Goal: Submit feedback/report problem: Submit feedback/report problem

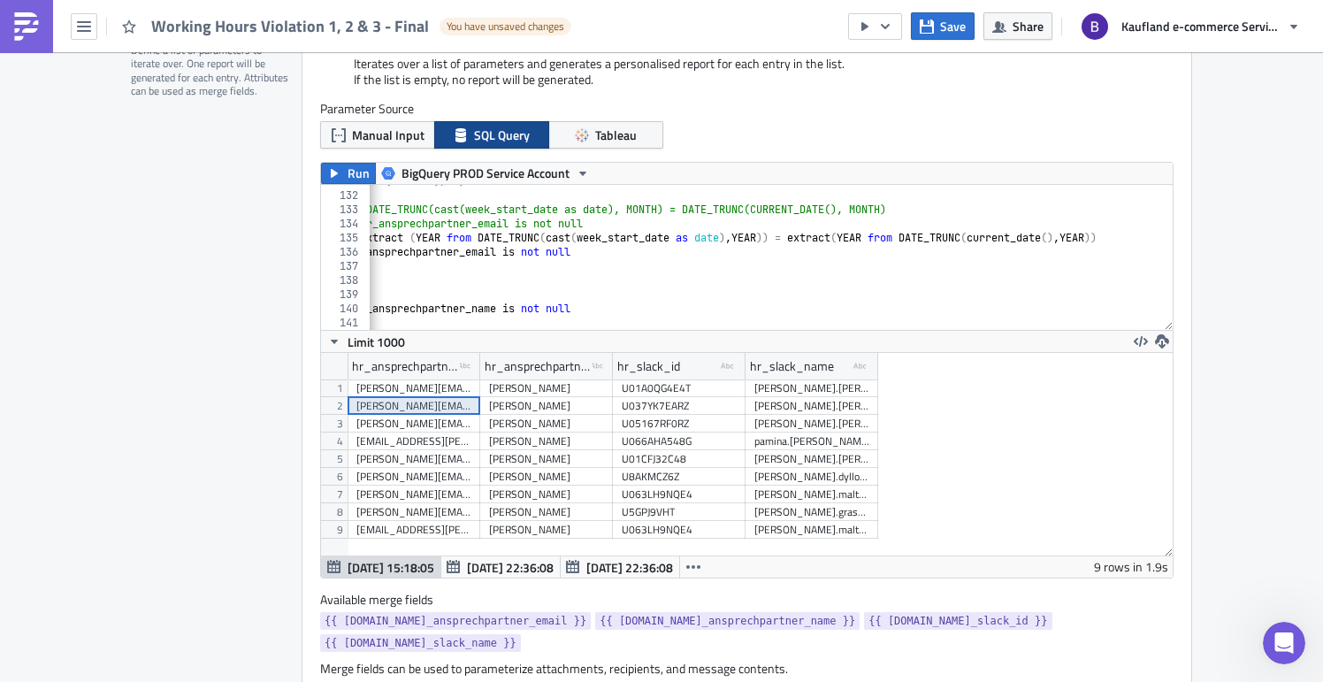
click at [38, 10] on link at bounding box center [26, 26] width 53 height 53
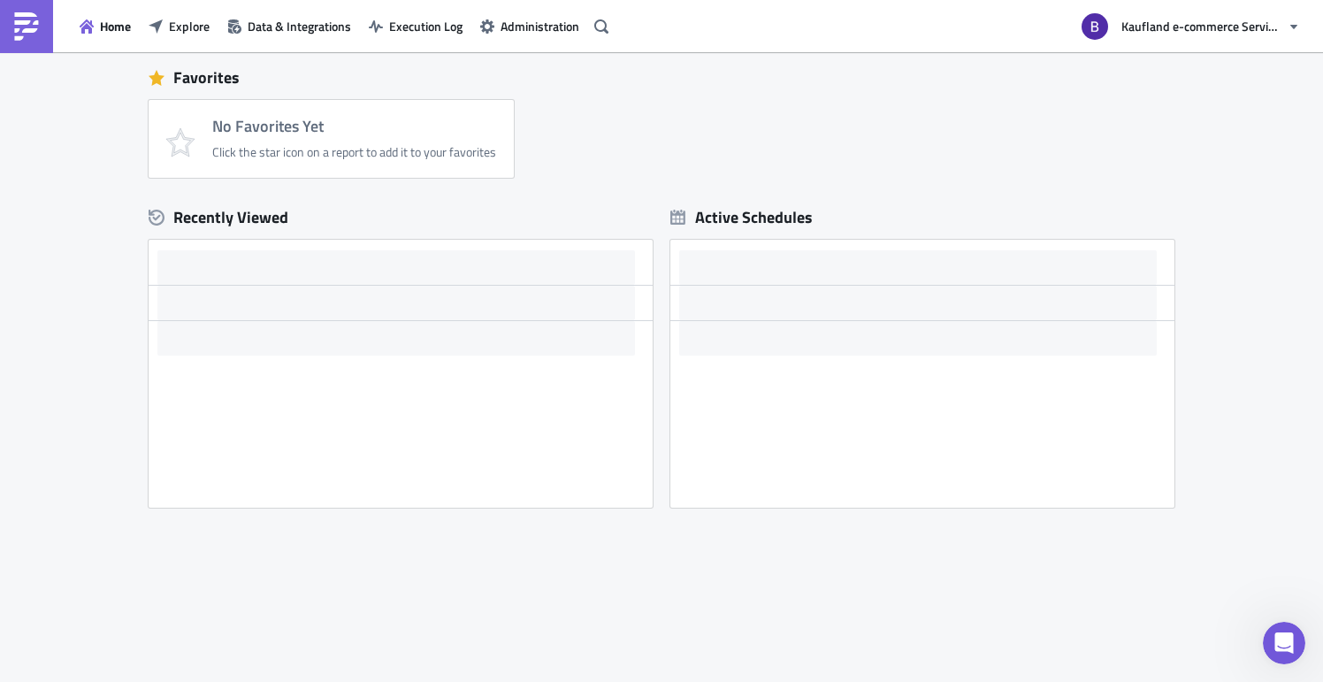
scroll to position [399, 0]
click at [286, 19] on span "Data & Integrations" at bounding box center [299, 26] width 103 height 19
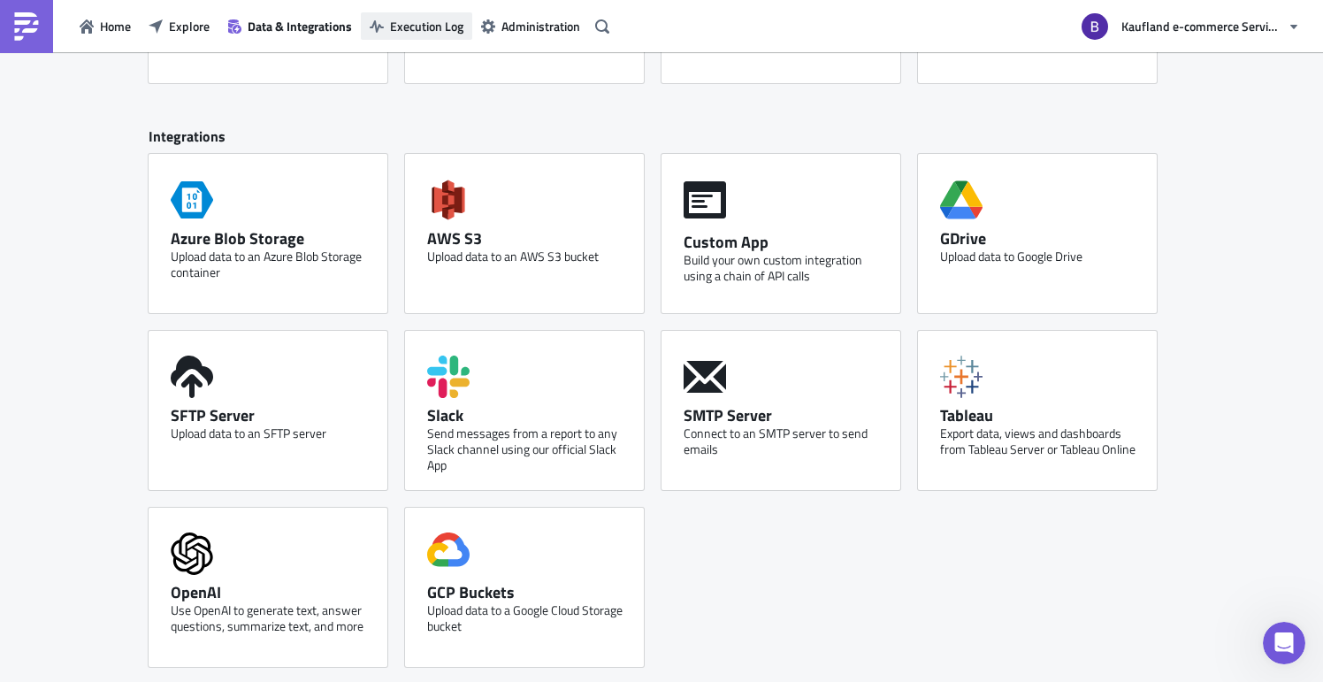
click at [407, 27] on span "Execution Log" at bounding box center [426, 26] width 73 height 19
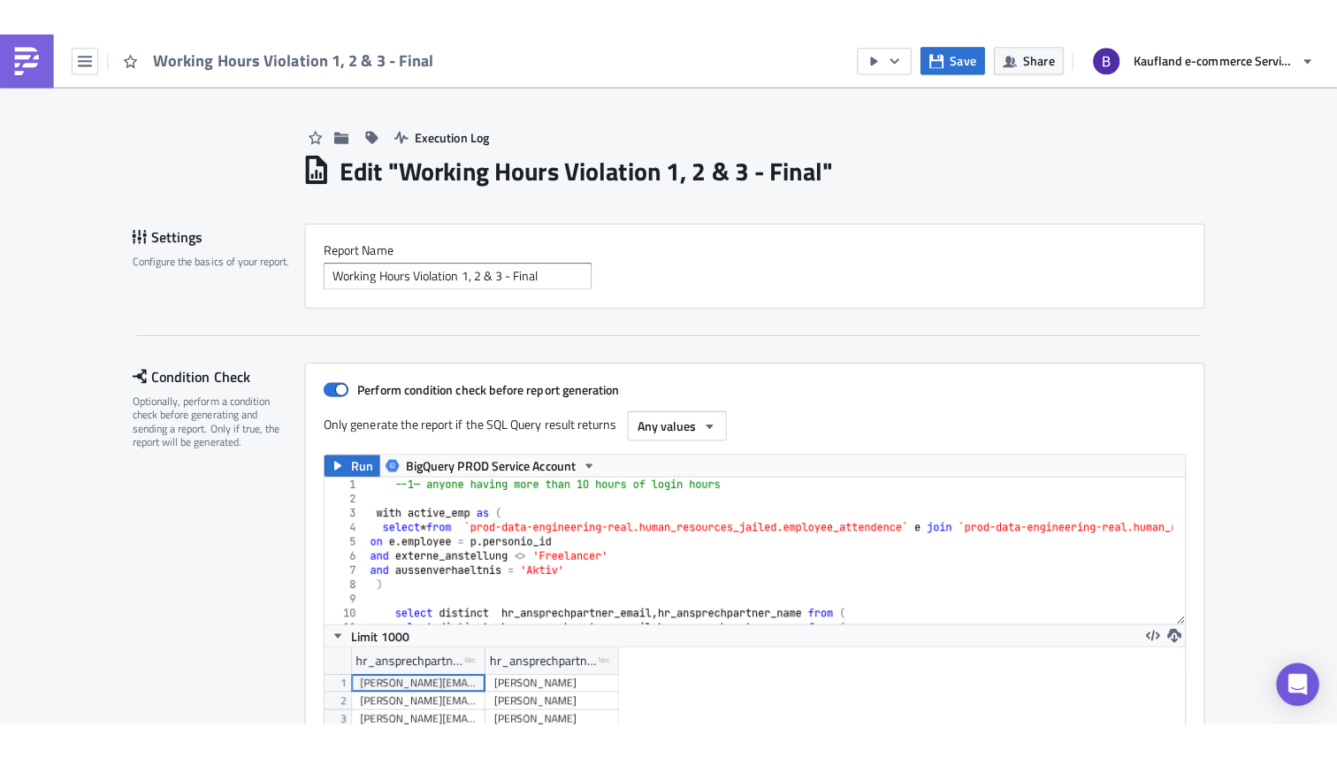
scroll to position [203, 852]
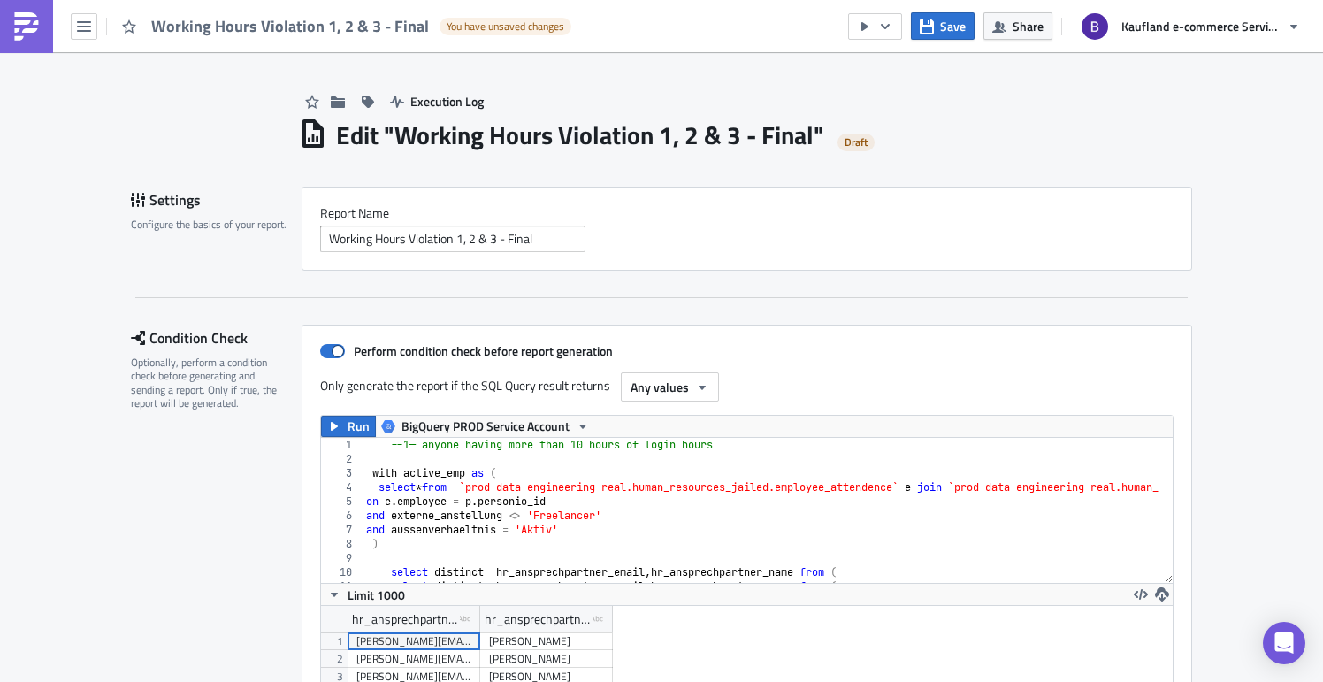
click at [782, 241] on div "Working Hours Violation 1, 2 & 3 - Final" at bounding box center [746, 238] width 853 height 27
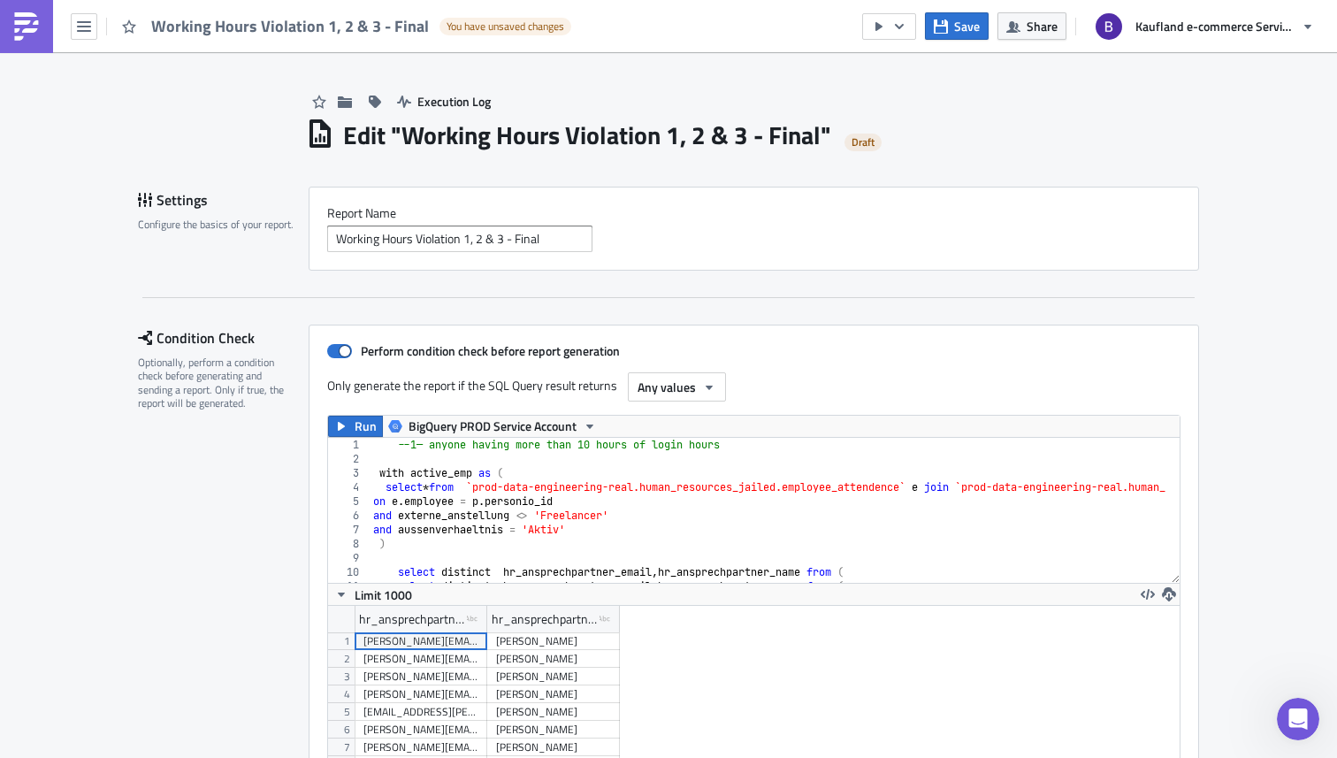
scroll to position [0, 0]
drag, startPoint x: 1285, startPoint y: 712, endPoint x: 1277, endPoint y: 705, distance: 10.6
click at [1283, 681] on div "Open Intercom Messenger" at bounding box center [1295, 716] width 58 height 58
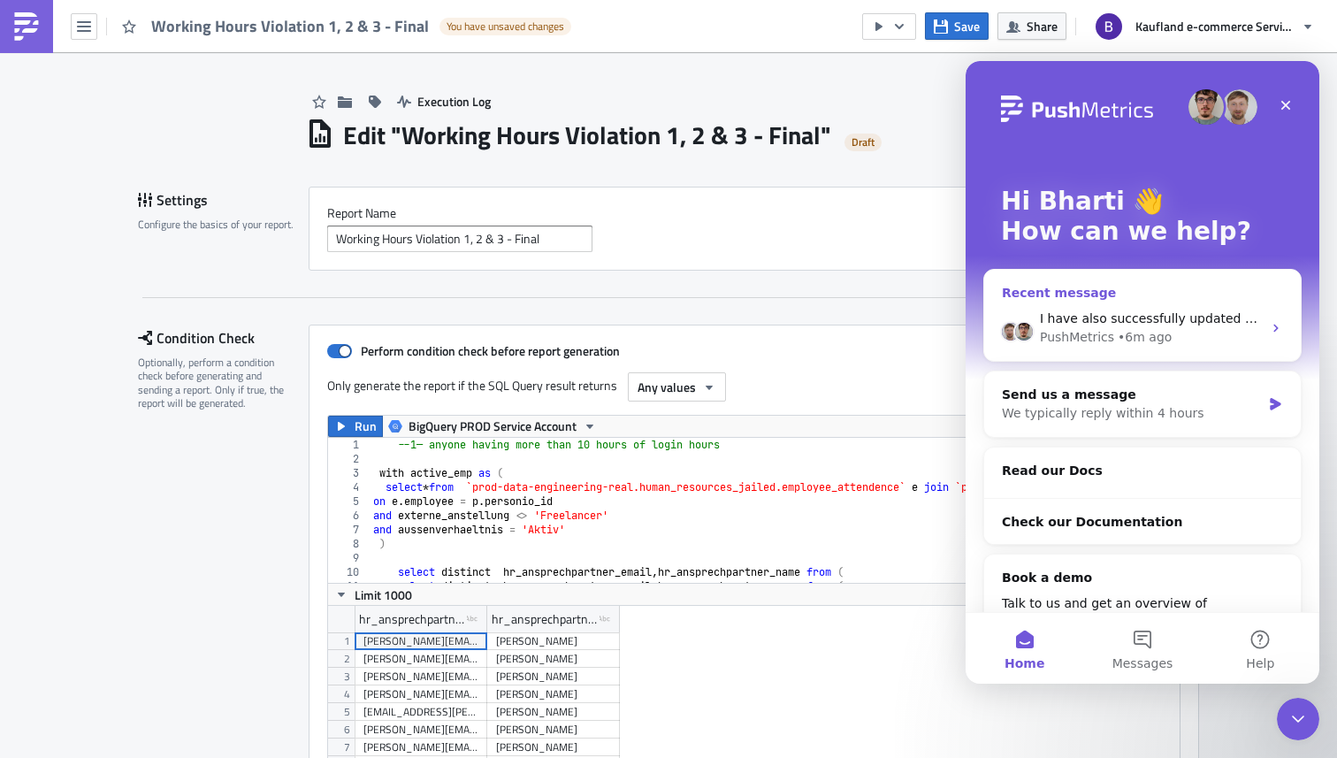
click at [1127, 325] on div "I have also successfully updated the token & created another simple report stil…" at bounding box center [1151, 319] width 222 height 19
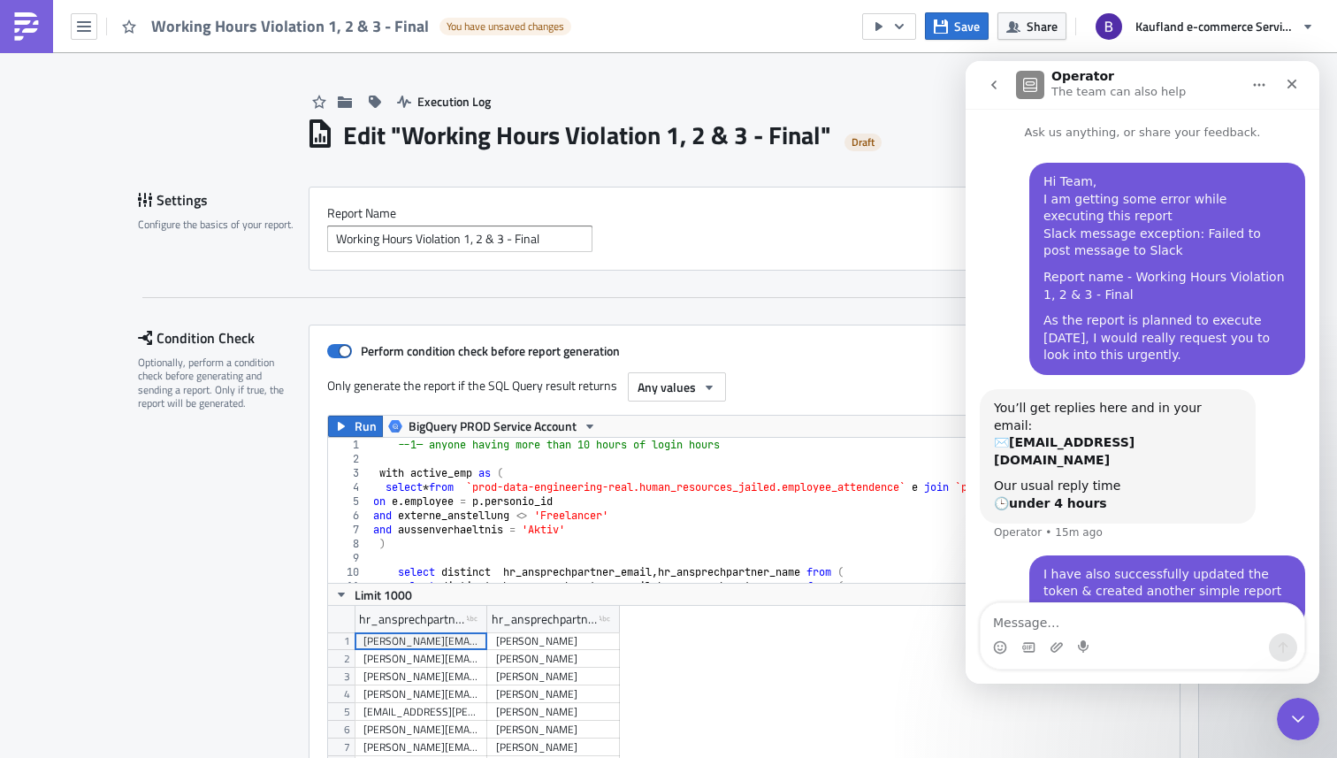
scroll to position [10, 0]
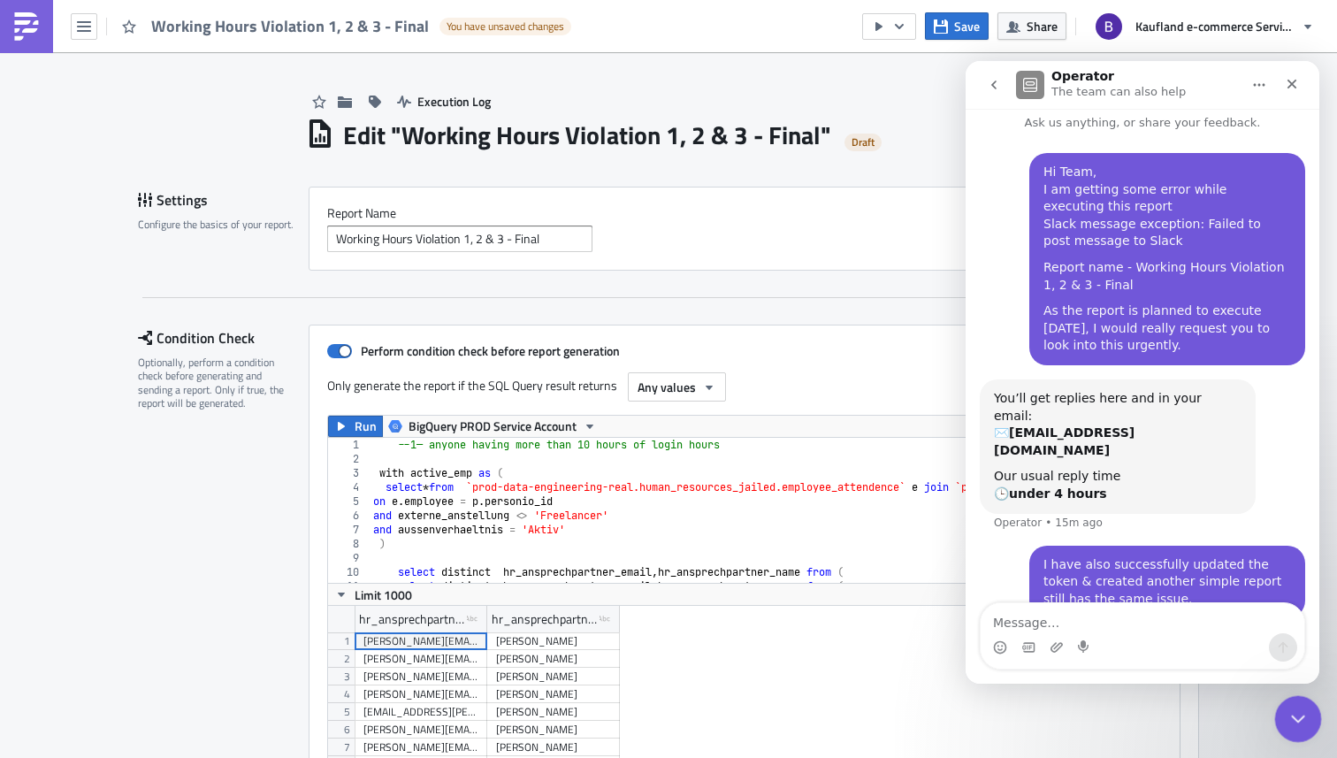
click at [1306, 681] on div "Close Intercom Messenger" at bounding box center [1295, 716] width 42 height 42
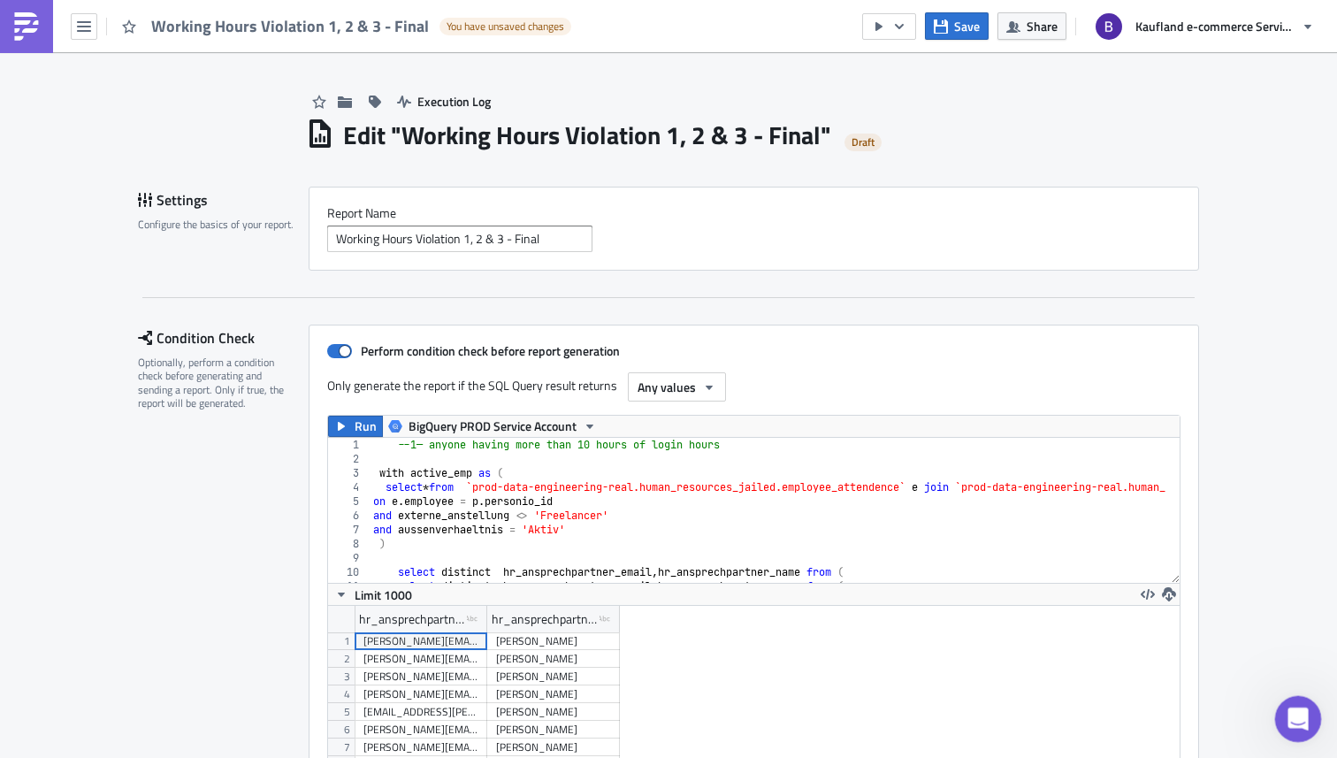
click at [1315, 681] on div "Open Intercom Messenger" at bounding box center [1295, 716] width 58 height 58
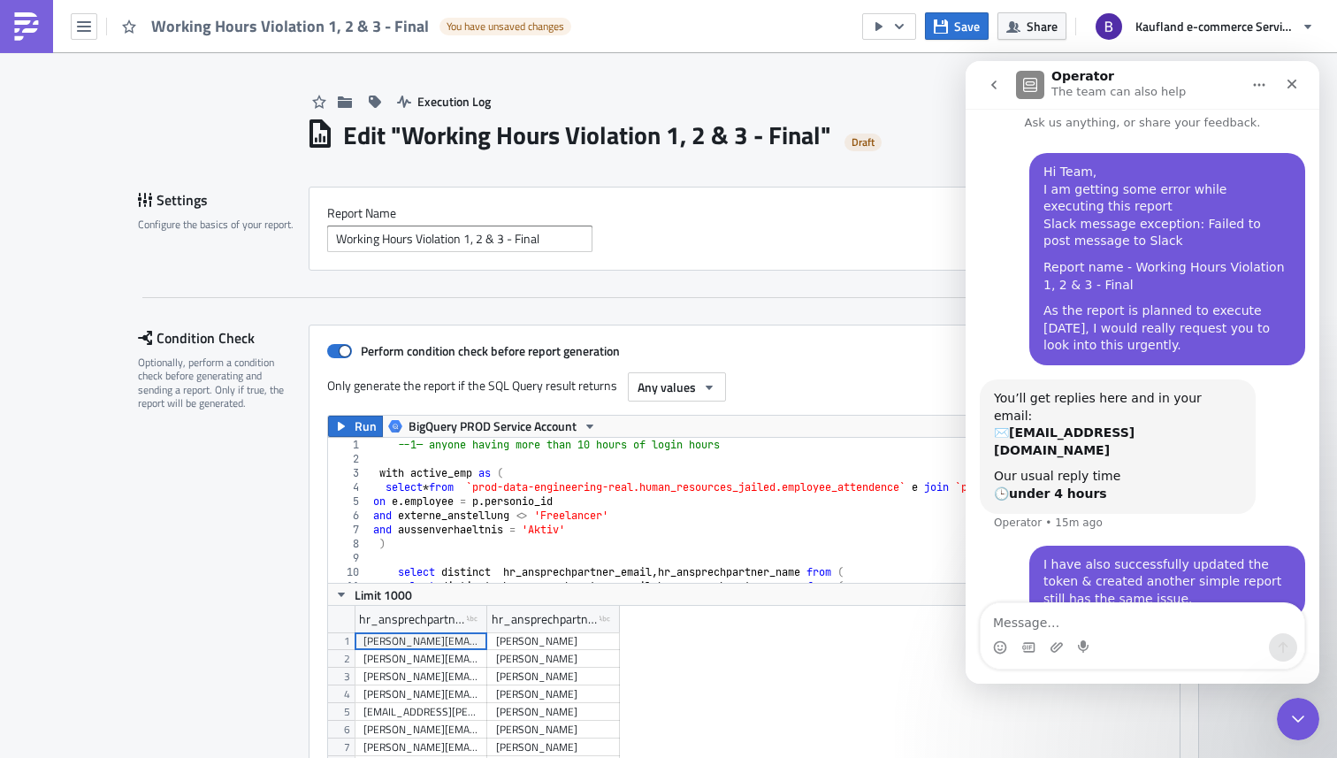
click at [1003, 88] on button "go back" at bounding box center [994, 85] width 34 height 34
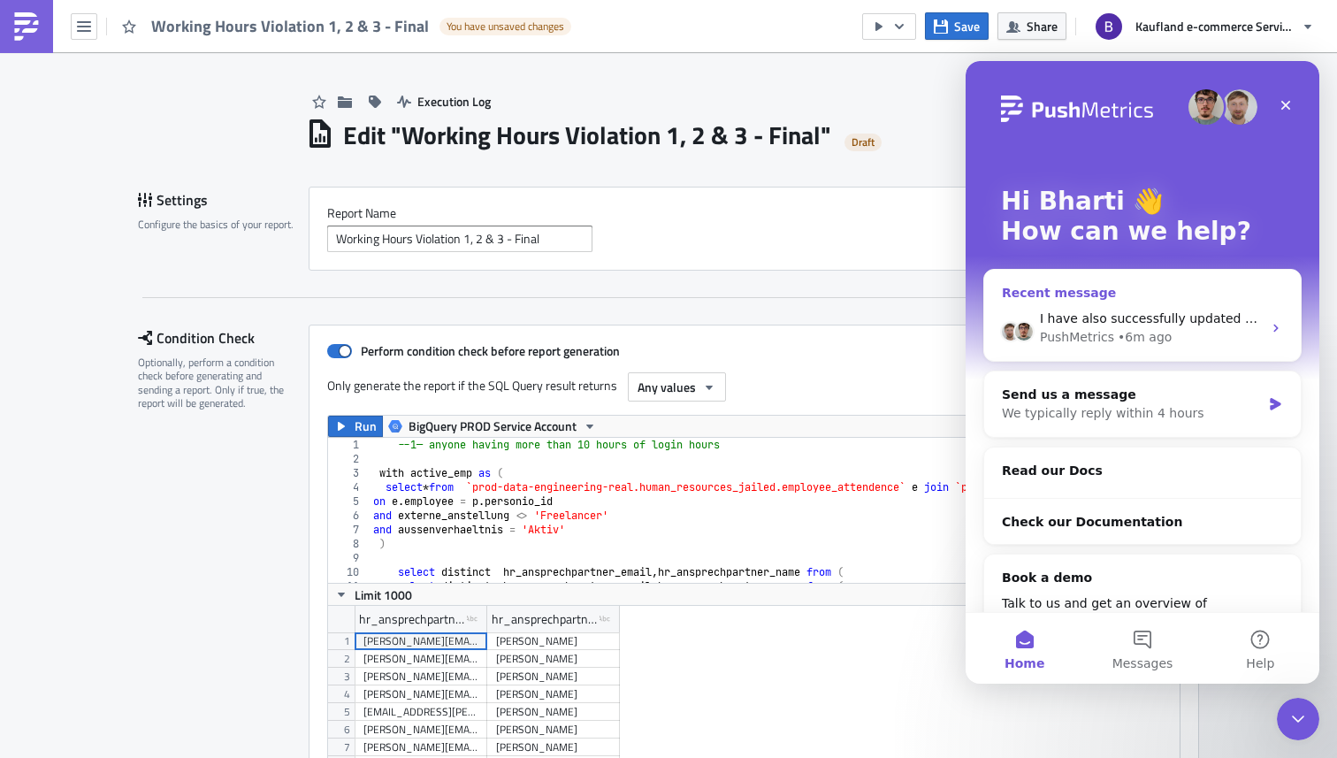
click at [1150, 310] on div "I have also successfully updated the token & created another simple report stil…" at bounding box center [1151, 319] width 222 height 19
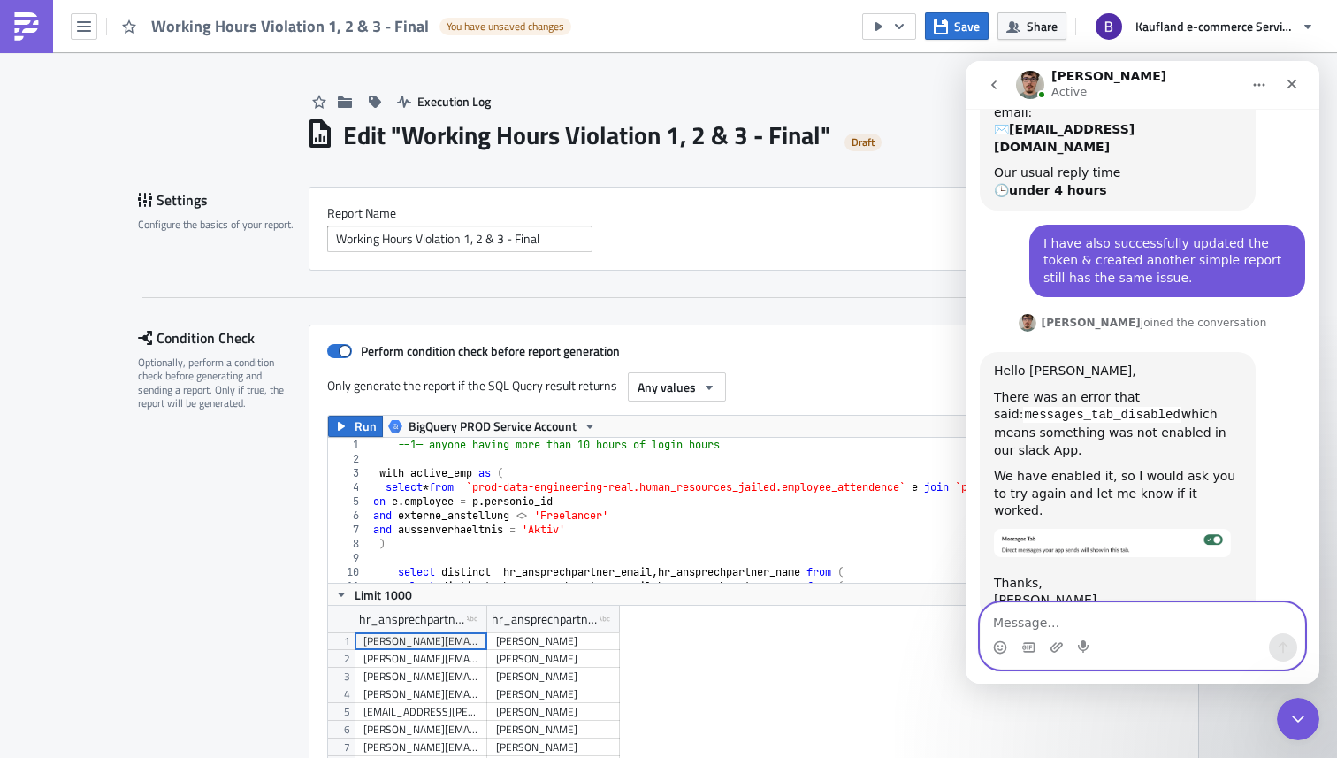
scroll to position [315, 0]
click at [1175, 623] on textarea "Message…" at bounding box center [1143, 618] width 324 height 30
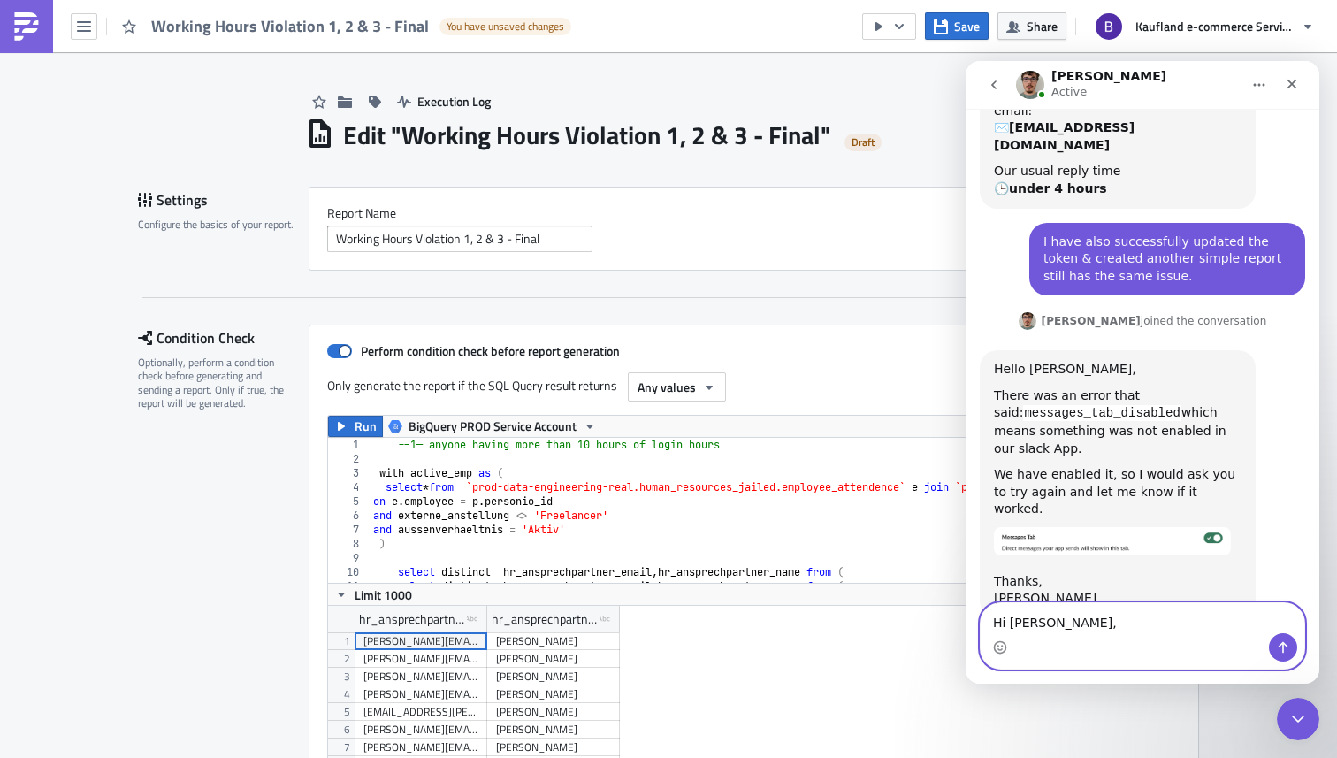
scroll to position [332, 0]
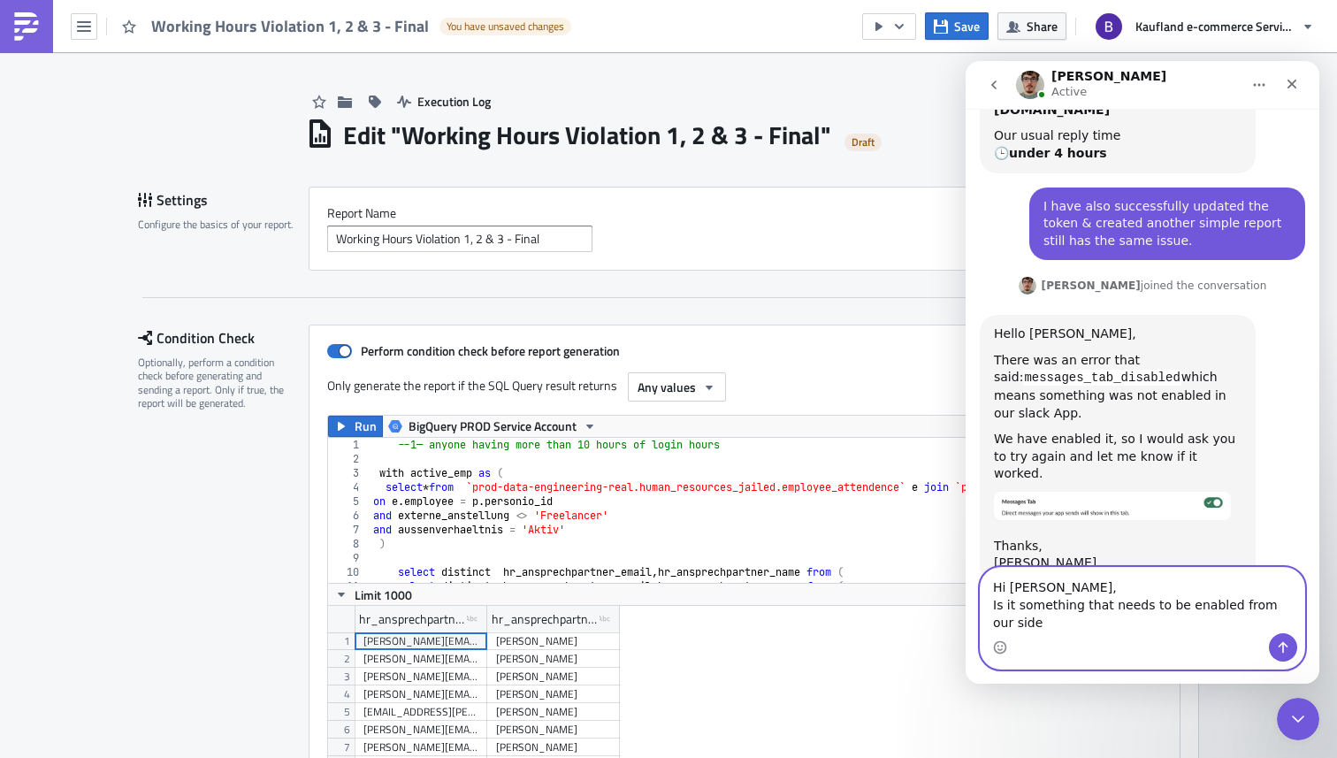
type textarea "Hi Zsolt, Is it something that needs to be enabled from our side?"
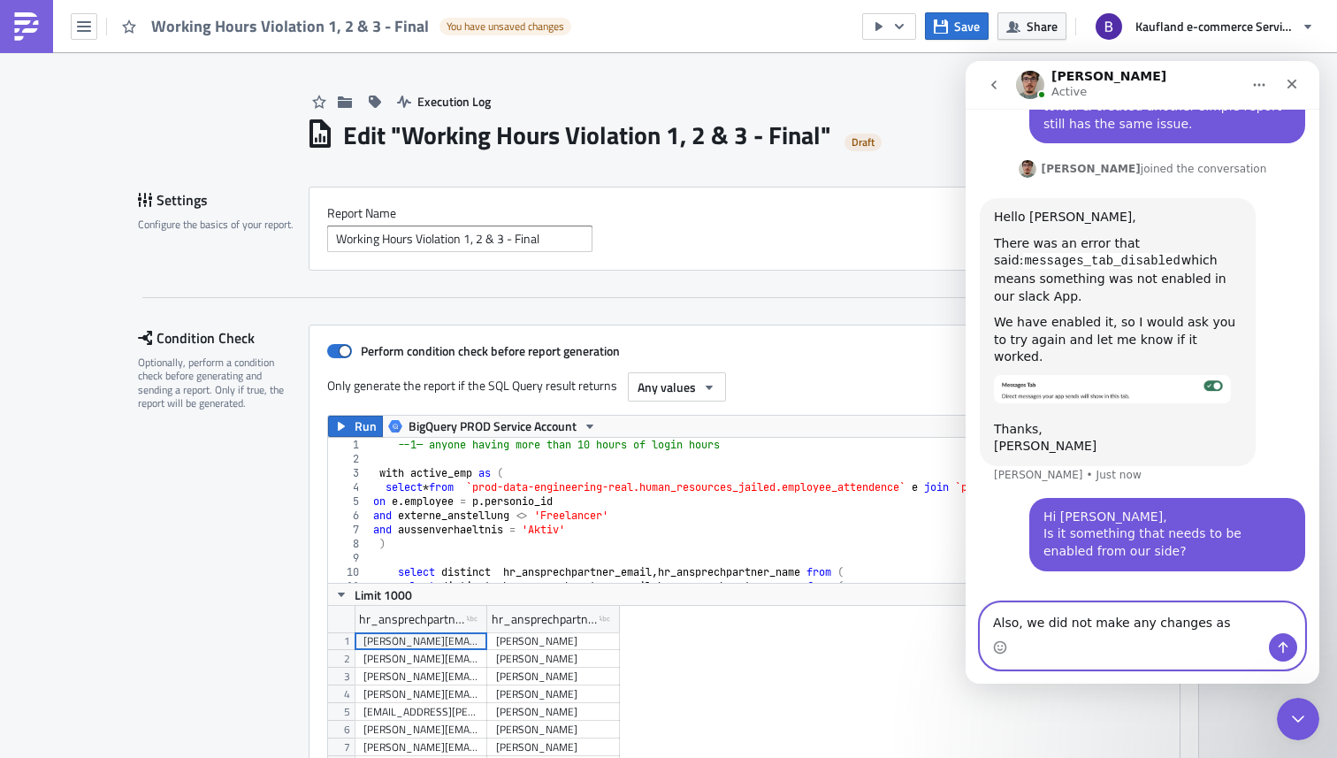
scroll to position [470, 0]
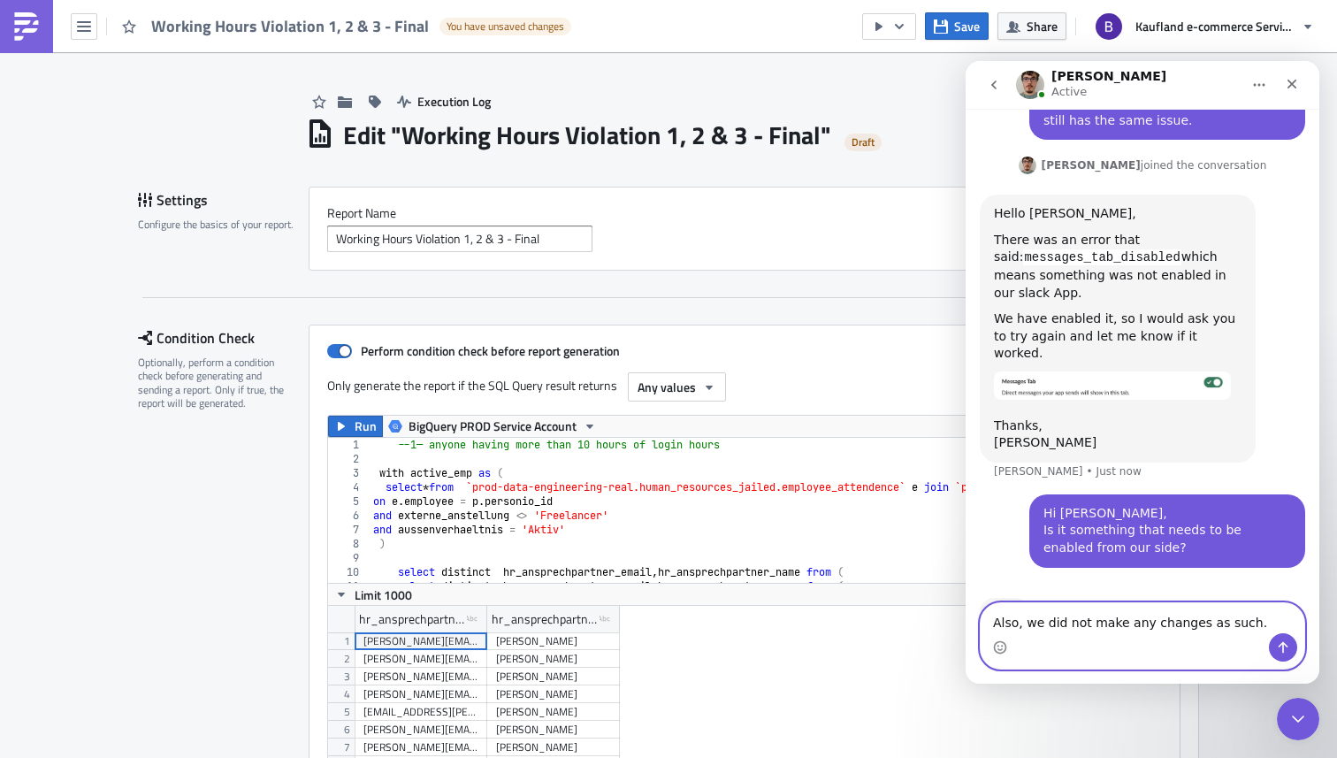
type textarea "Also, we did not make any changes as such."
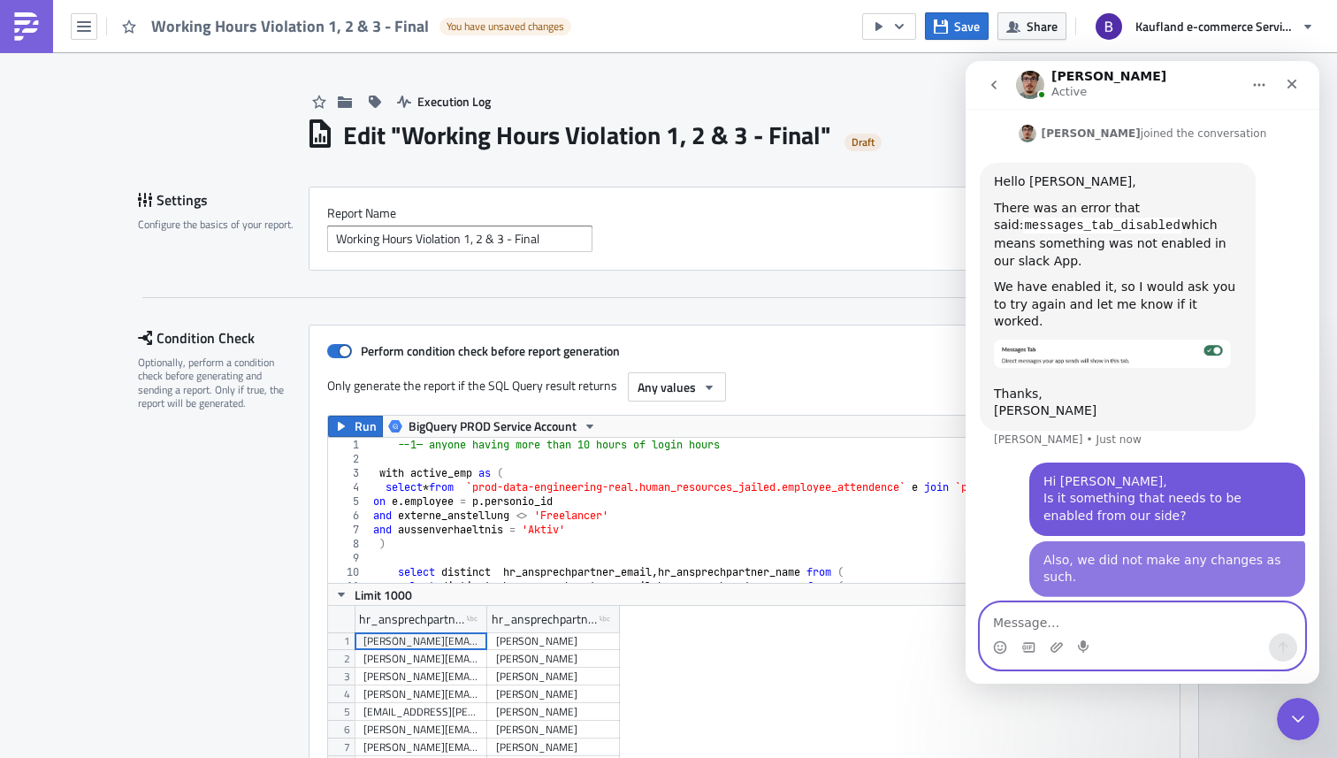
scroll to position [528, 0]
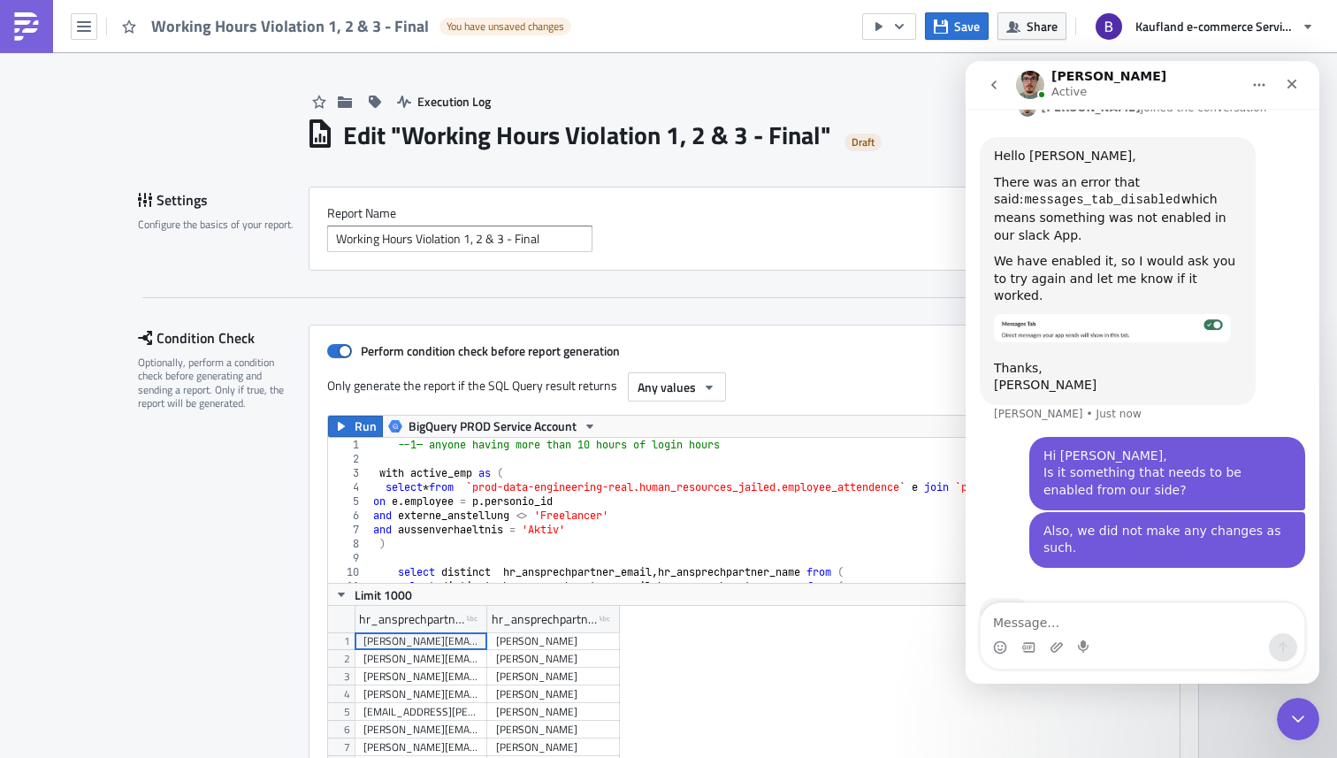
click at [642, 134] on h1 "Edit " Working Hours Violation 1, 2 & 3 - Final "" at bounding box center [587, 135] width 488 height 32
click at [26, 32] on img at bounding box center [26, 26] width 28 height 28
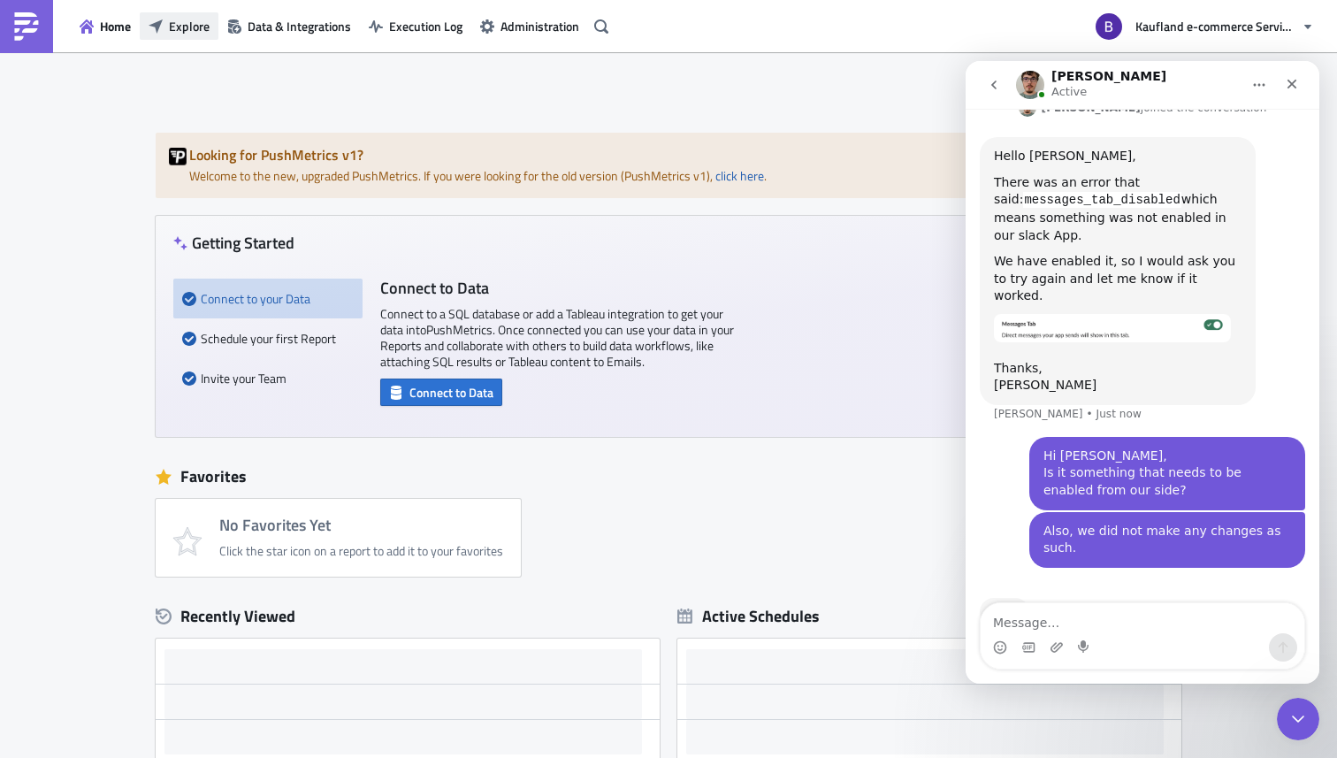
click at [172, 17] on span "Explore" at bounding box center [189, 26] width 41 height 19
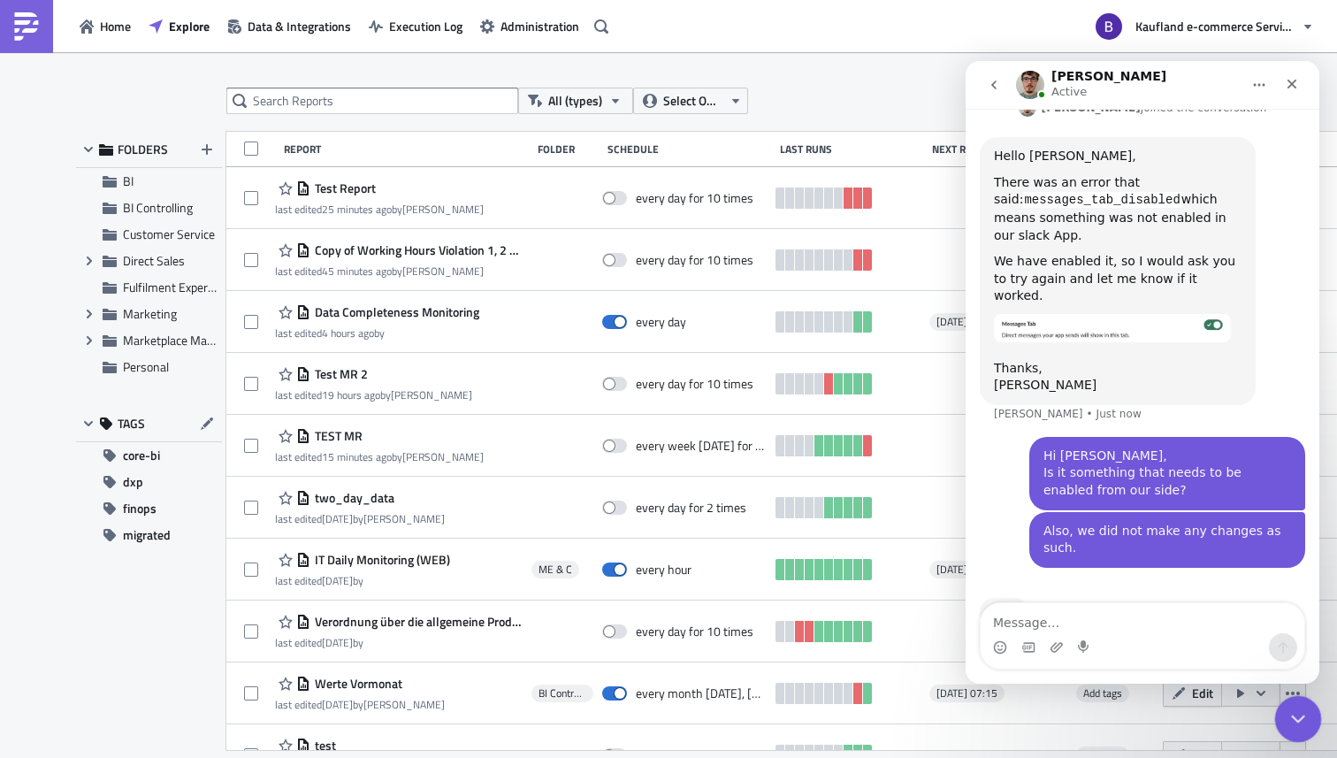
click at [1293, 681] on div "Close Intercom Messenger" at bounding box center [1295, 716] width 42 height 42
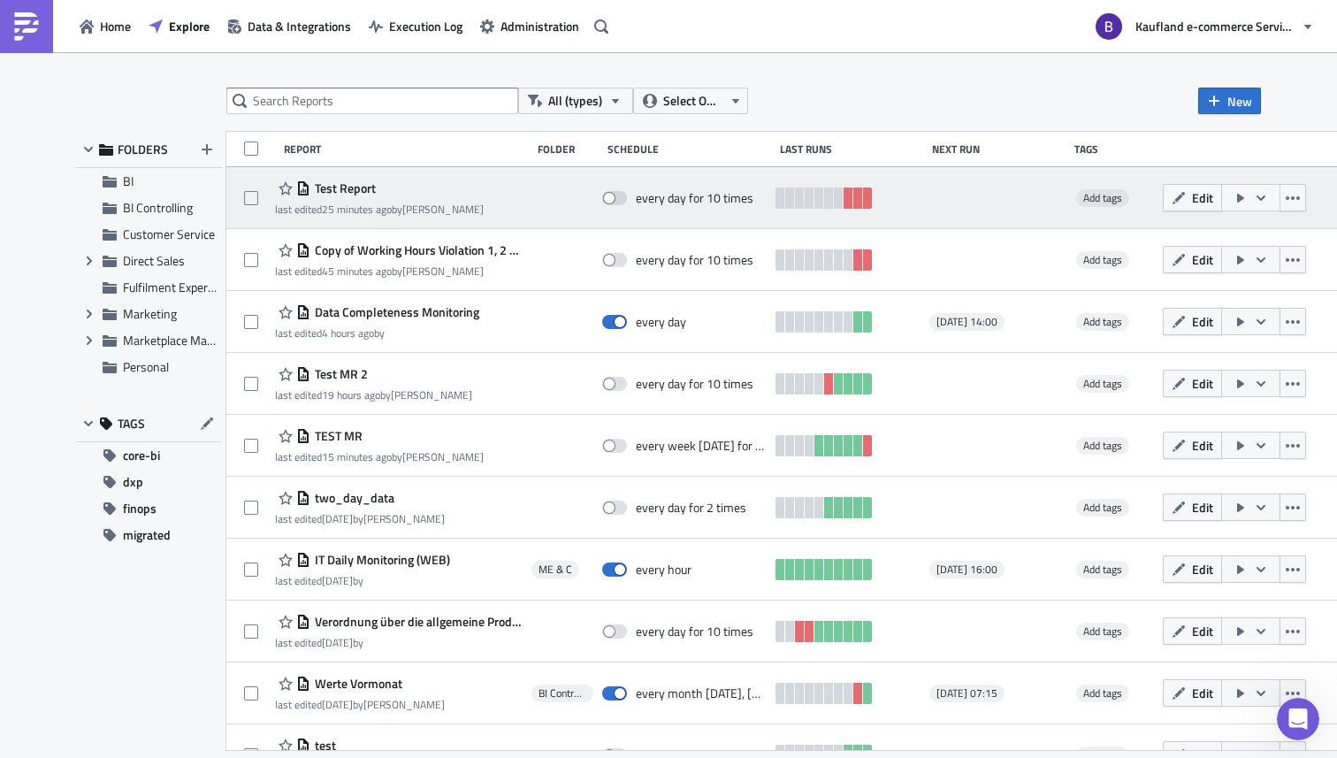
click at [1268, 201] on icon "button" at bounding box center [1261, 198] width 14 height 14
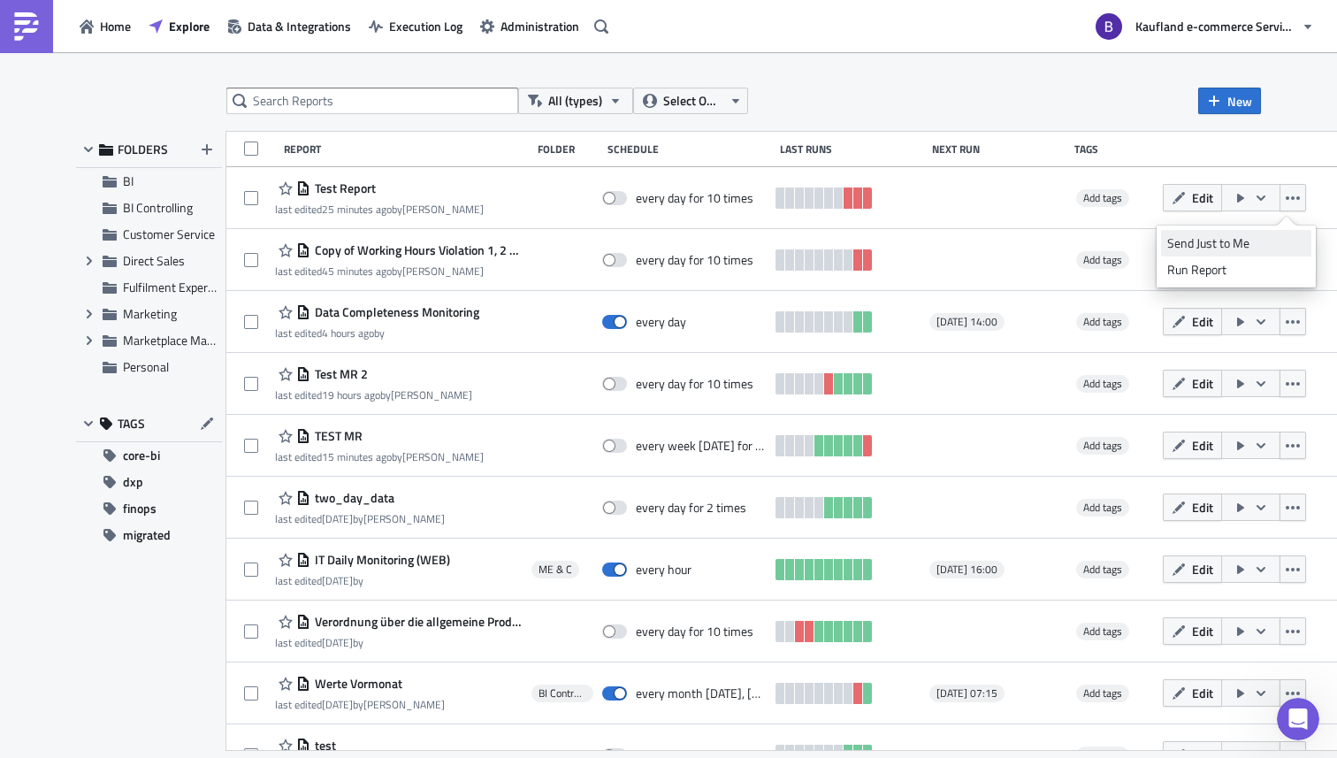
click at [1221, 246] on div "Send Just to Me" at bounding box center [1236, 243] width 138 height 18
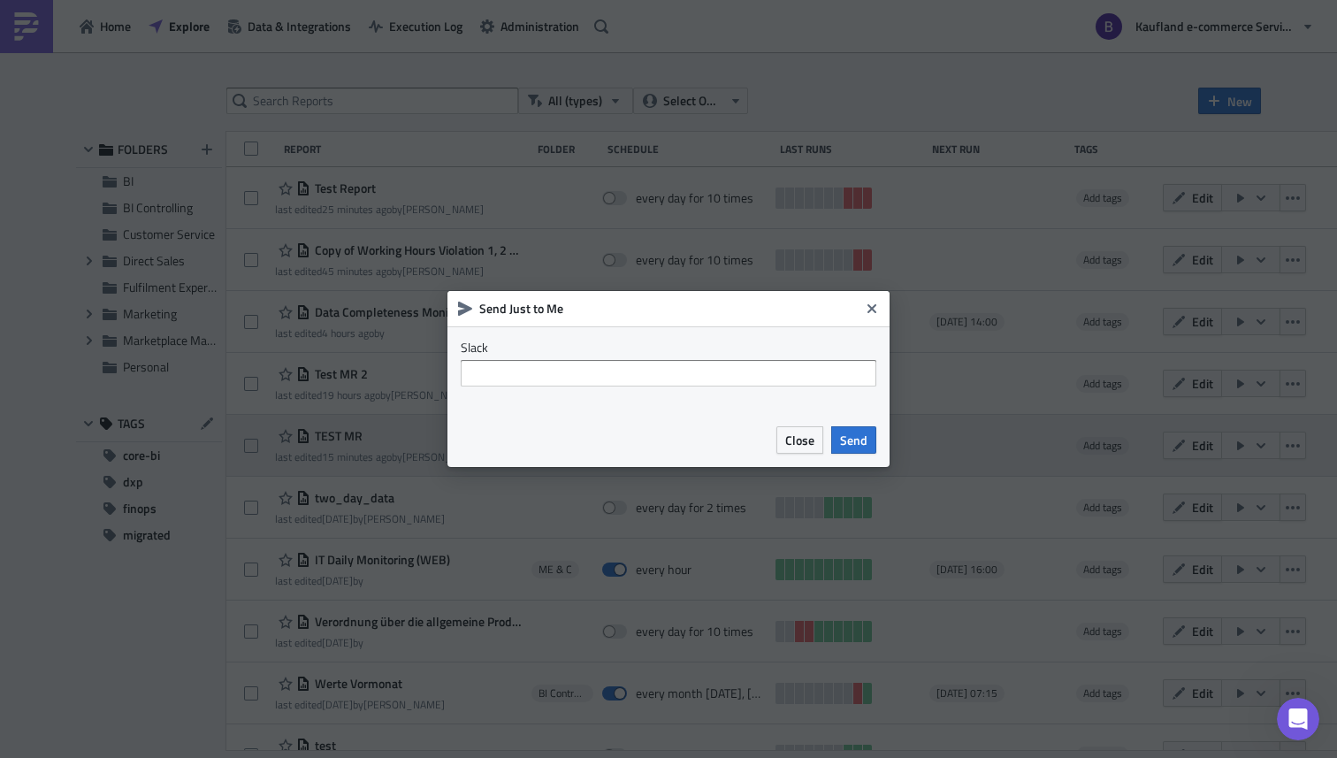
click at [803, 445] on span "Close" at bounding box center [799, 440] width 29 height 19
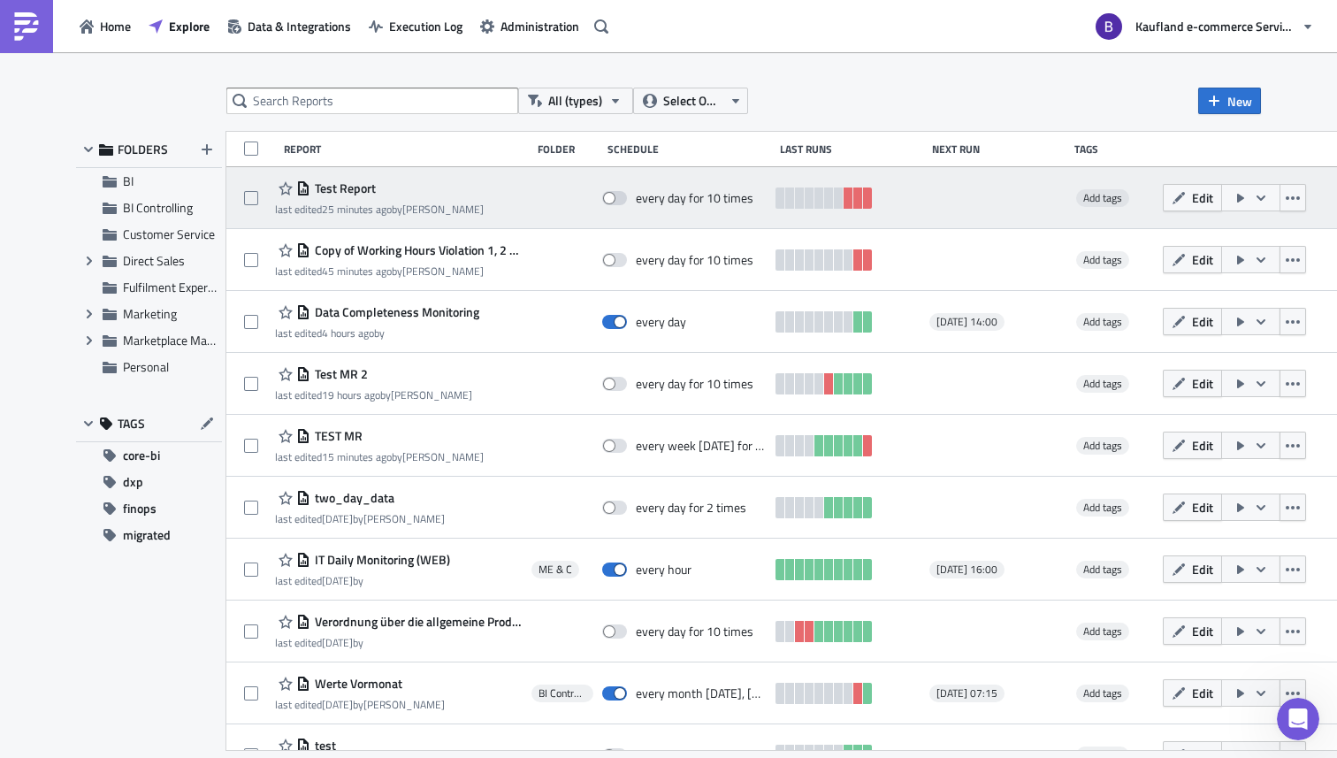
click at [1280, 206] on button "button" at bounding box center [1250, 197] width 59 height 27
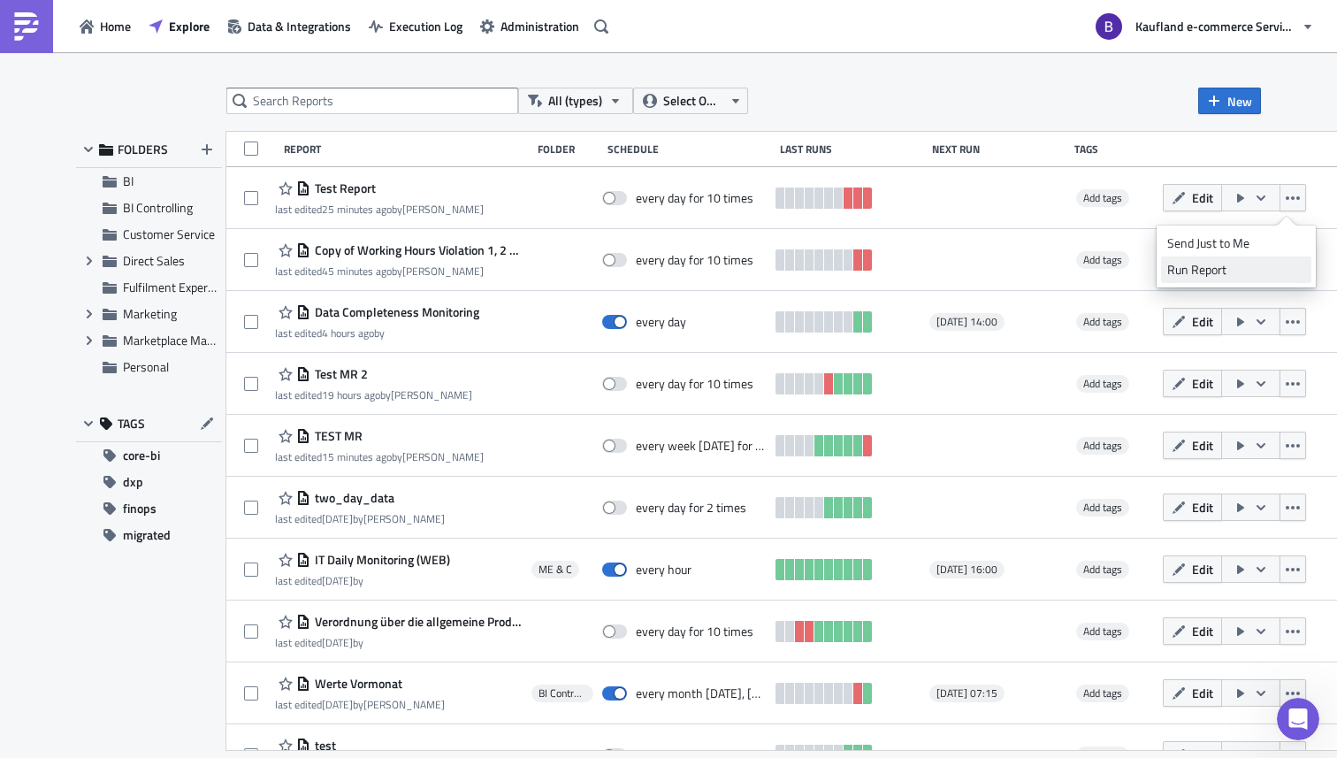
click at [1232, 271] on div "Run Report" at bounding box center [1236, 270] width 138 height 18
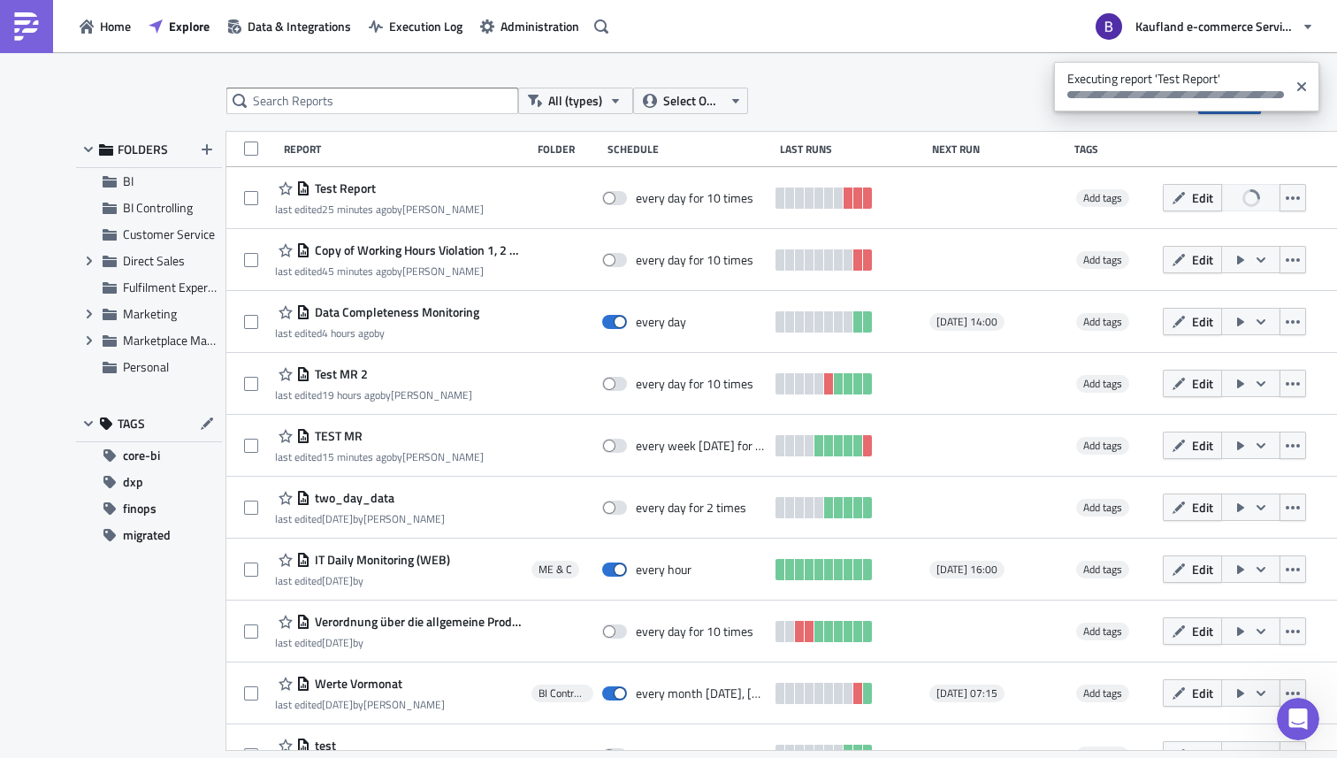
scroll to position [528, 0]
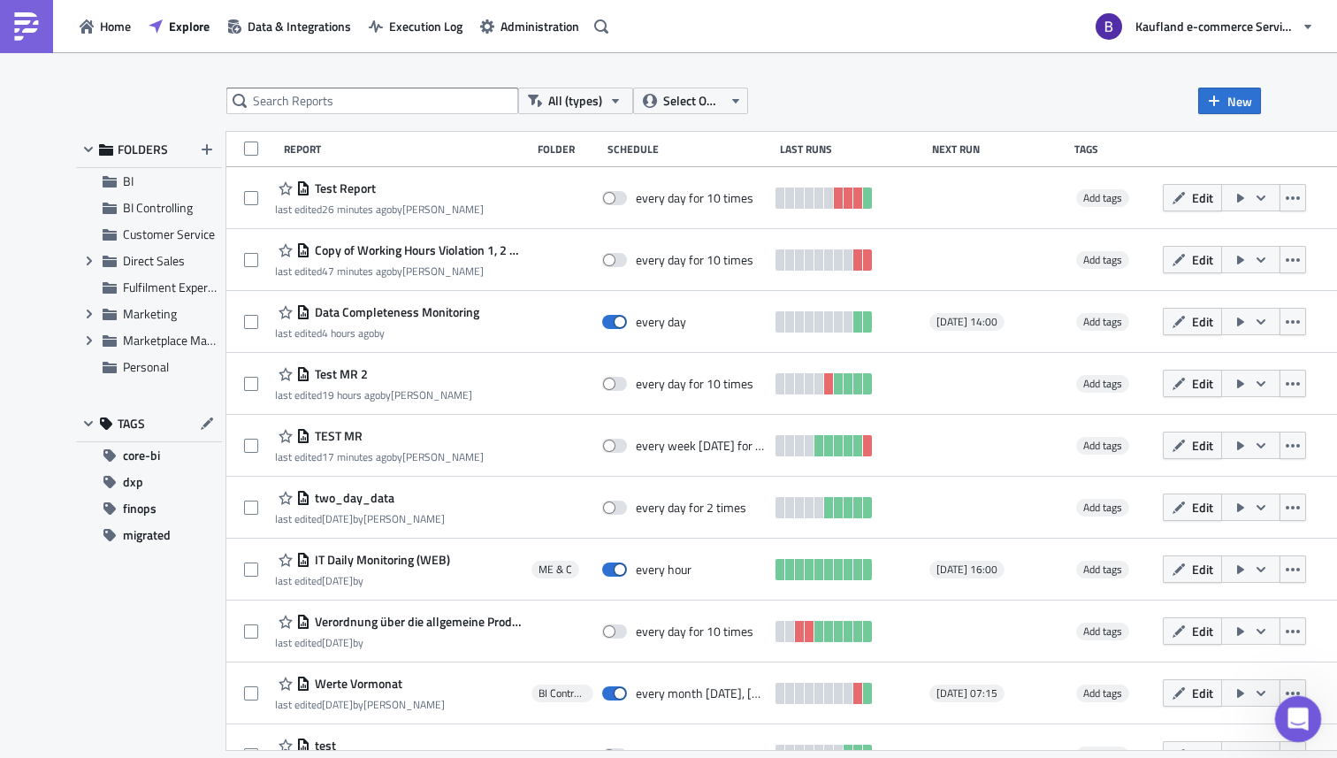
click at [1284, 681] on div "Open Intercom Messenger" at bounding box center [1295, 716] width 58 height 58
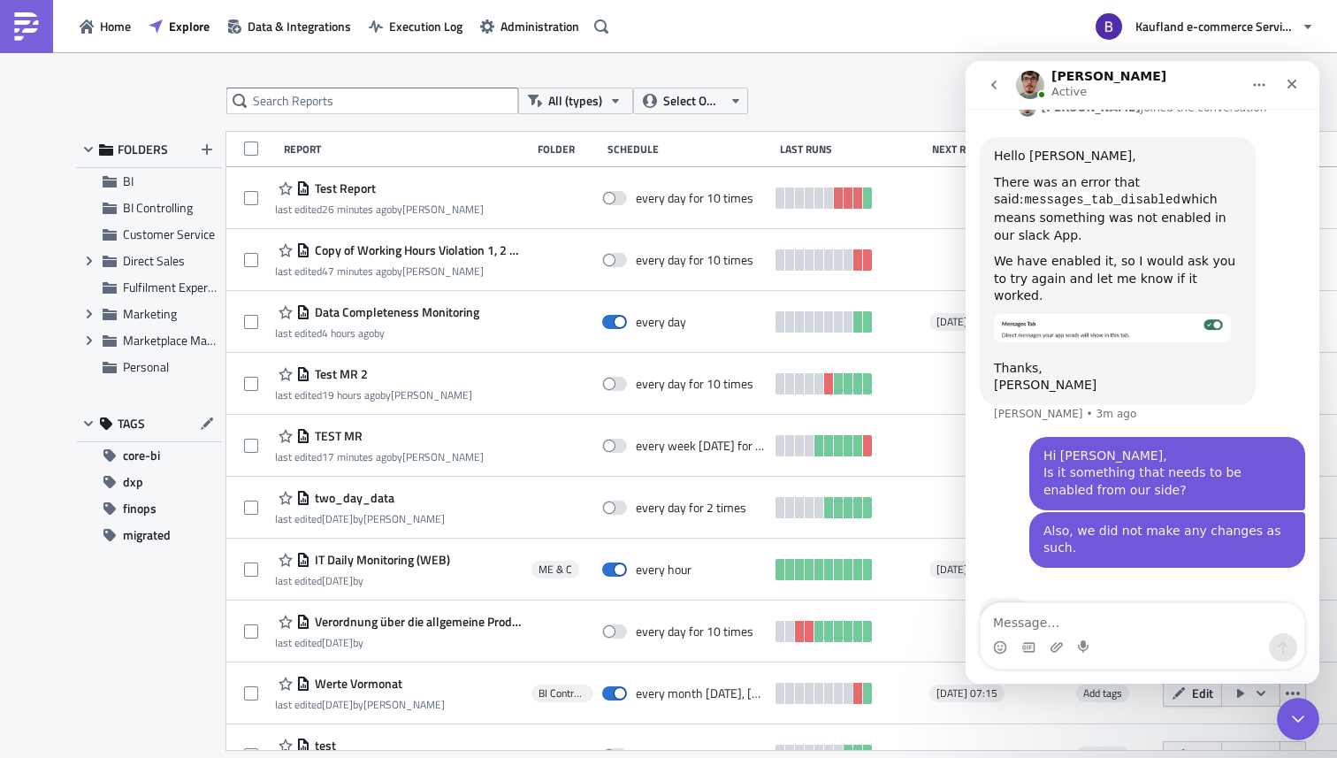
click at [1131, 634] on div "Intercom messenger" at bounding box center [1143, 647] width 324 height 28
click at [1153, 619] on textarea "Message…" at bounding box center [1143, 618] width 324 height 30
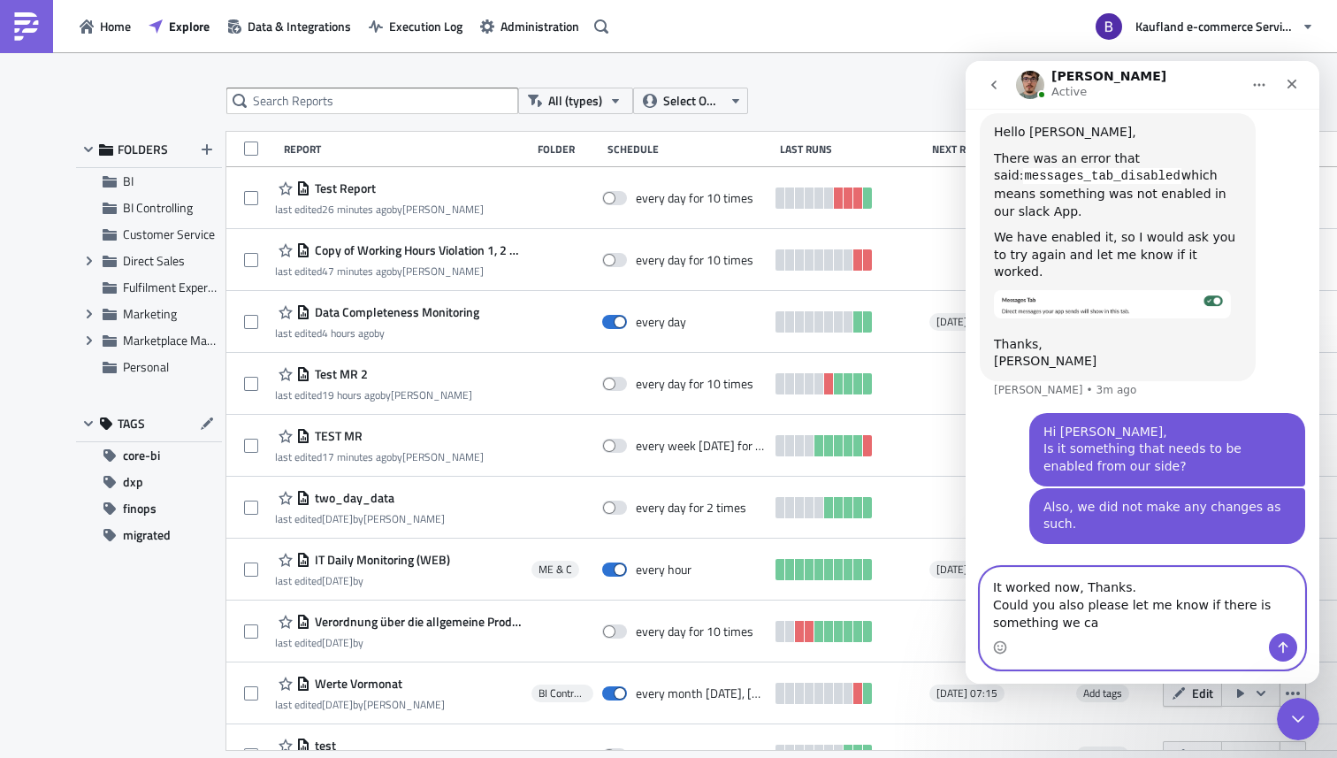
scroll to position [563, 0]
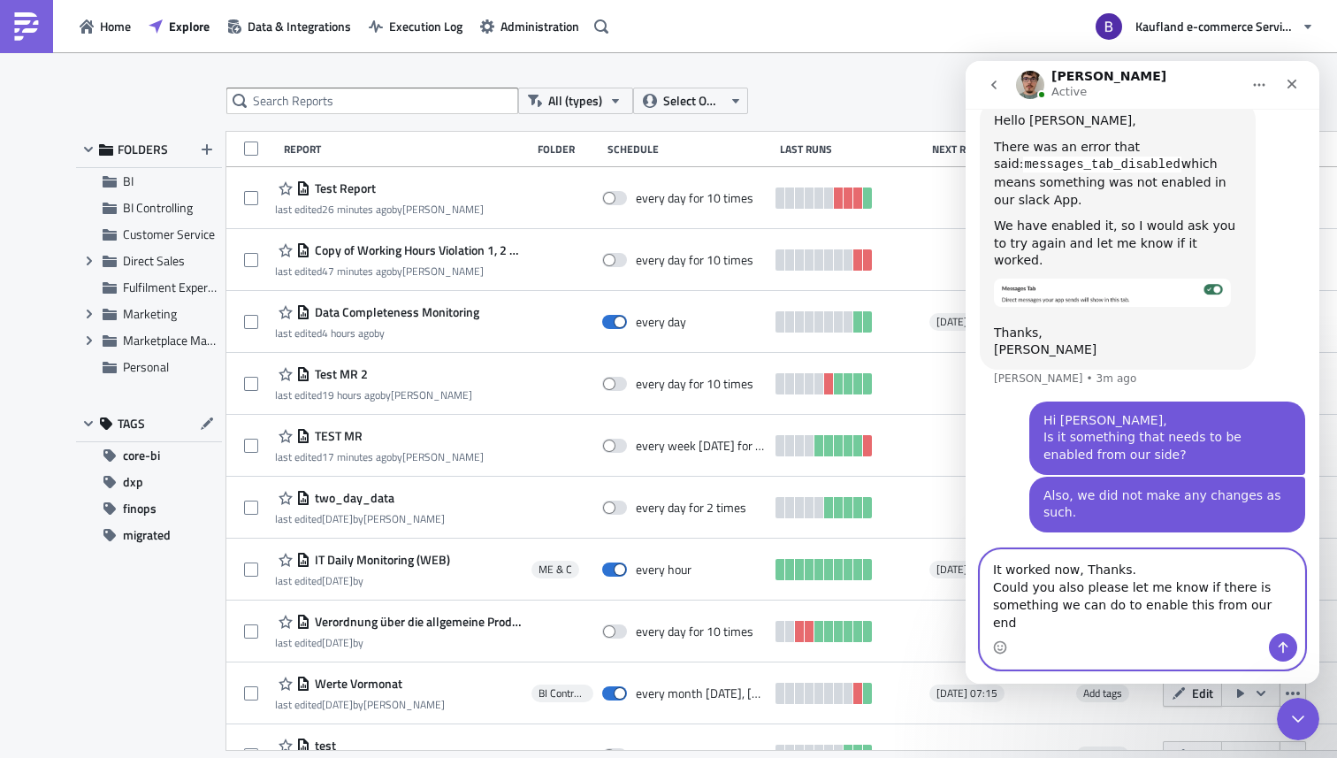
type textarea "It worked now, Thanks. Could you also please let me know if there is something …"
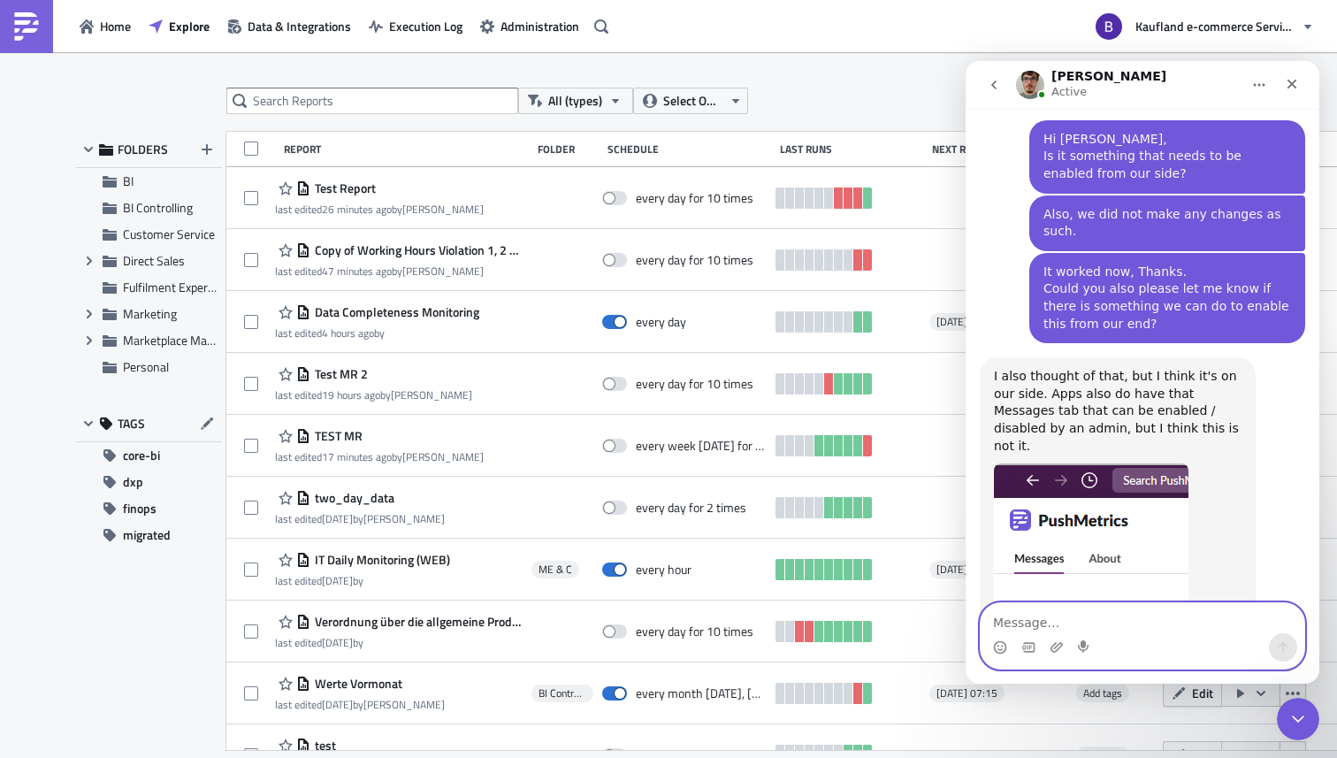
scroll to position [836, 0]
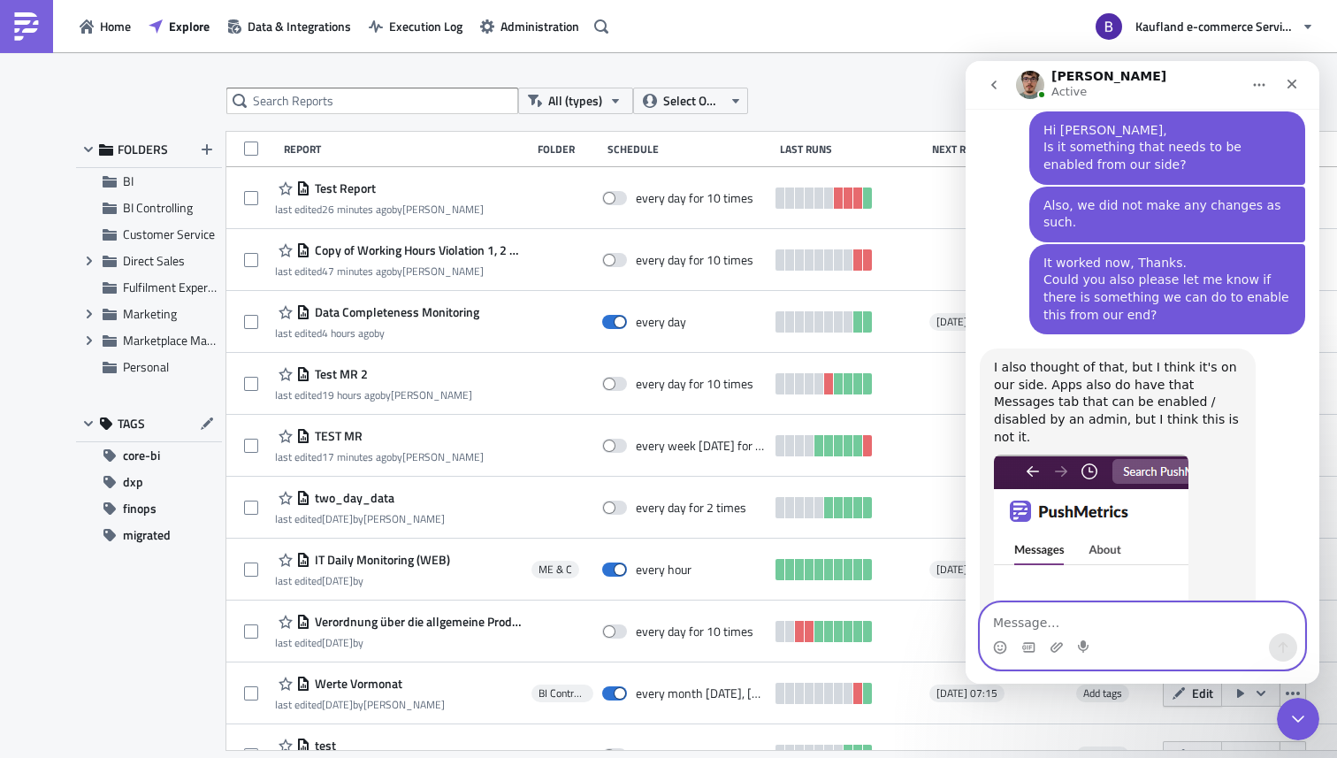
click at [1134, 608] on textarea "Message…" at bounding box center [1143, 618] width 324 height 30
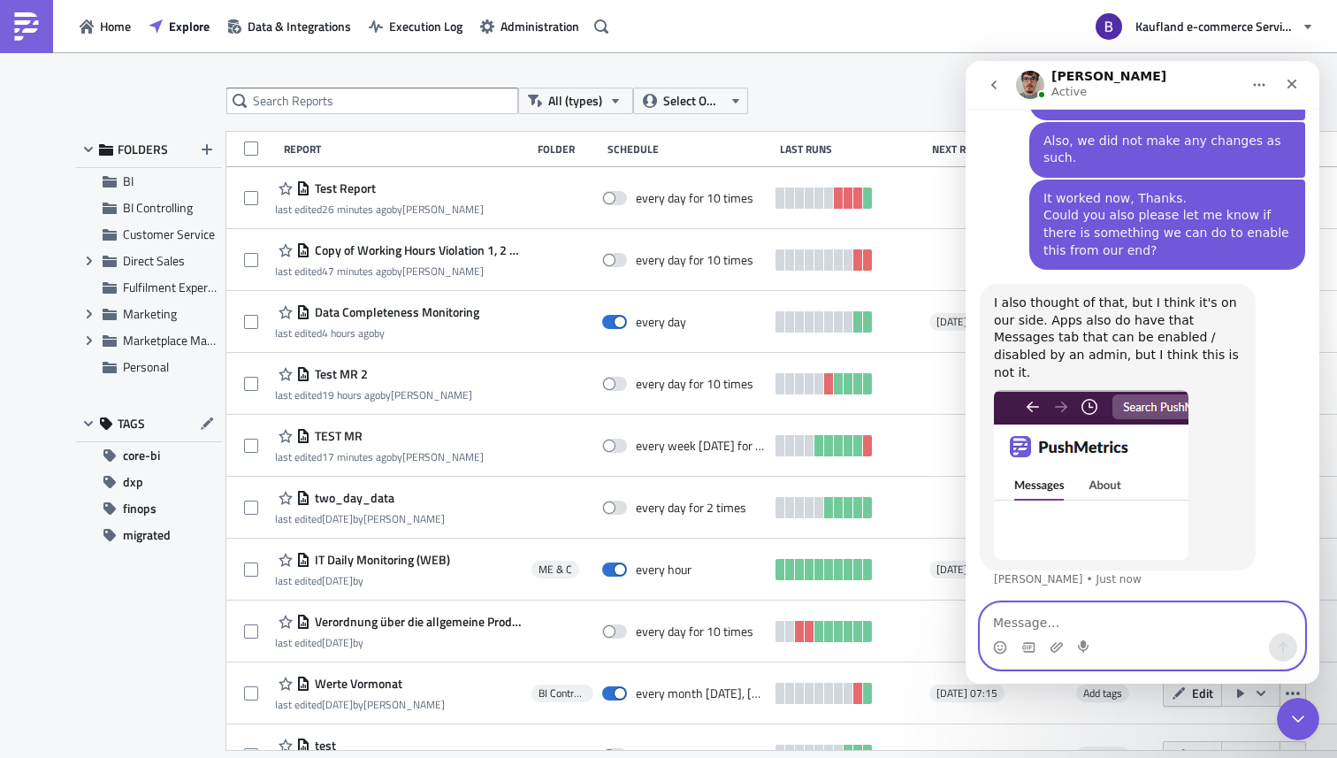
scroll to position [904, 0]
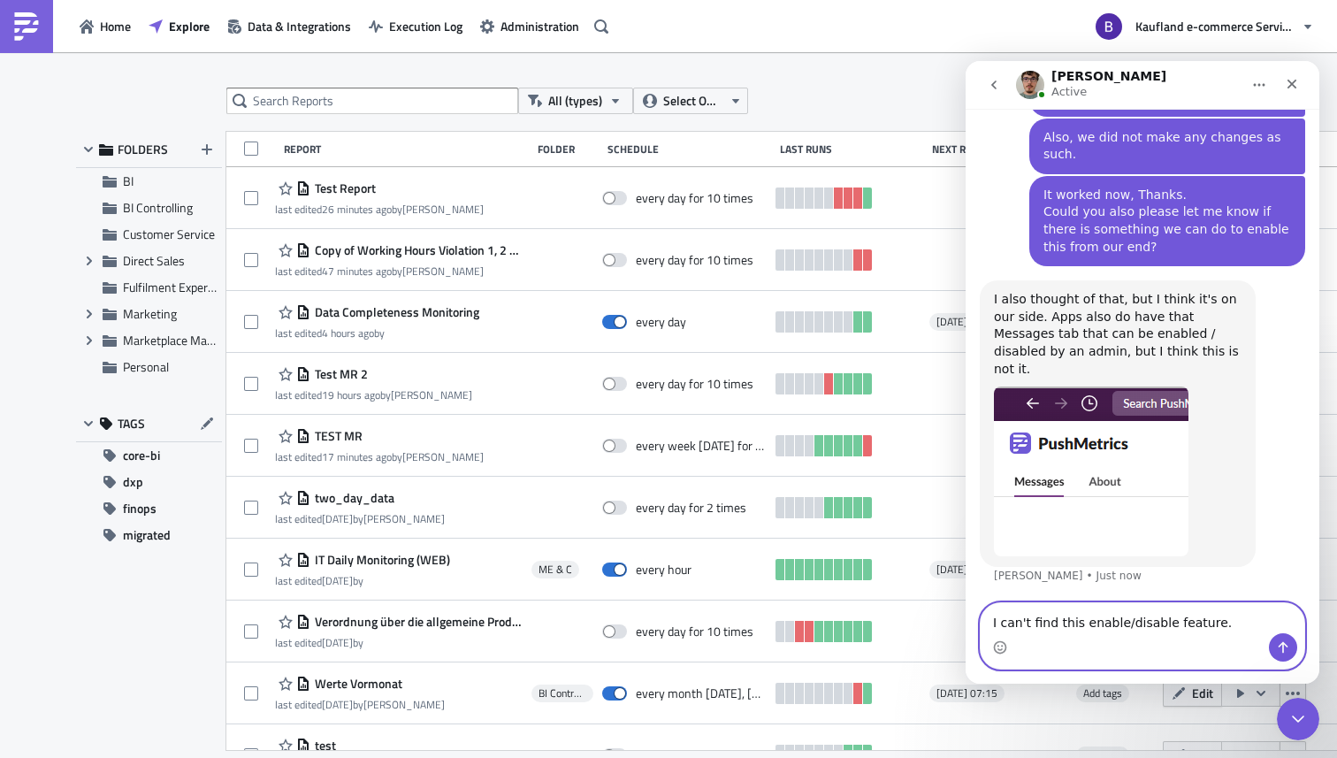
type textarea "I can't find this enable/disable feature."
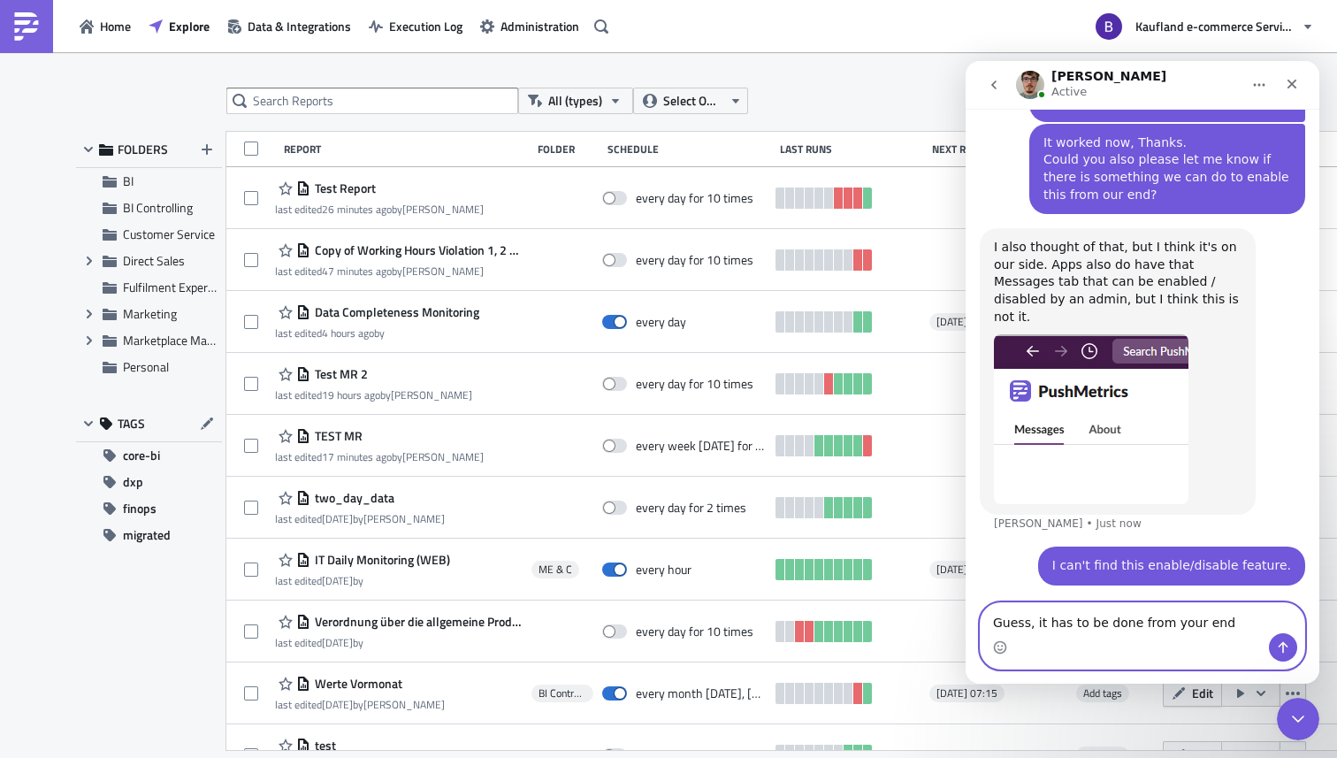
type textarea "Guess, it has to be done from your end."
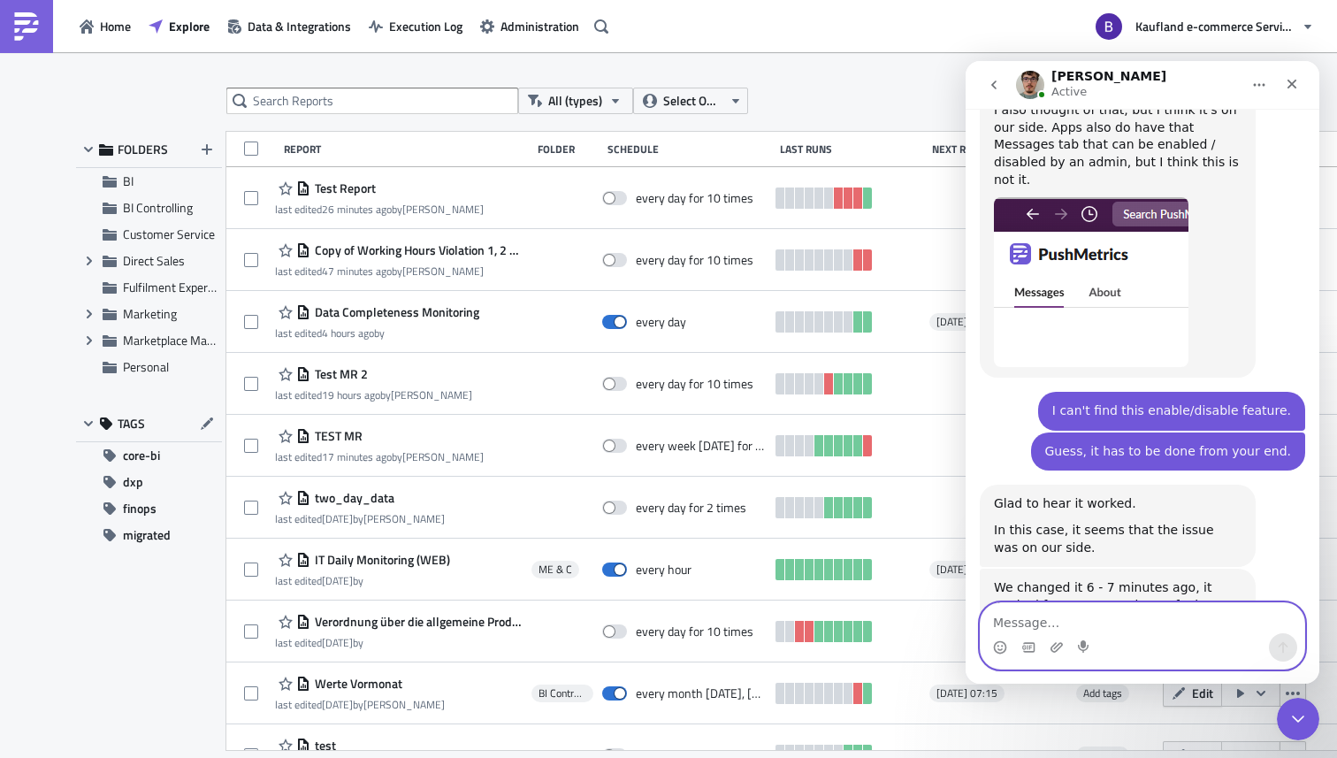
scroll to position [1108, 0]
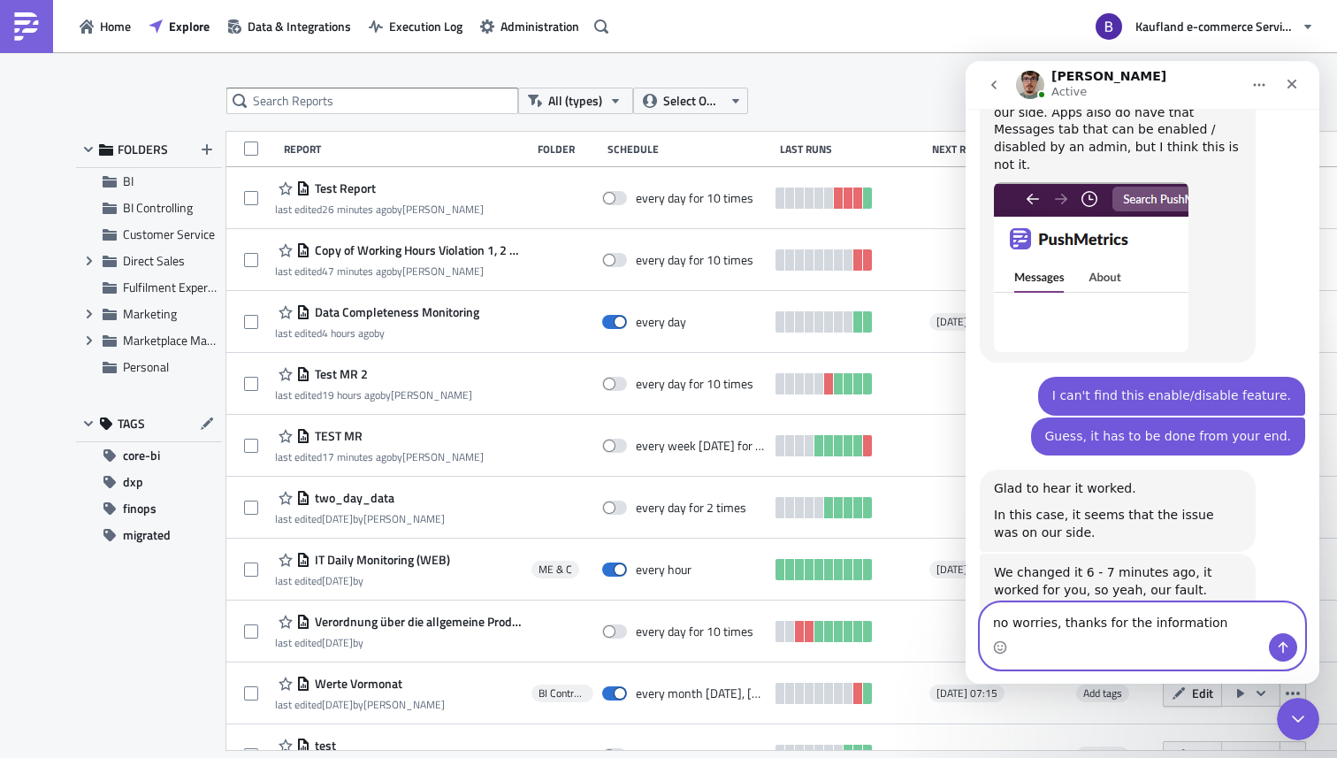
type textarea "no worries, thanks for the information."
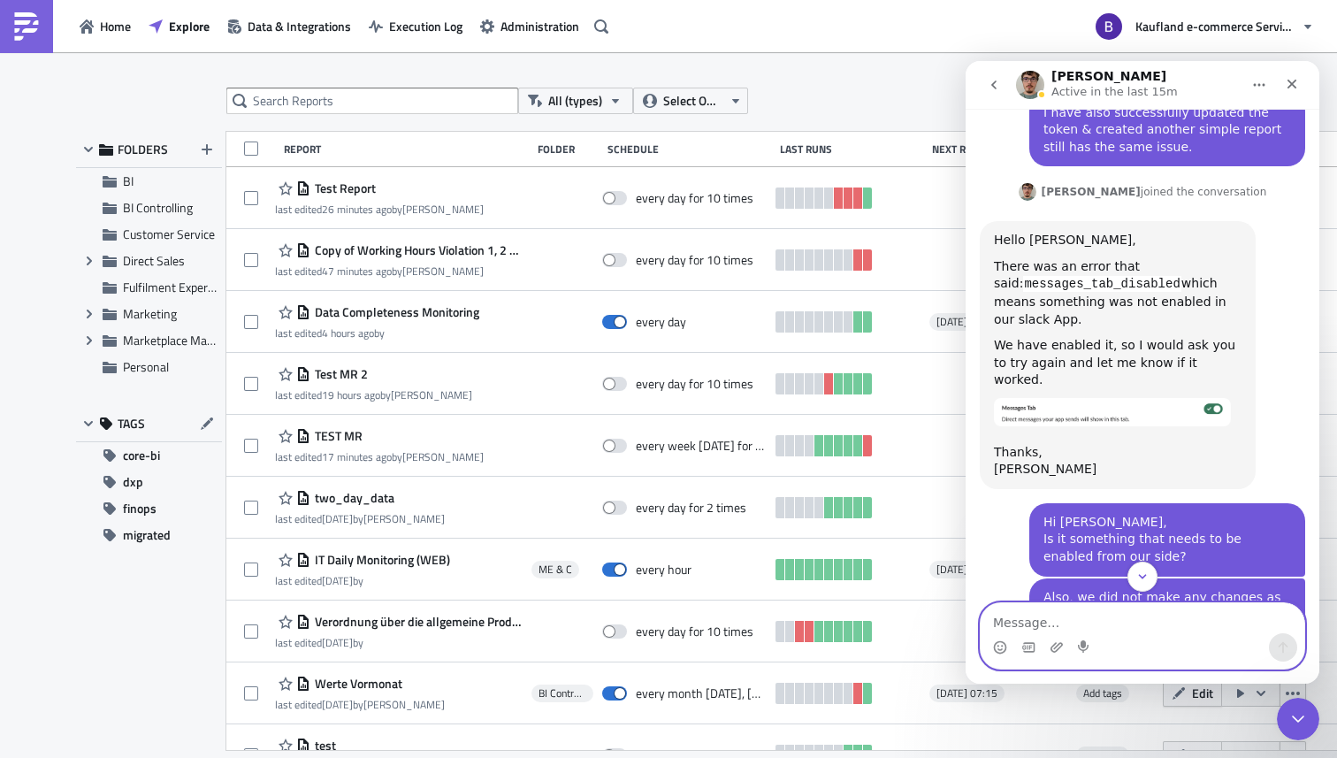
scroll to position [438, 0]
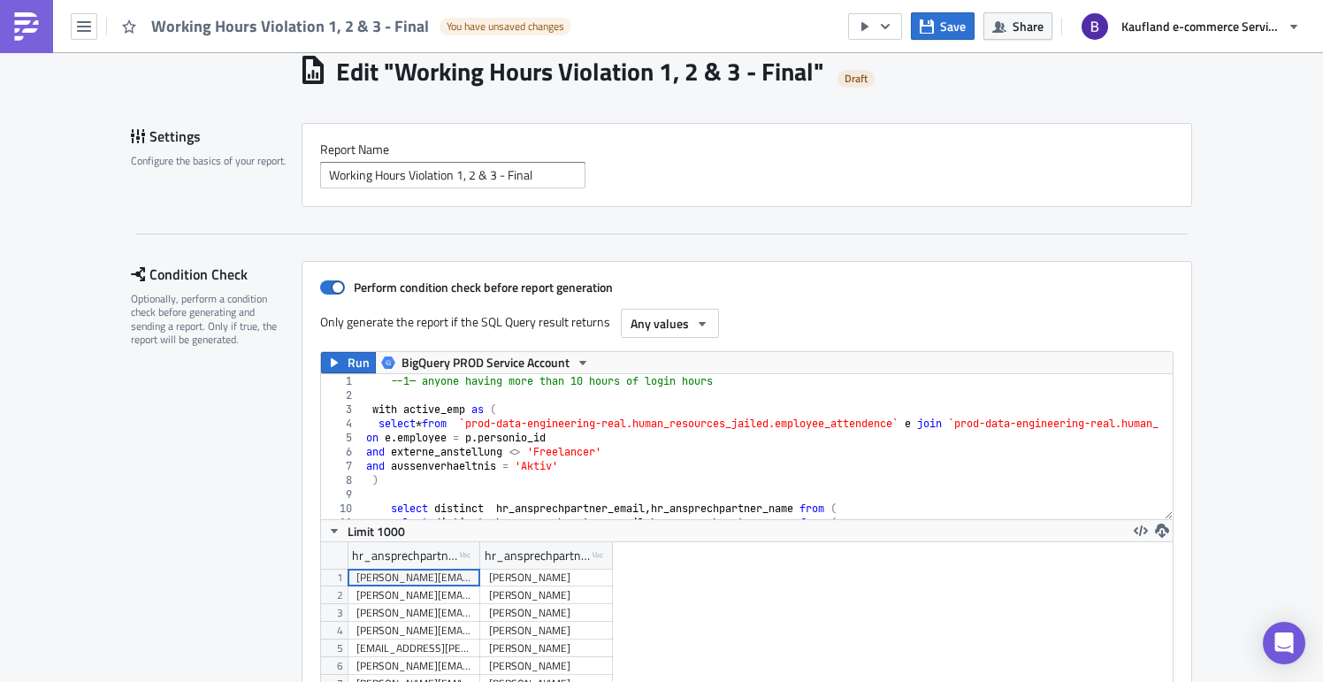
scroll to position [60, 0]
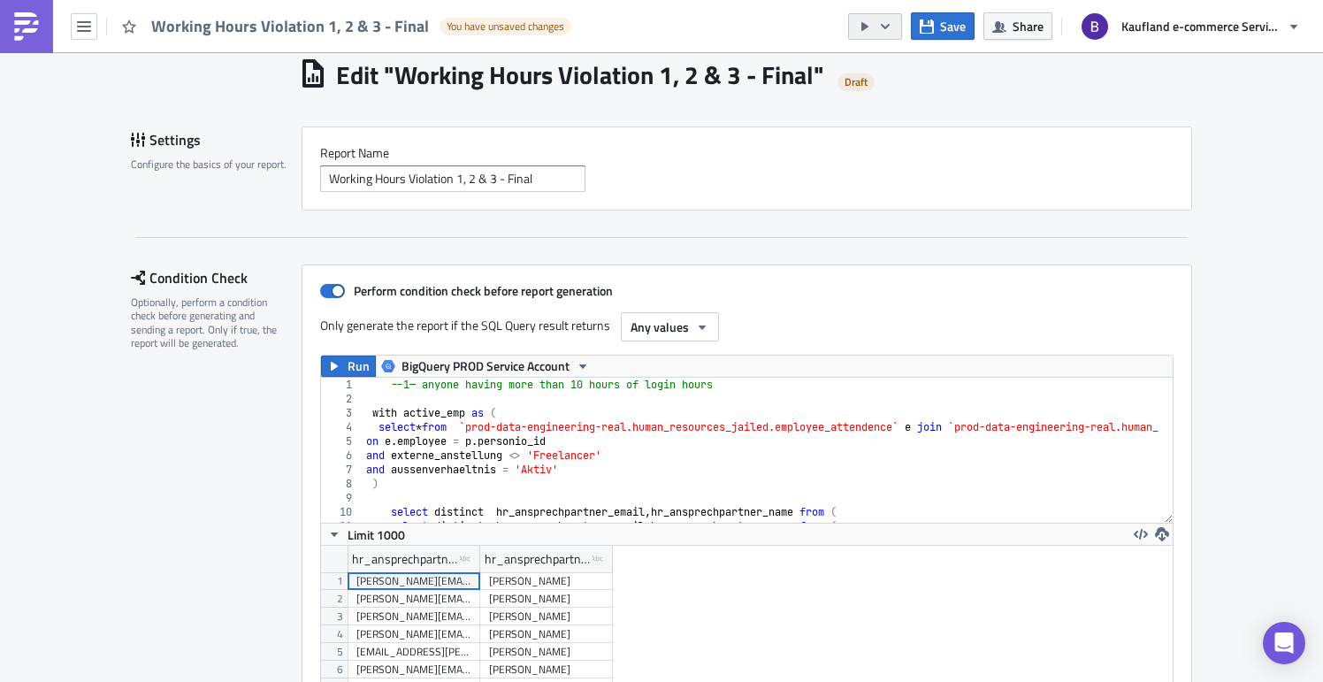
click at [887, 29] on icon "button" at bounding box center [885, 26] width 14 height 14
click at [876, 70] on div "Send Just to Me" at bounding box center [929, 71] width 138 height 18
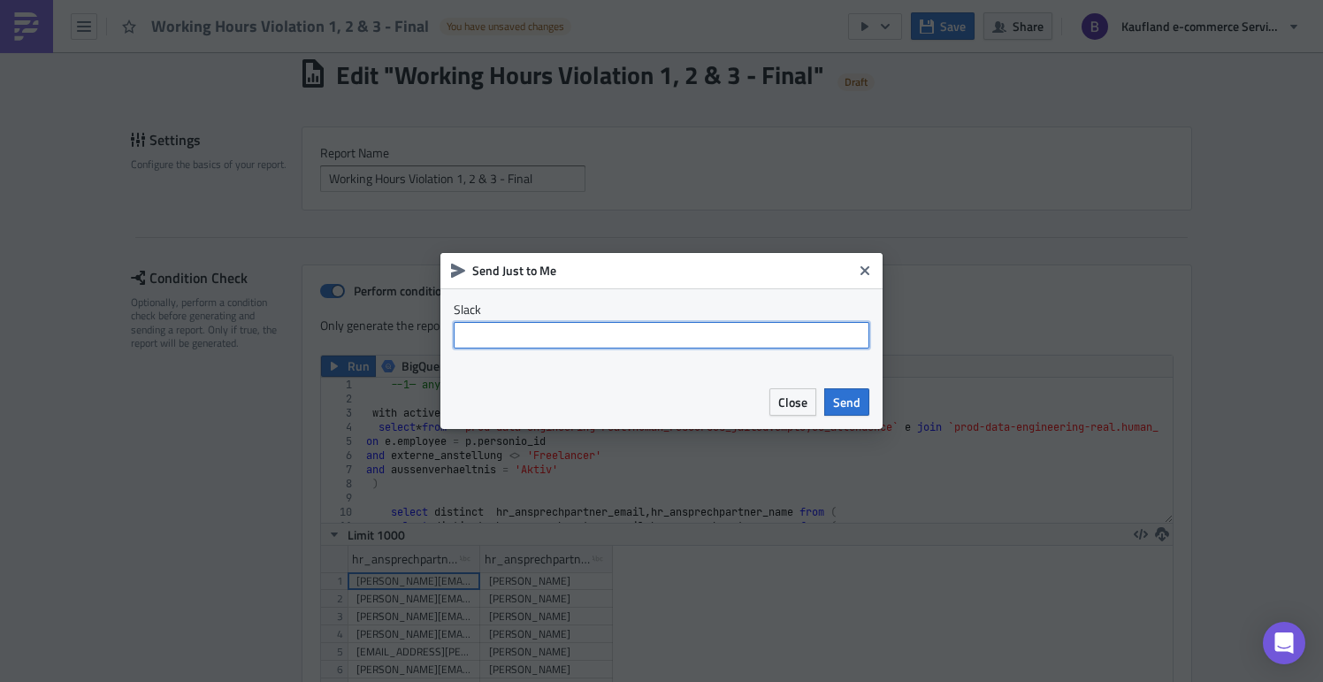
click at [629, 327] on input "text" at bounding box center [662, 335] width 416 height 27
type input "@bharti.saxena"
click at [859, 404] on span "Send" at bounding box center [846, 402] width 27 height 19
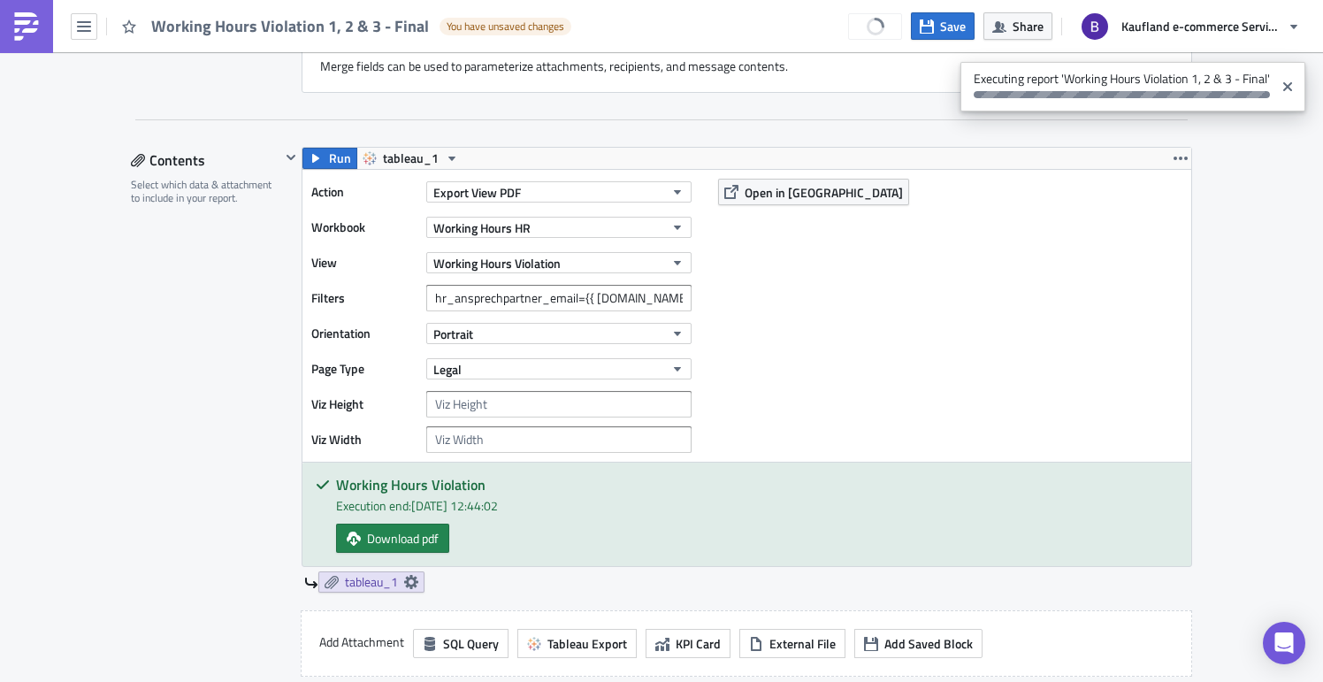
scroll to position [1517, 0]
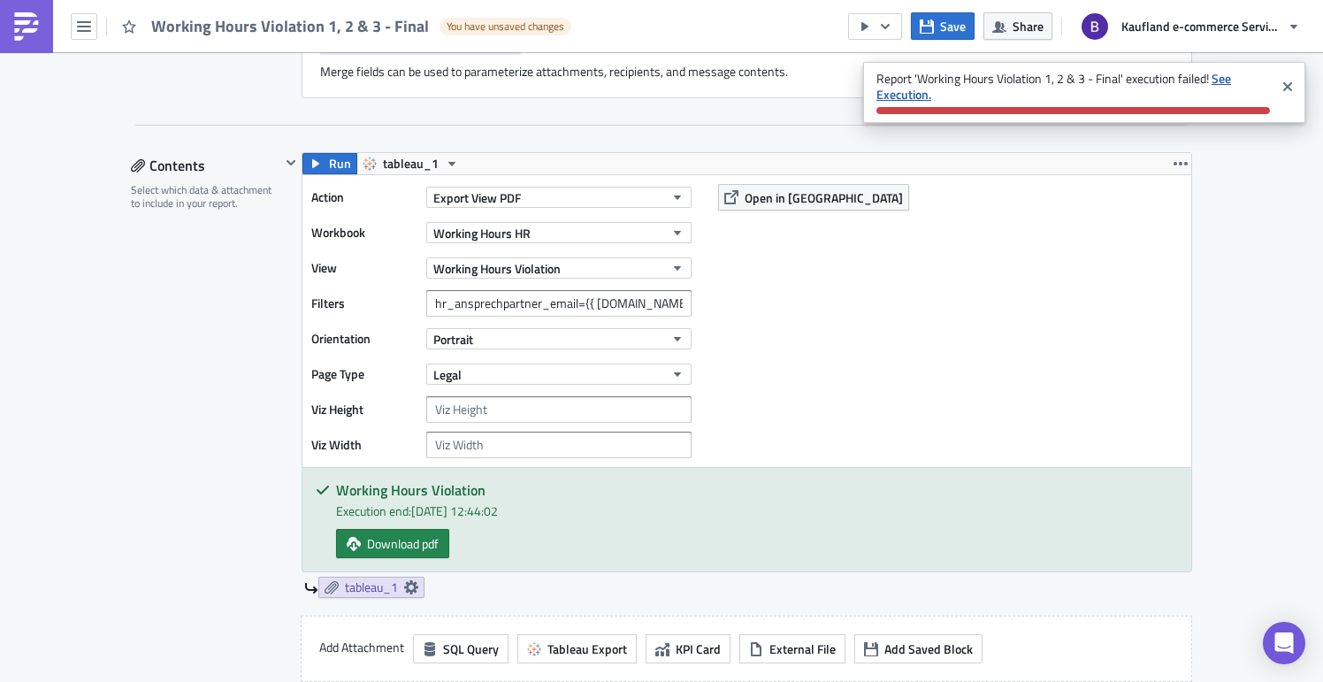
click at [913, 96] on strong "See Execution." at bounding box center [1053, 86] width 355 height 34
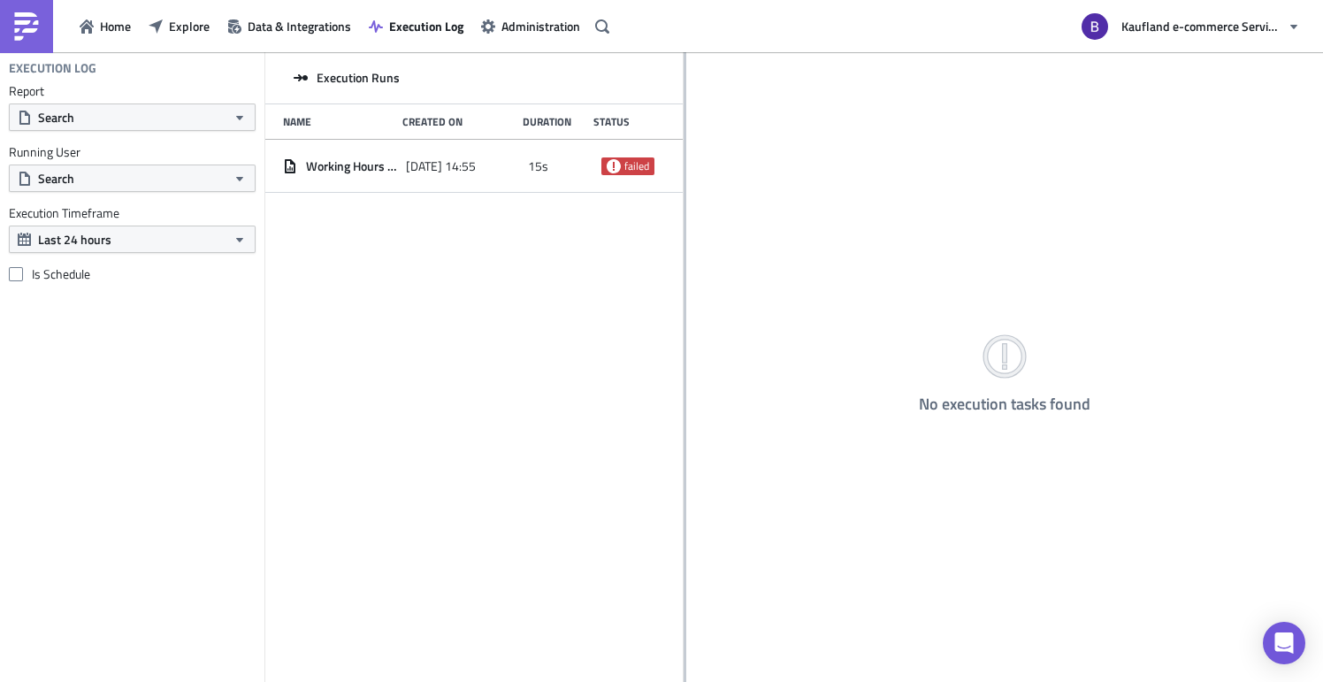
drag, startPoint x: 478, startPoint y: 225, endPoint x: 684, endPoint y: 218, distance: 206.2
click at [684, 218] on div at bounding box center [685, 368] width 3 height 632
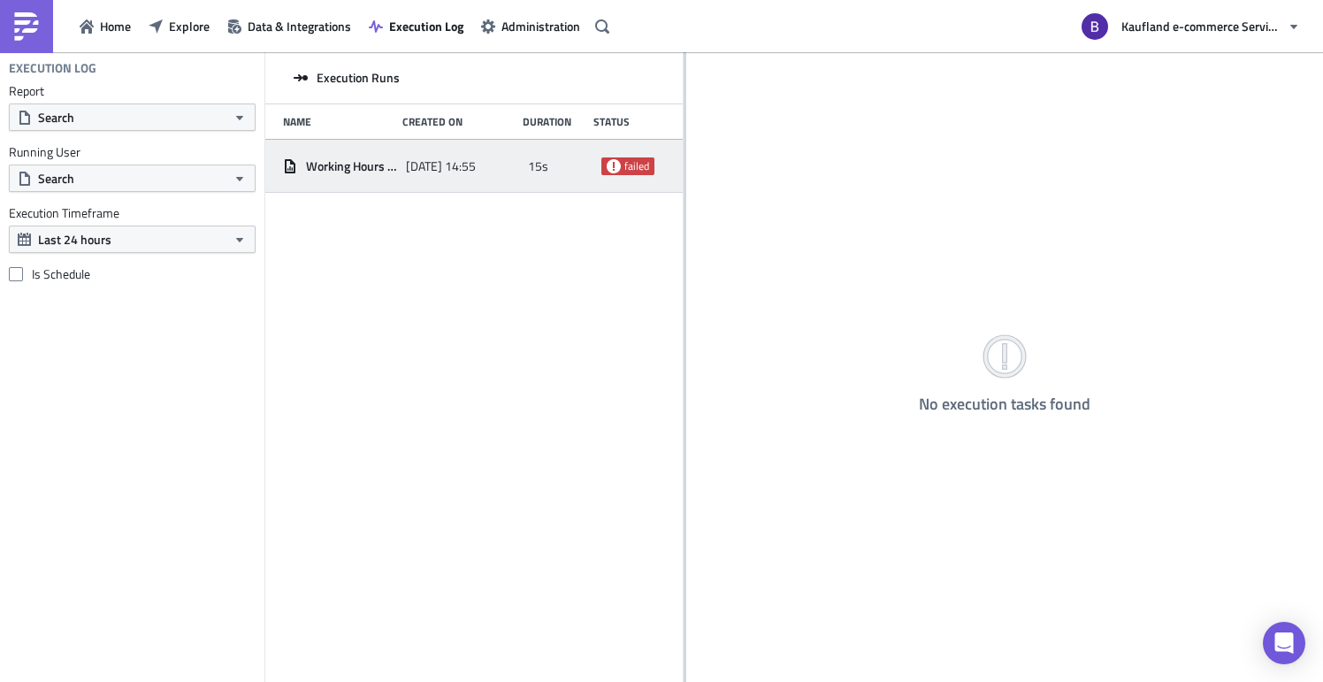
click at [476, 172] on span "[DATE] 14:55" at bounding box center [441, 166] width 70 height 16
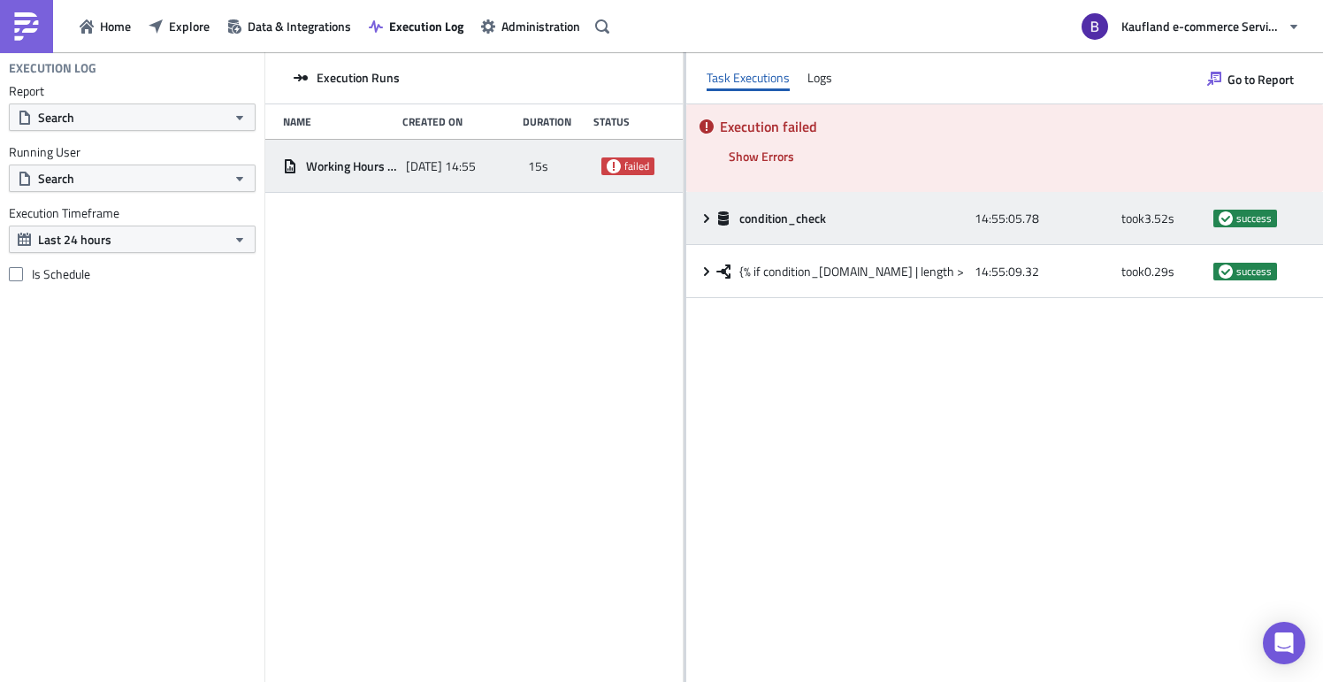
click at [809, 221] on span "condition_check" at bounding box center [783, 218] width 89 height 16
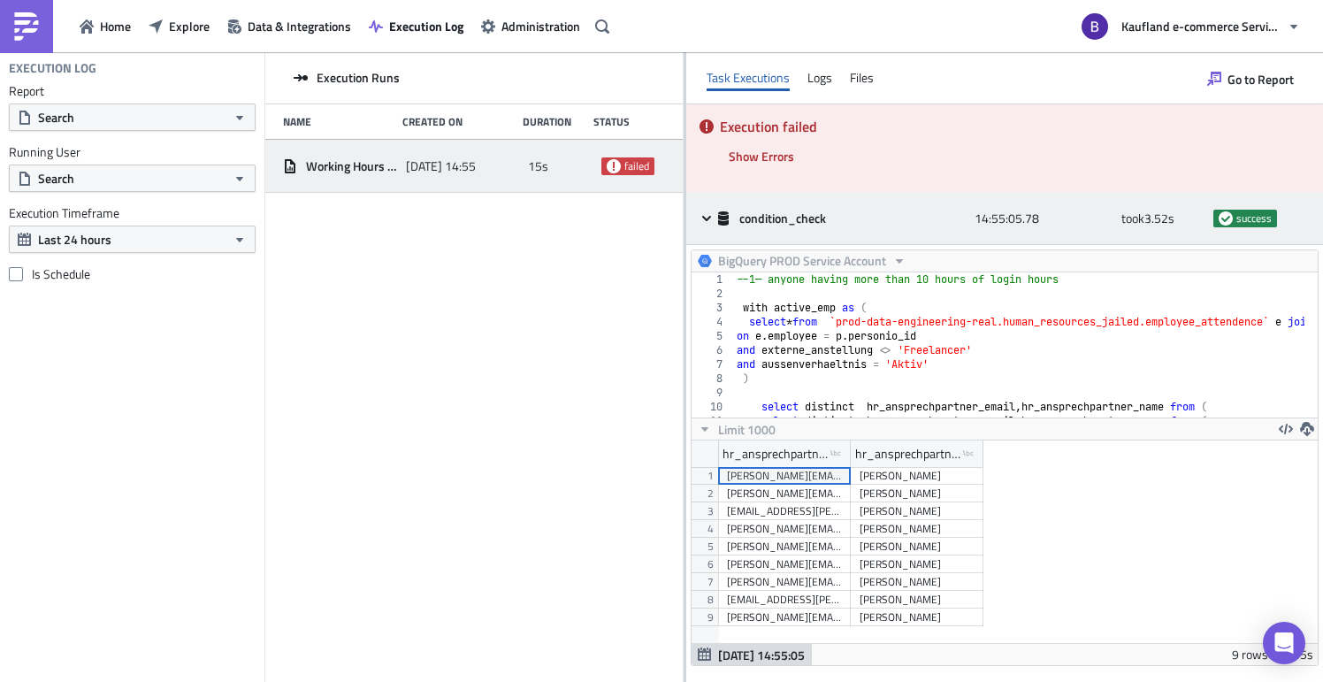
scroll to position [203, 613]
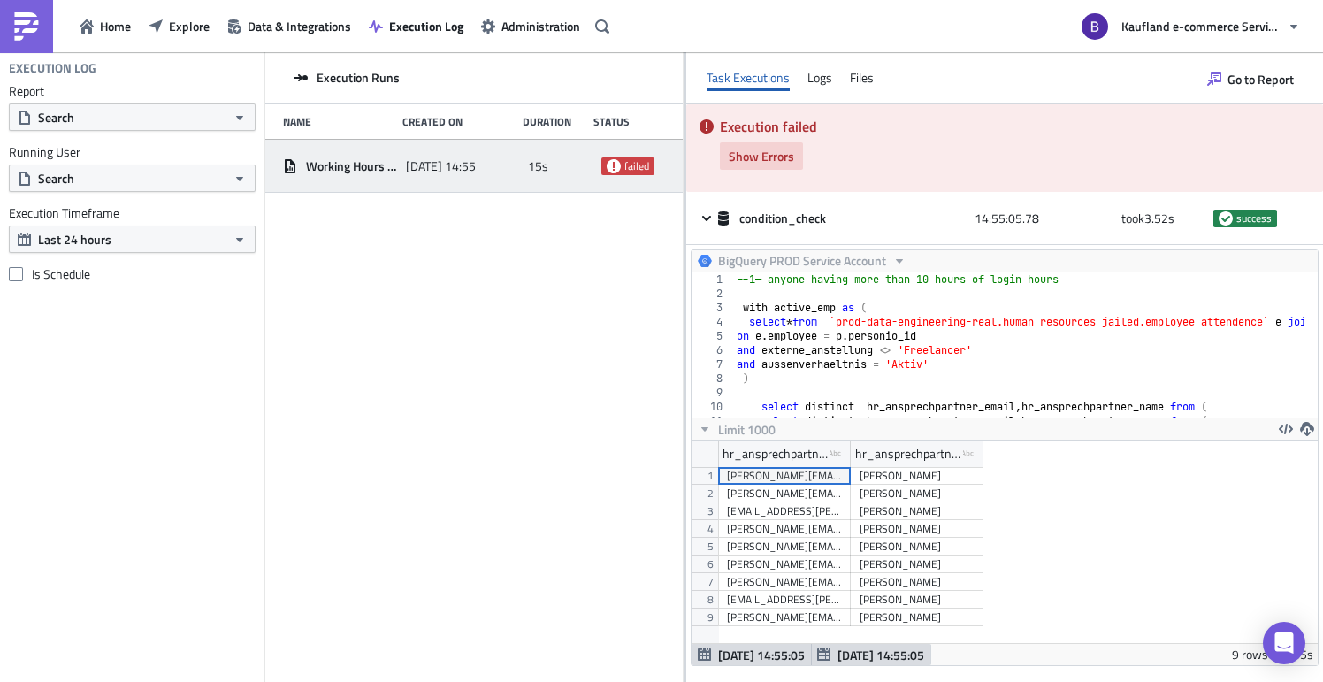
click at [779, 156] on span "Show Errors" at bounding box center [761, 156] width 65 height 19
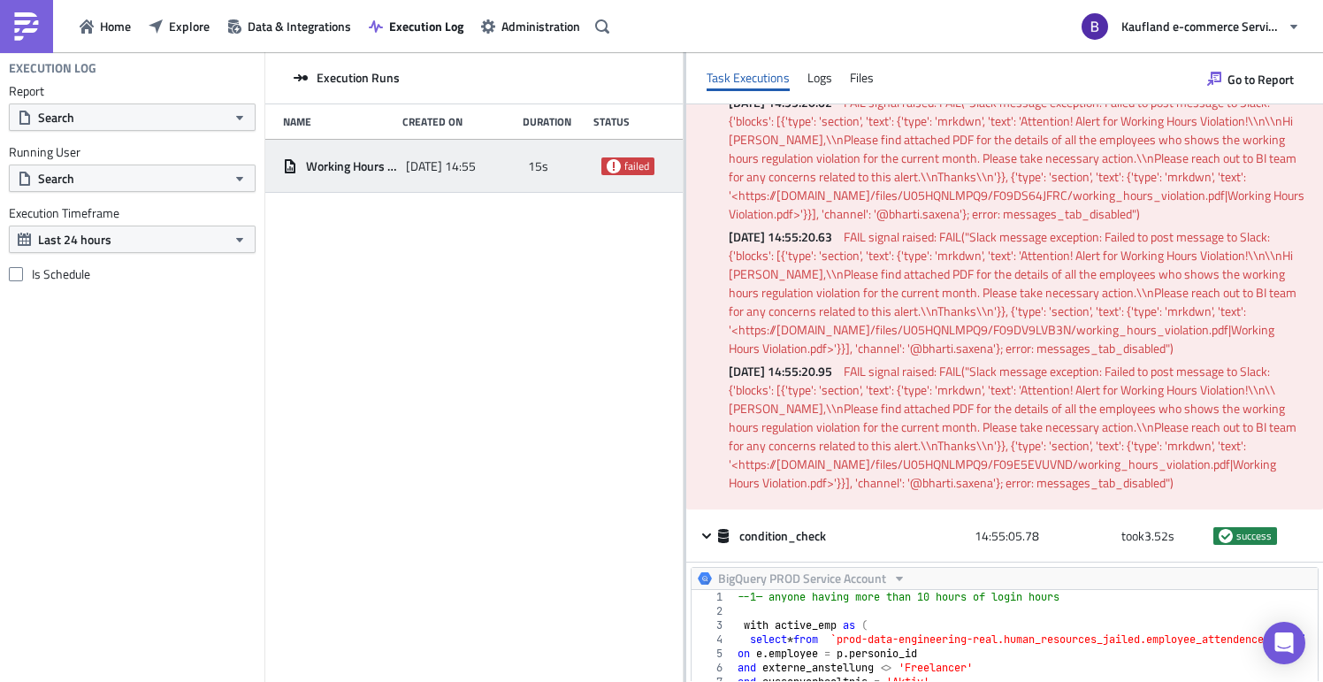
scroll to position [1441, 0]
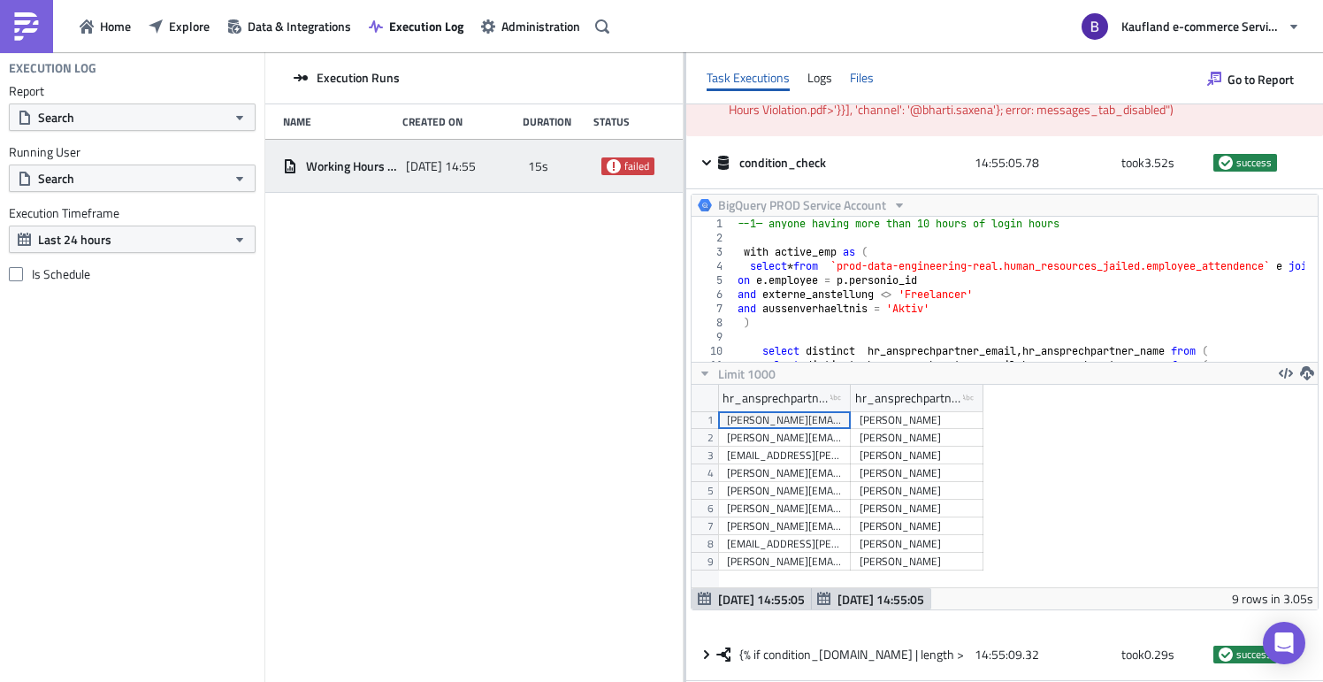
click at [860, 86] on div "Files" at bounding box center [862, 78] width 24 height 27
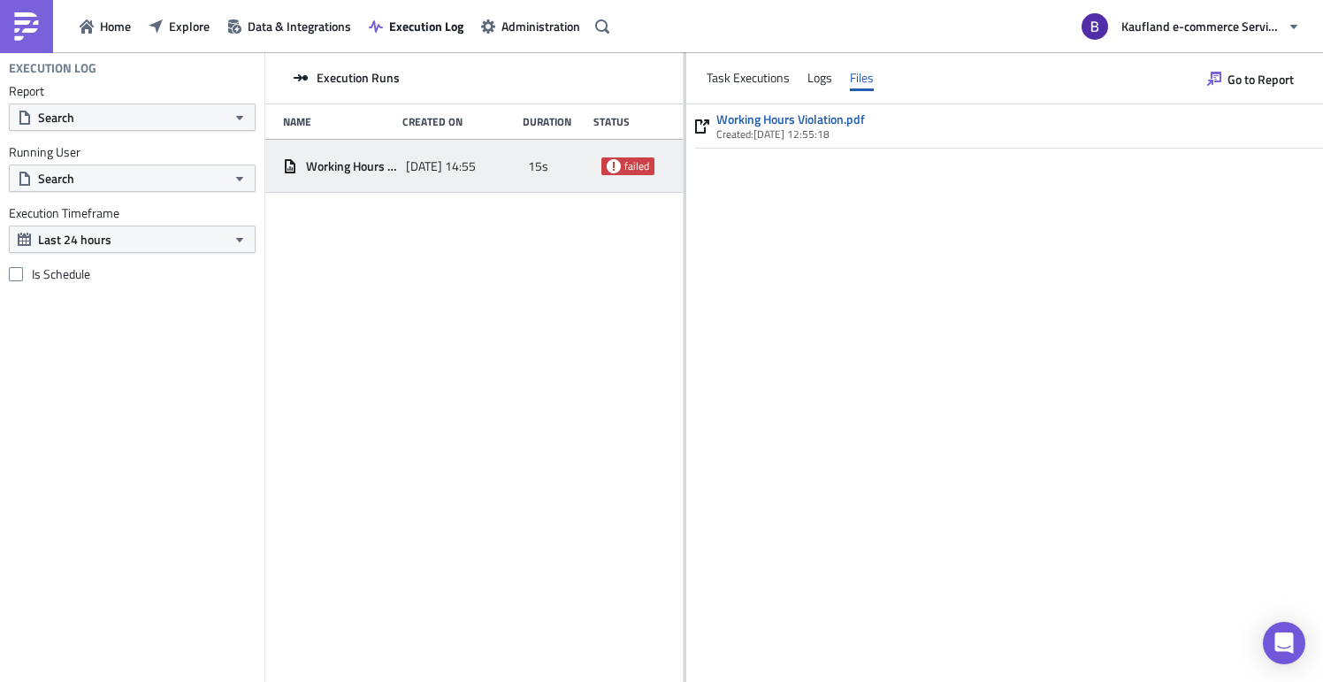
click at [829, 130] on span "Created: 05/09/2025, 12:55:18" at bounding box center [772, 134] width 113 height 17
click at [849, 118] on link "Working Hours Violation.pdf" at bounding box center [790, 119] width 149 height 16
click at [825, 76] on div "Logs" at bounding box center [819, 78] width 25 height 27
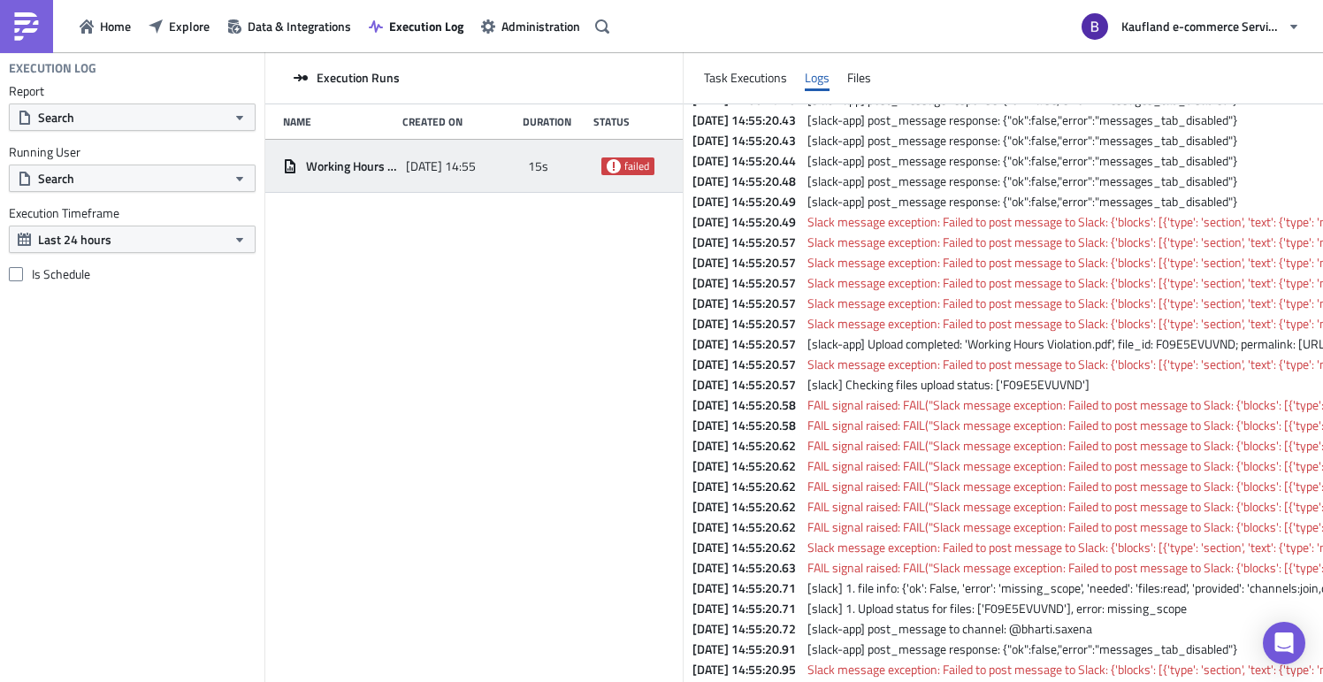
scroll to position [20298, 0]
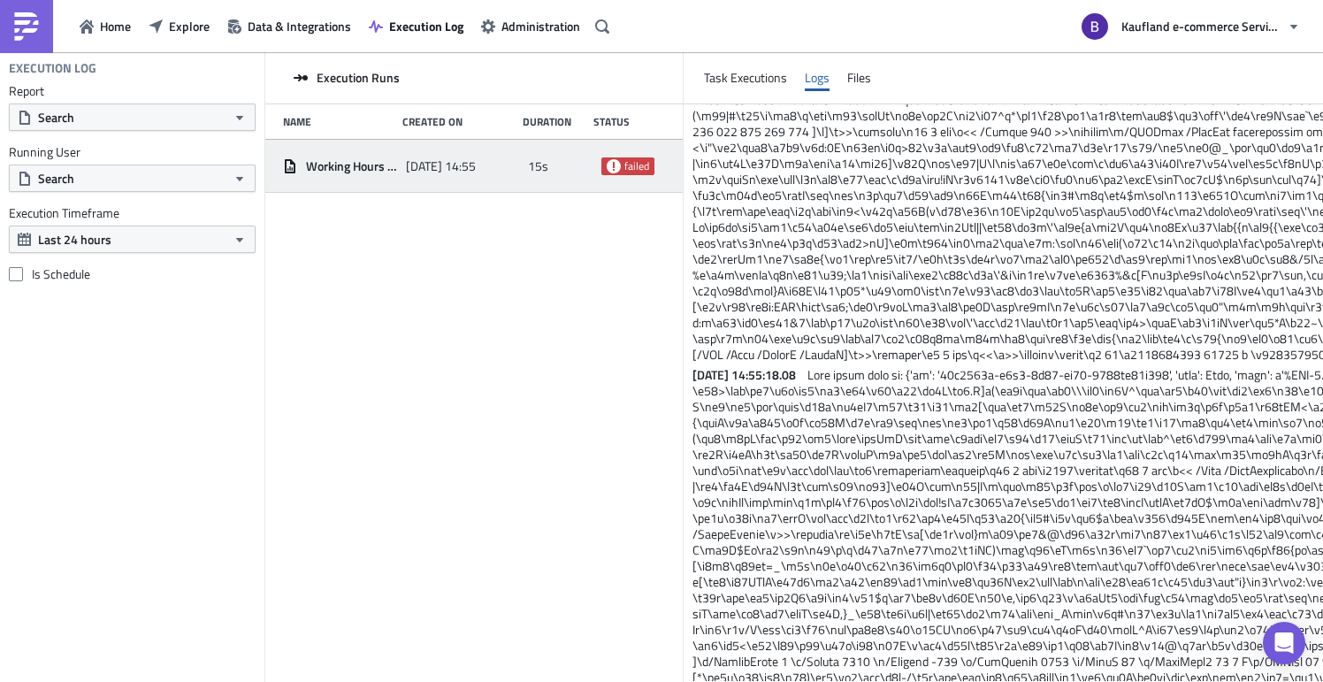
scroll to position [17089, 0]
click at [757, 79] on div "Task Executions" at bounding box center [745, 78] width 83 height 27
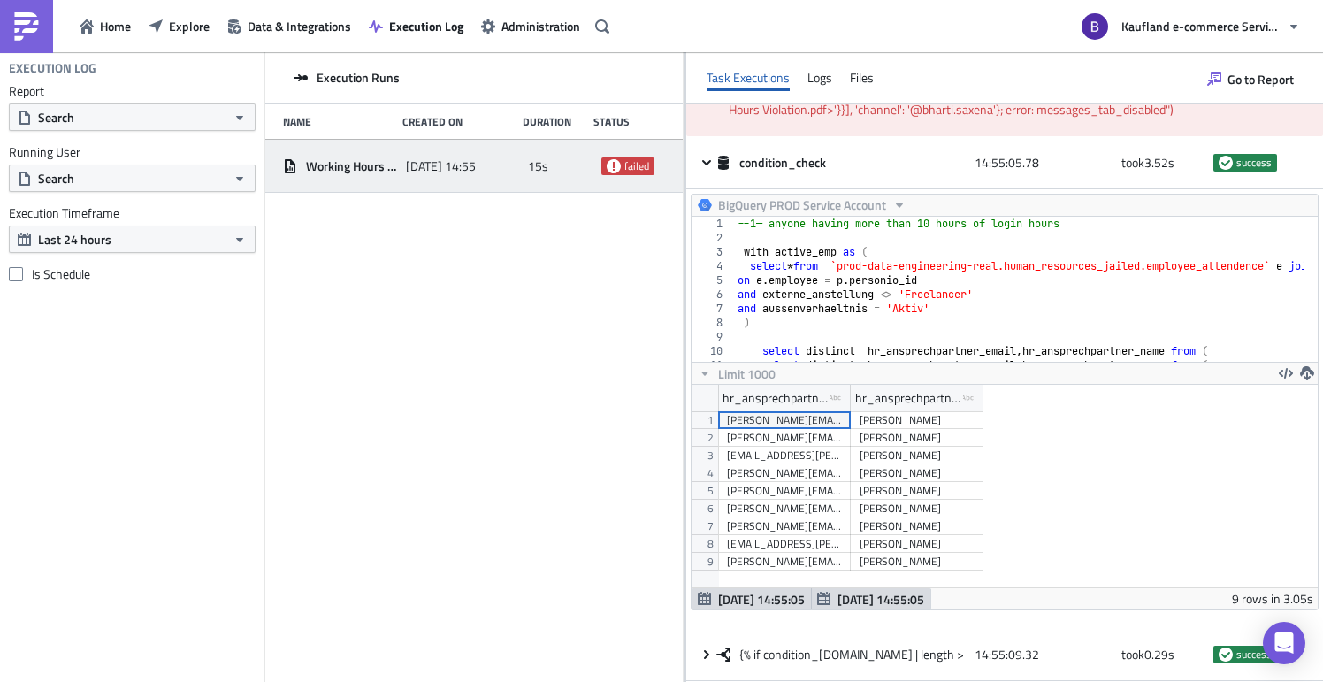
scroll to position [1276, 0]
drag, startPoint x: 875, startPoint y: 143, endPoint x: 1278, endPoint y: 154, distance: 403.4
click at [1278, 118] on p "2025-09-05 14:55:20.95 FAIL signal raised: FAIL("Slack message exception: Faile…" at bounding box center [1017, 54] width 577 height 130
click at [1188, 118] on span "FAIL signal raised: FAIL("Slack message exception: Failed to post message to Sl…" at bounding box center [1014, 54] width 570 height 130
drag, startPoint x: 1000, startPoint y: 145, endPoint x: 757, endPoint y: 163, distance: 243.8
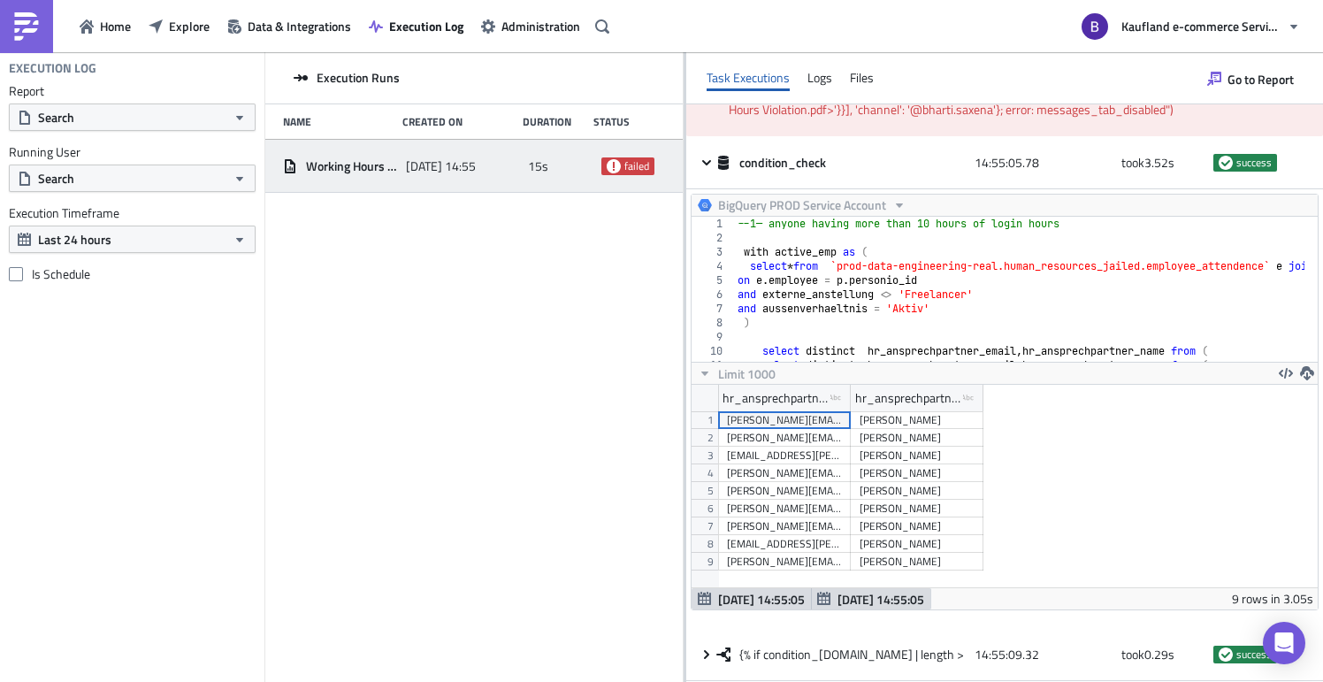
click at [757, 118] on span "FAIL signal raised: FAIL("Slack message exception: Failed to post message to Sl…" at bounding box center [1014, 54] width 570 height 130
copy span "Slack message exception: Failed to post message to Slack"
click at [1288, 645] on icon "Open Intercom Messenger" at bounding box center [1284, 642] width 23 height 23
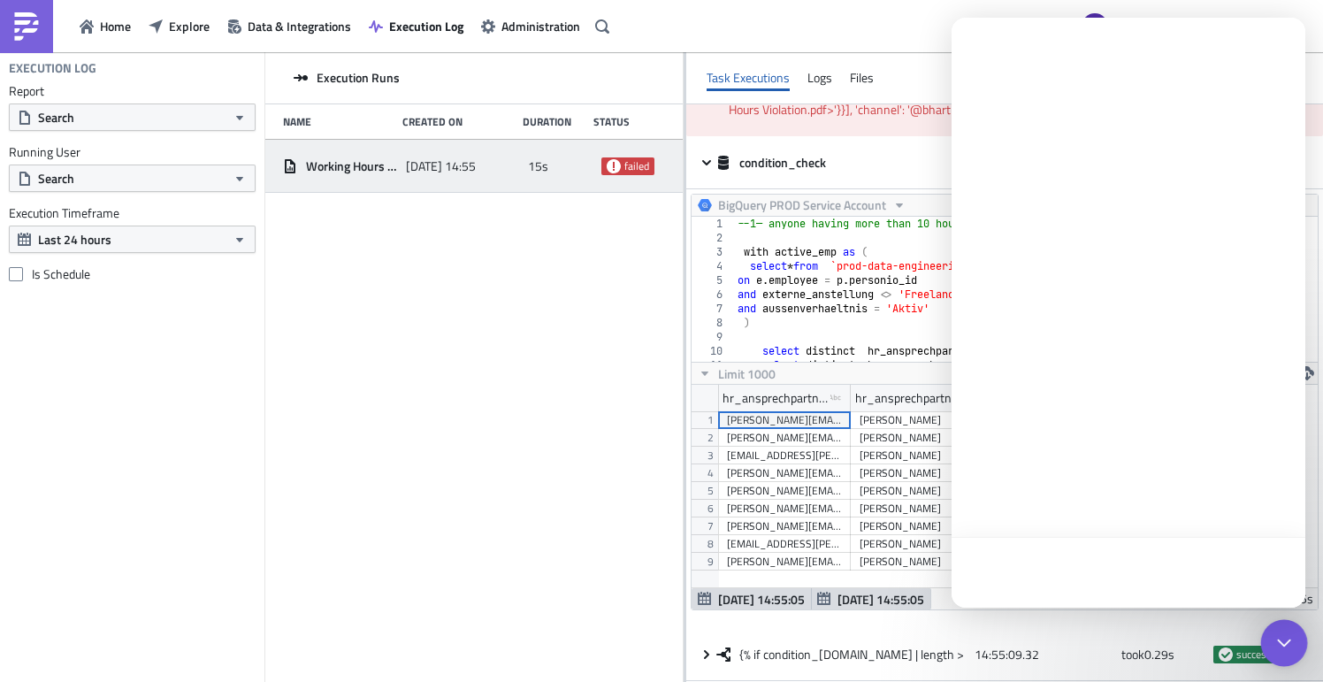
scroll to position [0, 0]
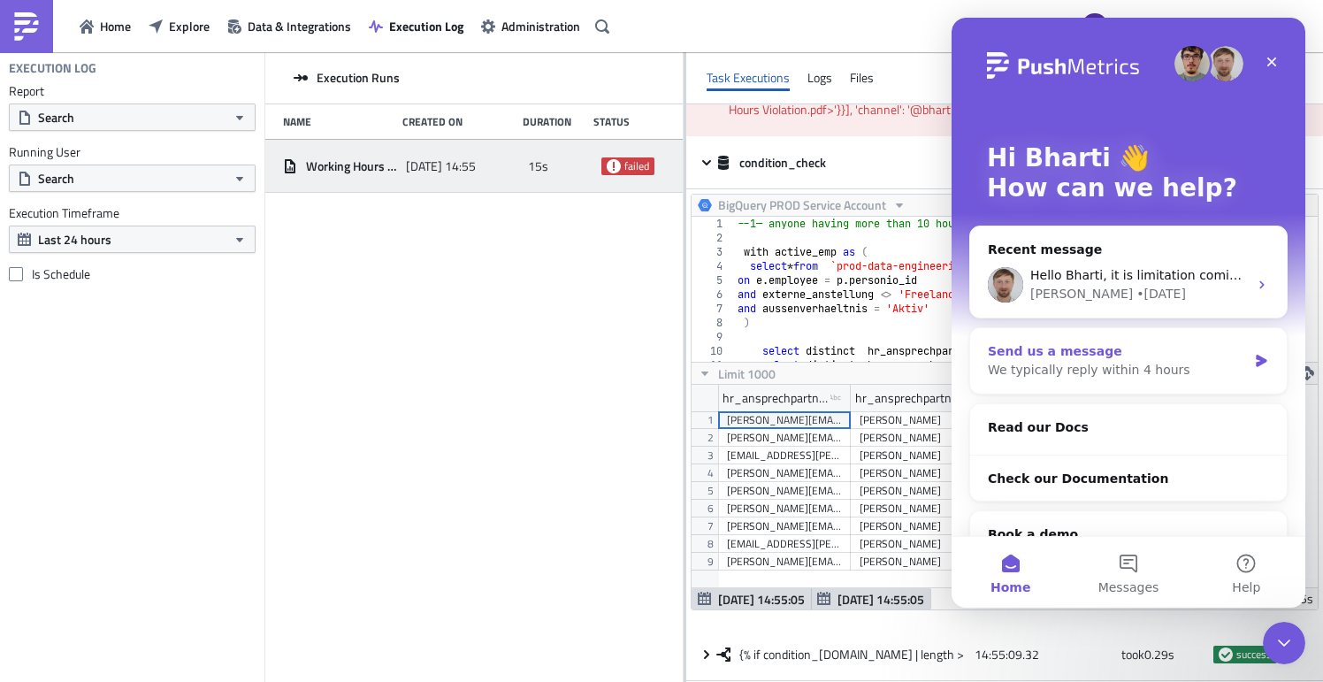
click at [1106, 360] on div "Send us a message" at bounding box center [1117, 351] width 259 height 19
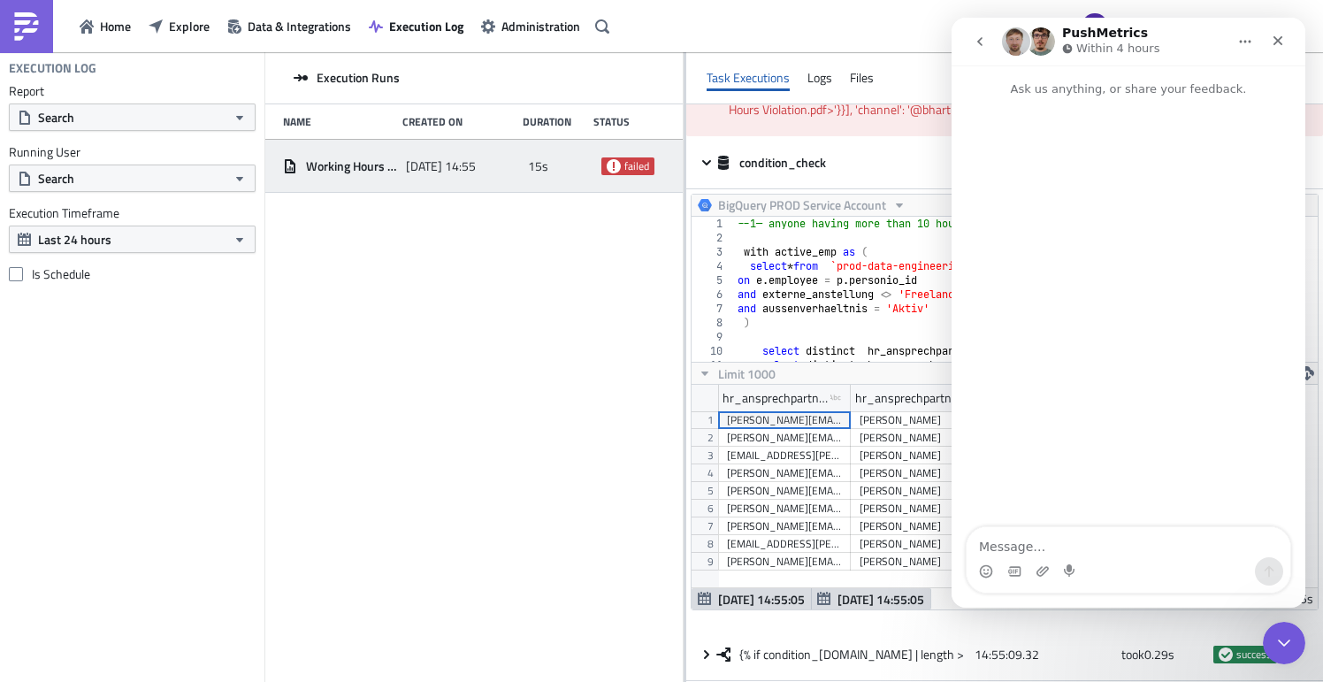
click at [1164, 532] on textarea "Message…" at bounding box center [1129, 542] width 324 height 30
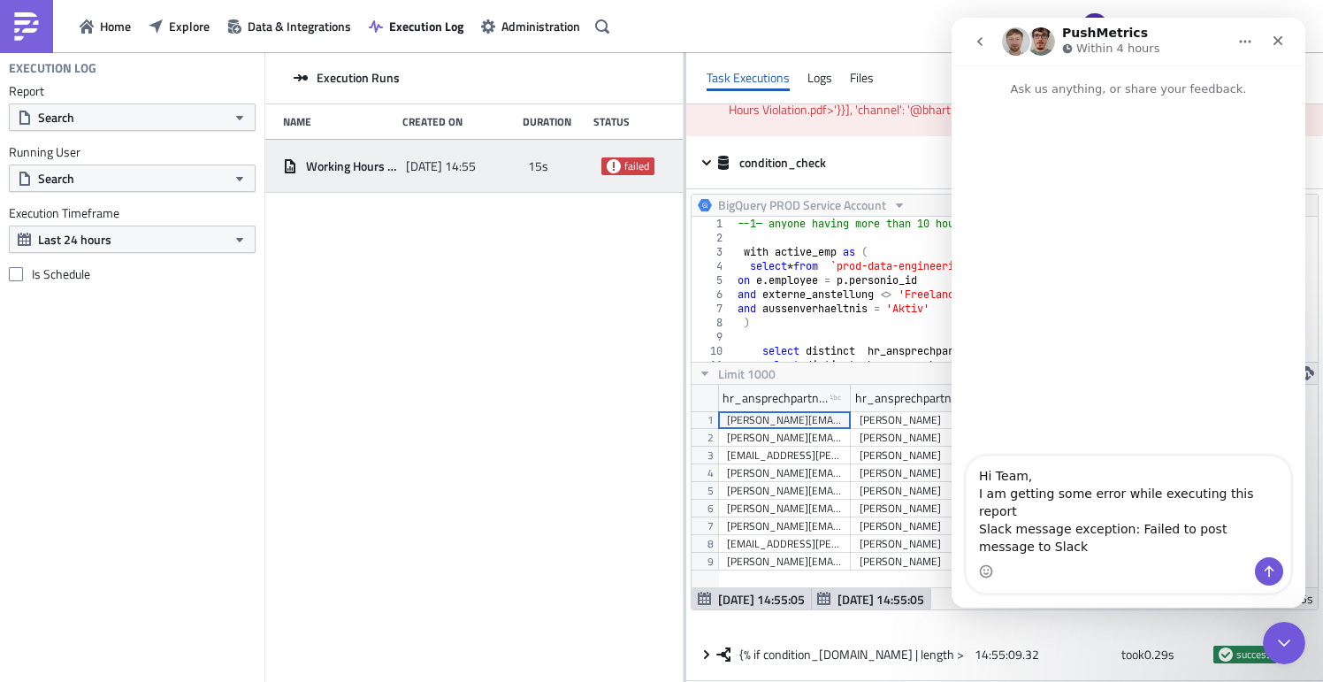
click at [573, 180] on div "15s" at bounding box center [560, 166] width 64 height 32
click at [473, 159] on span "2025-09-05 14:55" at bounding box center [441, 166] width 70 height 16
click at [814, 83] on div "Logs" at bounding box center [819, 78] width 25 height 27
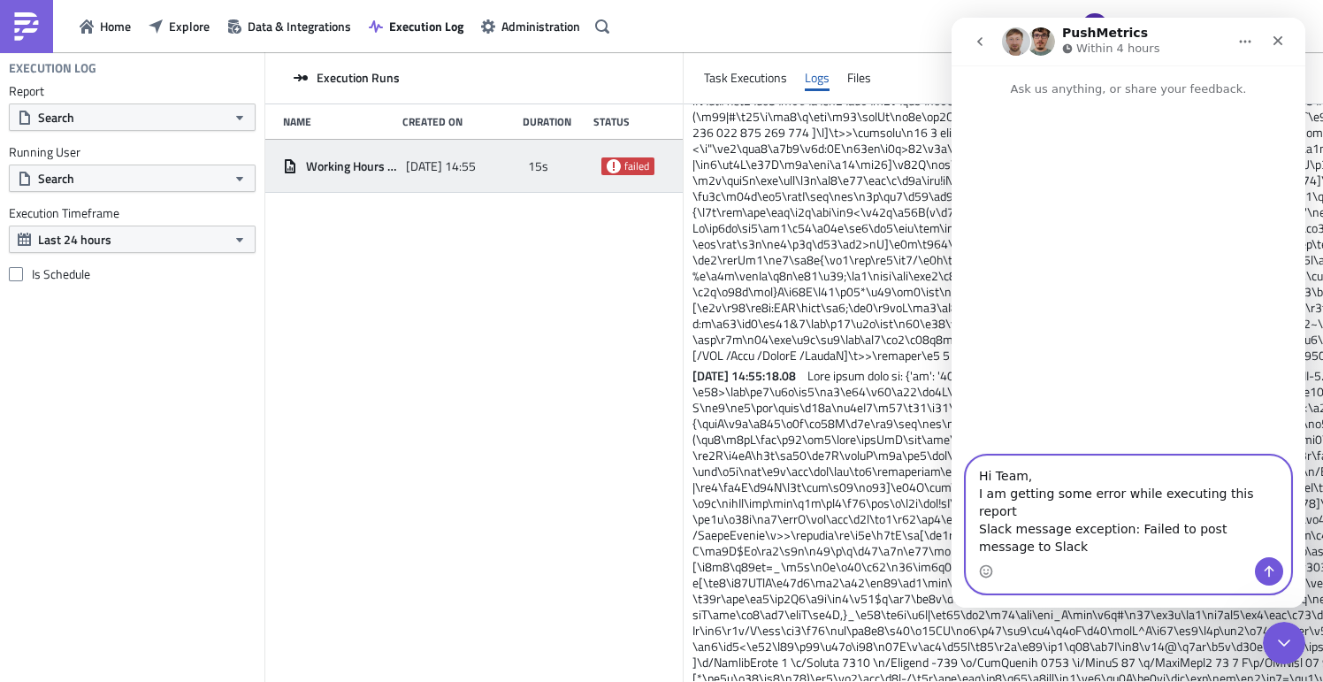
click at [1092, 546] on textarea "Hi Team, I am getting some error while executing this report Slack message exce…" at bounding box center [1129, 506] width 324 height 101
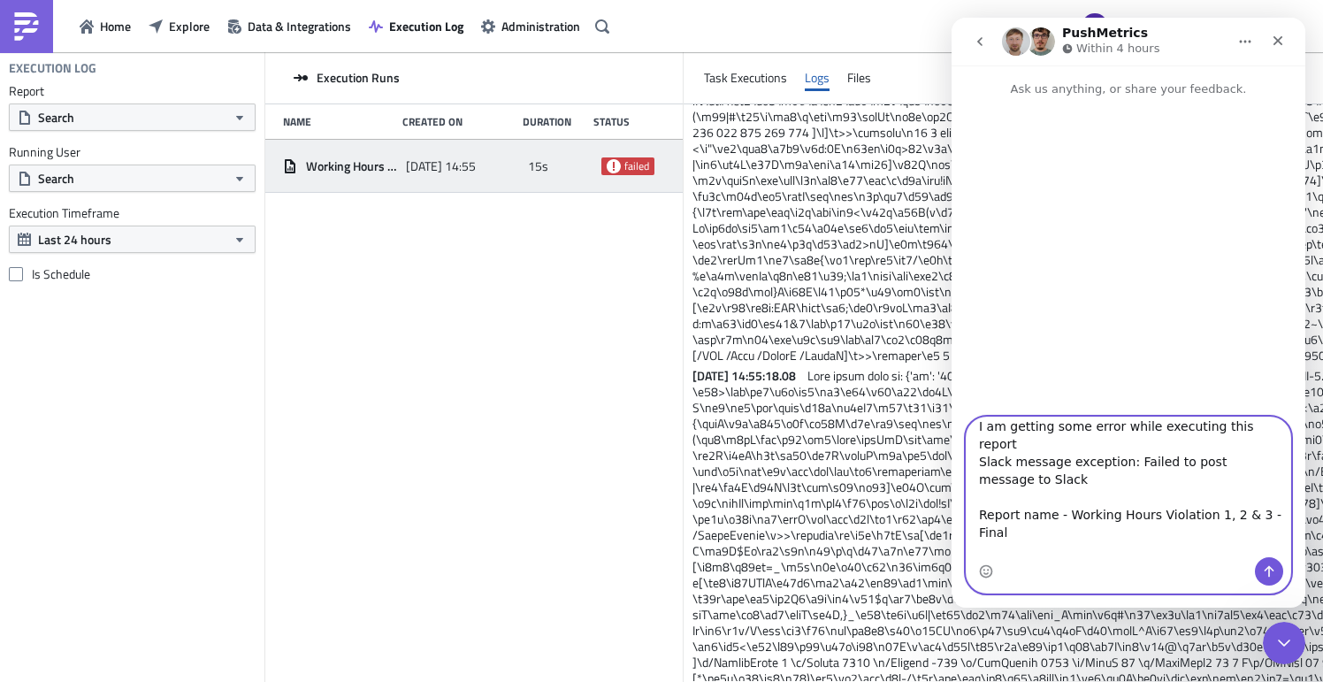
scroll to position [46, 0]
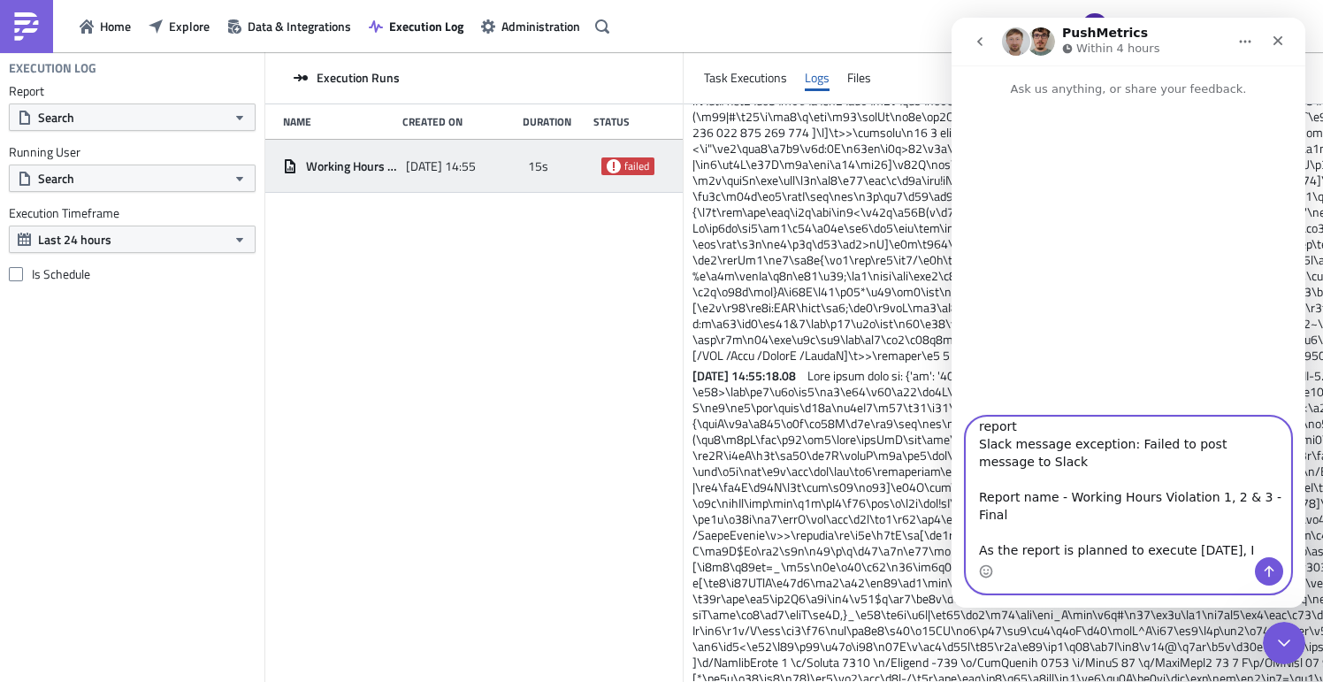
type textarea "Hi Team, I am getting some error while executing this report Slack message exce…"
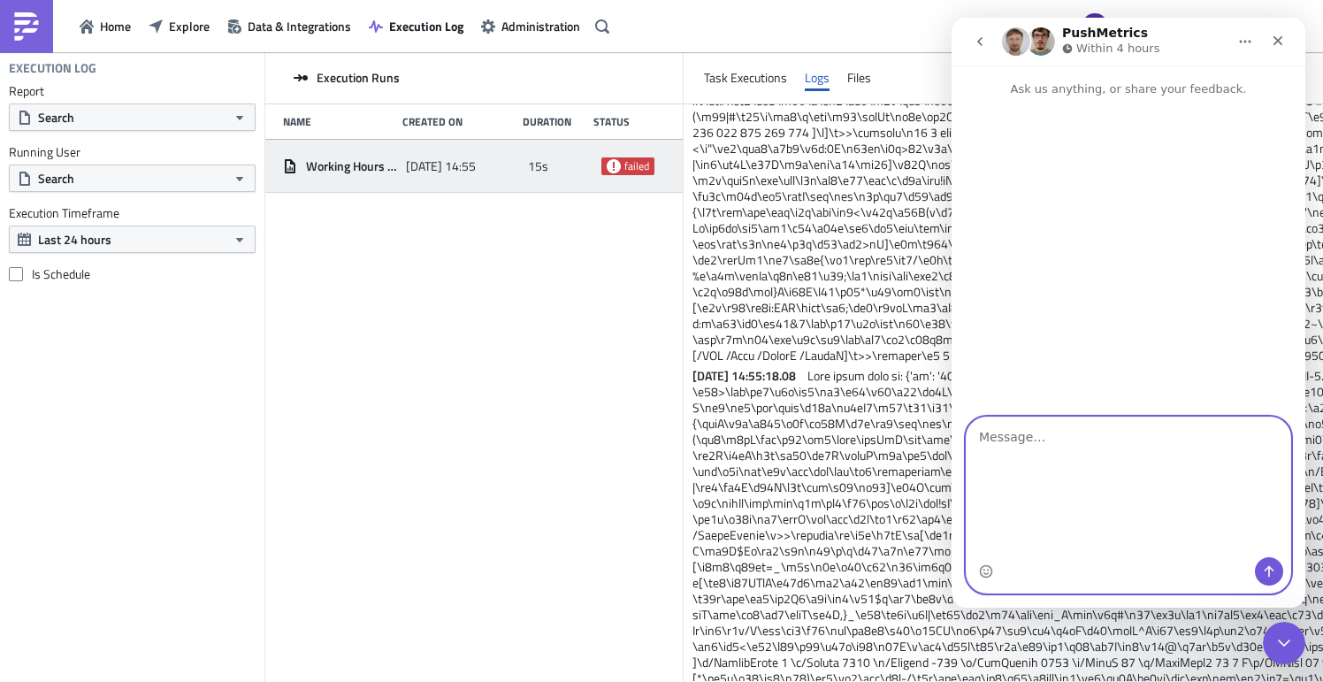
scroll to position [0, 0]
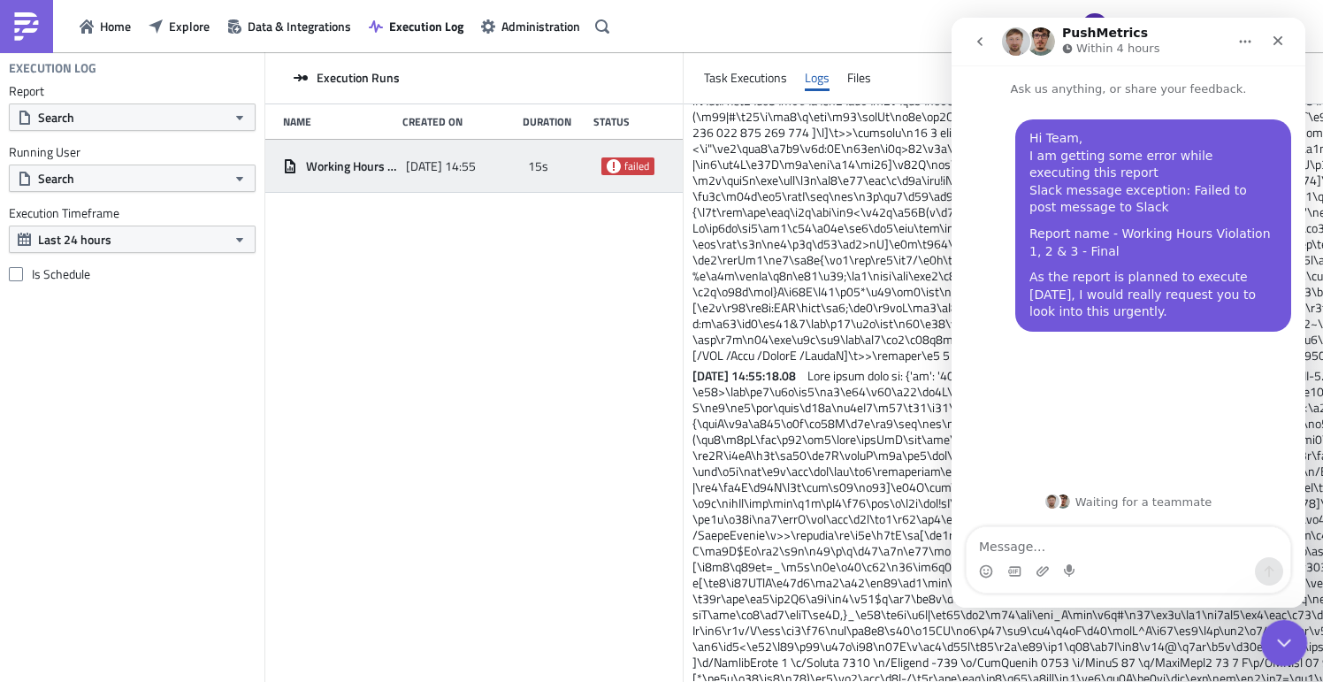
click at [1292, 635] on div "Close Intercom Messenger" at bounding box center [1281, 640] width 42 height 42
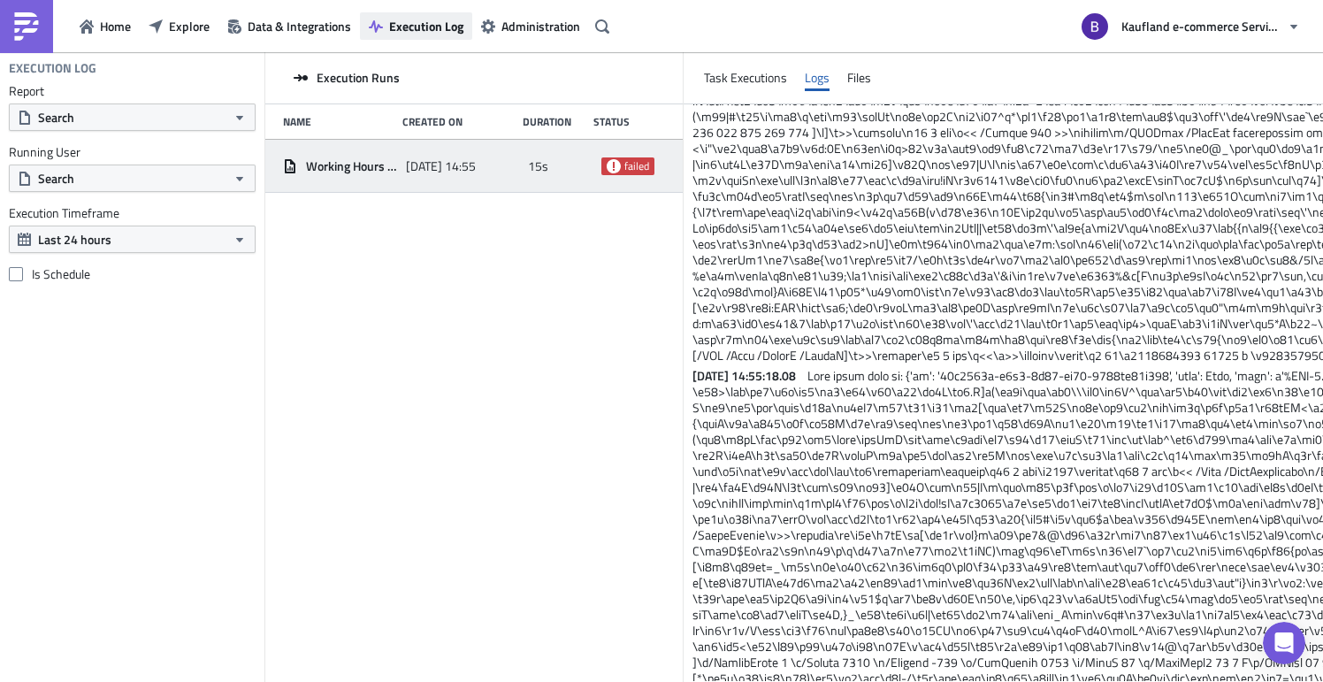
click at [374, 23] on icon "button" at bounding box center [376, 26] width 14 height 12
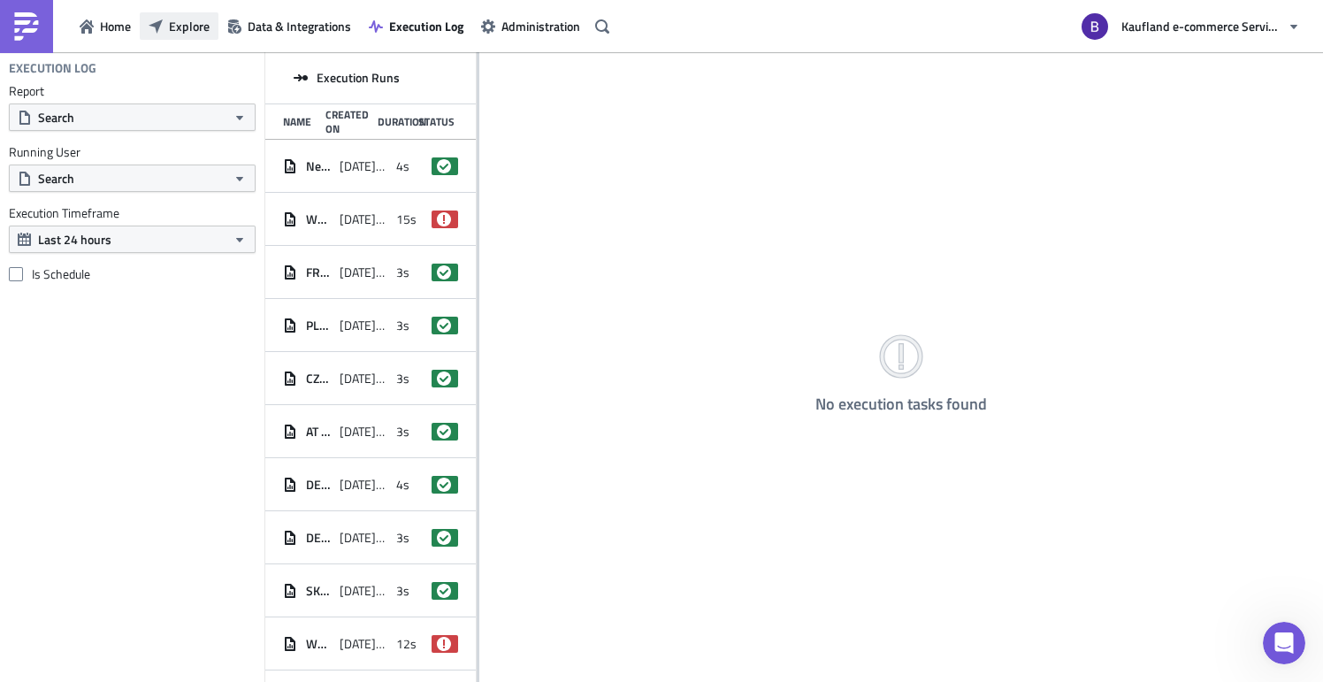
click at [195, 23] on span "Explore" at bounding box center [189, 26] width 41 height 19
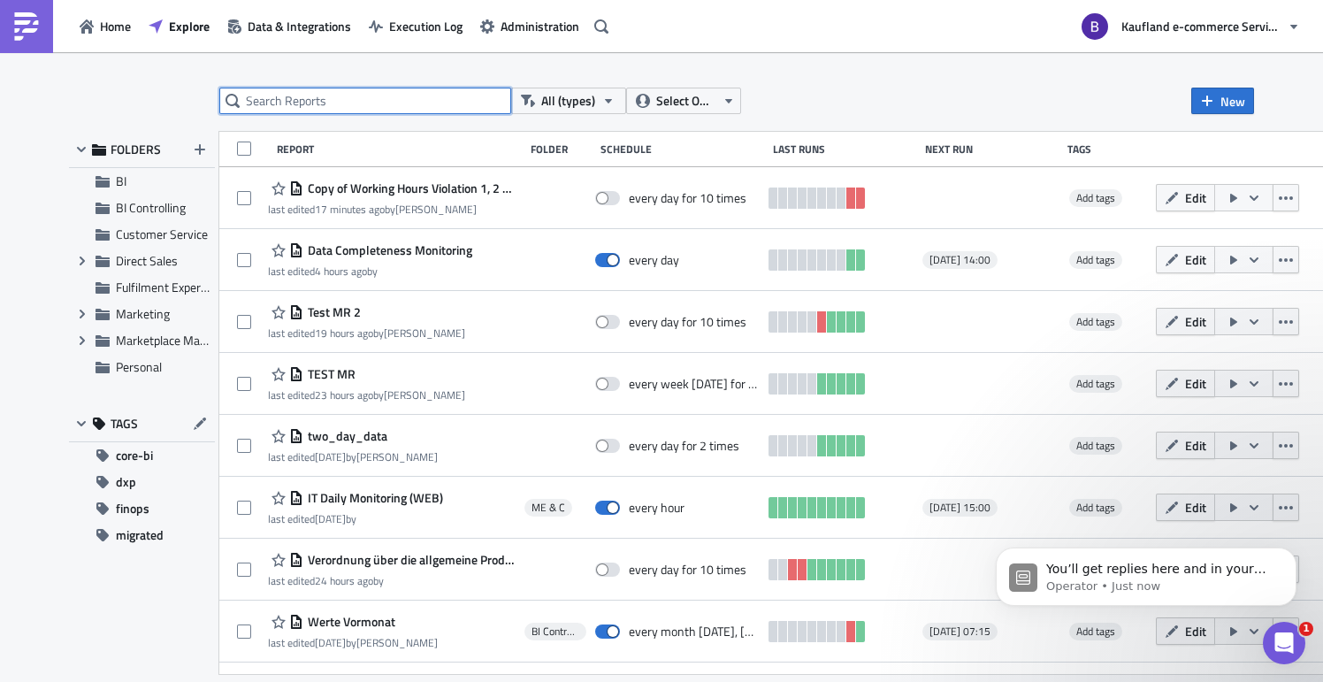
click at [465, 103] on input "text" at bounding box center [365, 101] width 292 height 27
type input "work"
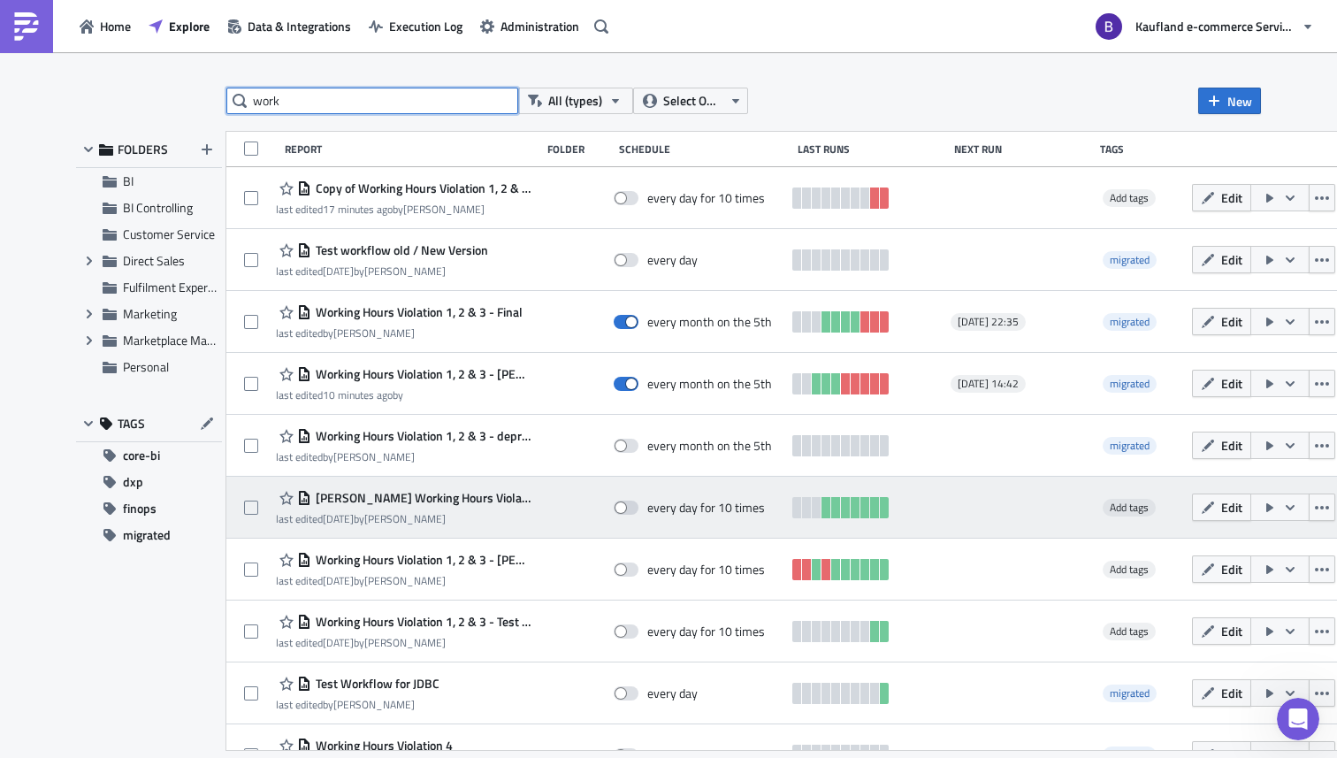
scroll to position [10, 0]
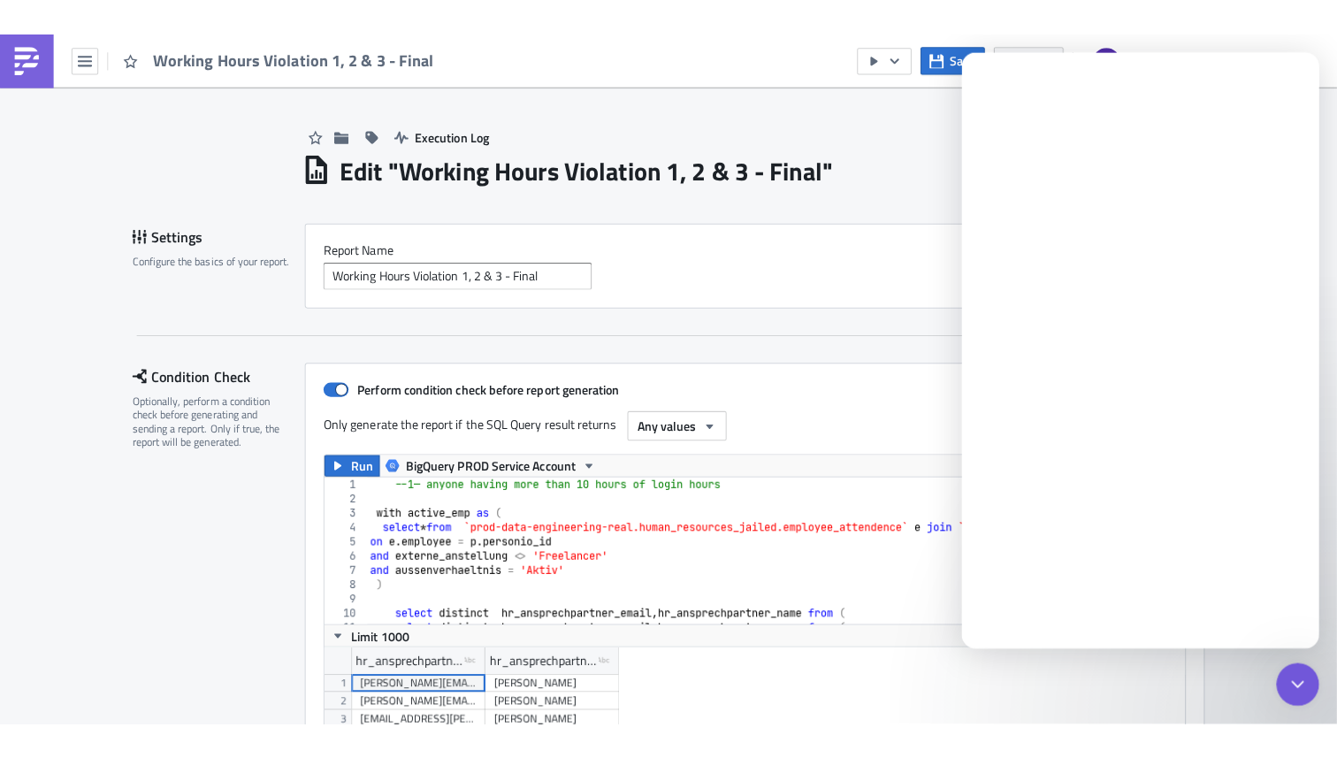
scroll to position [203, 852]
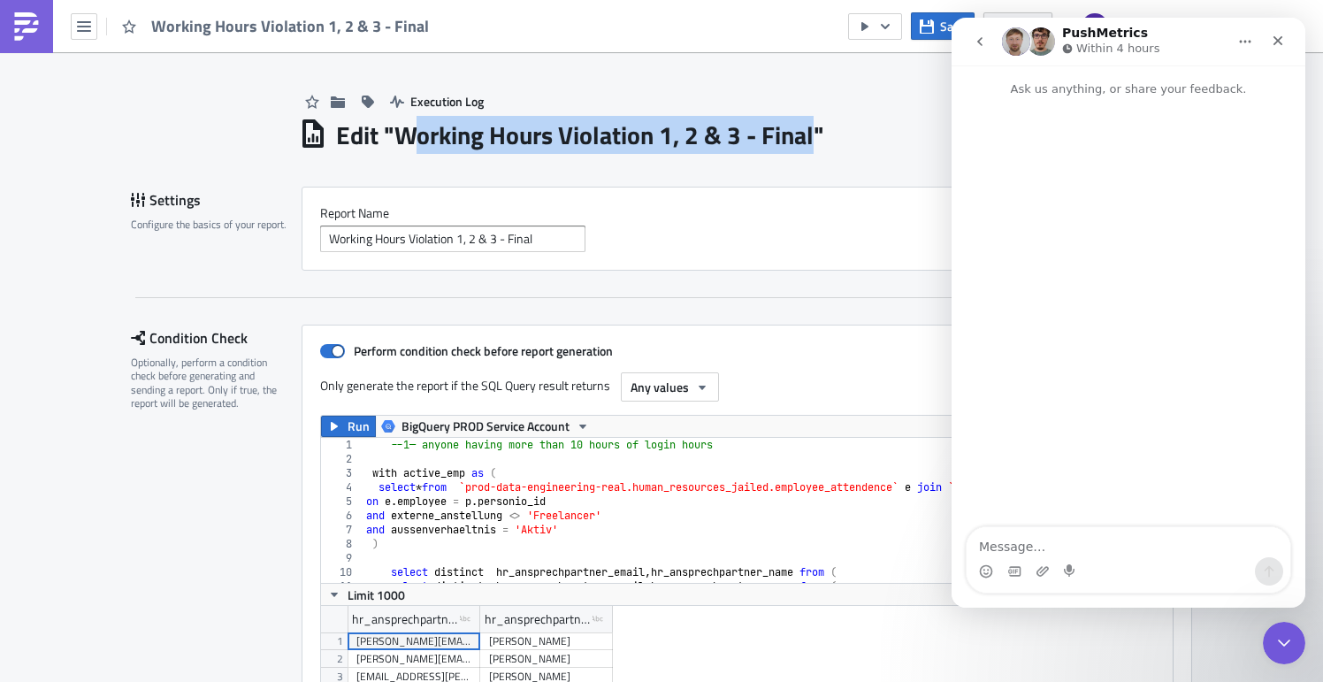
drag, startPoint x: 811, startPoint y: 138, endPoint x: 408, endPoint y: 135, distance: 403.2
click at [408, 135] on h1 "Edit " Working Hours Violation 1, 2 & 3 - Final "" at bounding box center [580, 135] width 488 height 32
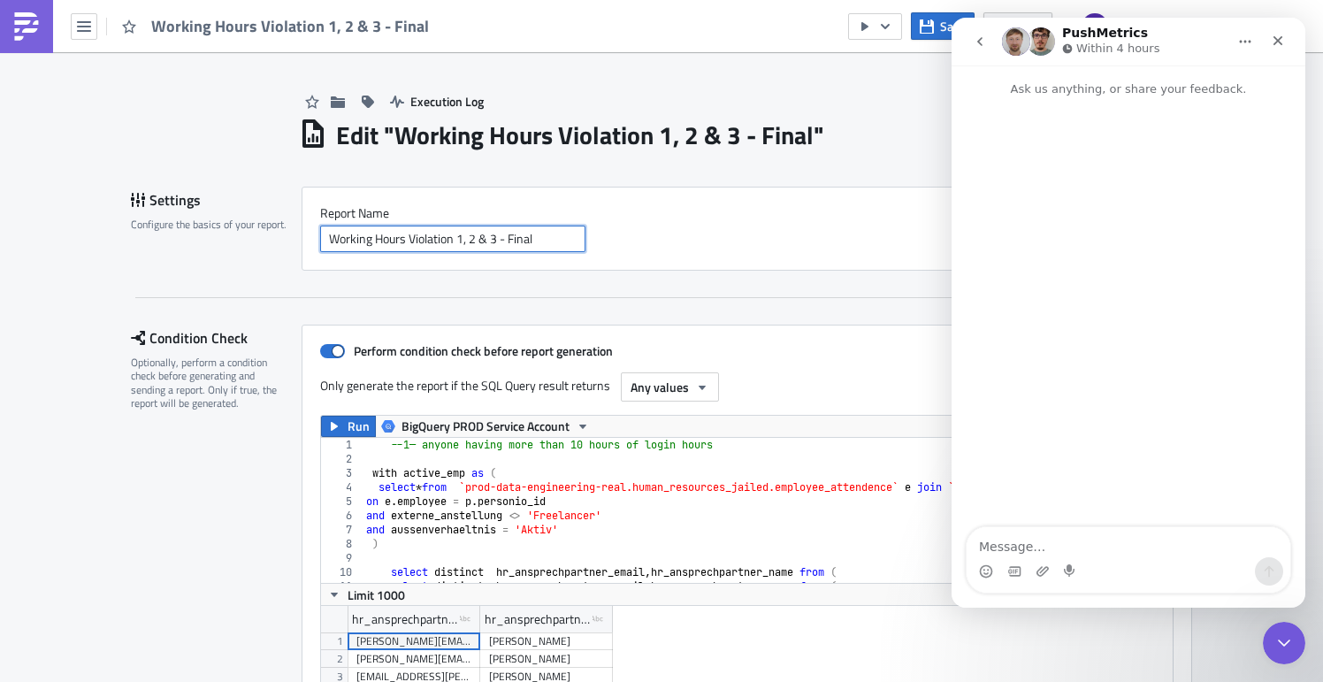
drag, startPoint x: 506, startPoint y: 234, endPoint x: 265, endPoint y: 233, distance: 240.5
click at [265, 233] on div "Settings Configure the basics of your report. Report Nam﻿e Working Hours Violat…" at bounding box center [661, 229] width 1061 height 84
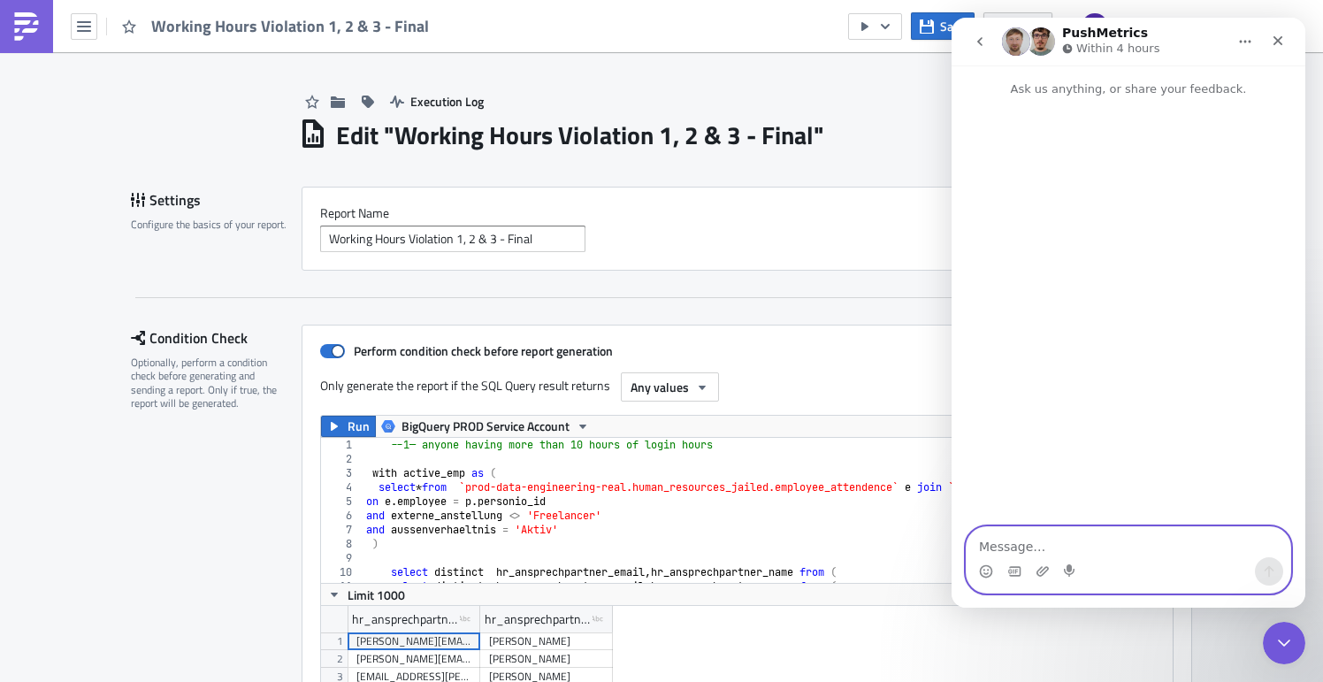
click at [1168, 552] on textarea "Message…" at bounding box center [1129, 542] width 324 height 30
click at [980, 39] on icon "go back" at bounding box center [979, 41] width 5 height 9
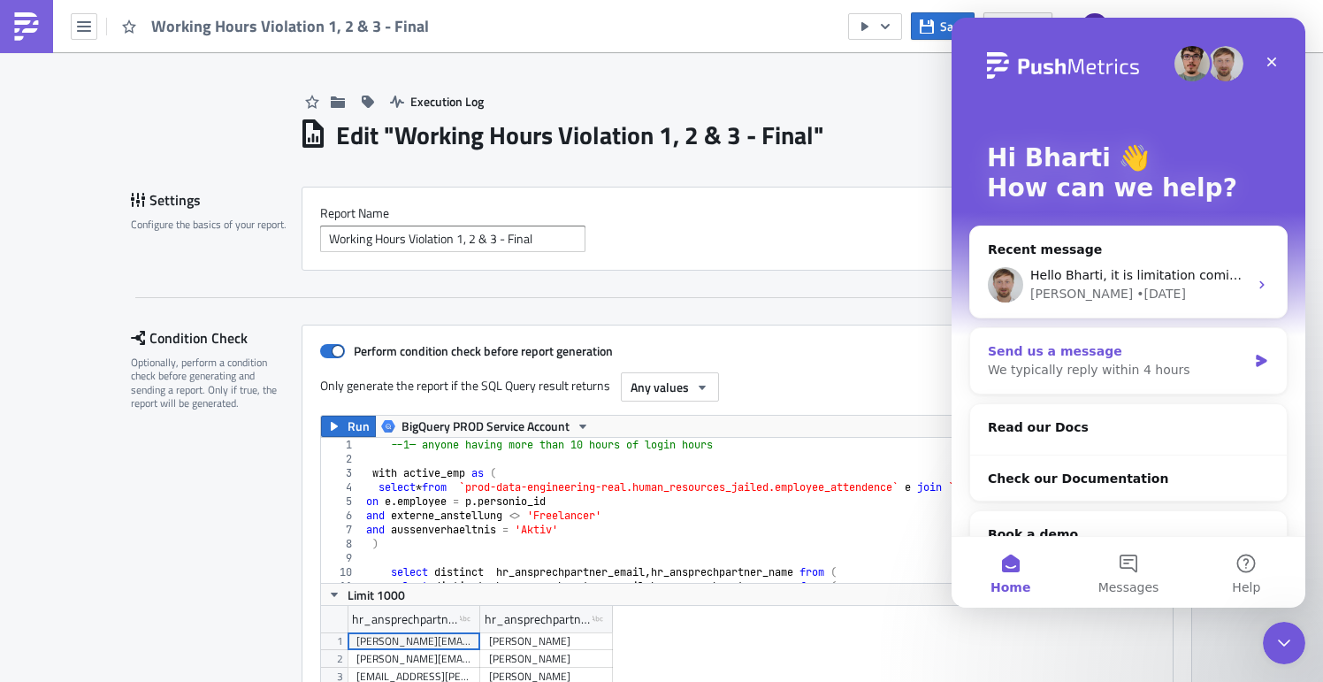
click at [1140, 369] on div "We typically reply within 4 hours" at bounding box center [1117, 370] width 259 height 19
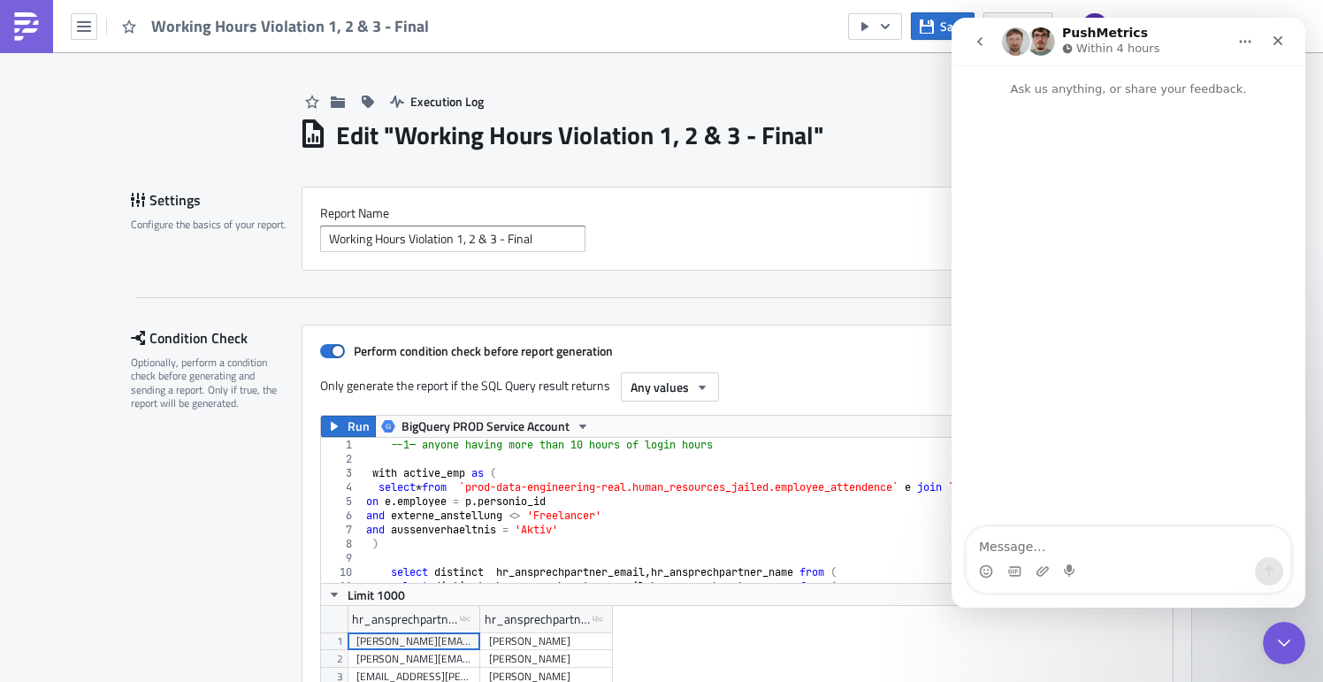
click at [1182, 559] on div "Intercom messenger" at bounding box center [1129, 571] width 324 height 28
click at [1184, 553] on textarea "Message…" at bounding box center [1129, 542] width 324 height 30
type textarea "Hi"
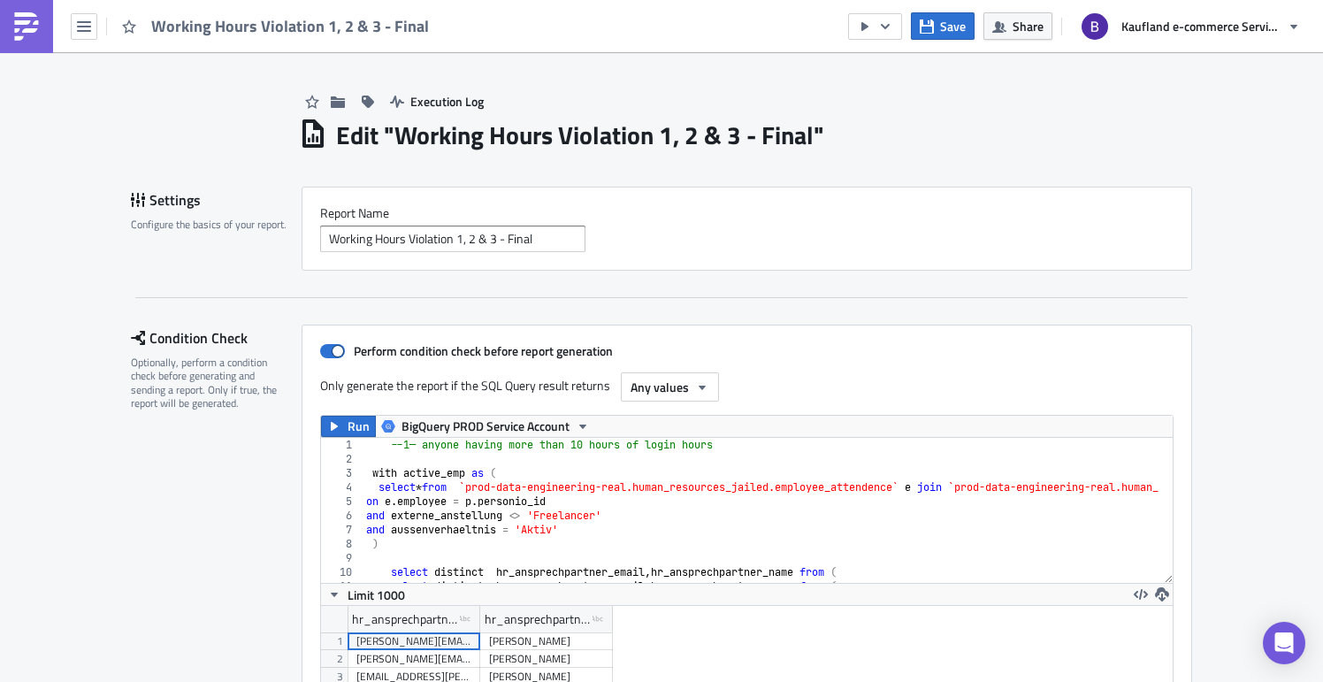
scroll to position [203, 852]
click at [358, 425] on span "Run" at bounding box center [359, 426] width 22 height 21
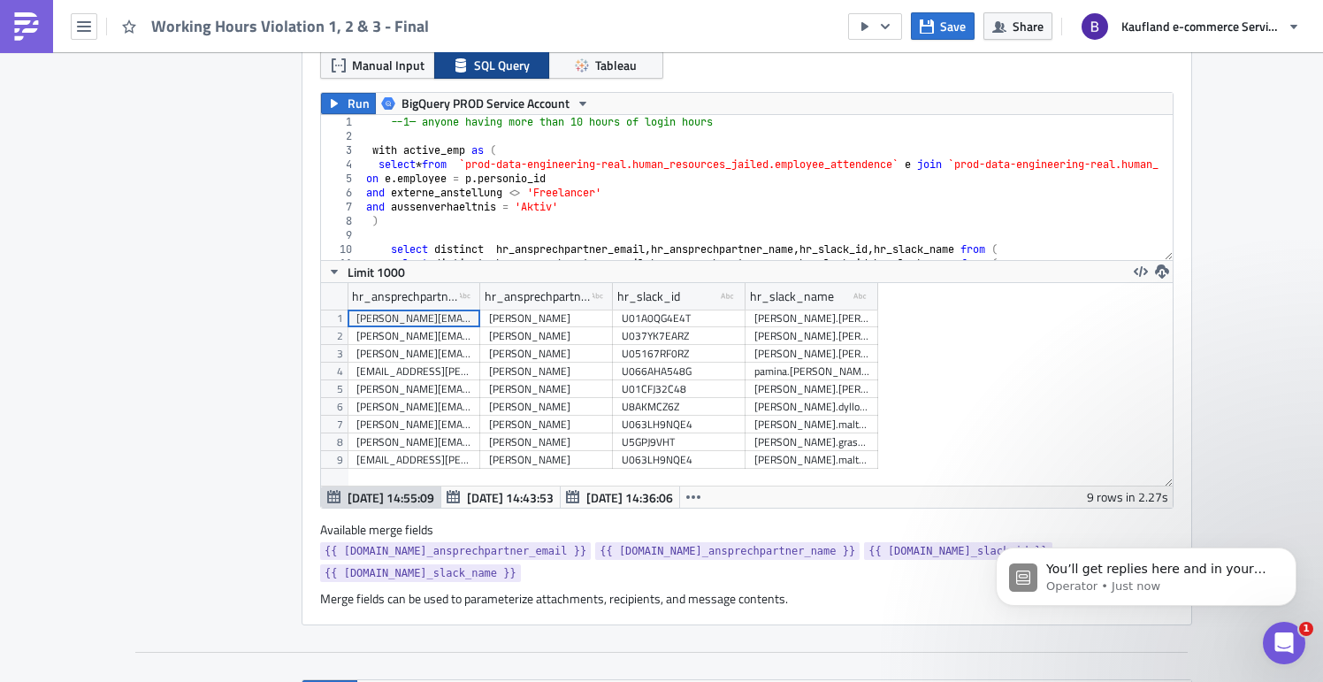
scroll to position [1001, 0]
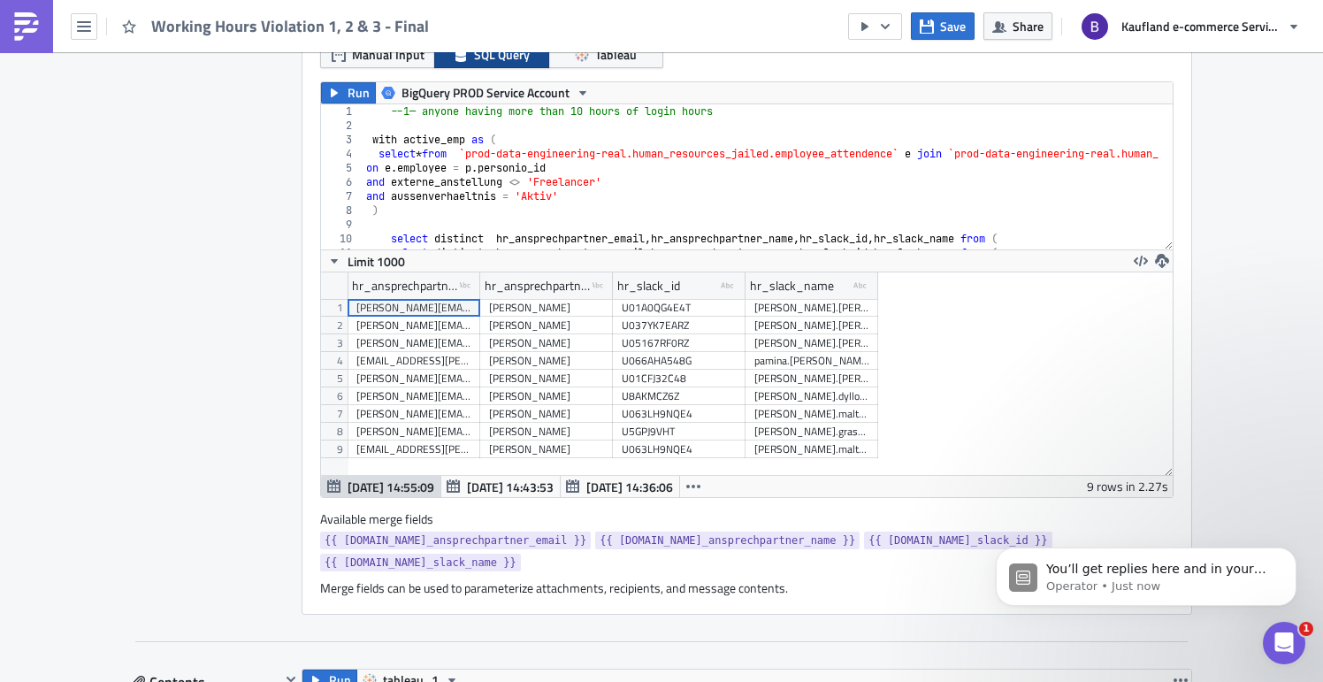
click at [351, 81] on div "Parameter Source Manual Input SQL Query Tableau" at bounding box center [746, 50] width 853 height 61
click at [348, 92] on span "Run" at bounding box center [359, 92] width 22 height 21
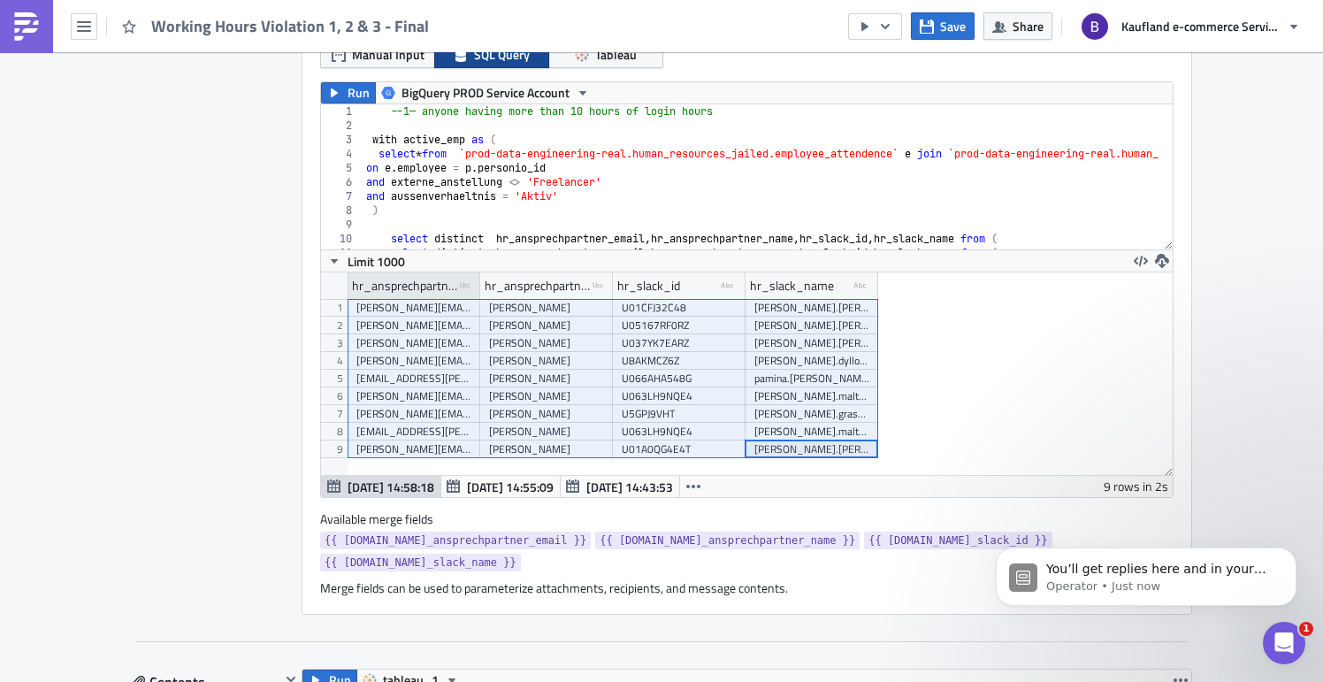
drag, startPoint x: 822, startPoint y: 452, endPoint x: 367, endPoint y: 287, distance: 483.4
click at [367, 287] on div "hr_ansprechpartner_email type-text Created with Sketch. hr_ansprechpartner_name…" at bounding box center [747, 373] width 852 height 203
click at [256, 376] on div "Report Personalization Define a list of parameters to iterate over. One report …" at bounding box center [216, 273] width 171 height 683
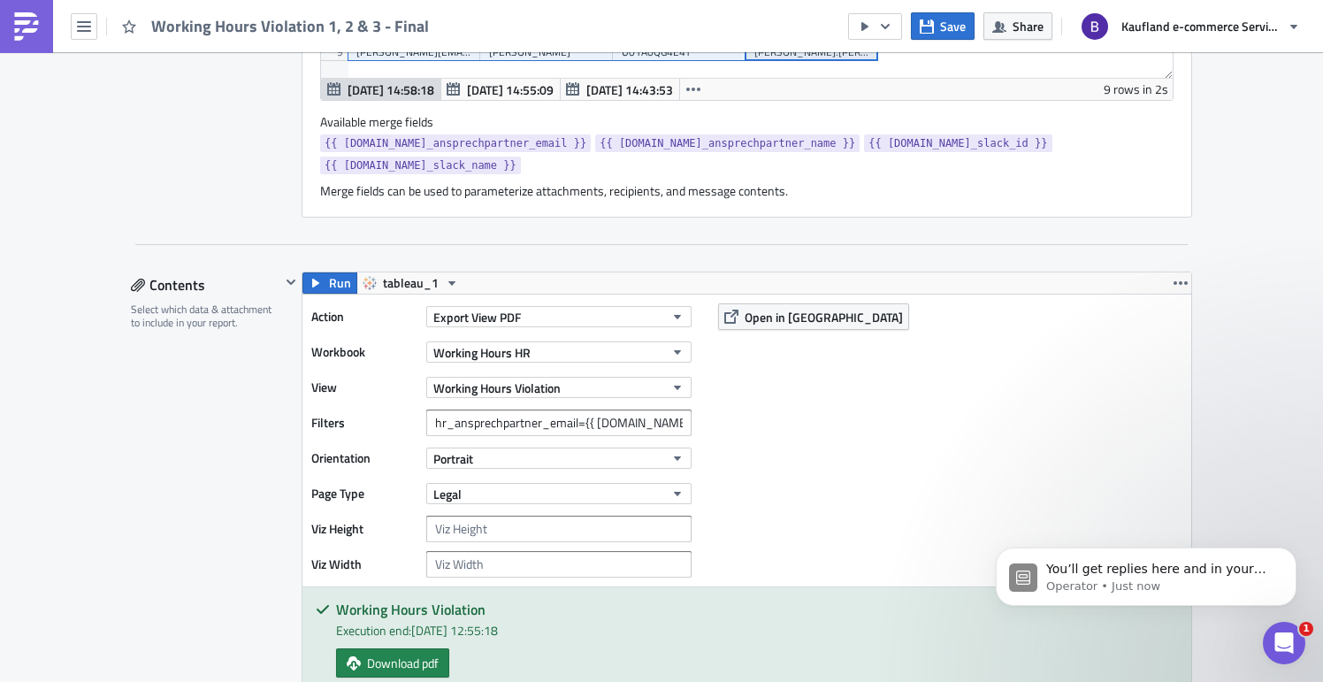
scroll to position [1405, 0]
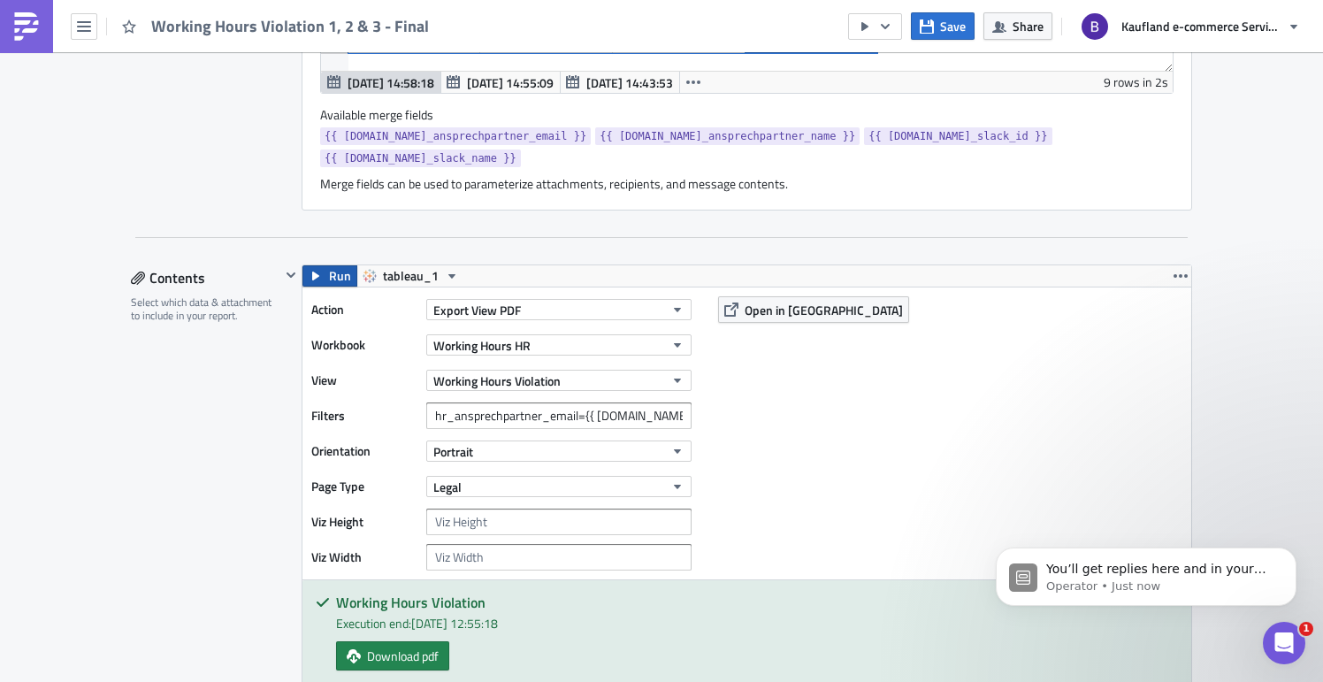
click at [310, 269] on icon "button" at bounding box center [316, 276] width 14 height 14
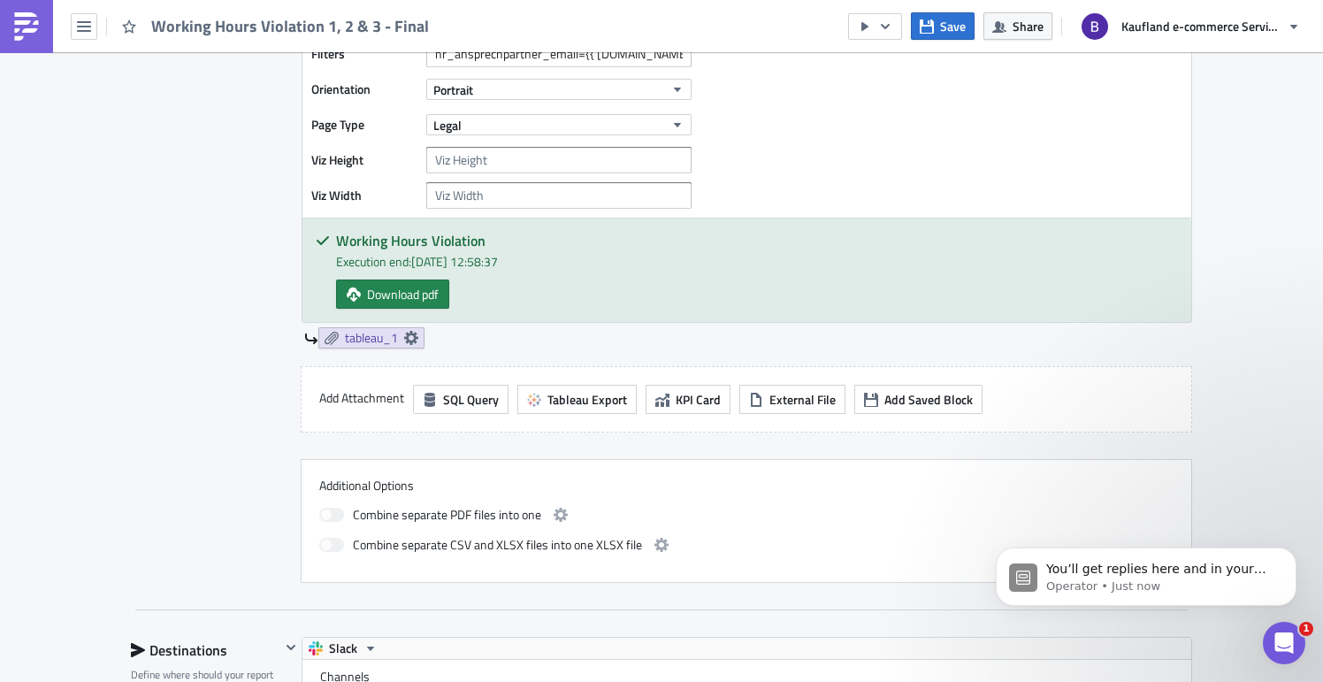
scroll to position [1767, 0]
click at [400, 285] on span "Download pdf" at bounding box center [403, 294] width 72 height 19
click at [377, 330] on span "tableau_1" at bounding box center [371, 338] width 53 height 16
click at [633, 459] on div "Additional Options Combine separate PDF files into one Combine separate CSV and…" at bounding box center [746, 521] width 891 height 124
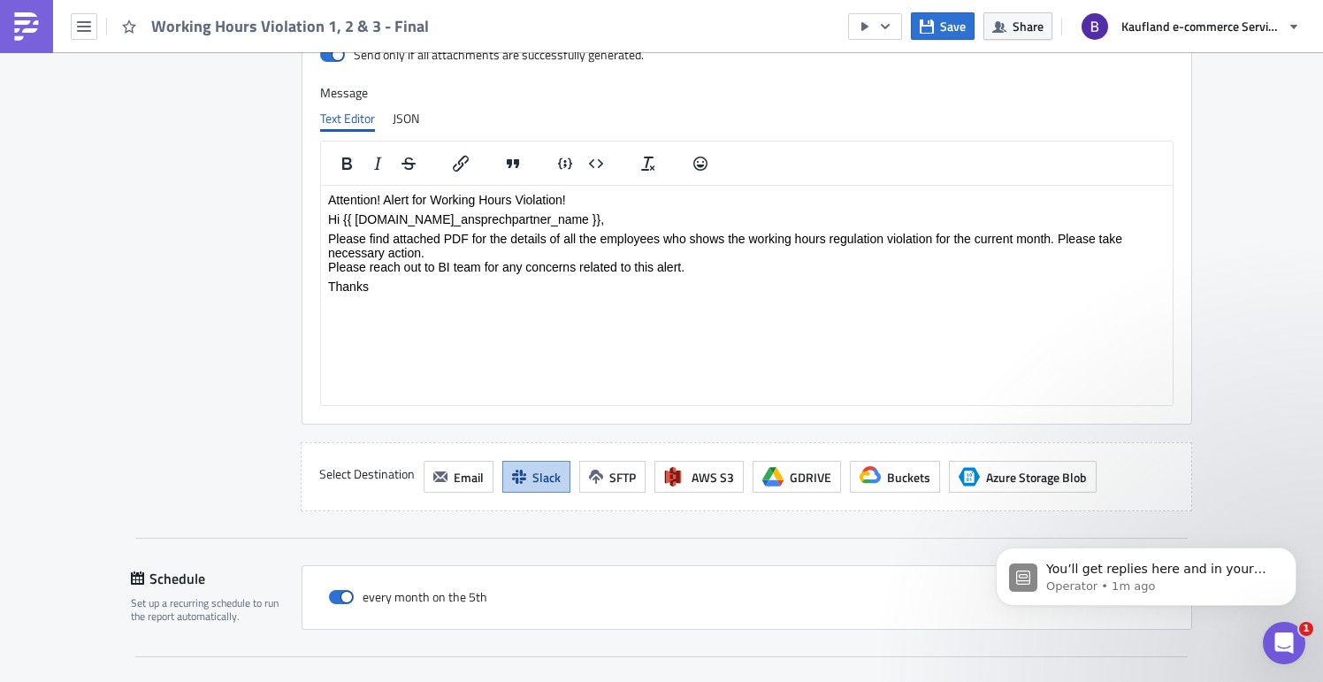
scroll to position [2205, 0]
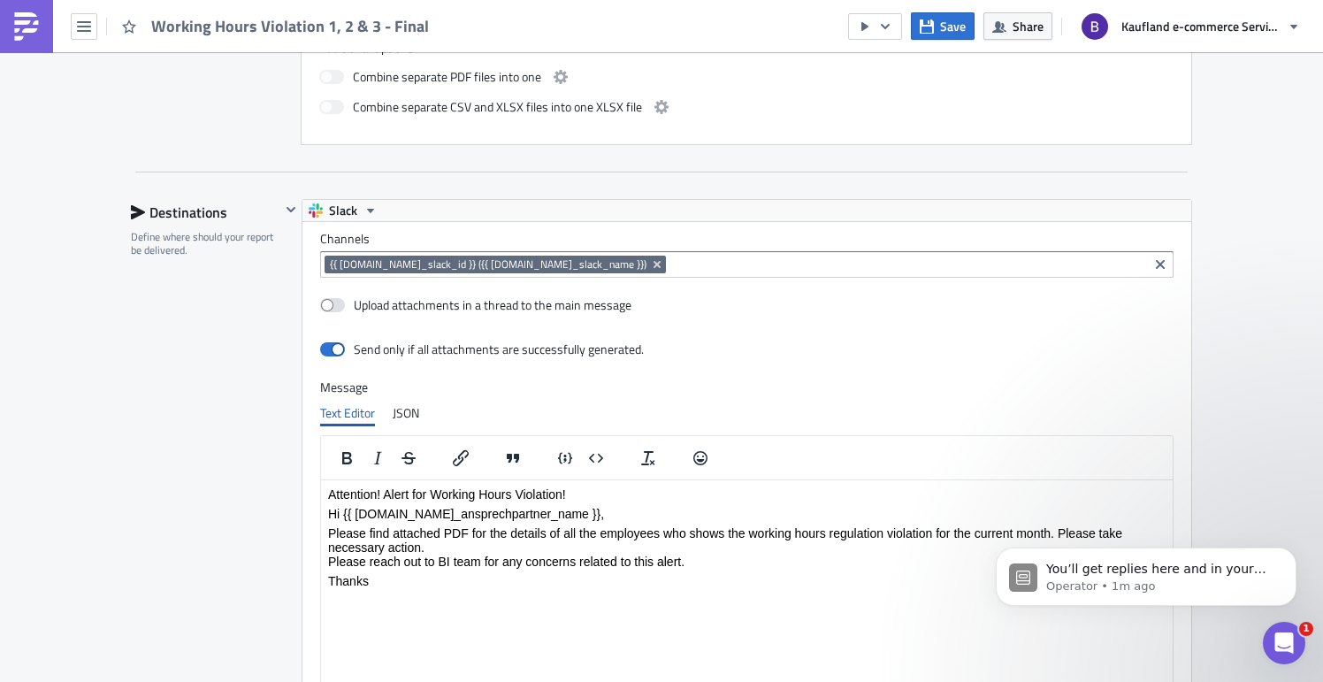
click at [665, 291] on div "Upload attachments in a thread to the main message" at bounding box center [746, 306] width 853 height 31
drag, startPoint x: 578, startPoint y: 310, endPoint x: 372, endPoint y: 315, distance: 206.1
click at [372, 315] on div "Channels {{ [DOMAIN_NAME]_slack_id }} ({{ [DOMAIN_NAME]_slack_name }}) Upload a…" at bounding box center [746, 470] width 889 height 496
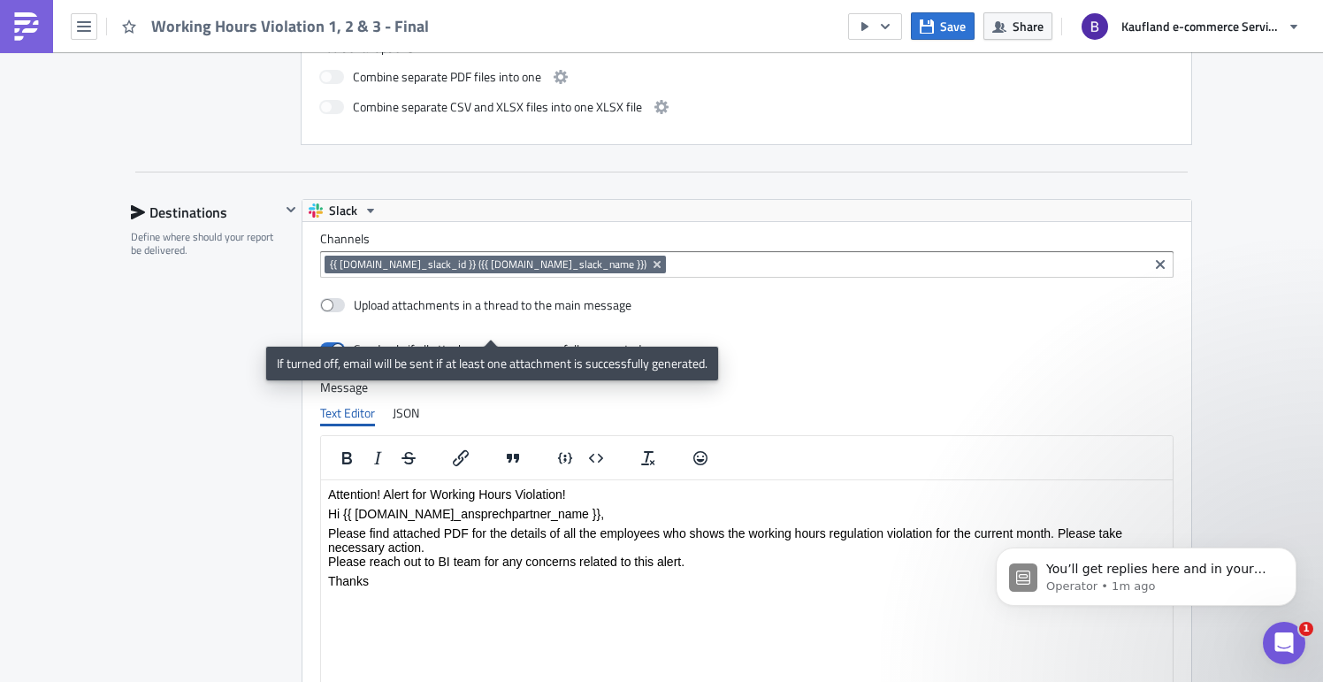
drag, startPoint x: 350, startPoint y: 327, endPoint x: 664, endPoint y: 323, distance: 314.0
click at [664, 335] on div "Send only if all attachments are successfully generated." at bounding box center [746, 350] width 853 height 31
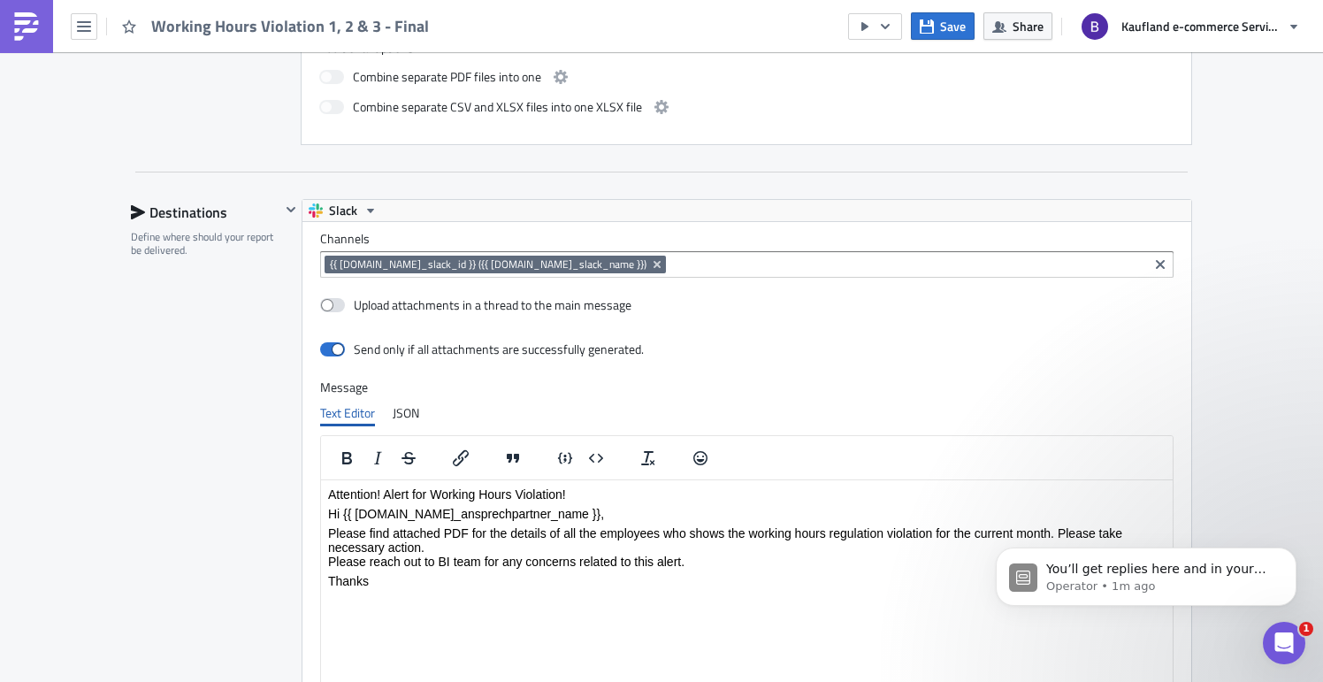
click at [672, 335] on div "Send only if all attachments are successfully generated." at bounding box center [746, 350] width 853 height 31
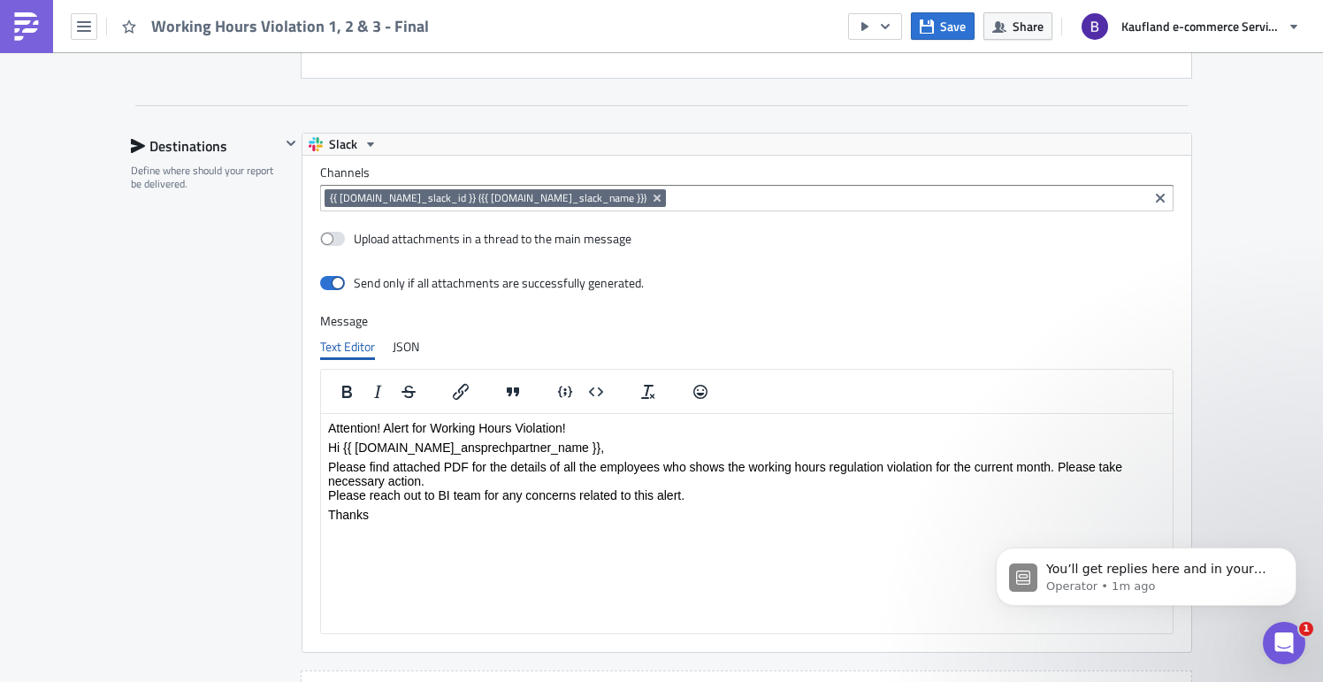
scroll to position [2362, 0]
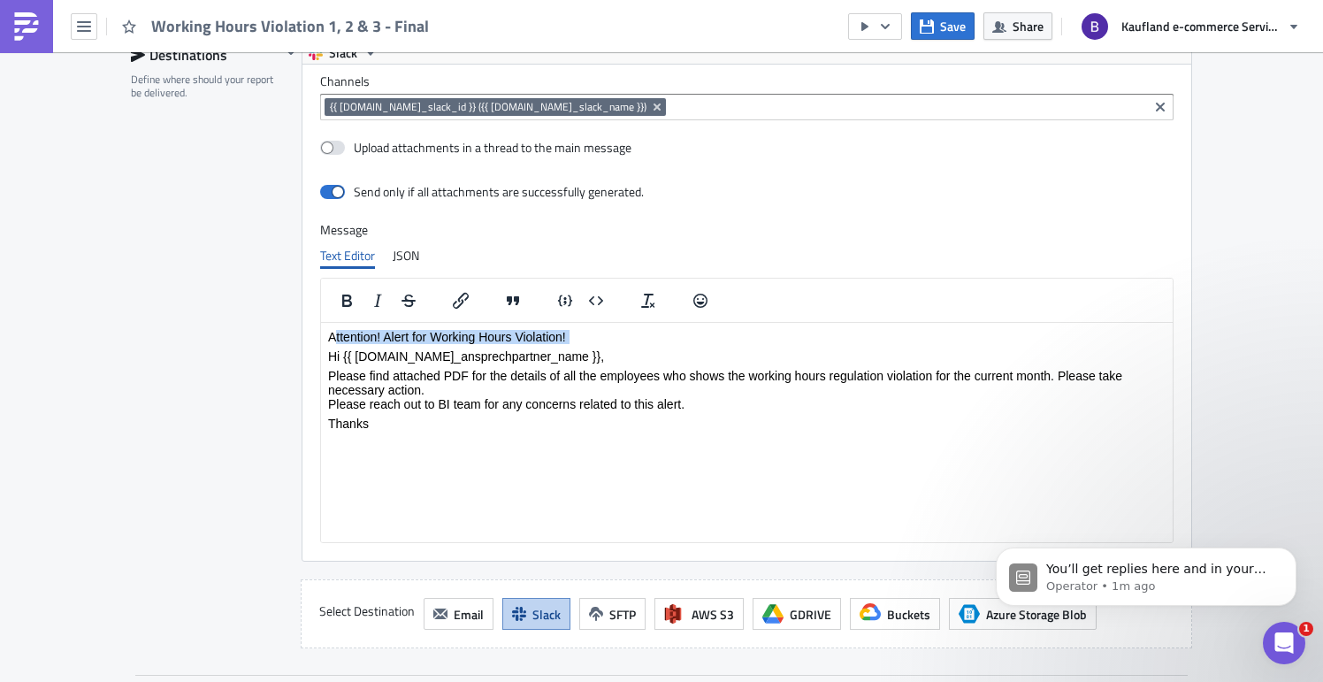
drag, startPoint x: 336, startPoint y: 337, endPoint x: 597, endPoint y: 347, distance: 261.0
click at [597, 347] on body "Attention! Alert for Working Hours Violation! Hi {{ [DOMAIN_NAME]_ansprechpartn…" at bounding box center [746, 380] width 837 height 101
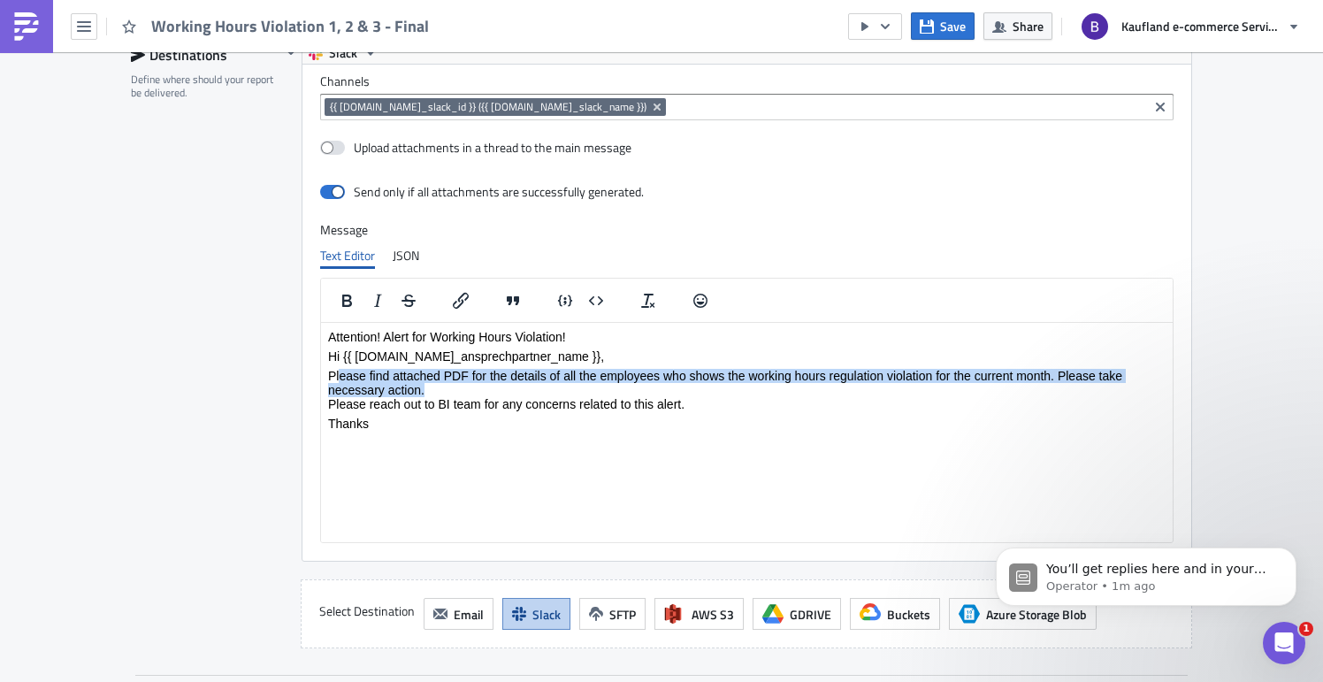
drag, startPoint x: 341, startPoint y: 373, endPoint x: 638, endPoint y: 393, distance: 297.8
click at [638, 393] on p "Please find attached PDF for the details of all the employees who shows the wor…" at bounding box center [746, 390] width 837 height 42
drag, startPoint x: 706, startPoint y: 402, endPoint x: 340, endPoint y: 370, distance: 366.7
click at [340, 371] on p "Please find attached PDF for the details of all the employees who shows the wor…" at bounding box center [746, 390] width 837 height 42
click at [651, 394] on p "Please find attached PDF for the details of all the employees who shows the wor…" at bounding box center [746, 390] width 837 height 42
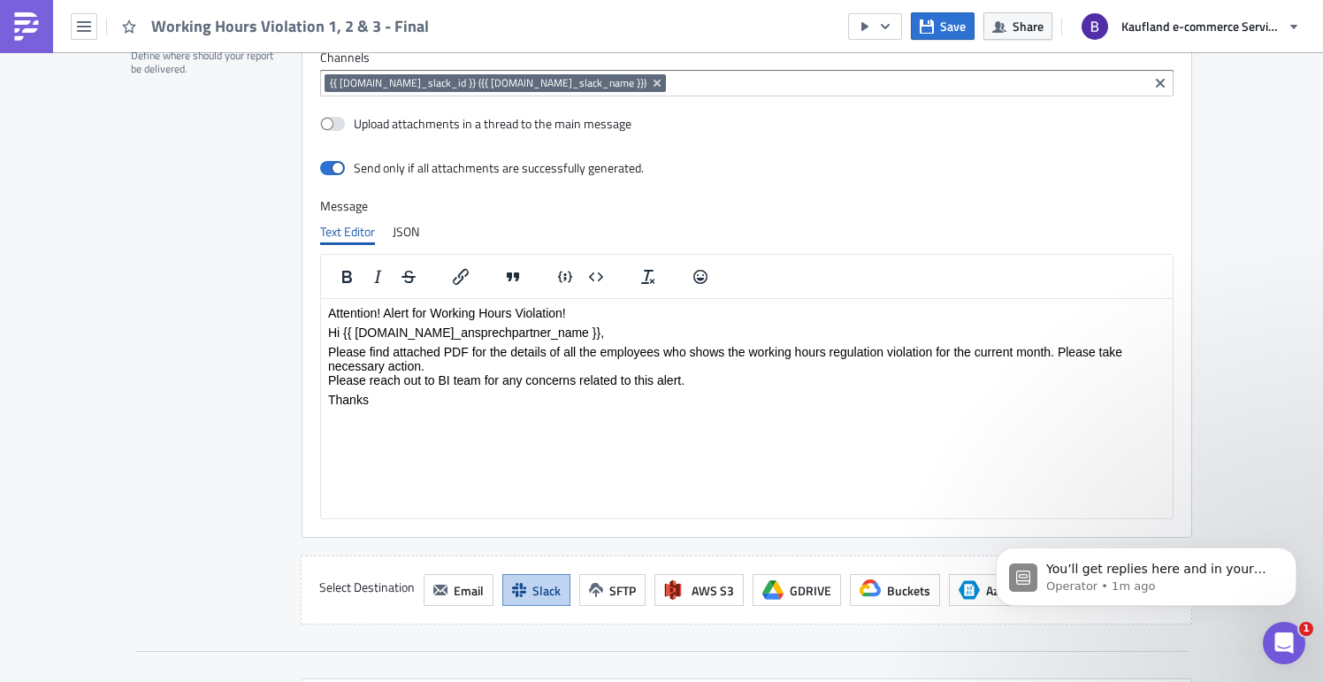
scroll to position [2035, 0]
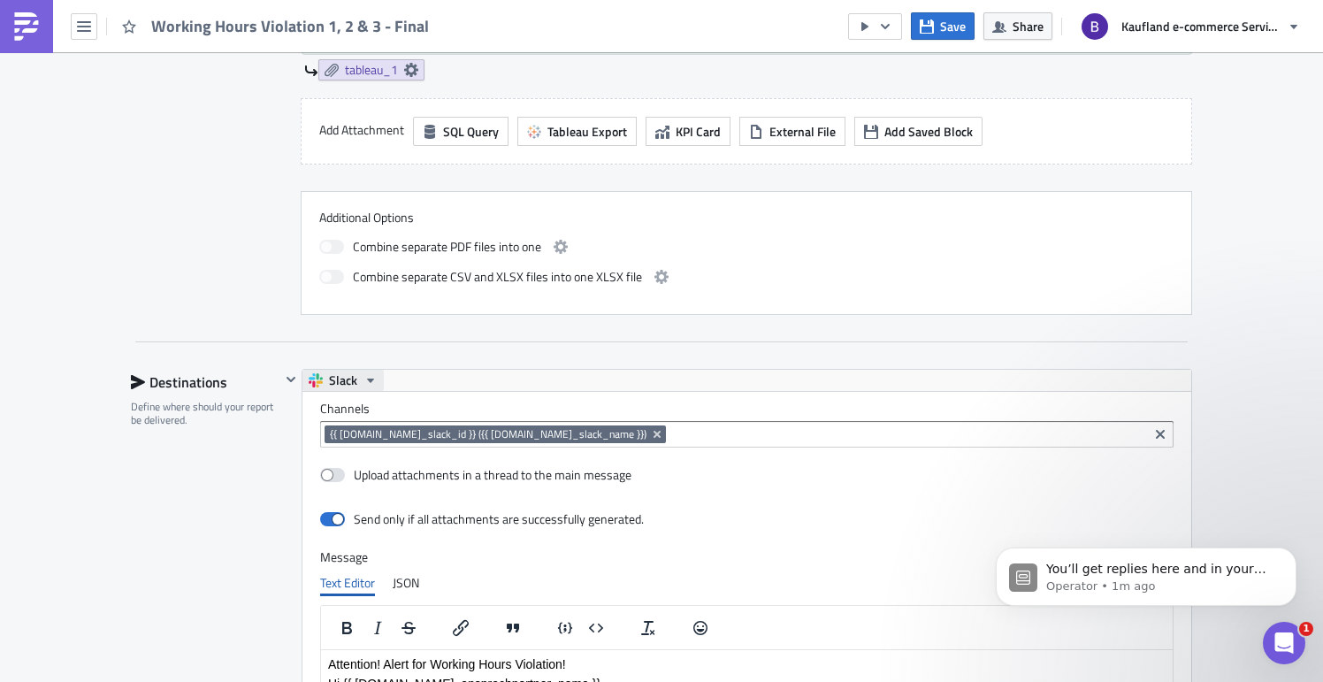
click at [343, 370] on span "Slack" at bounding box center [343, 380] width 28 height 21
click at [338, 385] on div "Slack" at bounding box center [390, 388] width 126 height 18
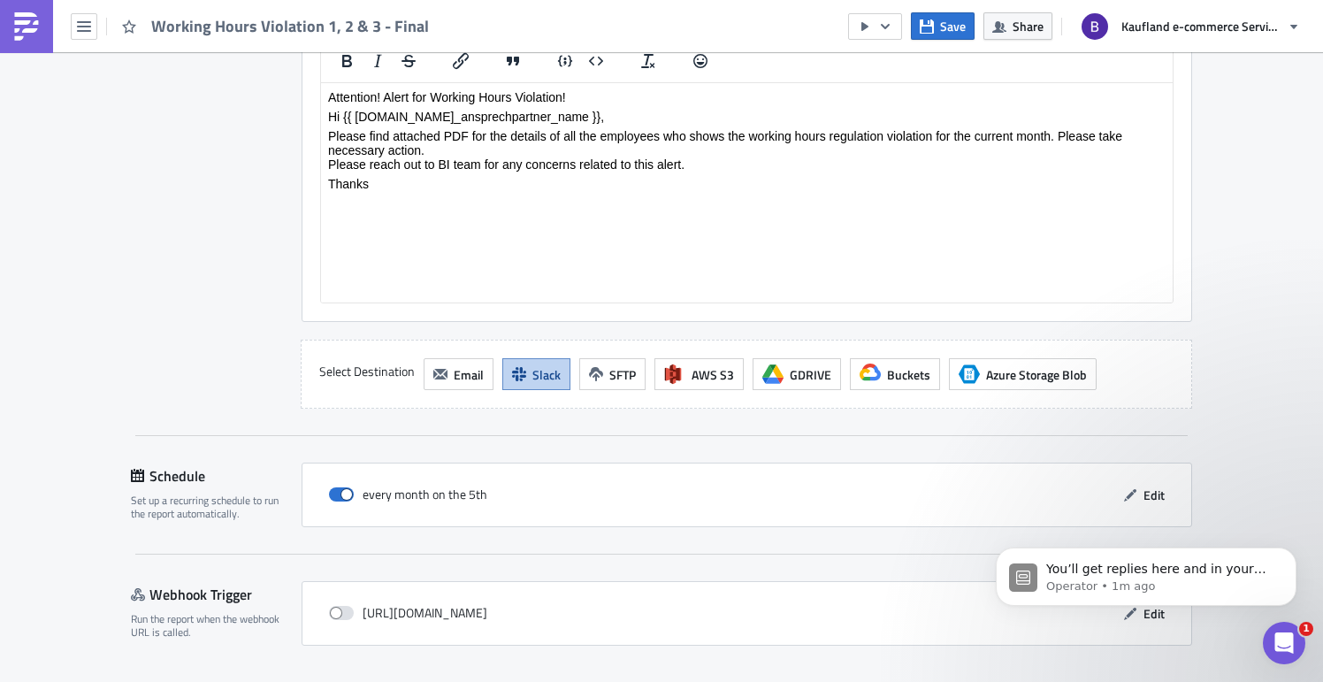
scroll to position [2633, 0]
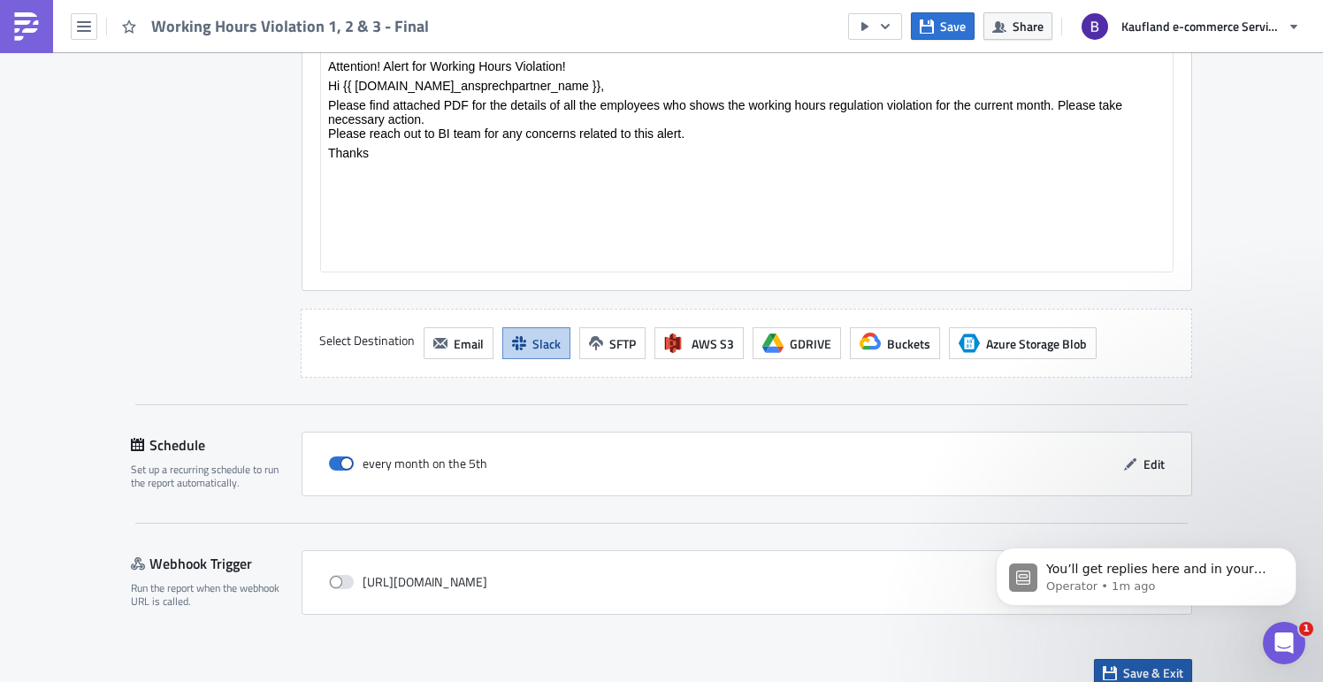
click at [1159, 663] on span "Save & Exit" at bounding box center [1153, 672] width 60 height 19
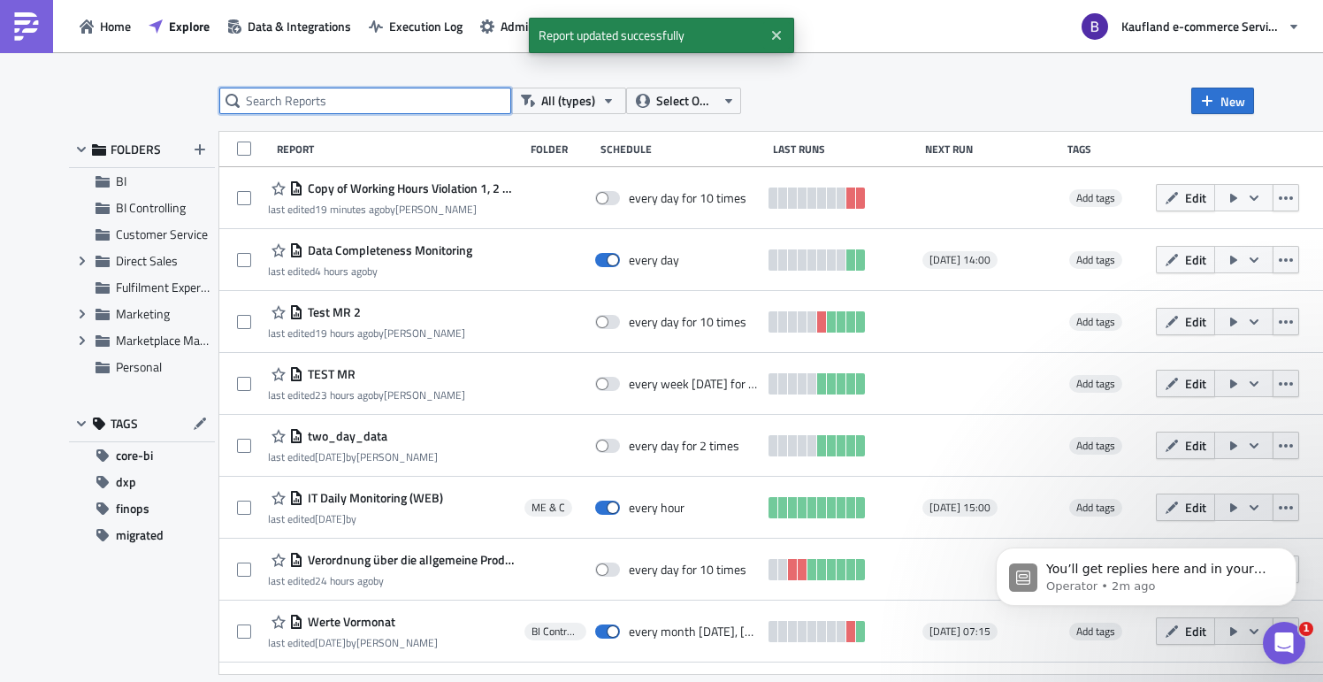
click at [412, 103] on input "text" at bounding box center [365, 101] width 292 height 27
type input "working"
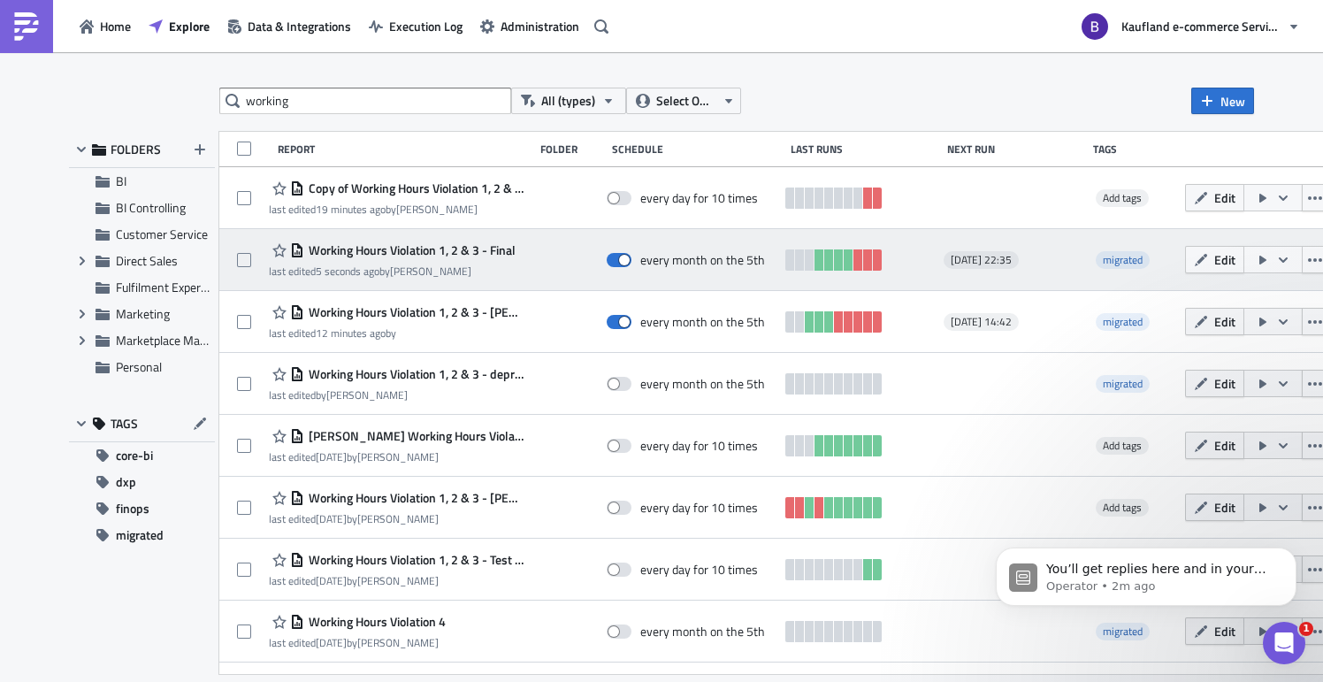
click at [1276, 256] on icon "button" at bounding box center [1283, 260] width 14 height 14
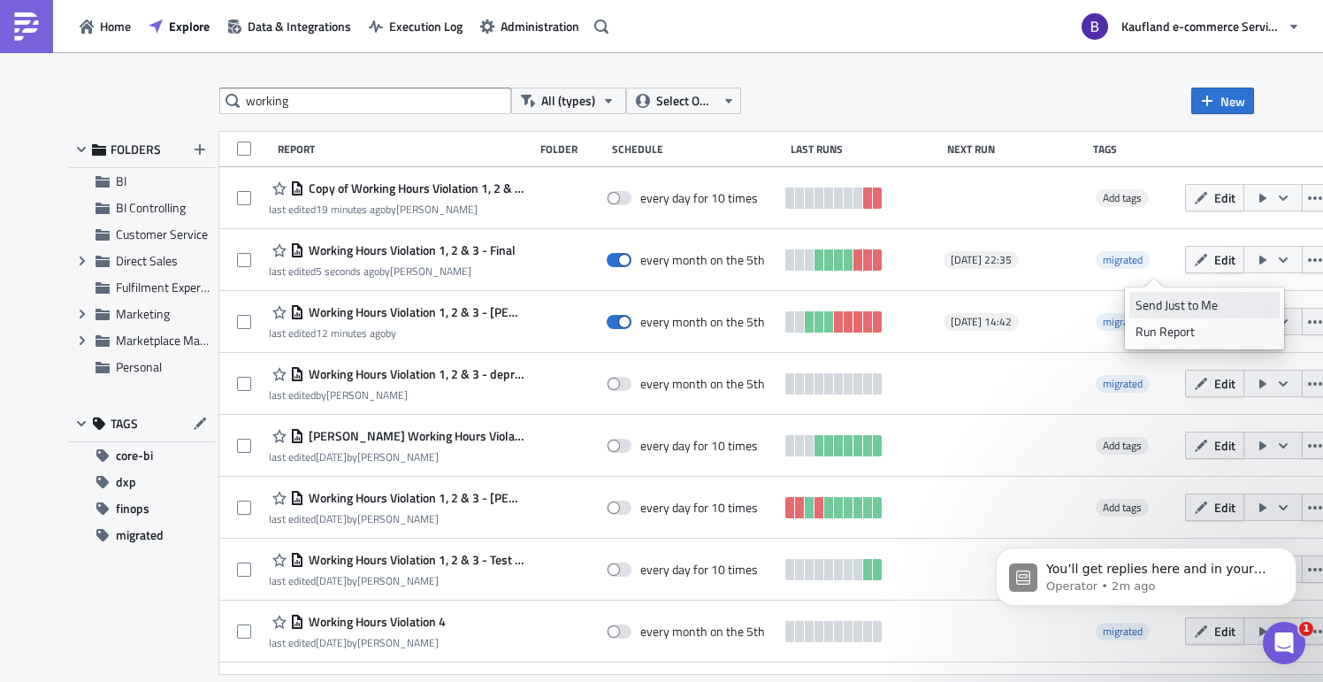
click at [1166, 294] on link "Send Just to Me" at bounding box center [1204, 305] width 150 height 27
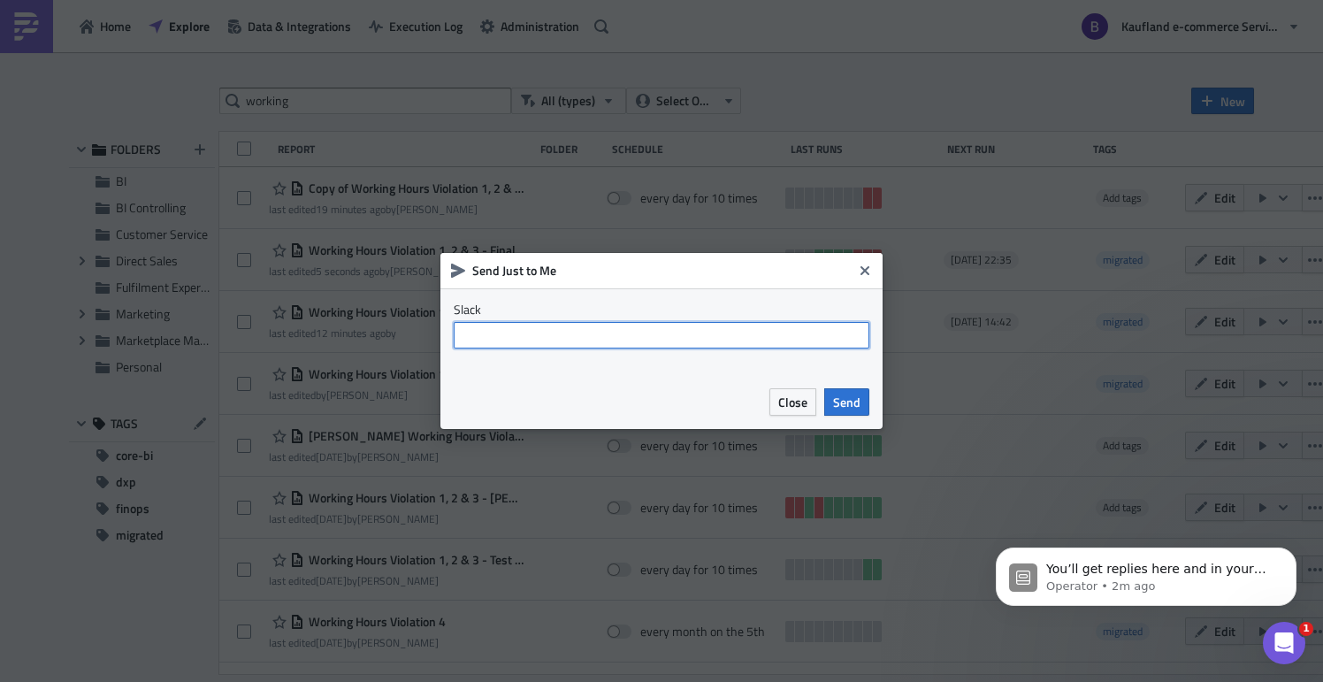
click at [629, 336] on input "text" at bounding box center [662, 335] width 416 height 27
type input "@bharti.saxena"
click at [857, 406] on span "Send" at bounding box center [846, 402] width 27 height 19
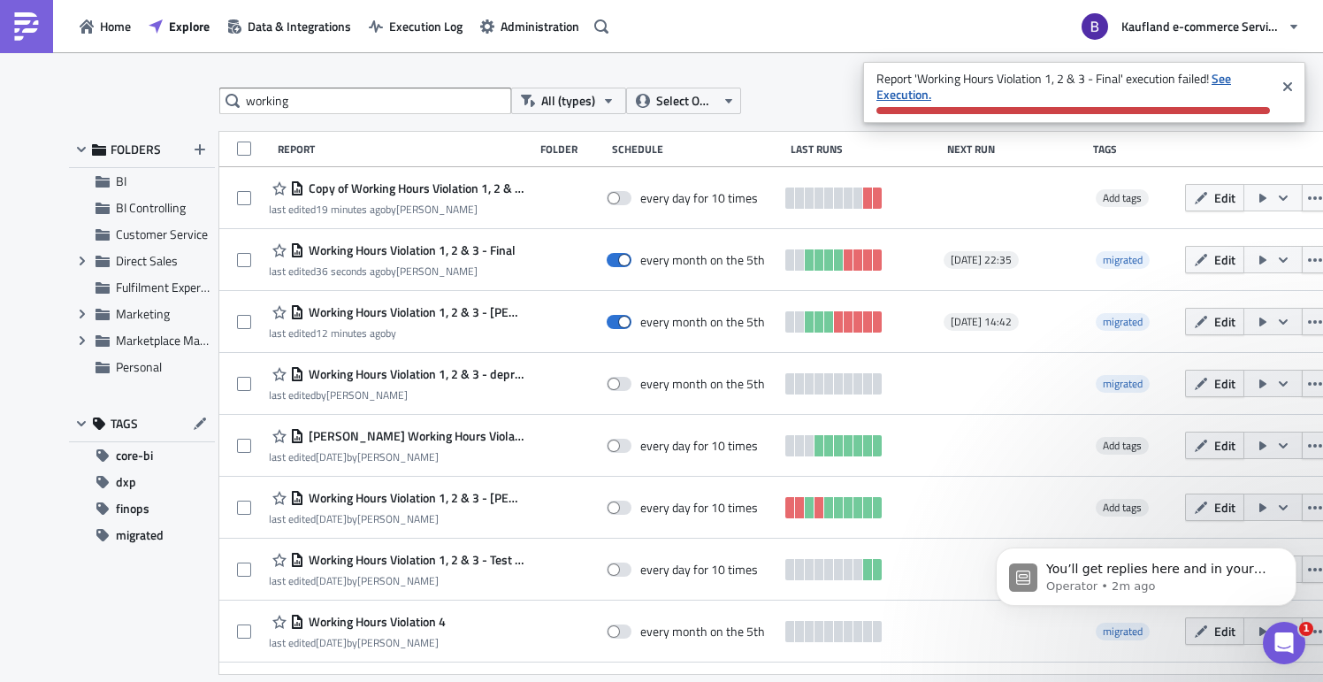
click at [910, 95] on strong "See Execution." at bounding box center [1053, 86] width 355 height 34
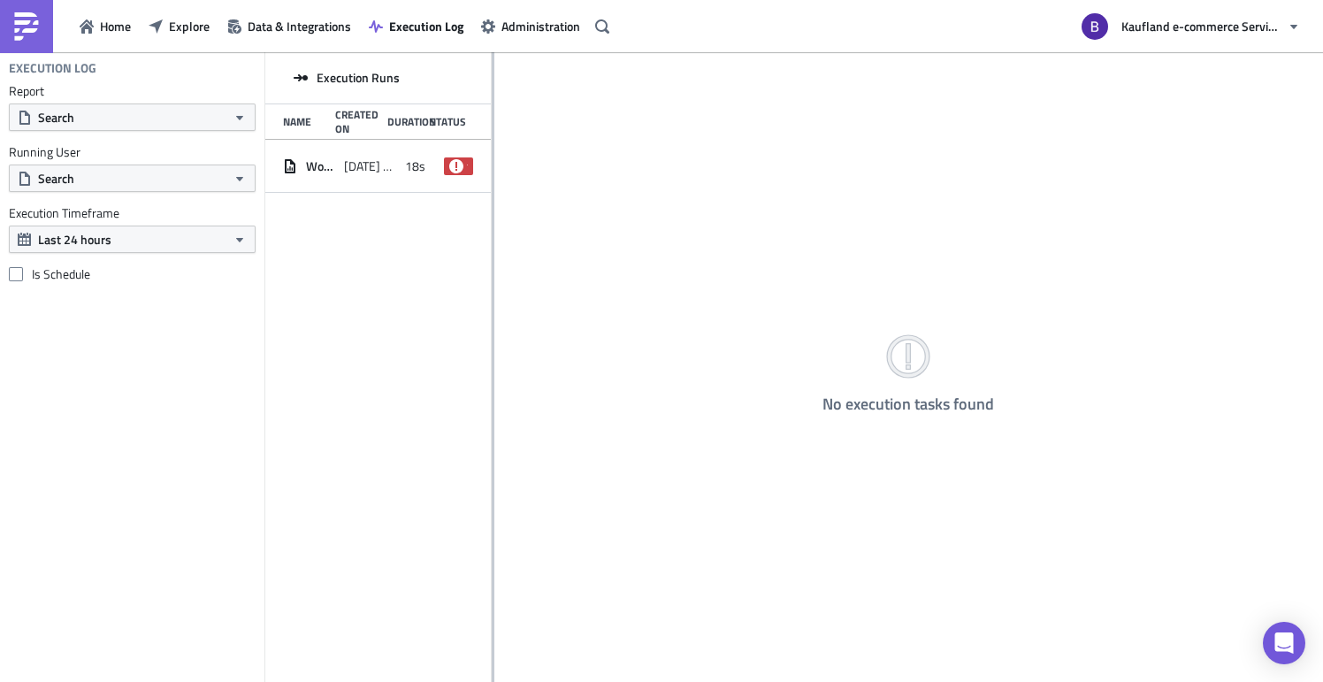
drag, startPoint x: 478, startPoint y: 209, endPoint x: 655, endPoint y: 212, distance: 177.8
click at [494, 212] on div at bounding box center [493, 368] width 3 height 632
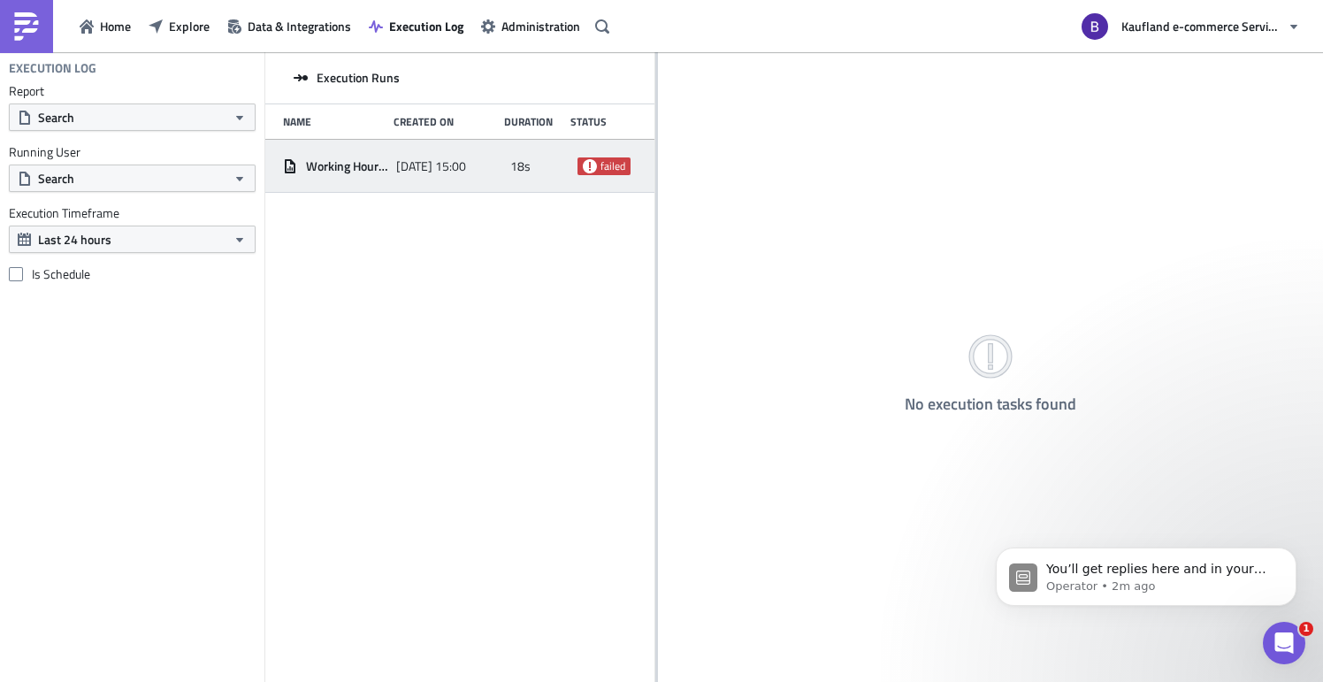
click at [459, 164] on span "[DATE] 15:00" at bounding box center [431, 166] width 70 height 16
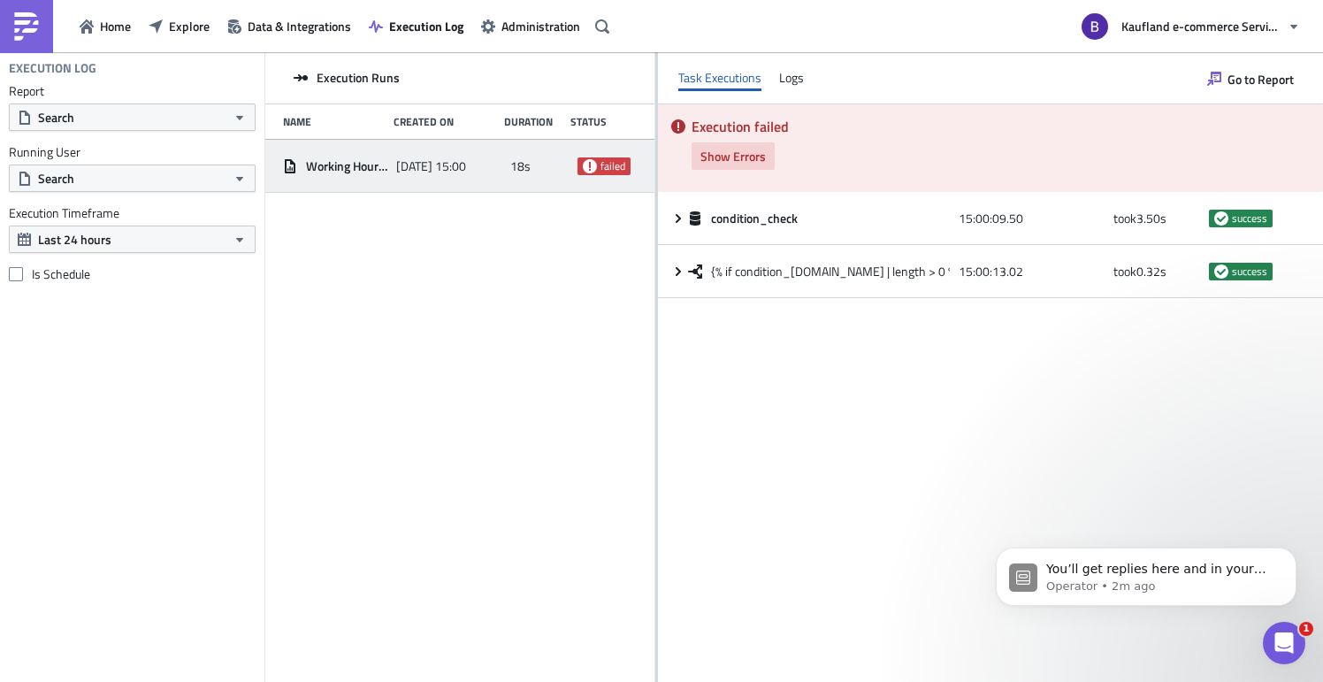
click at [747, 150] on span "Show Errors" at bounding box center [732, 156] width 65 height 19
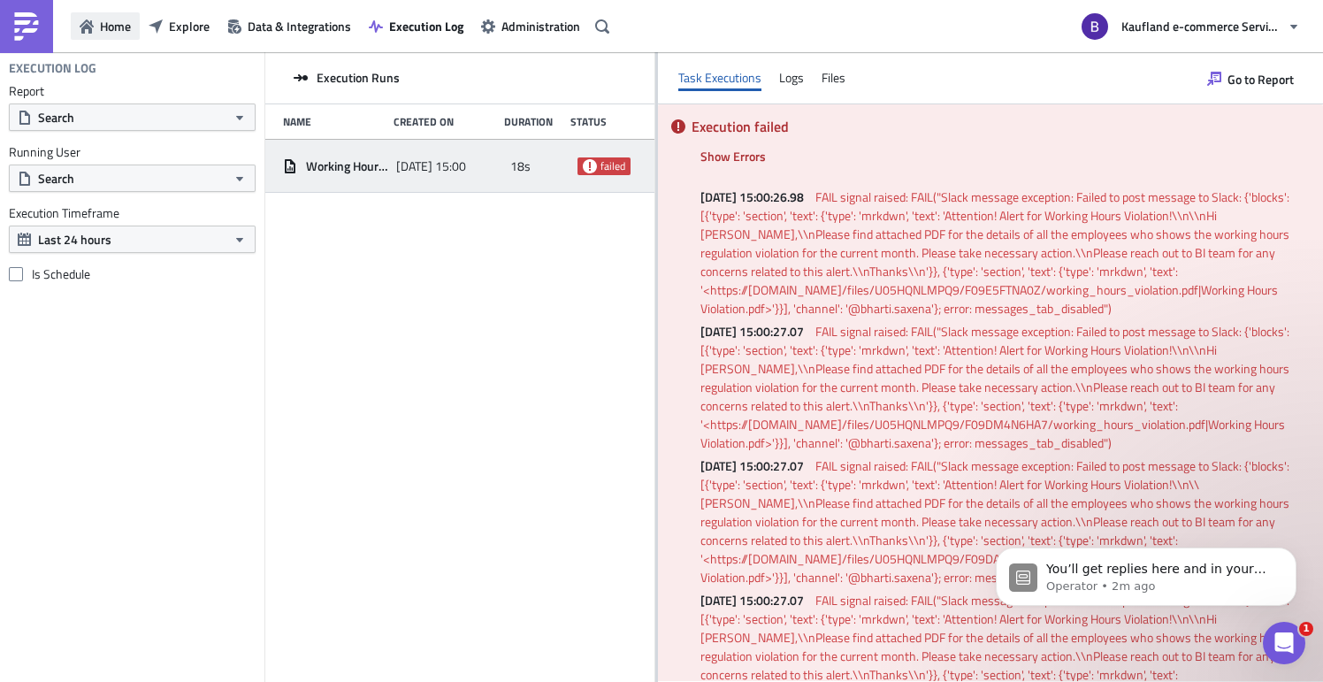
click at [129, 27] on span "Home" at bounding box center [115, 26] width 31 height 19
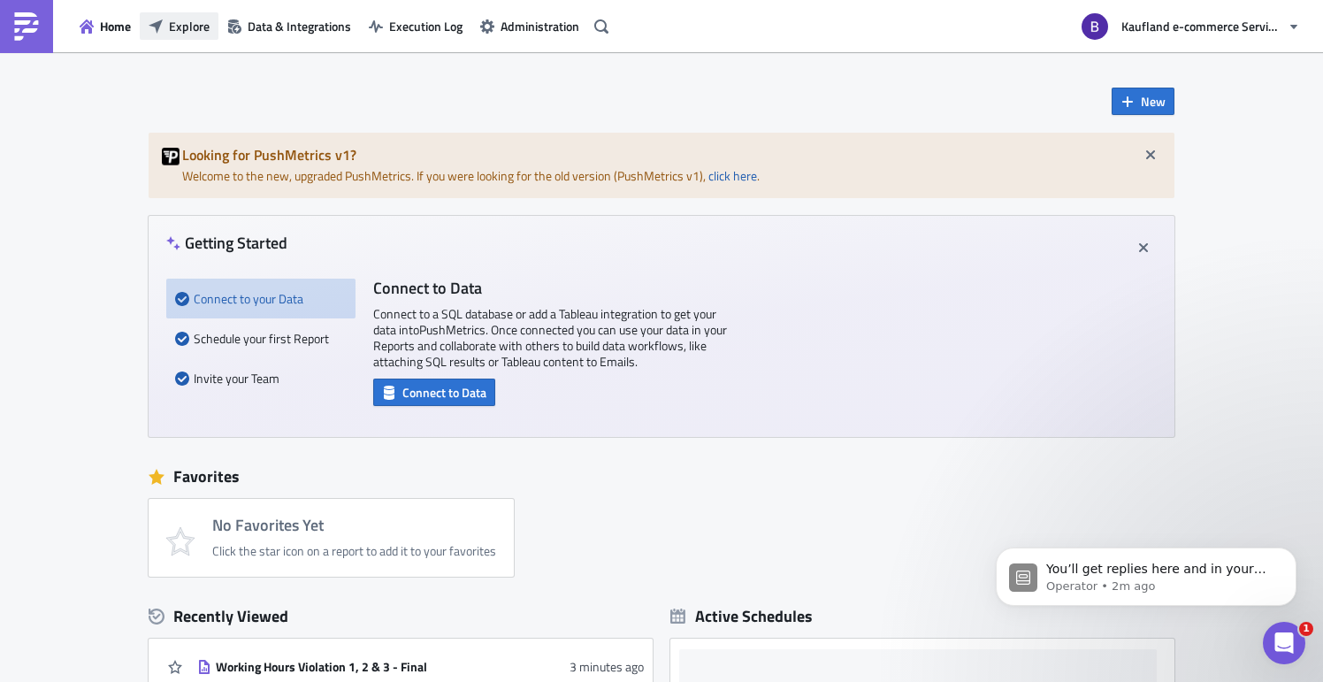
click at [171, 27] on span "Explore" at bounding box center [189, 26] width 41 height 19
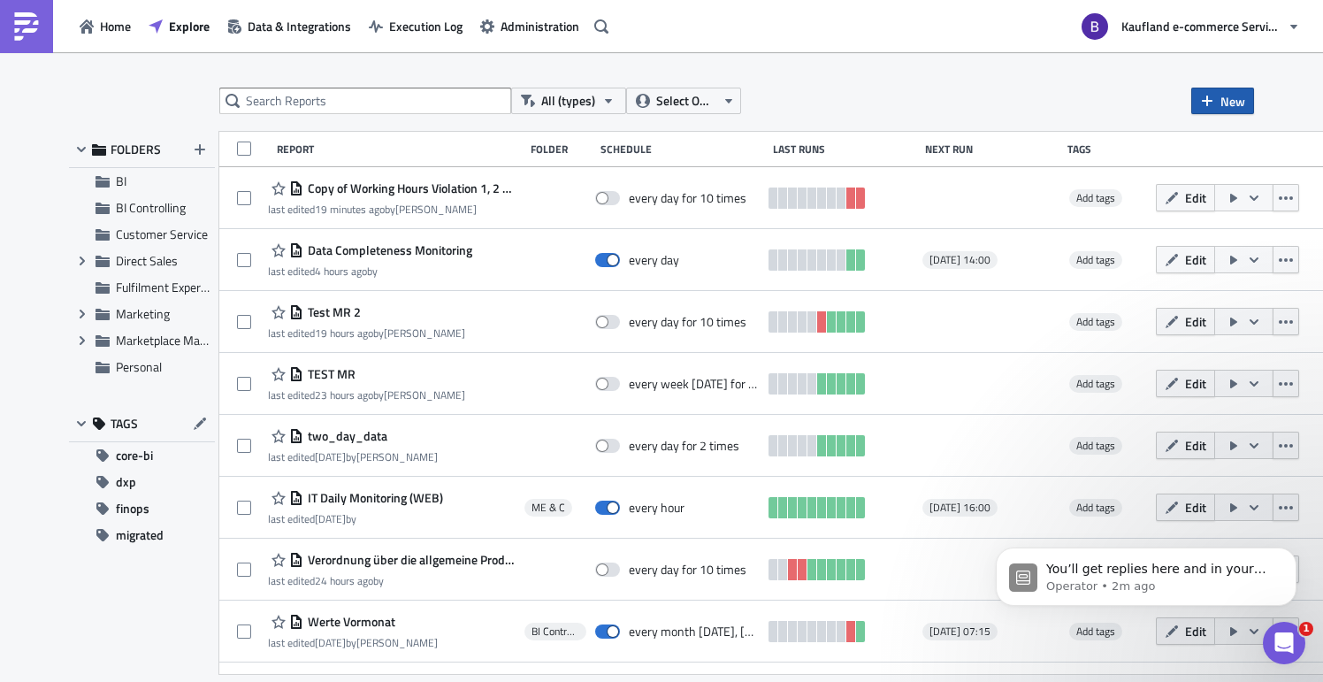
drag, startPoint x: 1234, startPoint y: 96, endPoint x: 1212, endPoint y: 103, distance: 22.4
click at [1234, 97] on span "New" at bounding box center [1232, 101] width 25 height 19
click at [1174, 141] on div "Report" at bounding box center [1185, 145] width 118 height 18
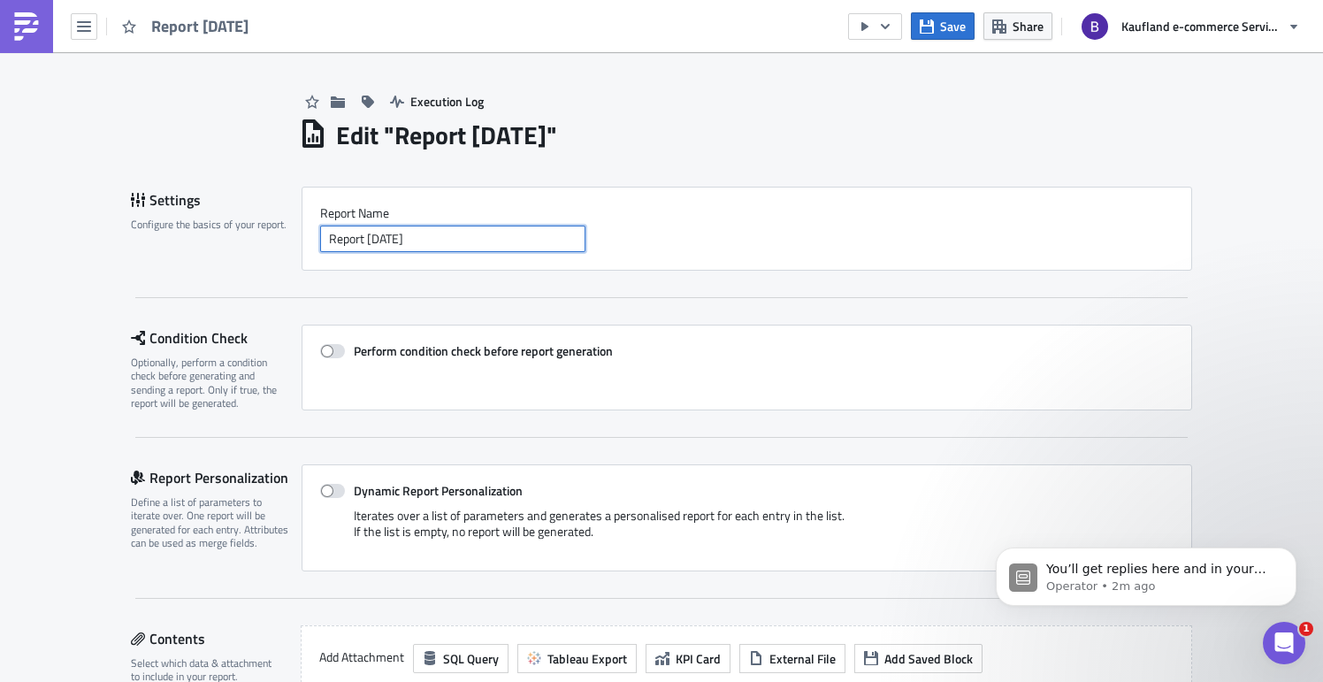
drag, startPoint x: 449, startPoint y: 241, endPoint x: 287, endPoint y: 237, distance: 162.8
click at [288, 237] on div "Settings Configure the basics of your report. Report Nam﻿e Report 2025-09-05" at bounding box center [661, 229] width 1061 height 84
type input "Test Report"
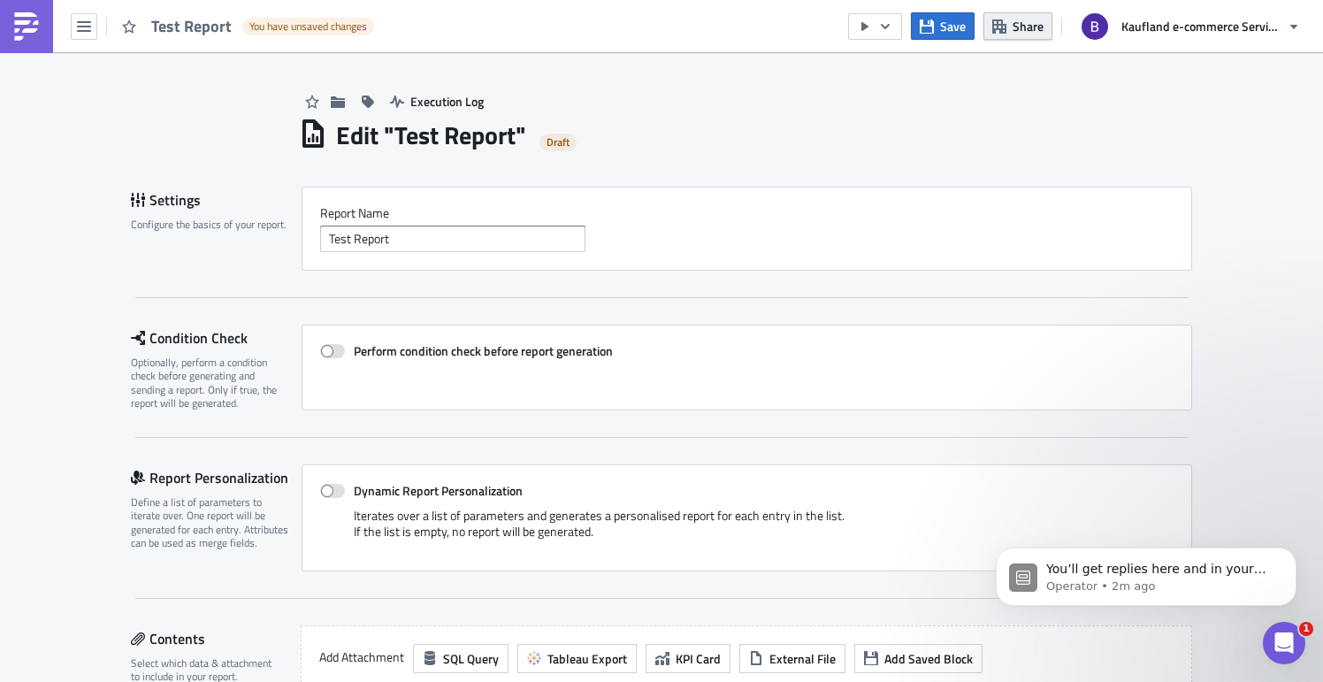
click at [1015, 19] on span "Share" at bounding box center [1028, 26] width 31 height 19
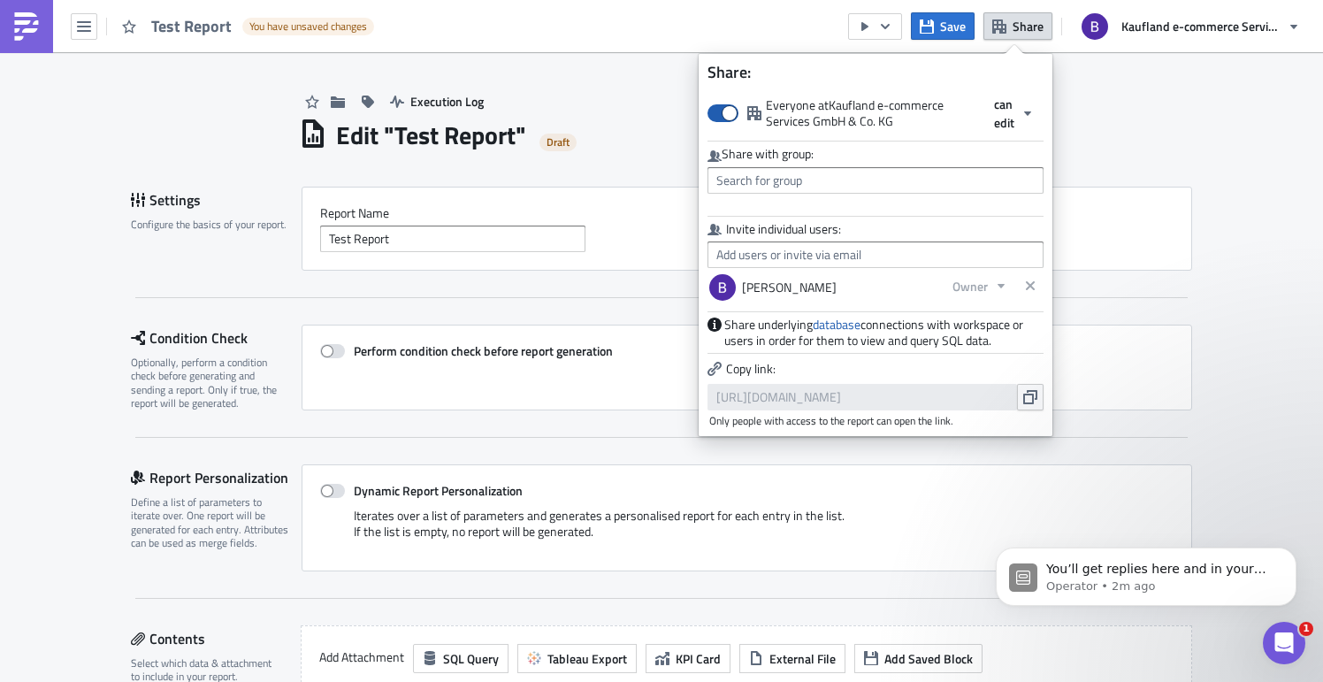
click at [721, 111] on span at bounding box center [722, 113] width 31 height 18
click at [721, 111] on input "Everyone at Kaufland e-commerce Services GmbH & Co. KG" at bounding box center [716, 105] width 11 height 11
checkbox input "false"
click at [1122, 193] on div "Report Nam﻿e Test Report" at bounding box center [747, 229] width 890 height 84
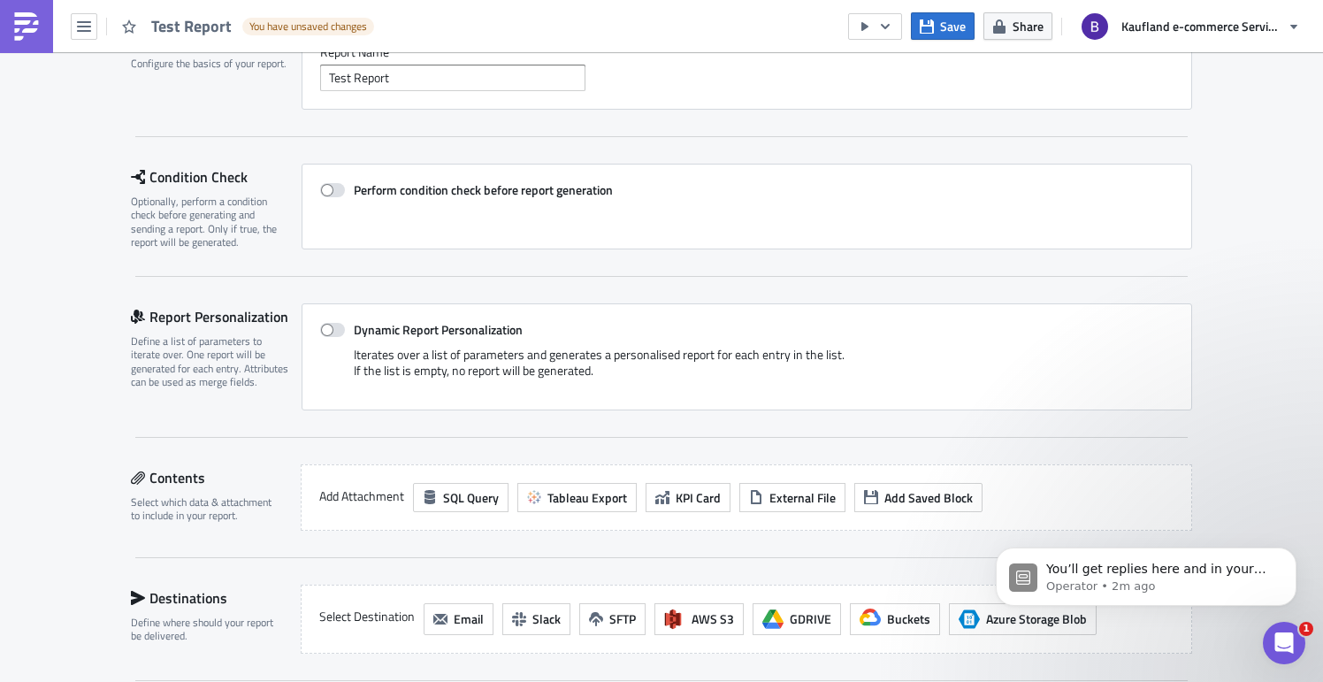
scroll to position [149, 0]
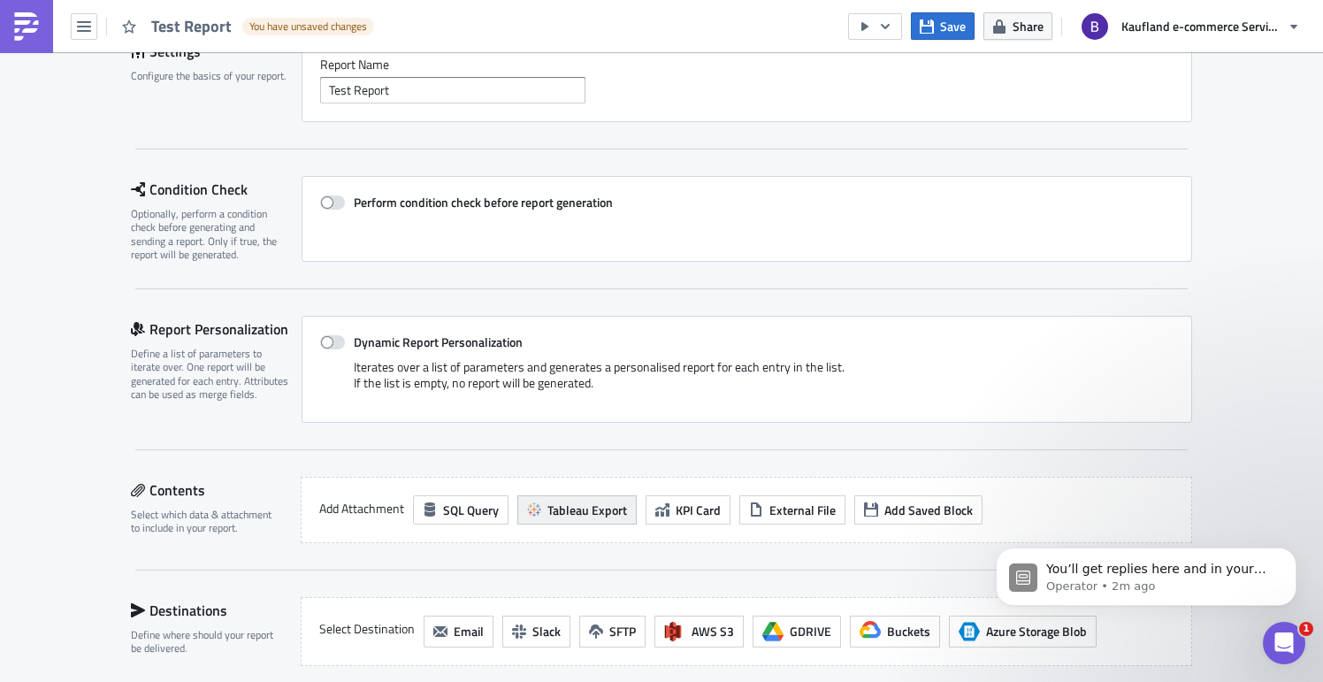
click at [592, 504] on span "Tableau Export" at bounding box center [587, 510] width 80 height 19
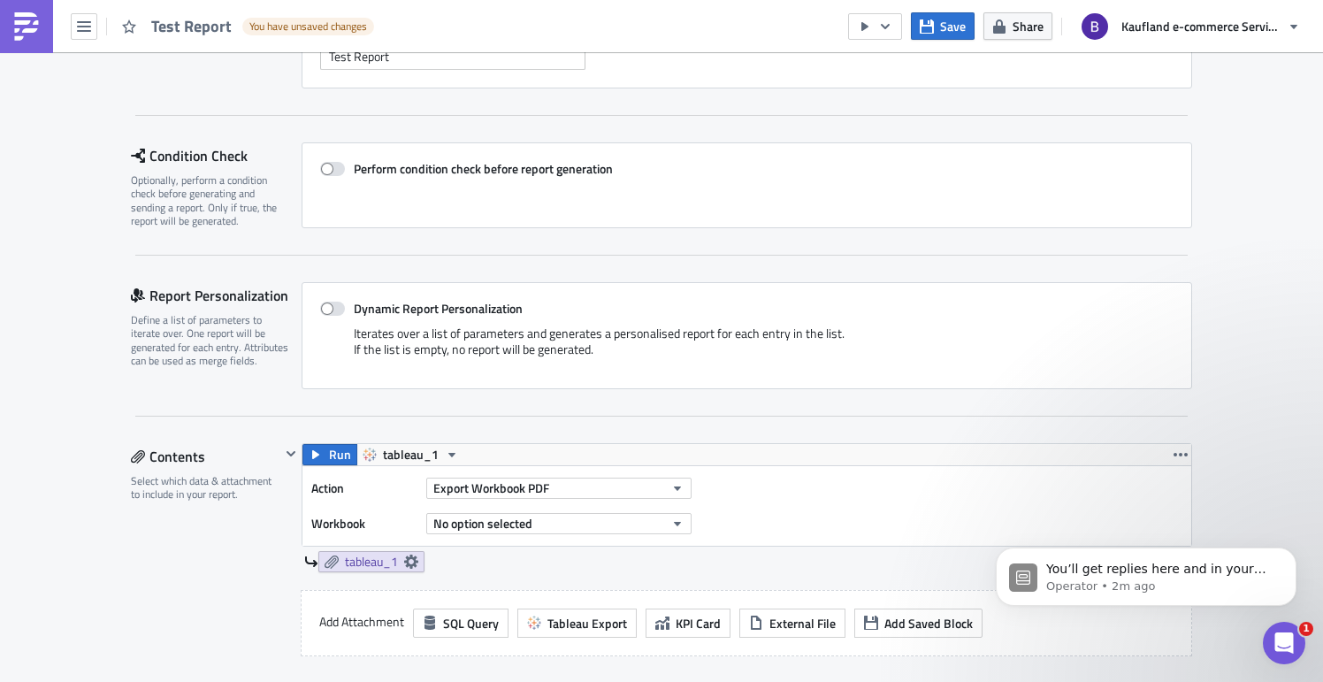
scroll to position [467, 0]
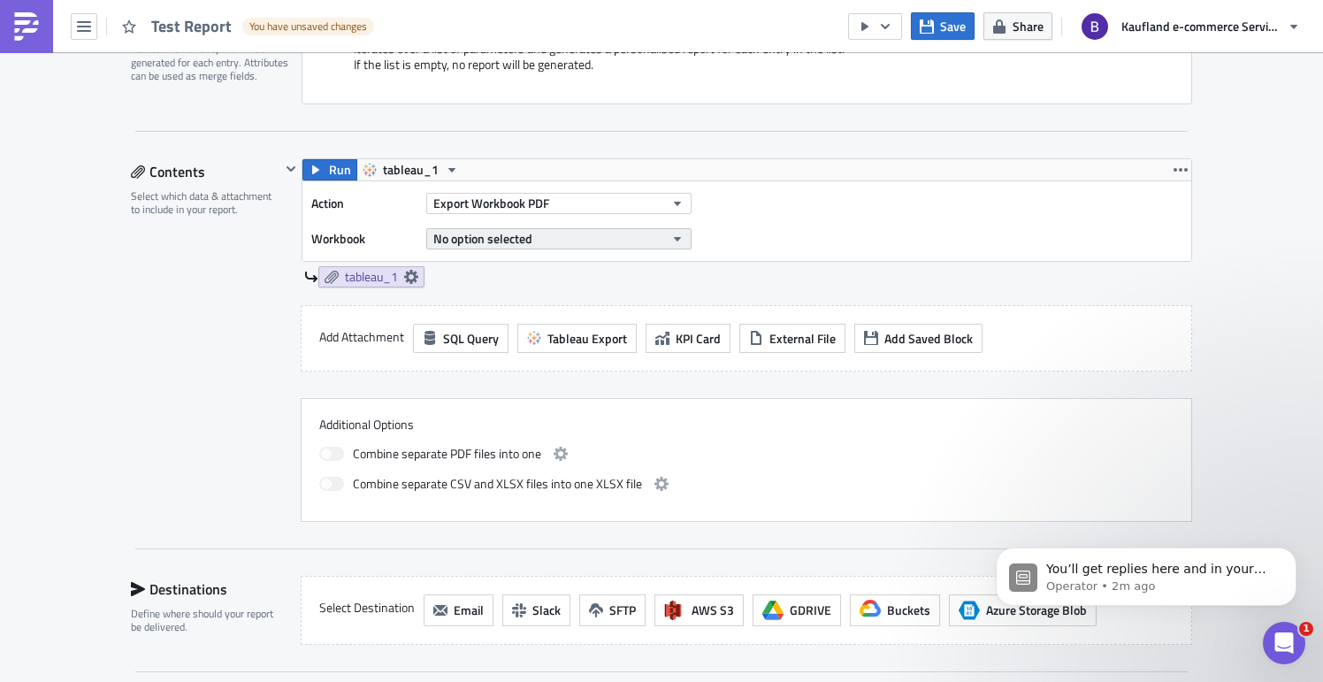
click at [520, 244] on span "No option selected" at bounding box center [482, 238] width 99 height 19
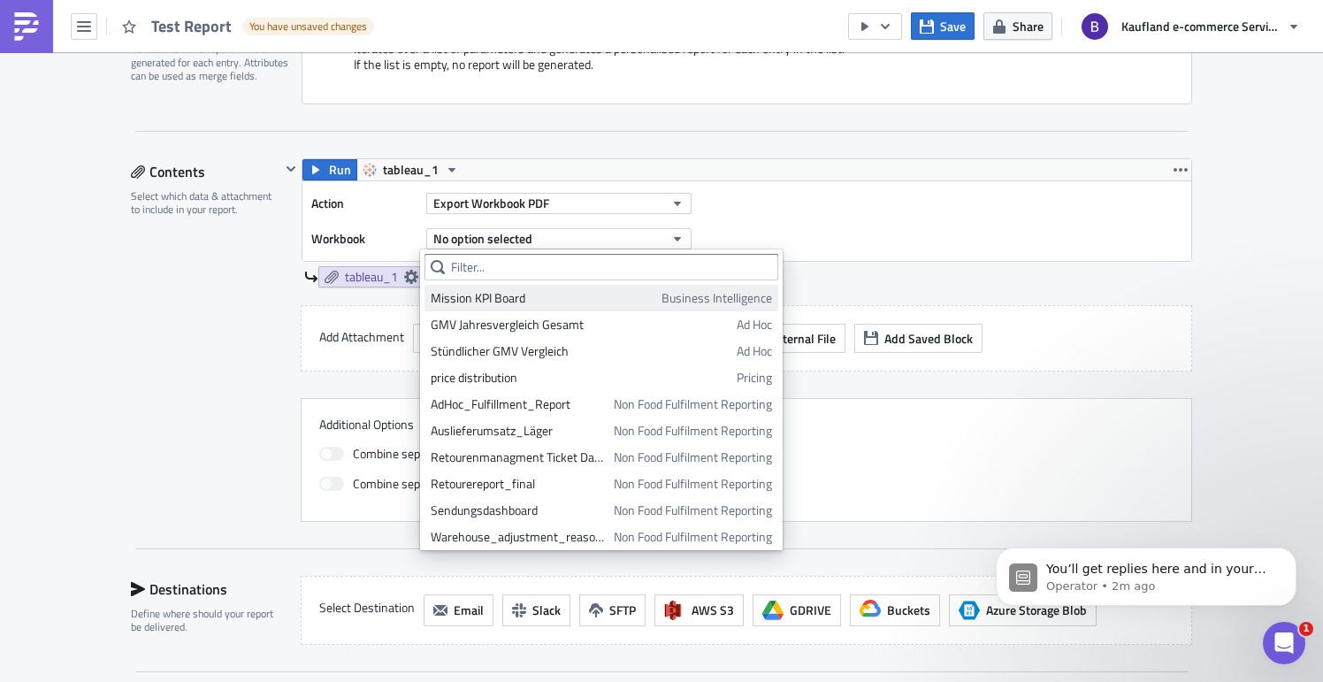
click at [528, 302] on div "Mission KPI Board" at bounding box center [543, 298] width 225 height 18
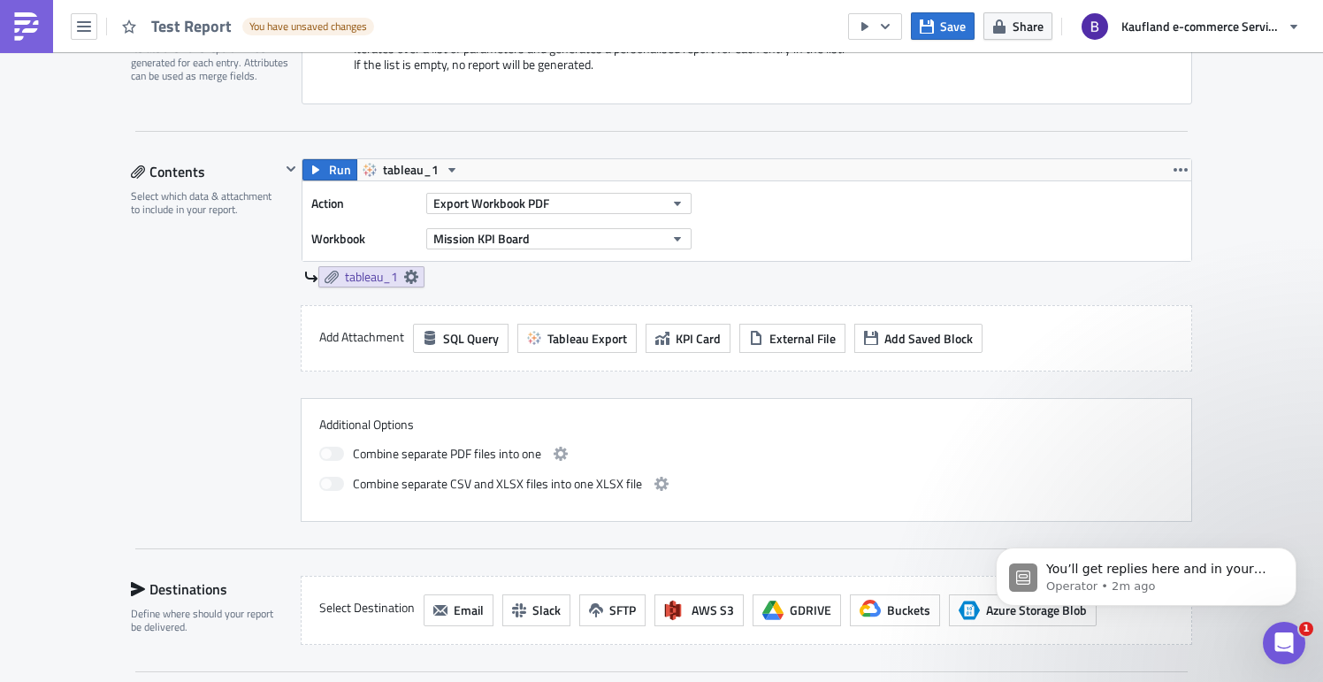
scroll to position [470, 0]
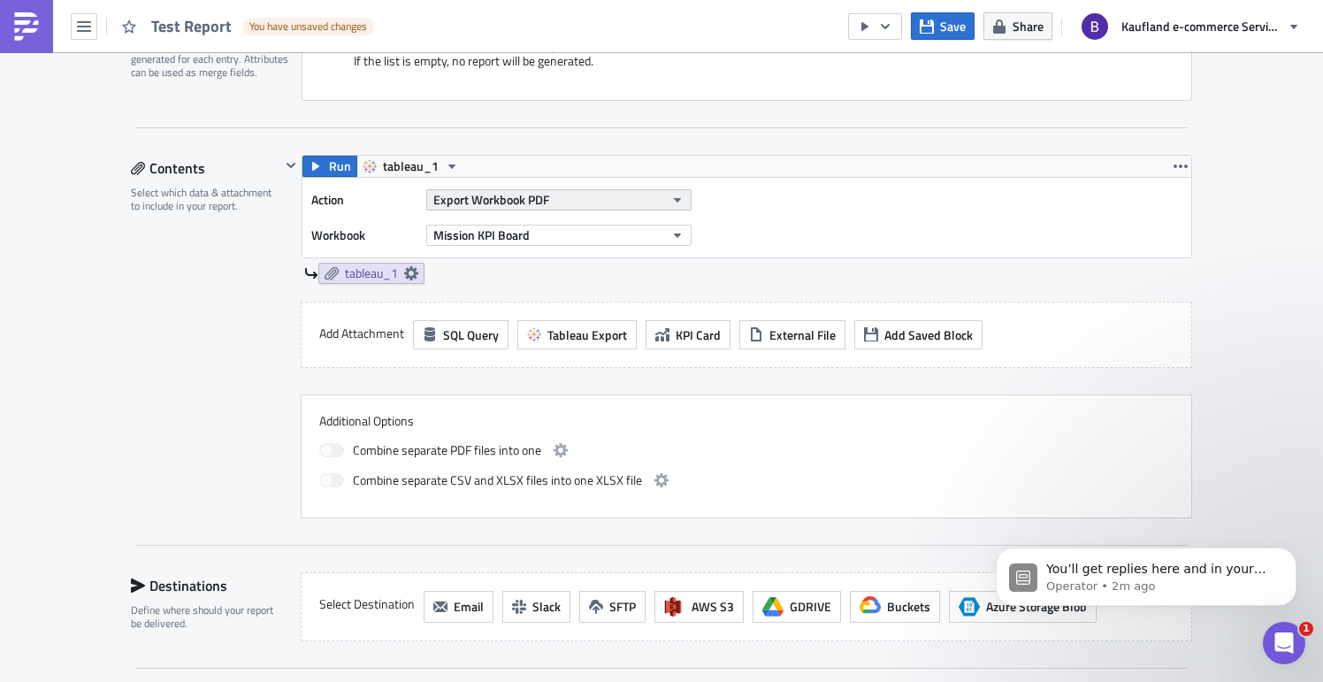
click at [530, 200] on span "Export Workbook PDF" at bounding box center [491, 199] width 116 height 19
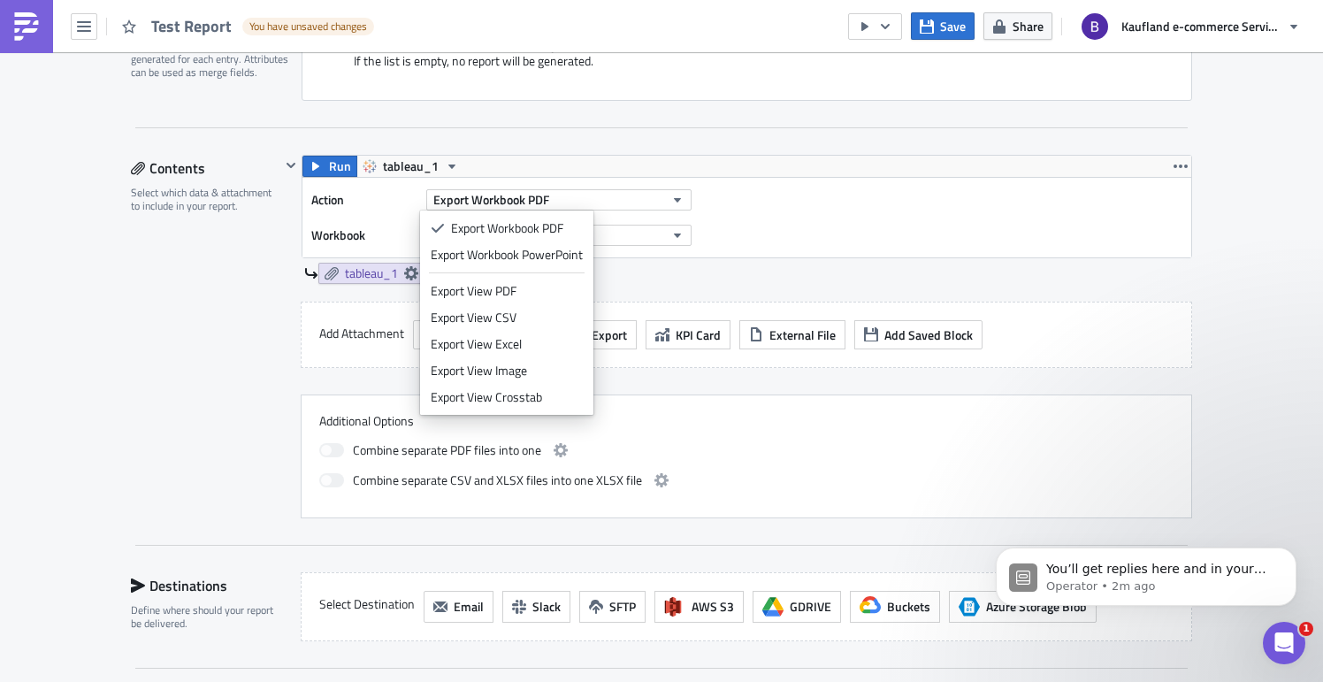
click at [896, 237] on div "Action Export Workbook PDF Workbook Mission KPI Board" at bounding box center [746, 218] width 889 height 80
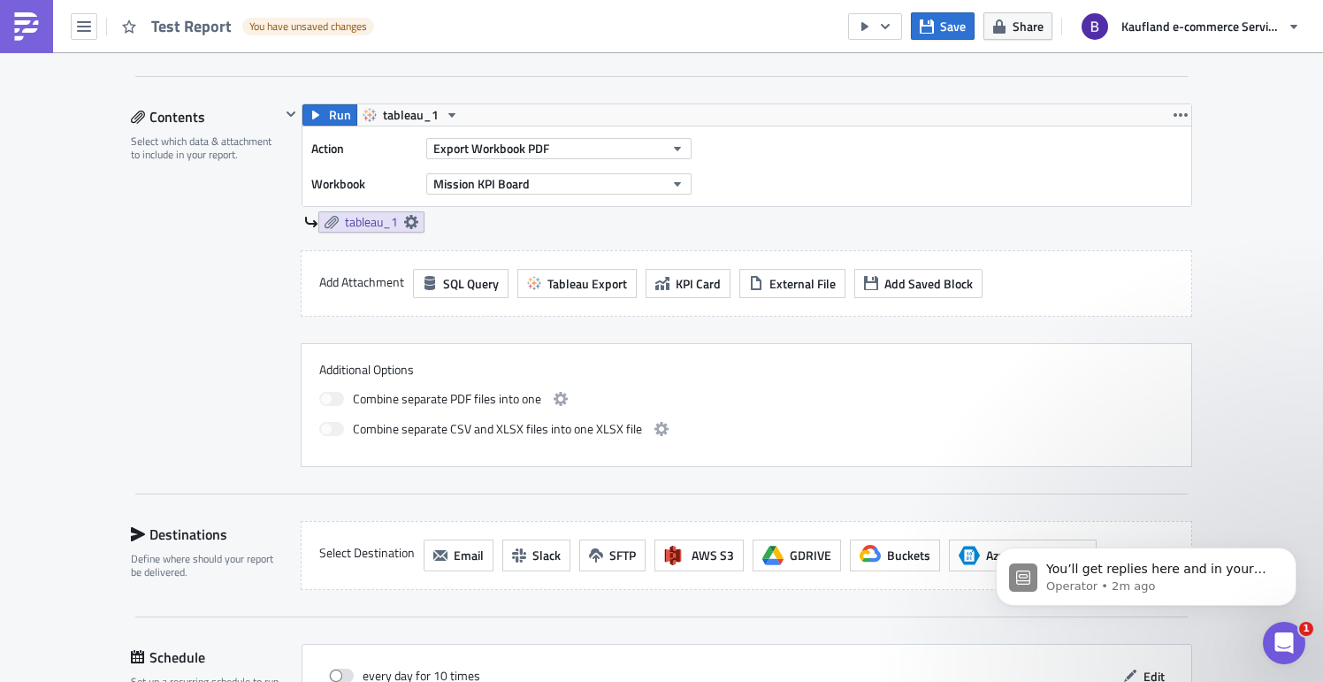
scroll to position [623, 0]
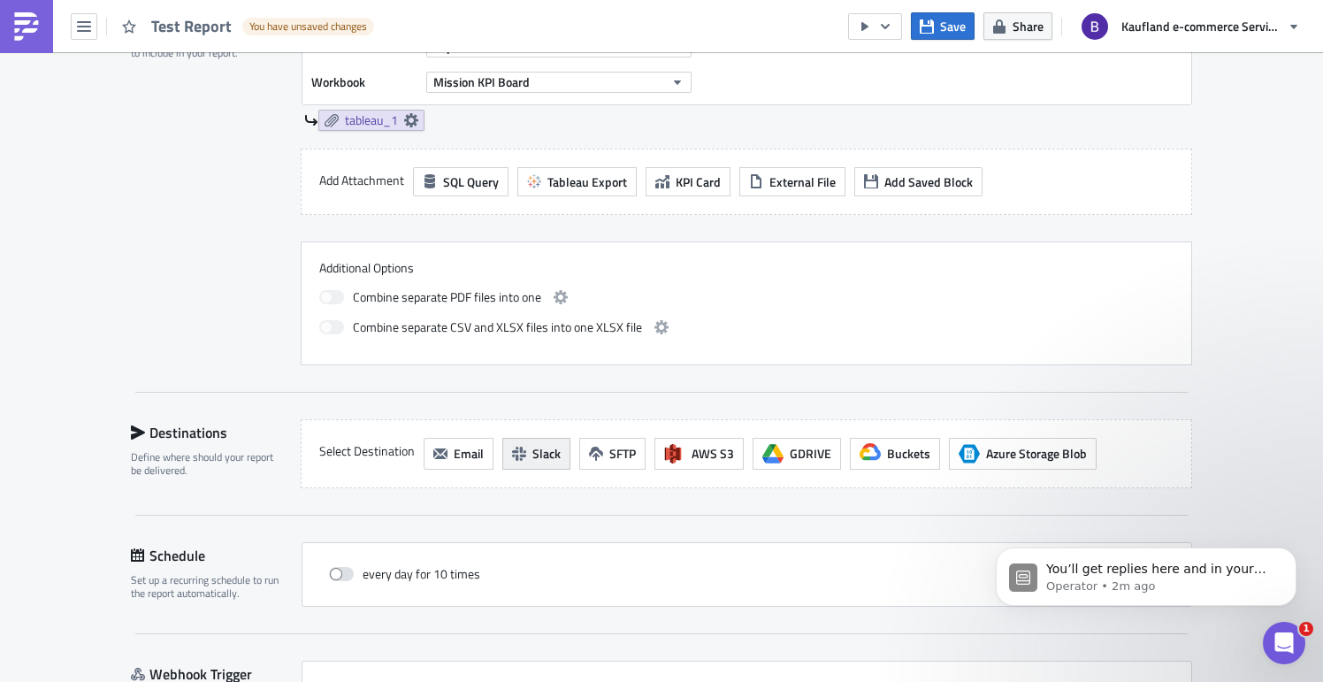
click at [557, 455] on button "Slack" at bounding box center [536, 454] width 68 height 32
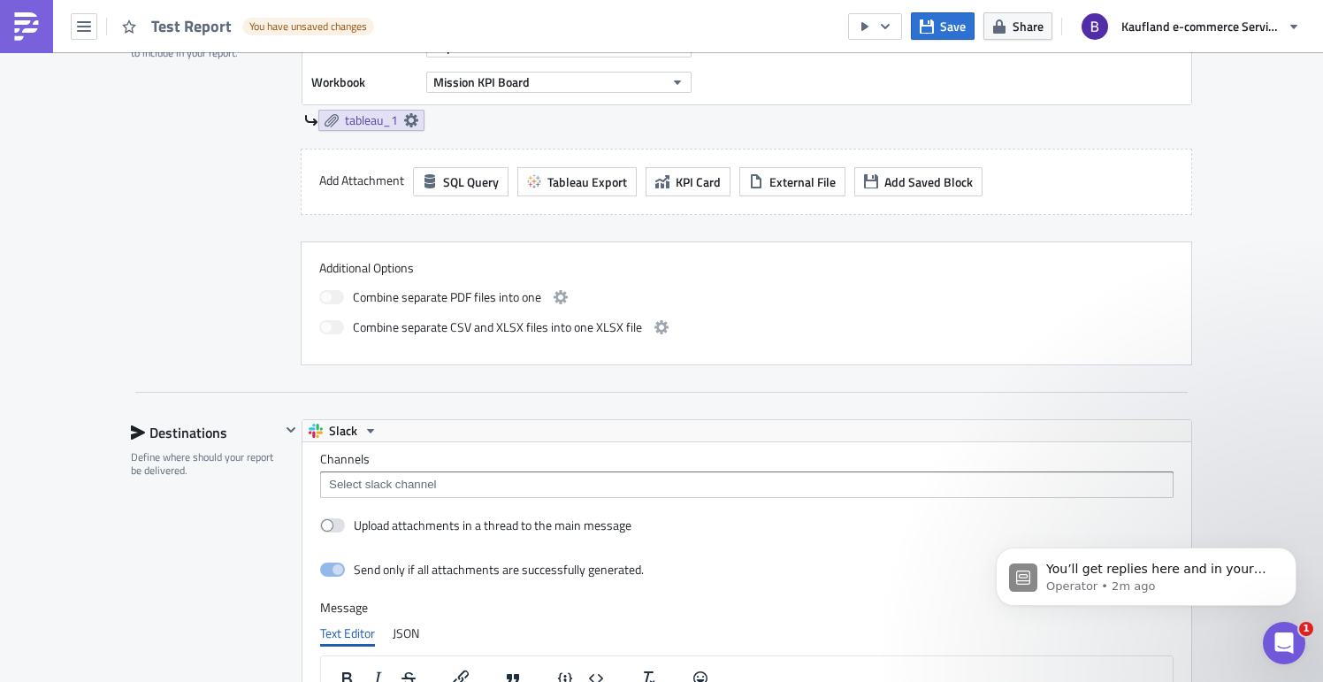
scroll to position [0, 0]
click at [425, 489] on input at bounding box center [746, 485] width 843 height 18
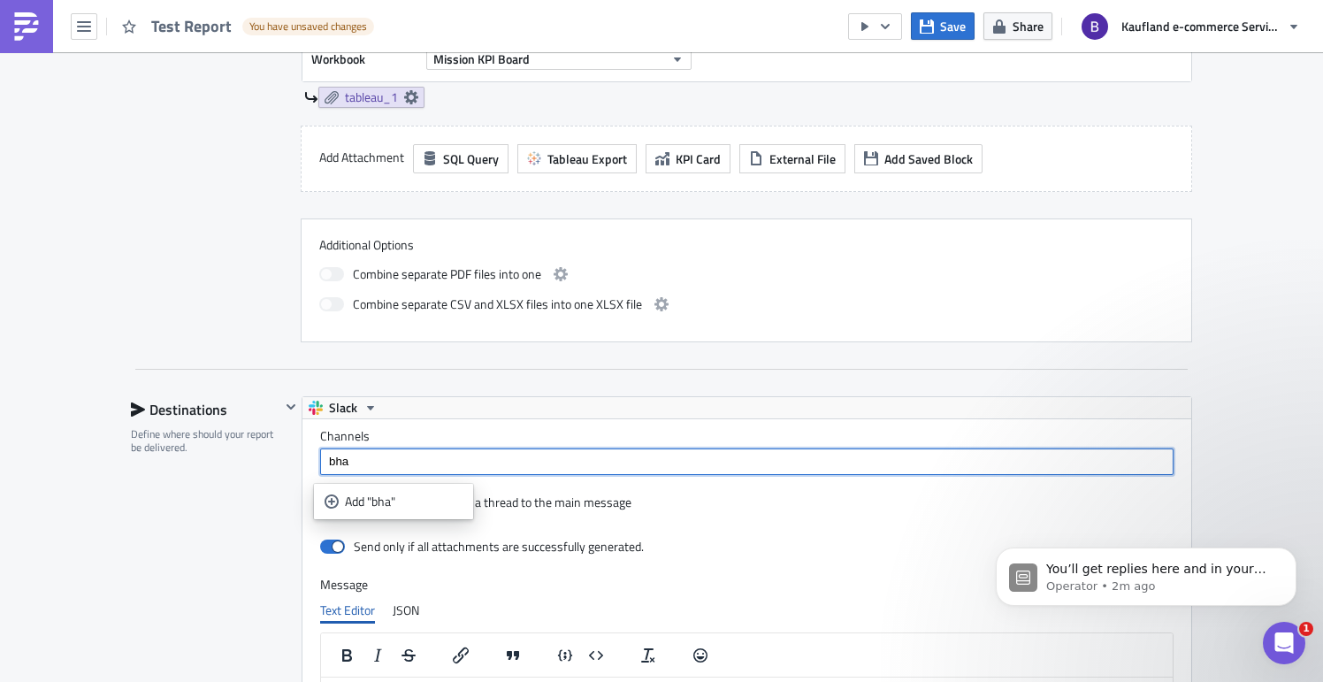
scroll to position [780, 0]
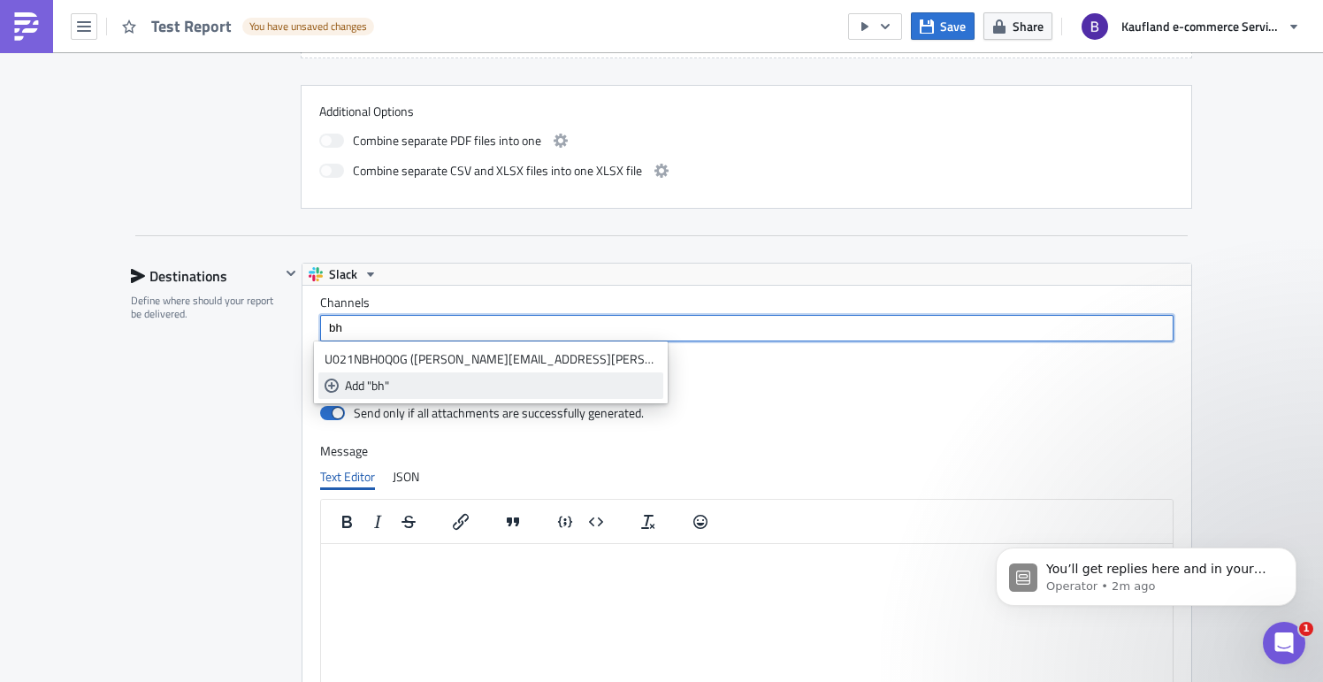
type input "b"
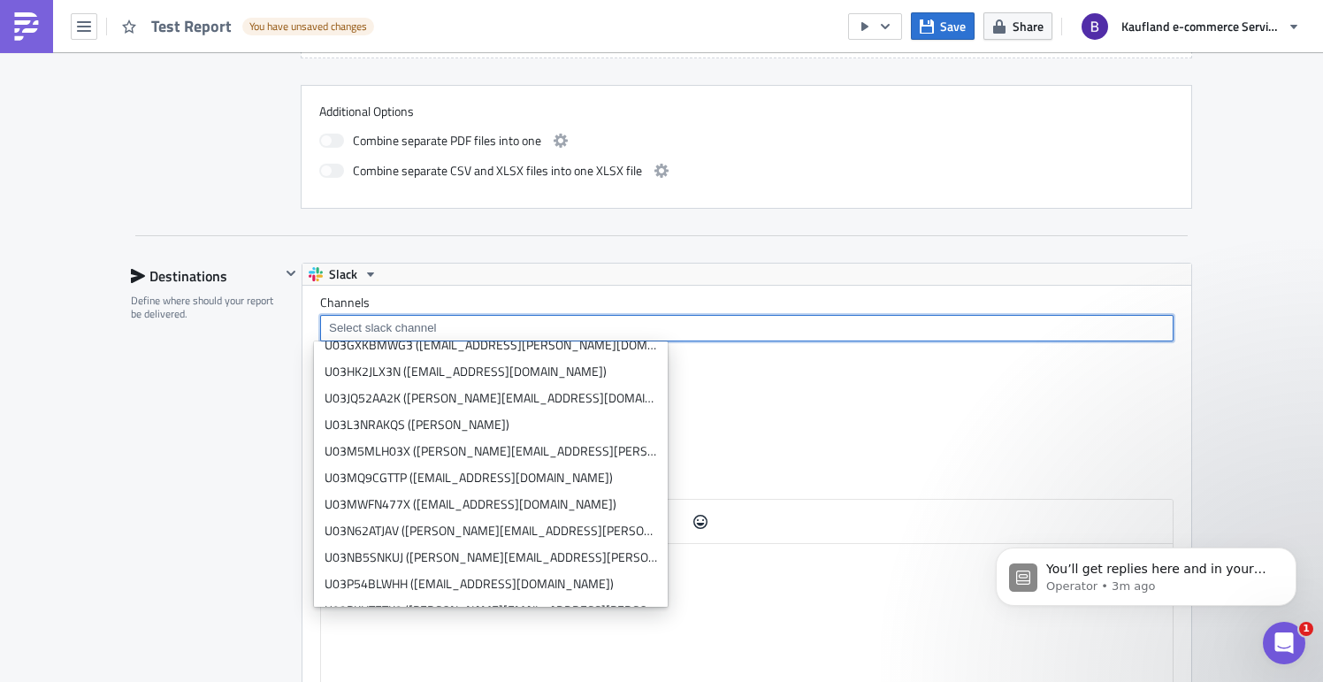
scroll to position [3891, 0]
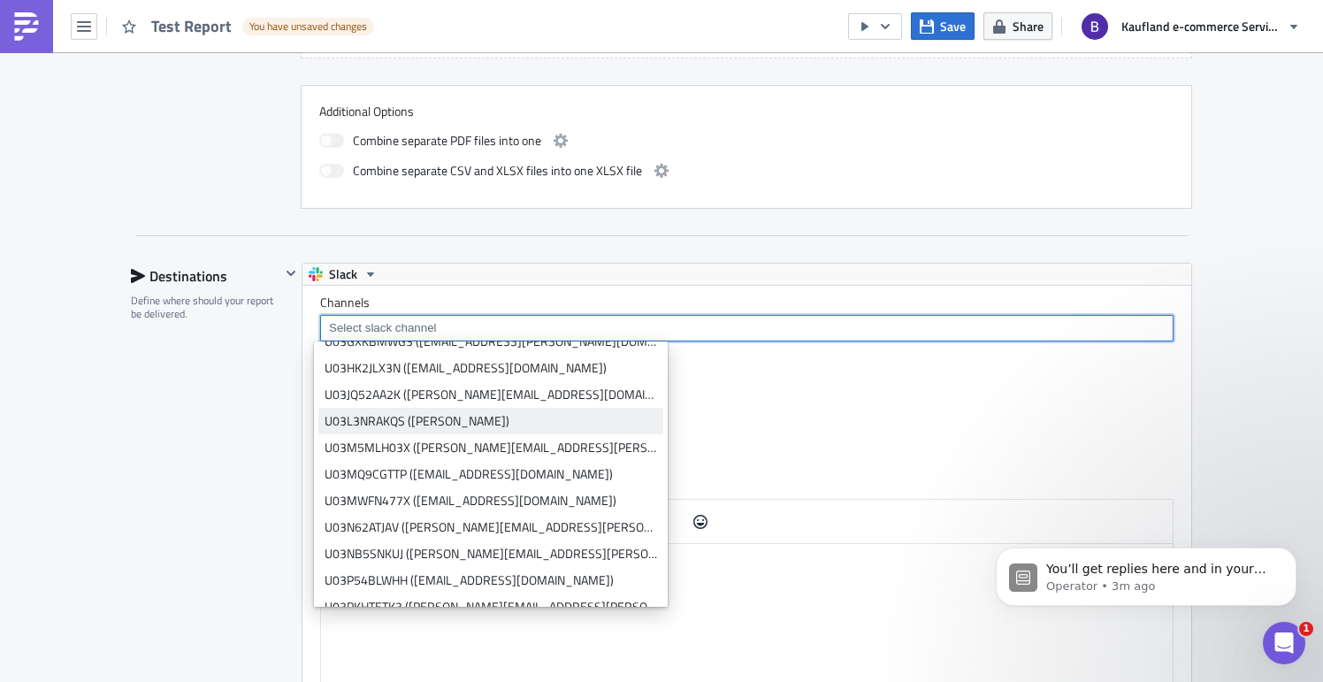
click at [463, 413] on div "U03L3NRAKQS (Bharti Saxena)" at bounding box center [491, 421] width 332 height 18
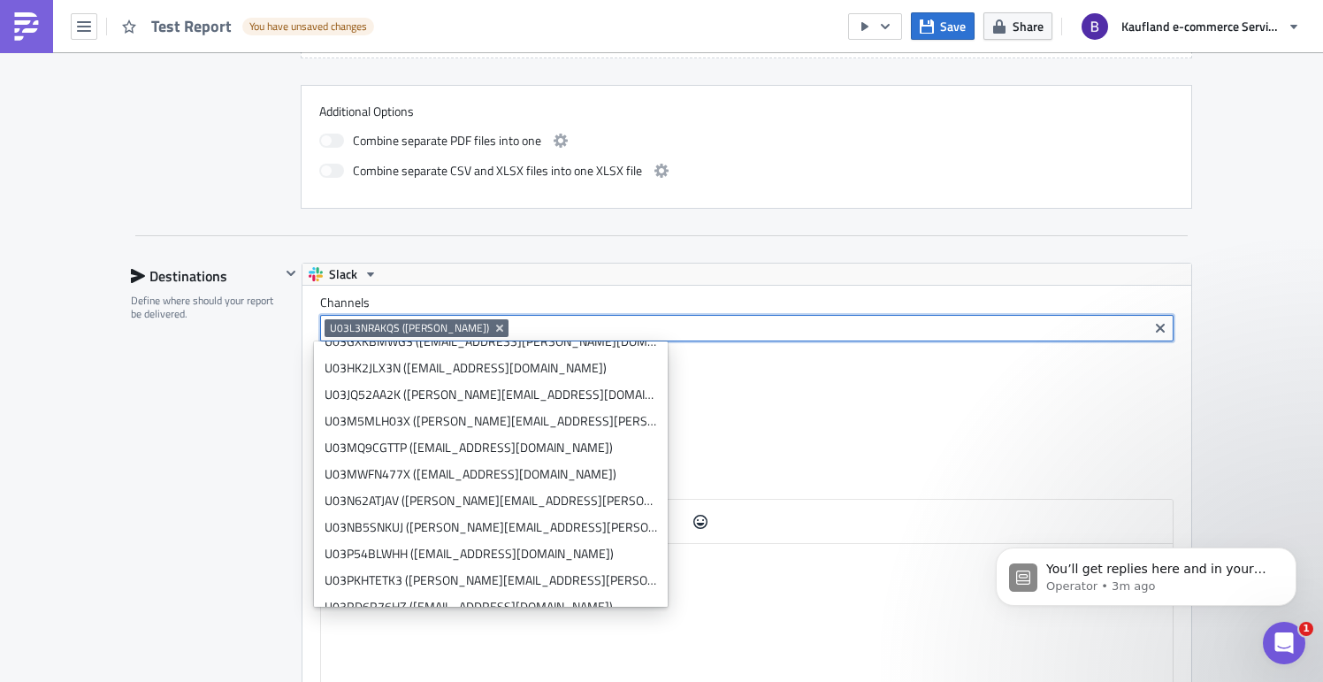
scroll to position [0, 0]
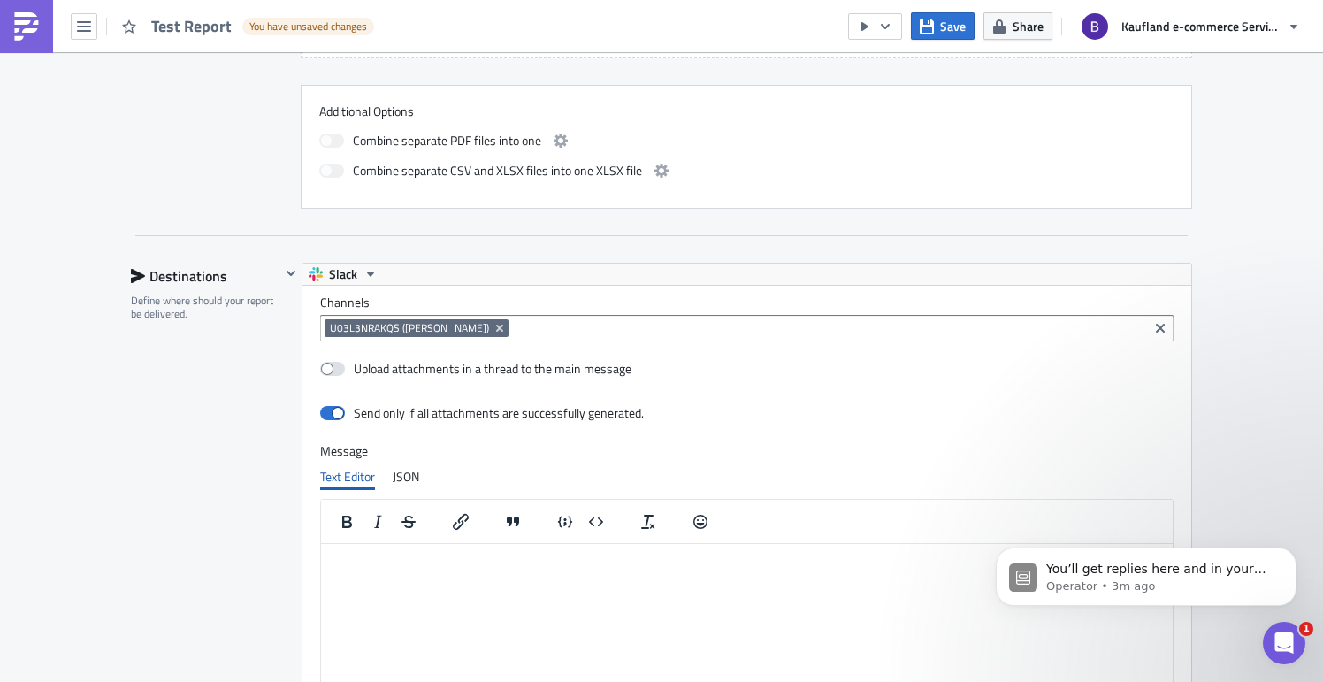
click at [796, 433] on div "Channels U03L3NRAKQS (Bharti Saxena) Upload attachments in a thread to the main…" at bounding box center [746, 534] width 889 height 496
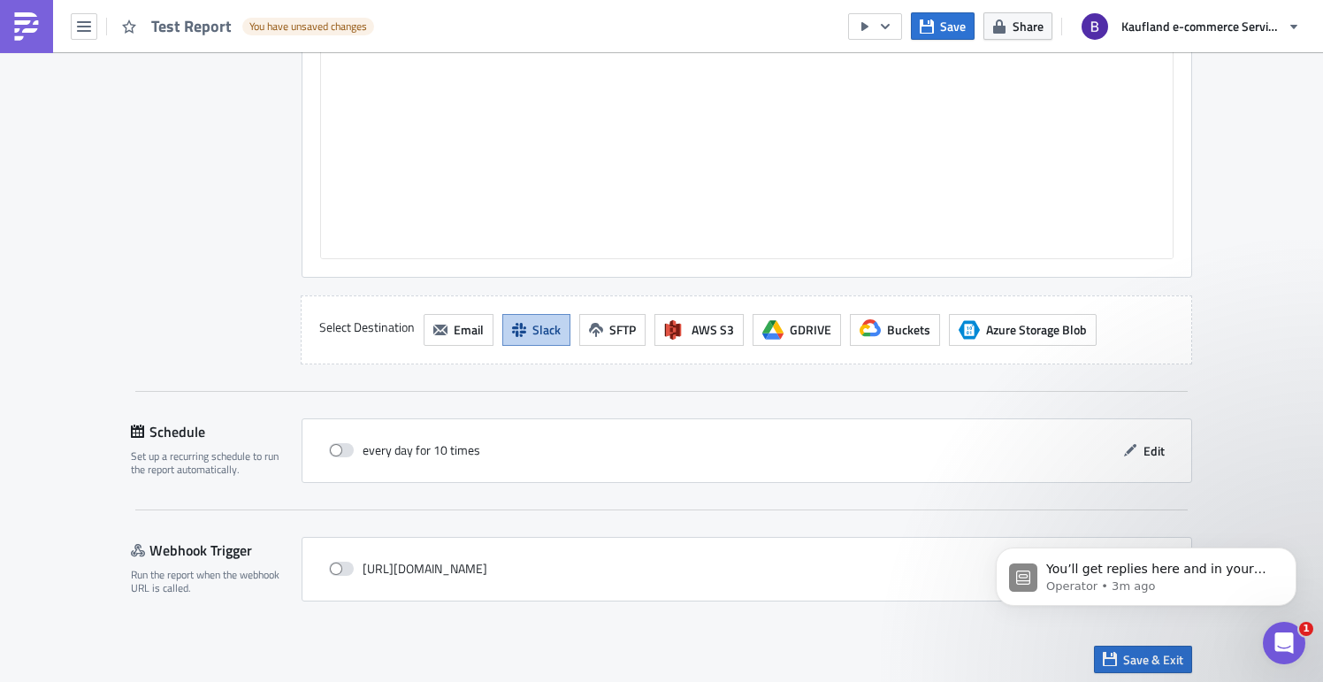
scroll to position [1293, 0]
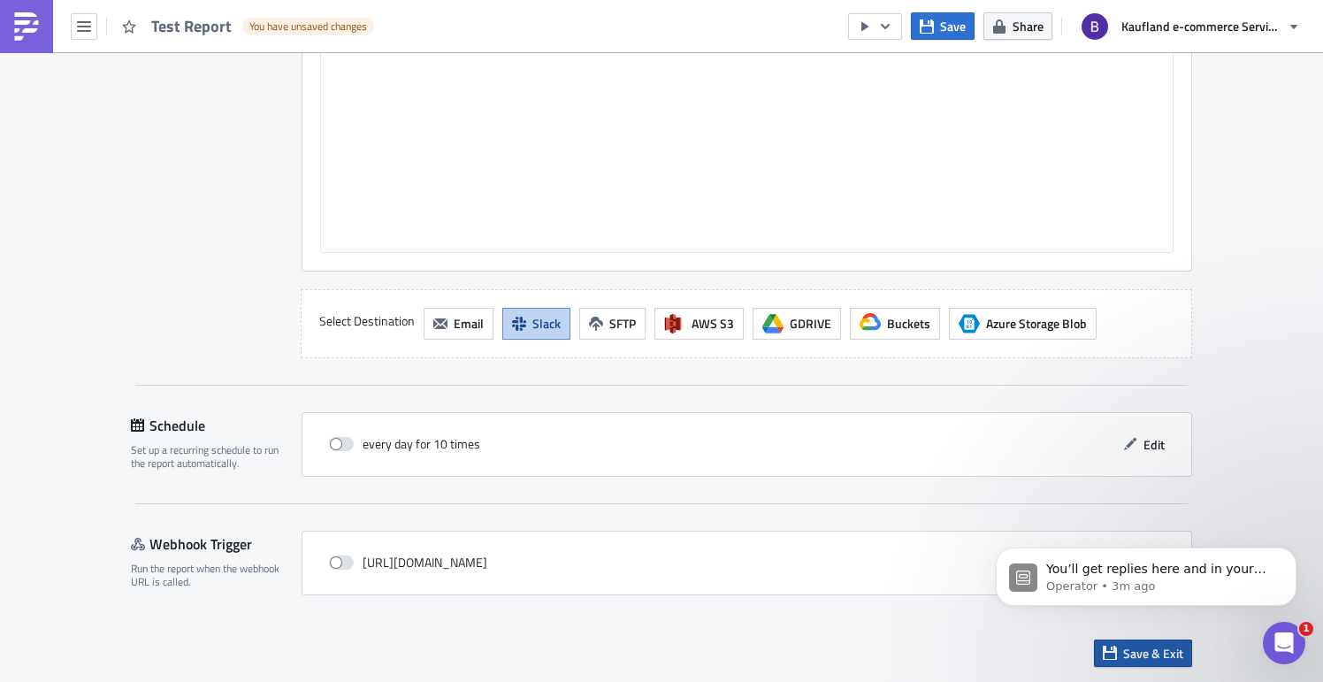
click at [1134, 648] on span "Save & Exit" at bounding box center [1153, 653] width 60 height 19
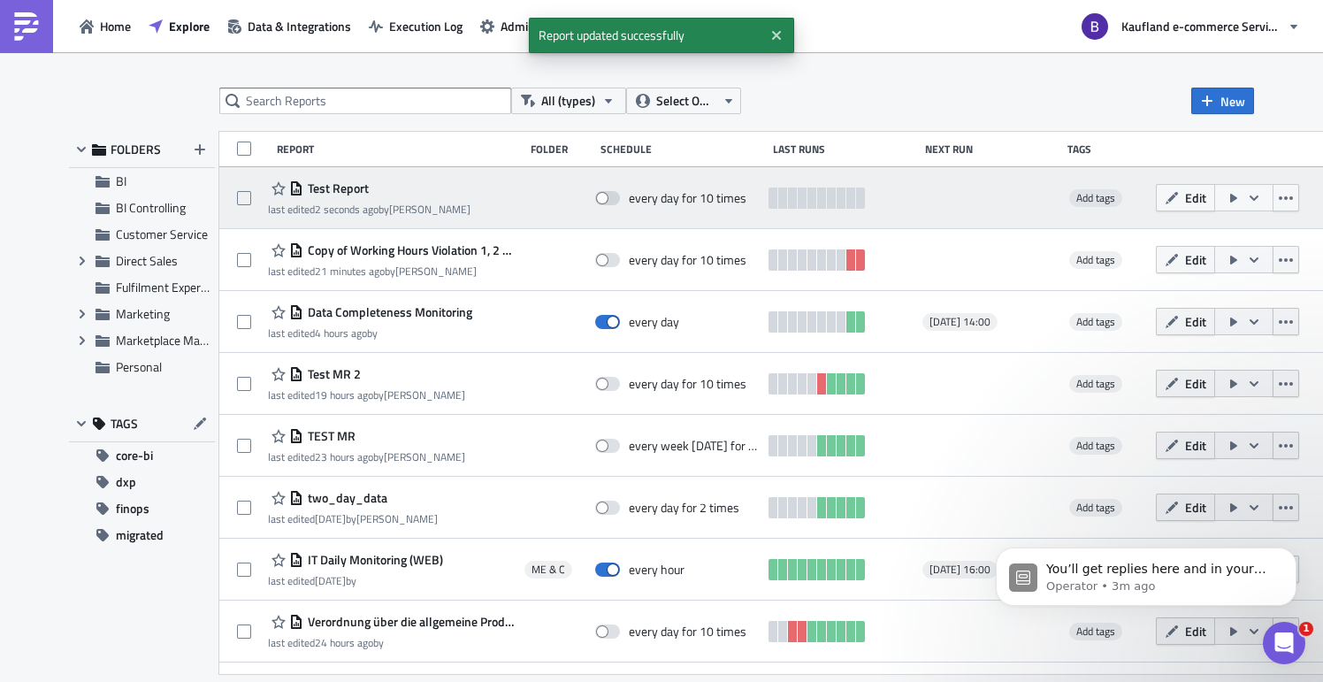
click at [1273, 203] on button "button" at bounding box center [1243, 197] width 59 height 27
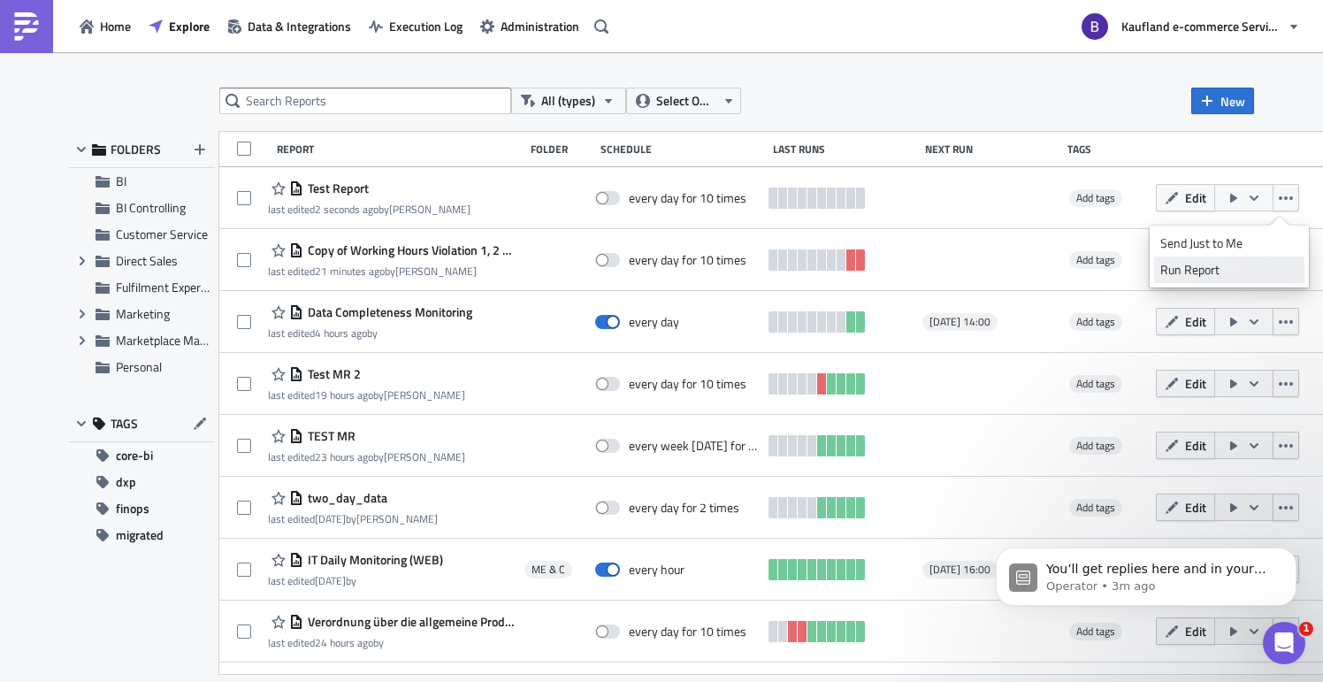
click at [1227, 268] on div "Run Report" at bounding box center [1229, 270] width 138 height 18
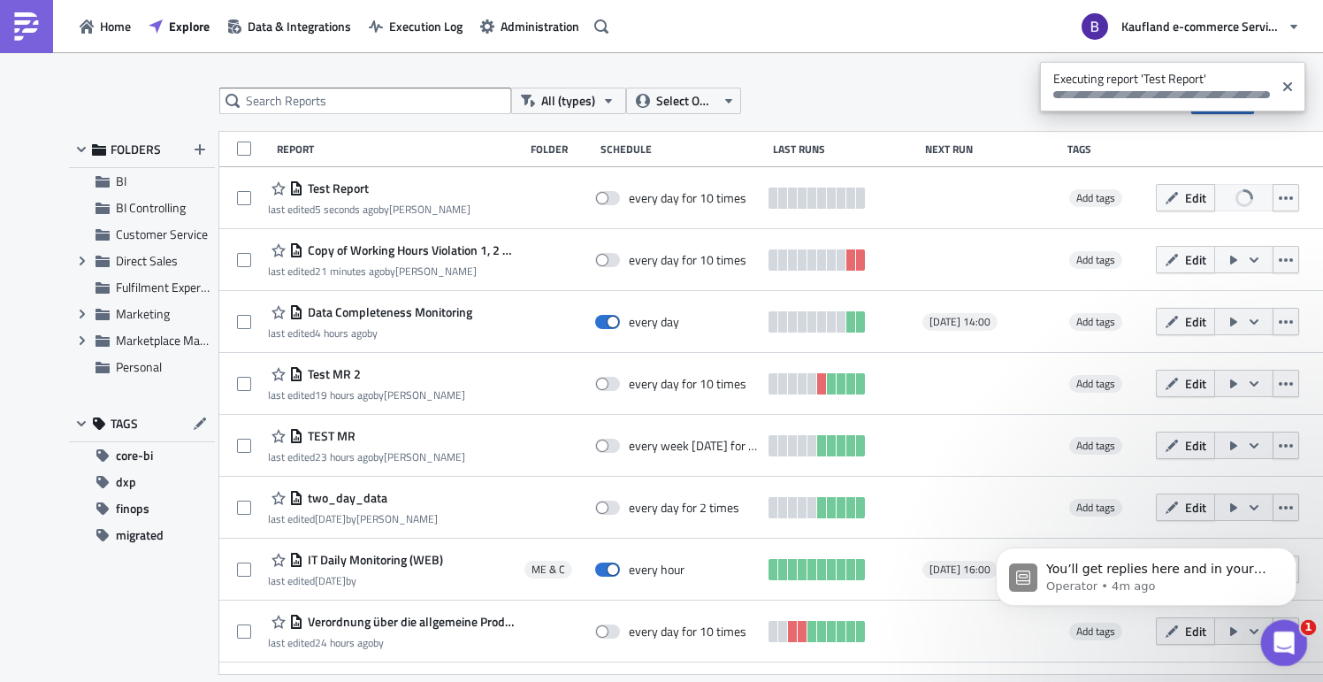
click at [1289, 642] on icon "Open Intercom Messenger" at bounding box center [1281, 640] width 29 height 29
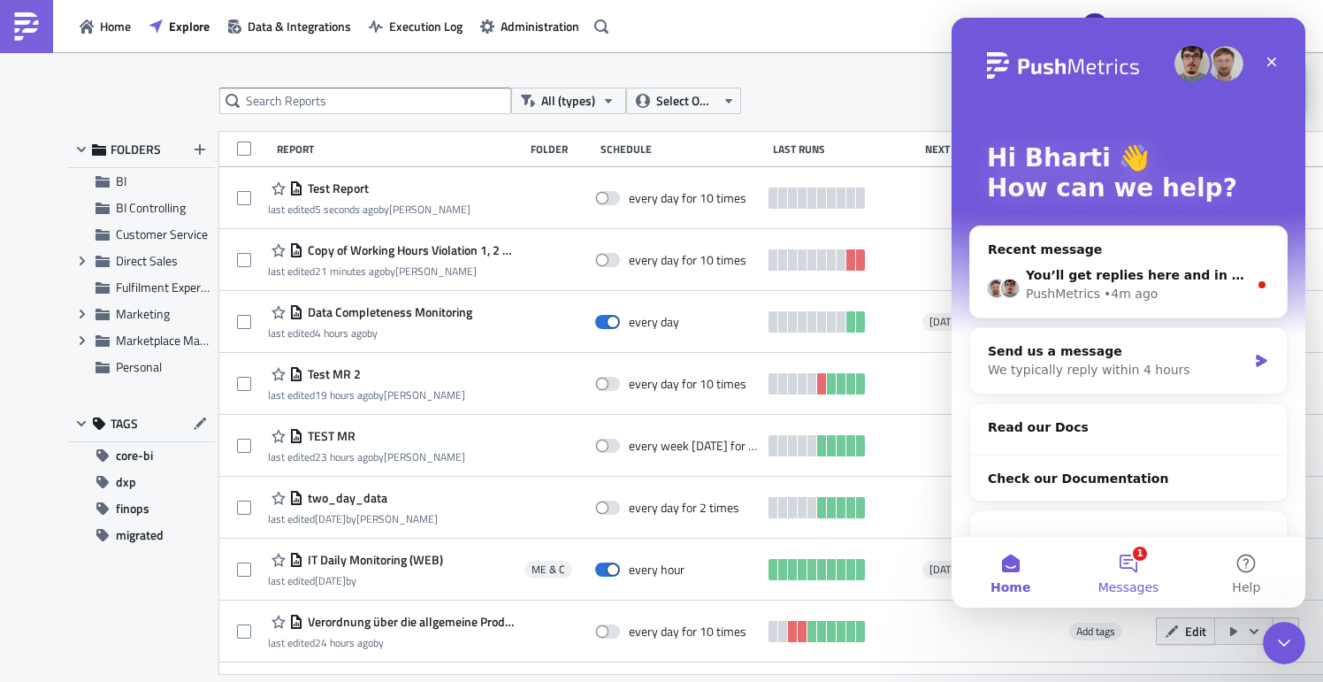
click at [1130, 577] on button "1 Messages" at bounding box center [1128, 572] width 118 height 71
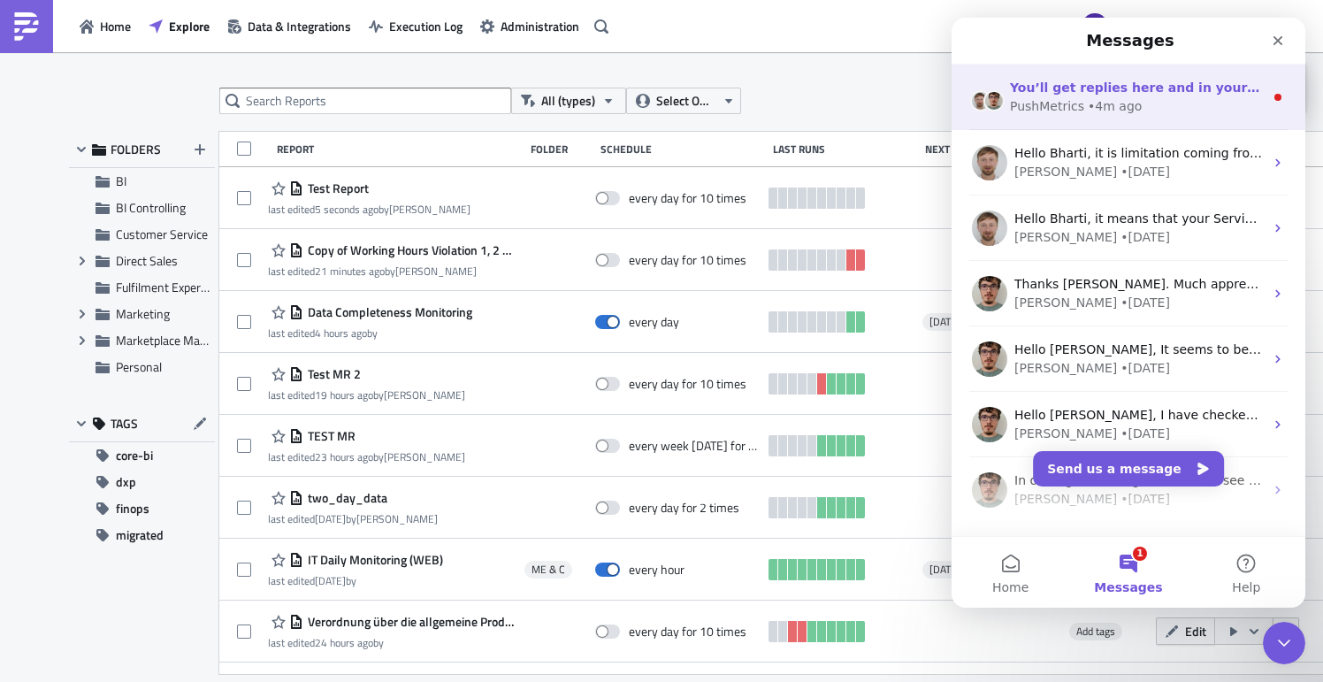
click at [1115, 102] on div "• 4m ago" at bounding box center [1115, 106] width 54 height 19
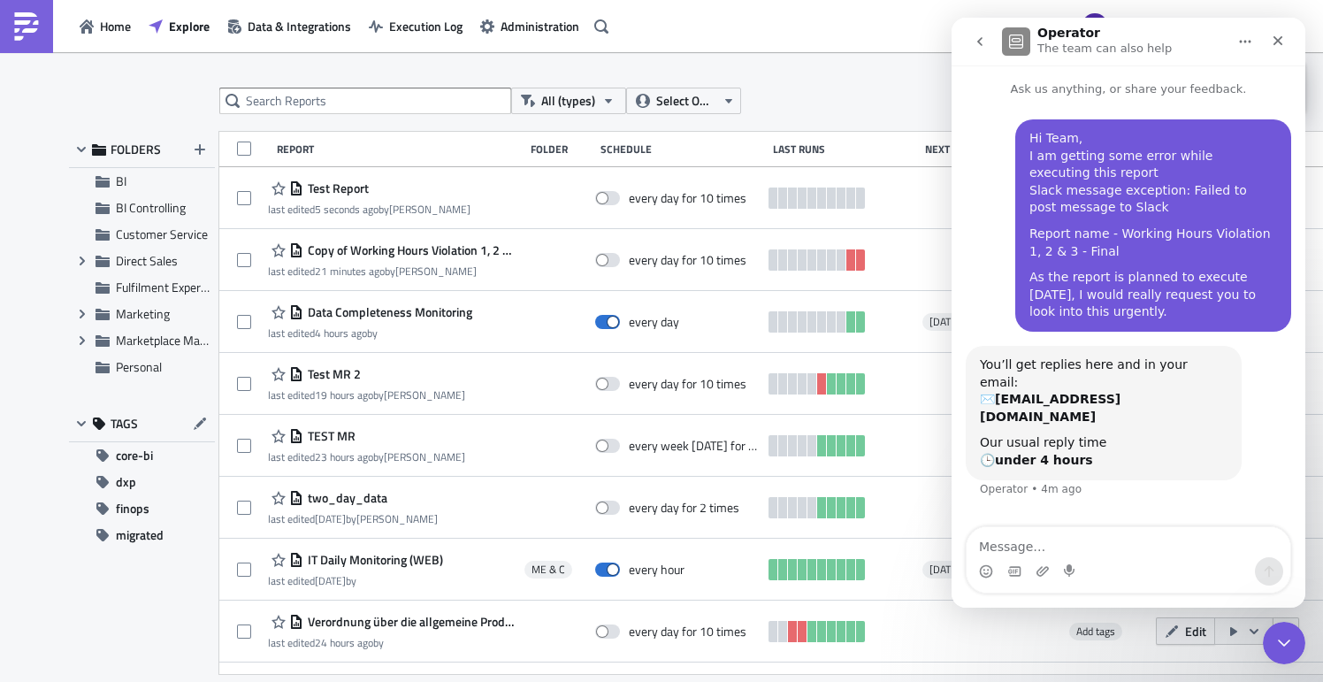
click at [889, 60] on div "All (types) Select Owner New FOLDERS BI BI Controlling Customer Service Expand …" at bounding box center [661, 368] width 1323 height 632
click at [1246, 36] on icon "Home" at bounding box center [1245, 41] width 14 height 14
click at [1273, 43] on icon "Close" at bounding box center [1278, 41] width 10 height 10
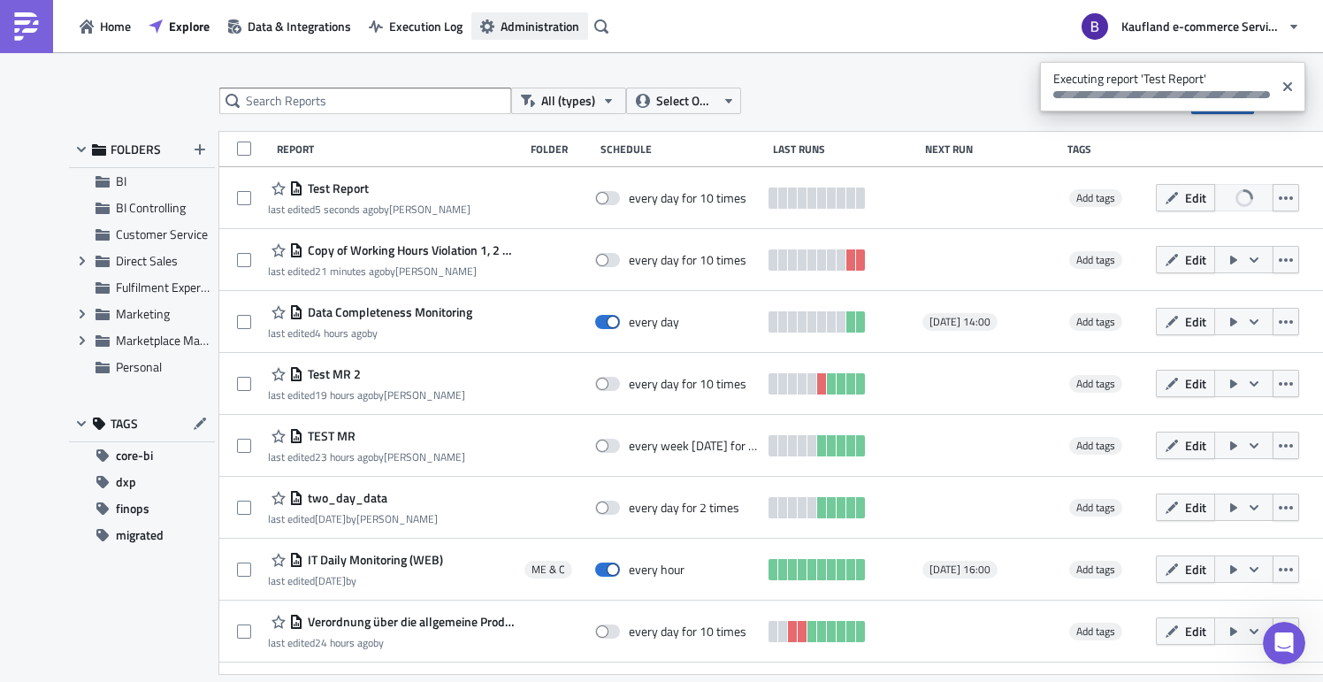
click at [558, 28] on span "Administration" at bounding box center [540, 26] width 79 height 19
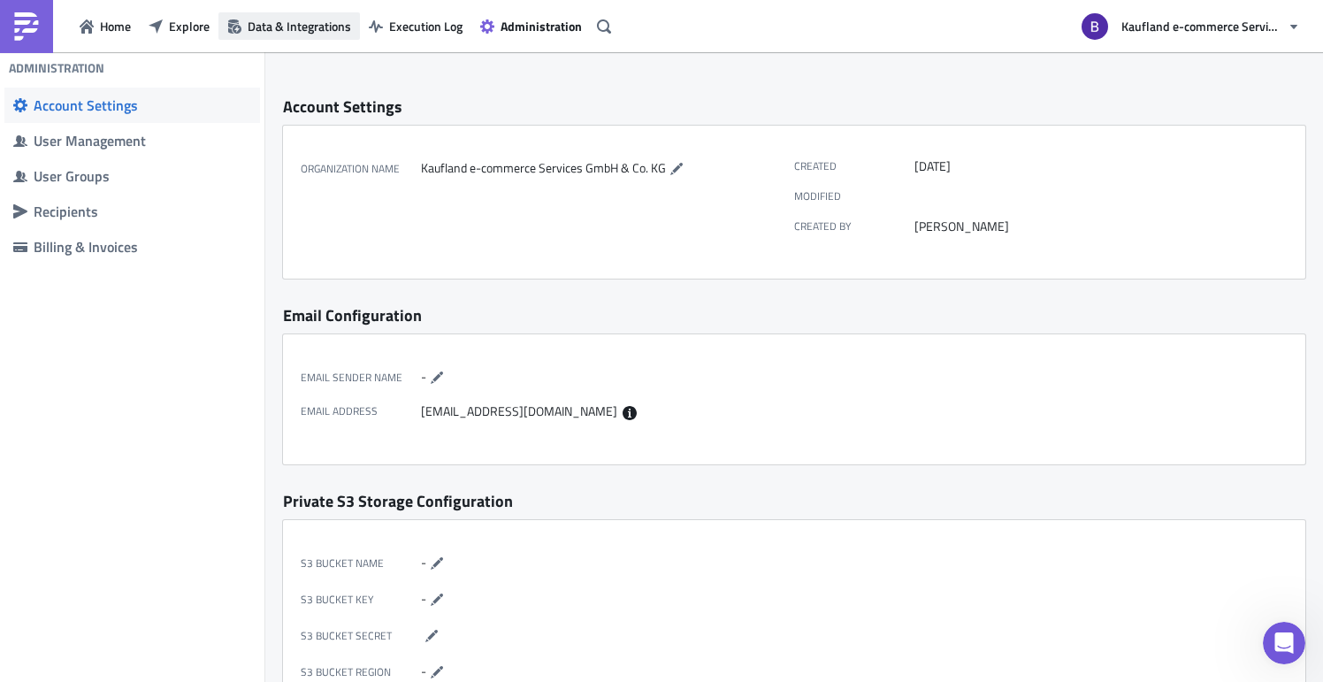
click at [325, 29] on span "Data & Integrations" at bounding box center [299, 26] width 103 height 19
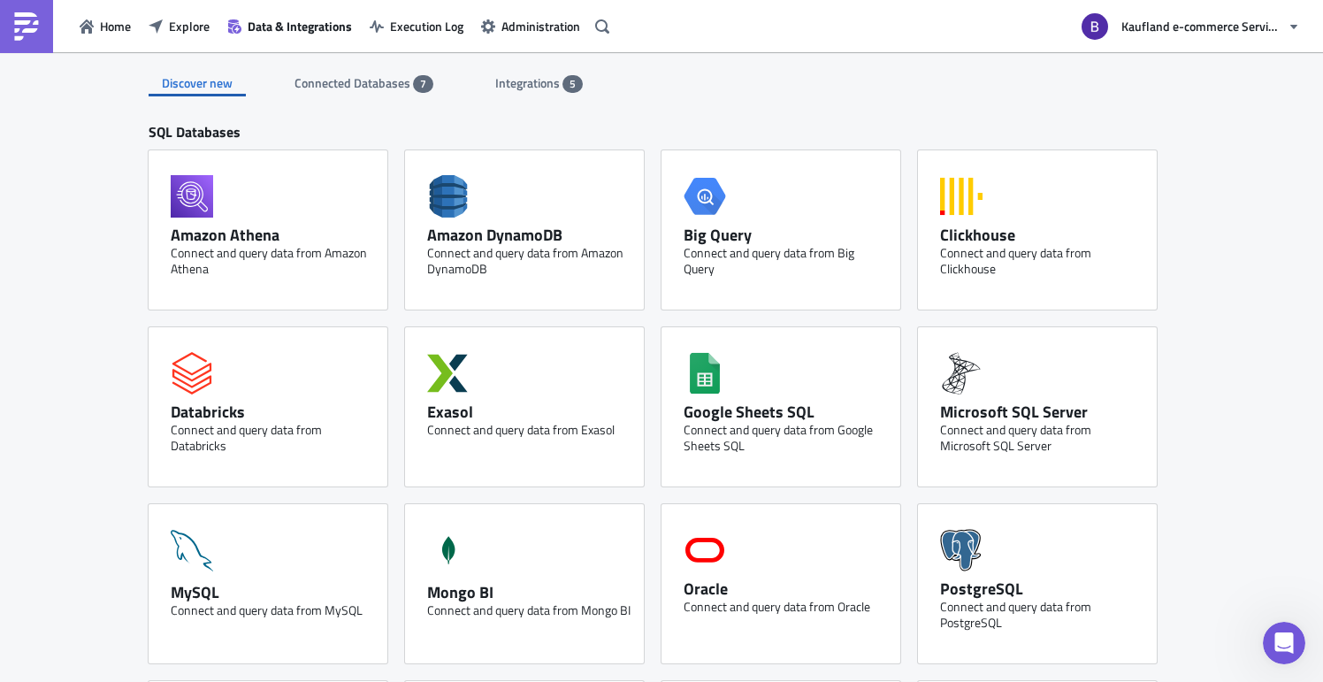
click at [517, 79] on span "Integrations" at bounding box center [528, 82] width 67 height 19
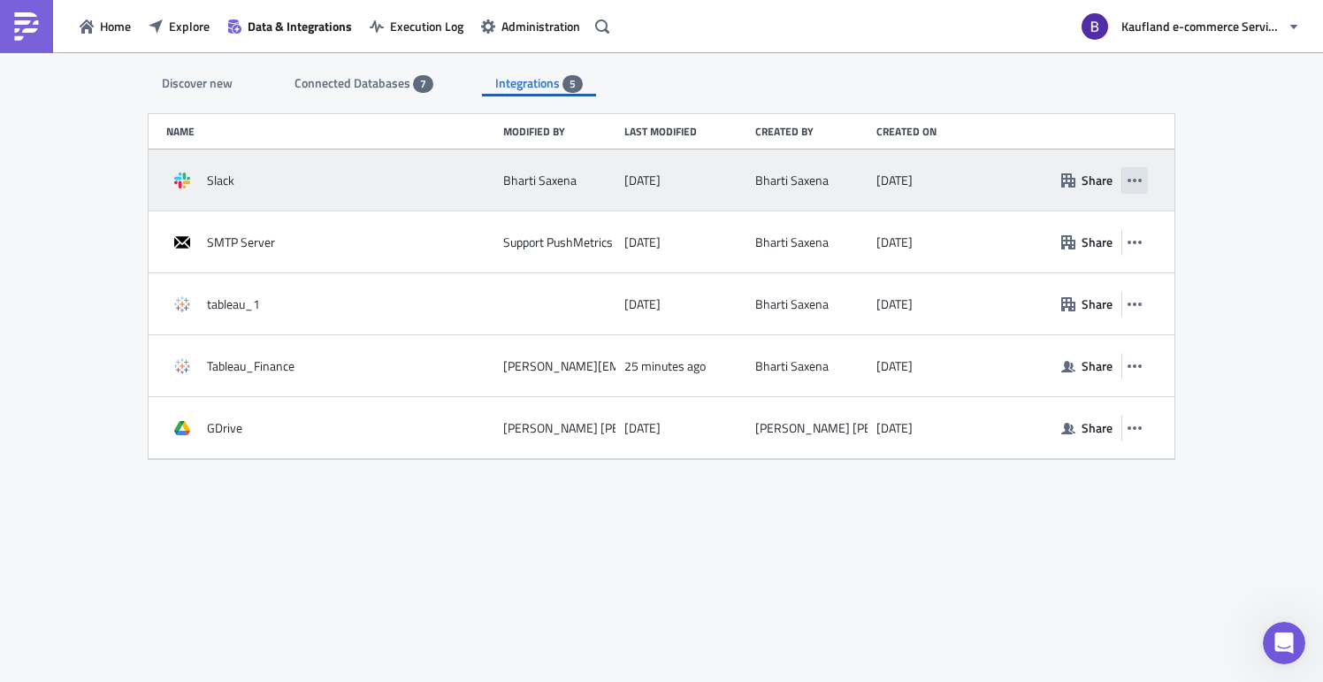
click at [1142, 178] on icon "button" at bounding box center [1134, 180] width 14 height 14
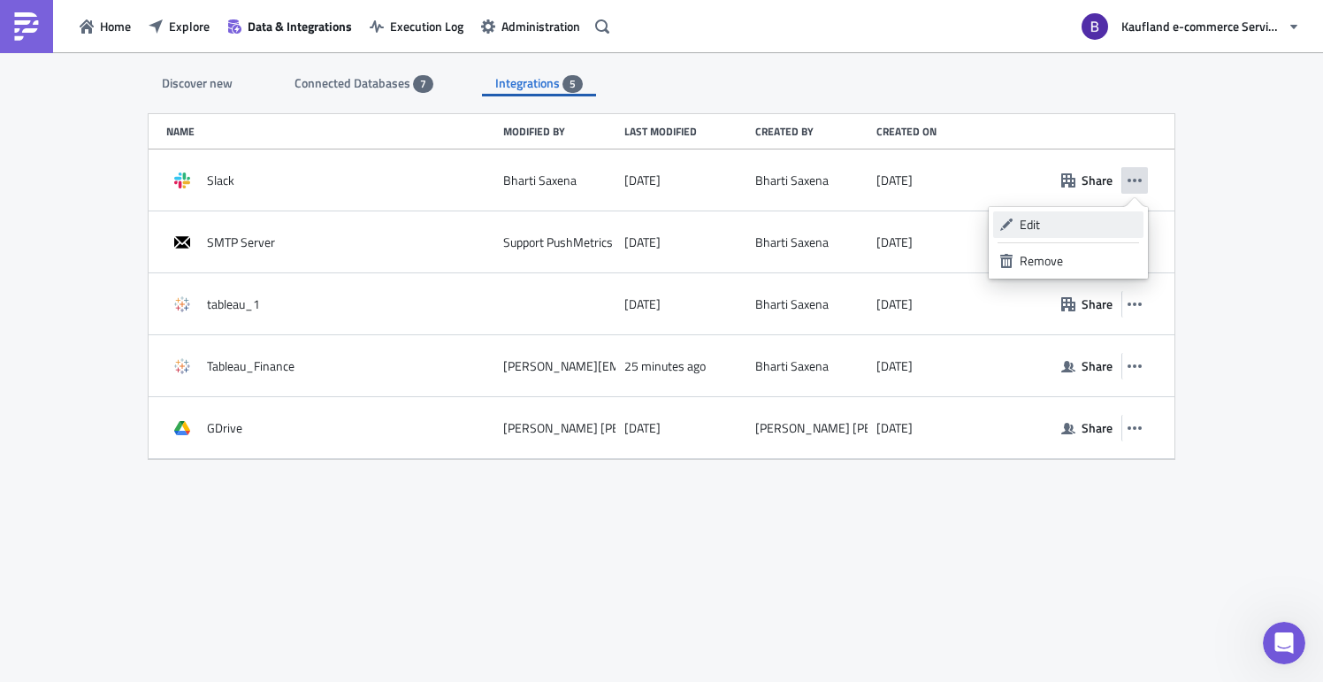
click at [1082, 218] on div "Edit" at bounding box center [1079, 225] width 118 height 18
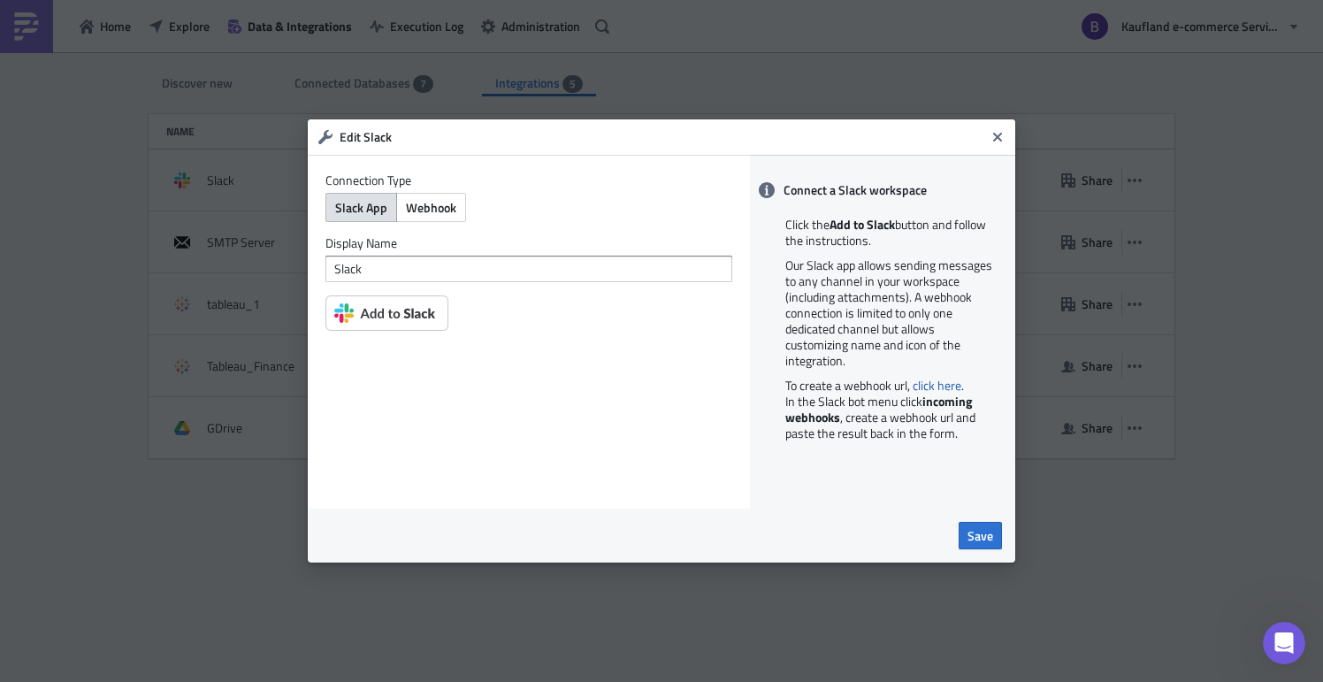
click at [407, 320] on img at bounding box center [386, 312] width 123 height 35
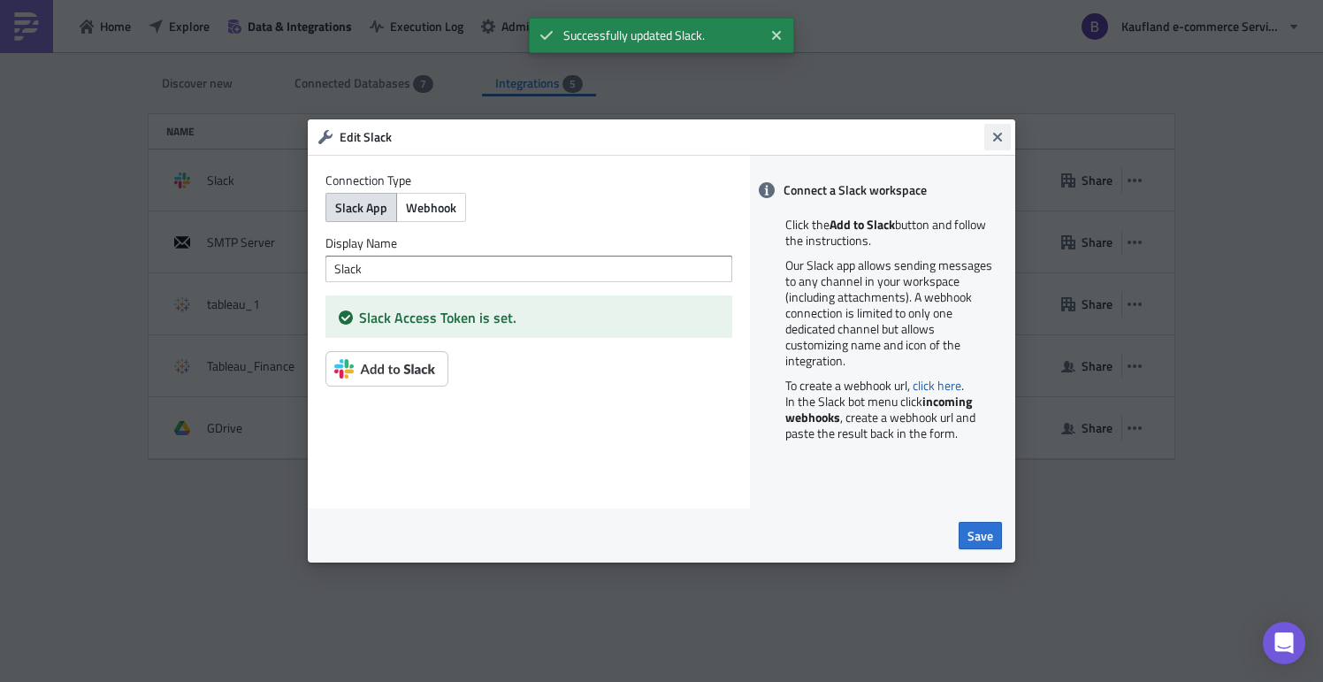
click at [1005, 140] on button "Close" at bounding box center [997, 137] width 27 height 27
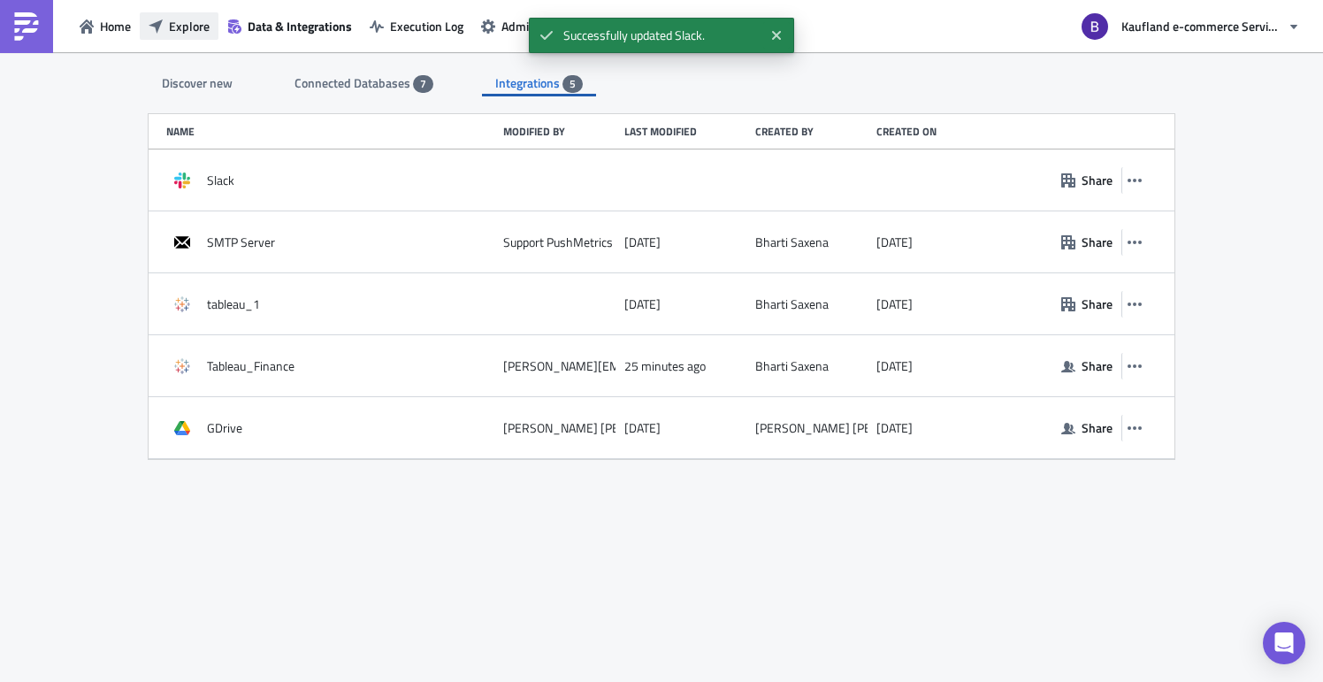
click at [196, 24] on span "Explore" at bounding box center [189, 26] width 41 height 19
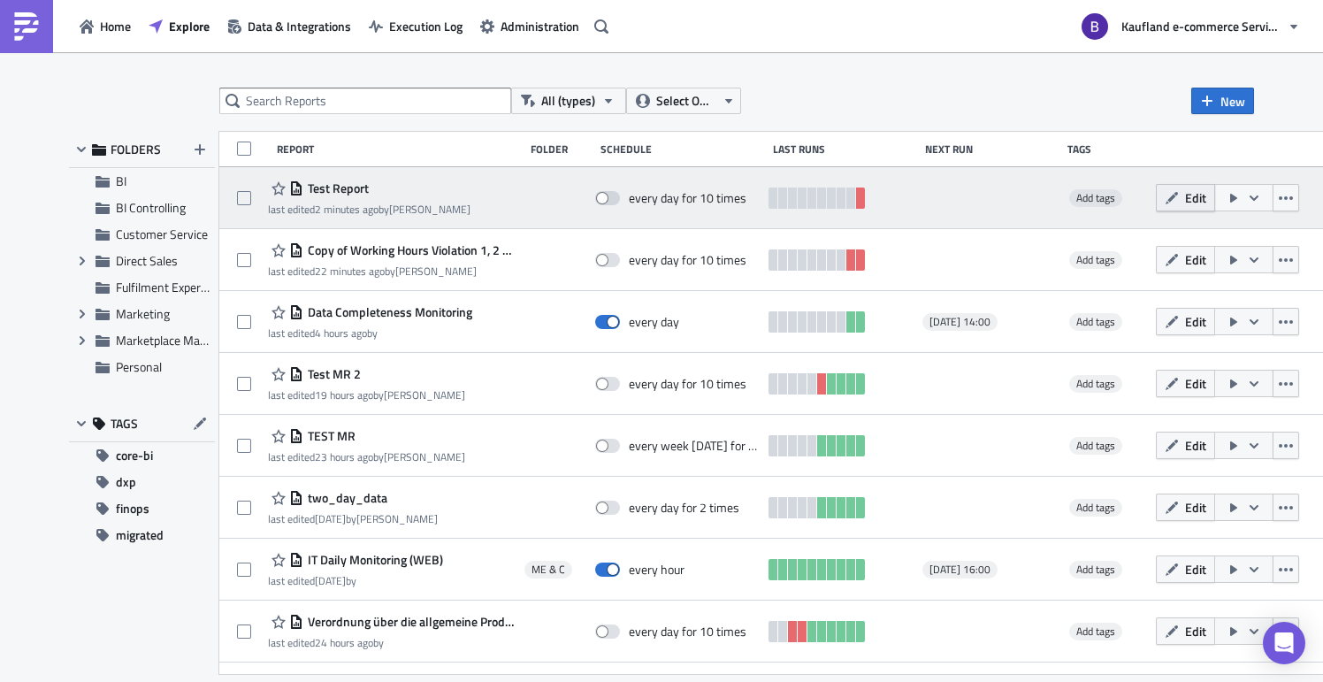
click at [1179, 202] on icon "button" at bounding box center [1172, 198] width 14 height 14
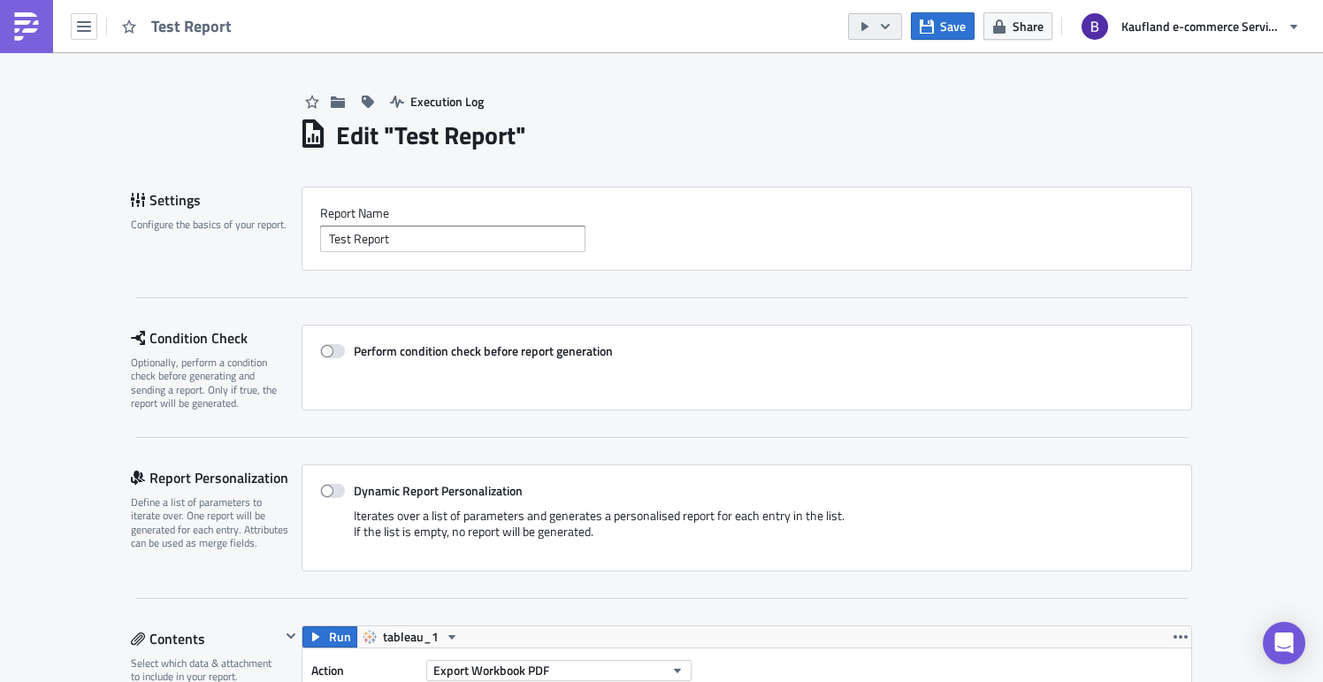
click at [892, 29] on icon "button" at bounding box center [885, 26] width 14 height 14
click at [890, 92] on div "Run Report" at bounding box center [929, 97] width 138 height 18
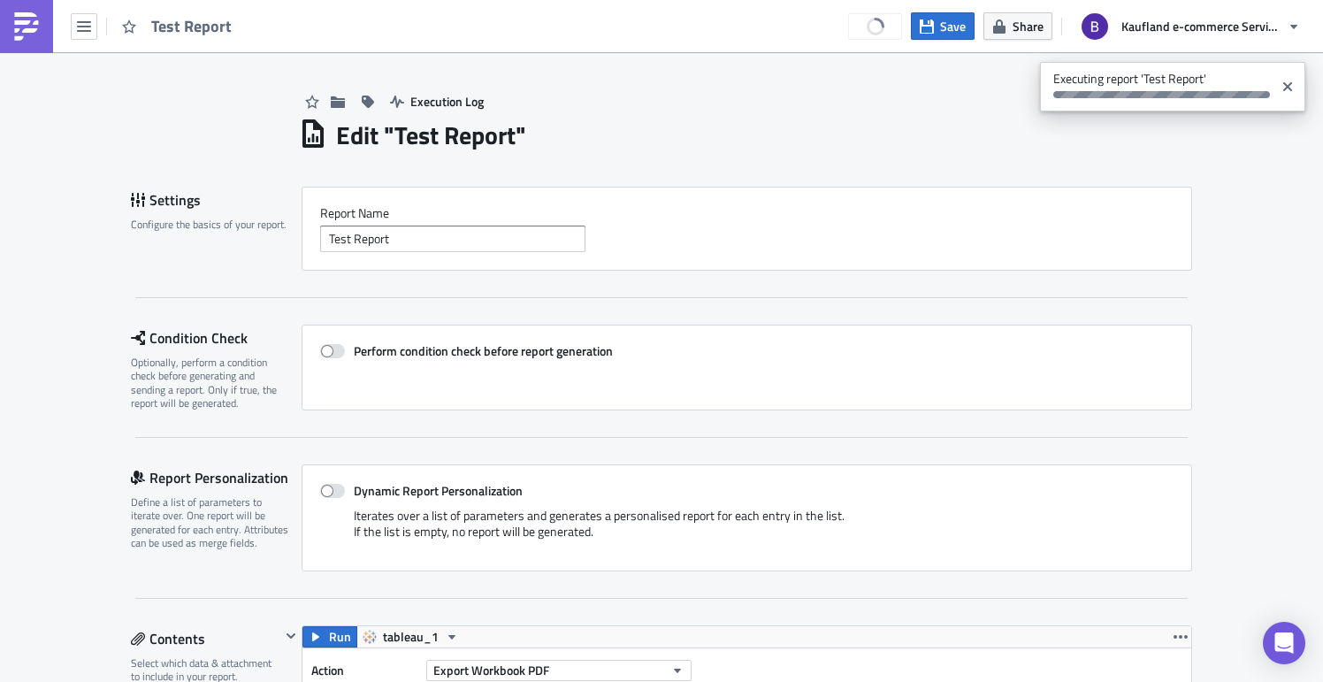
click at [26, 33] on img at bounding box center [26, 26] width 28 height 28
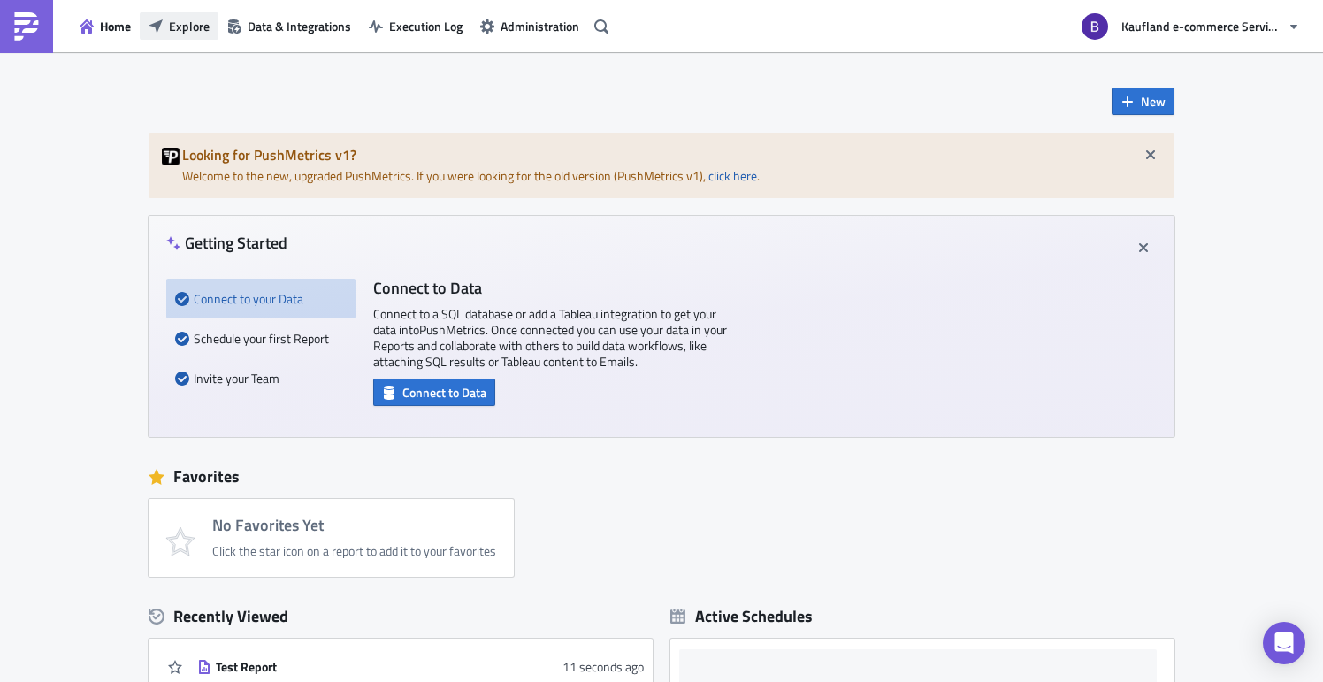
click at [172, 29] on span "Explore" at bounding box center [189, 26] width 41 height 19
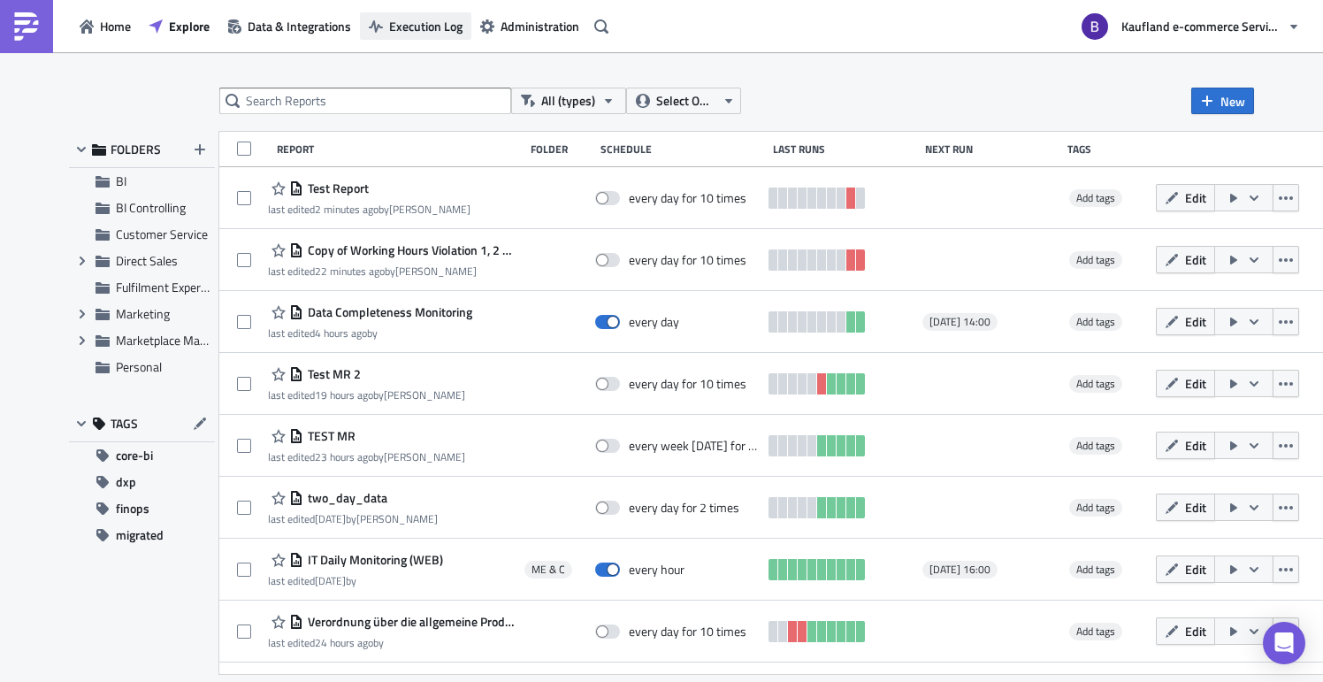
click at [427, 37] on button "Execution Log" at bounding box center [415, 25] width 111 height 27
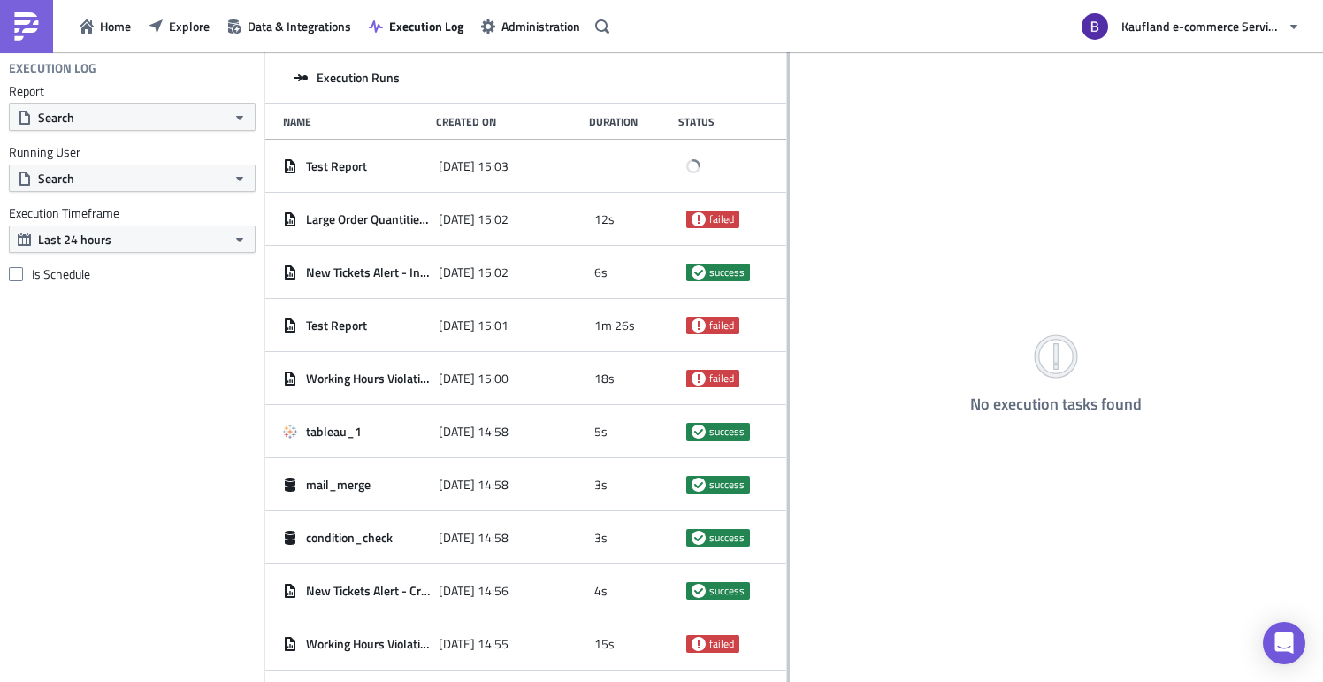
drag, startPoint x: 478, startPoint y: 192, endPoint x: 787, endPoint y: 209, distance: 310.0
click at [787, 209] on div at bounding box center [788, 368] width 3 height 632
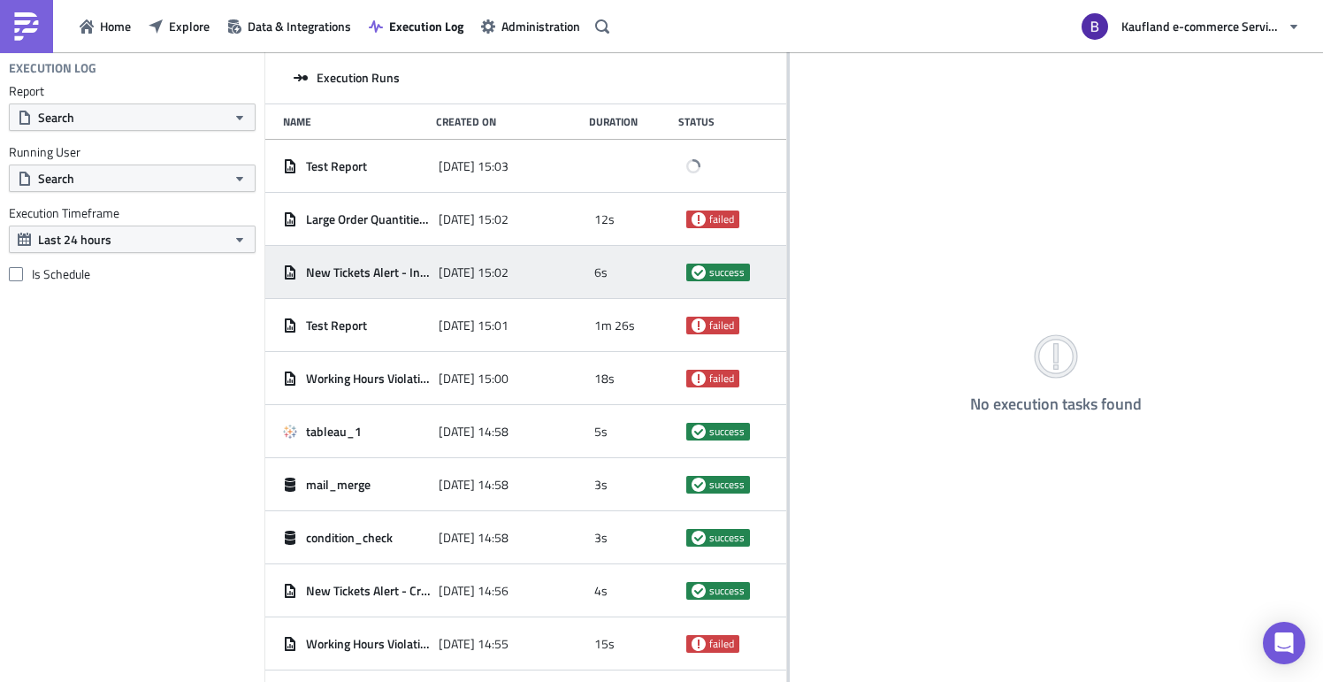
click at [484, 263] on div "[DATE] 15:02" at bounding box center [512, 272] width 147 height 32
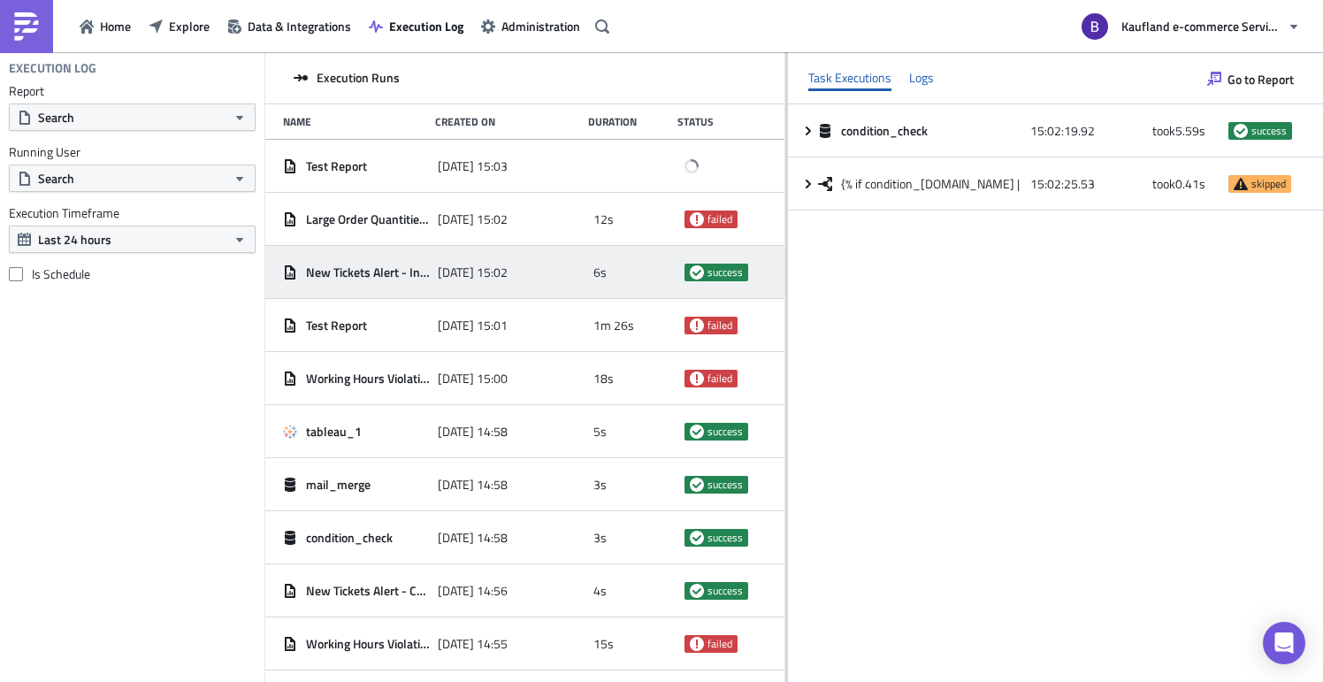
click at [929, 87] on div "Logs" at bounding box center [921, 78] width 25 height 27
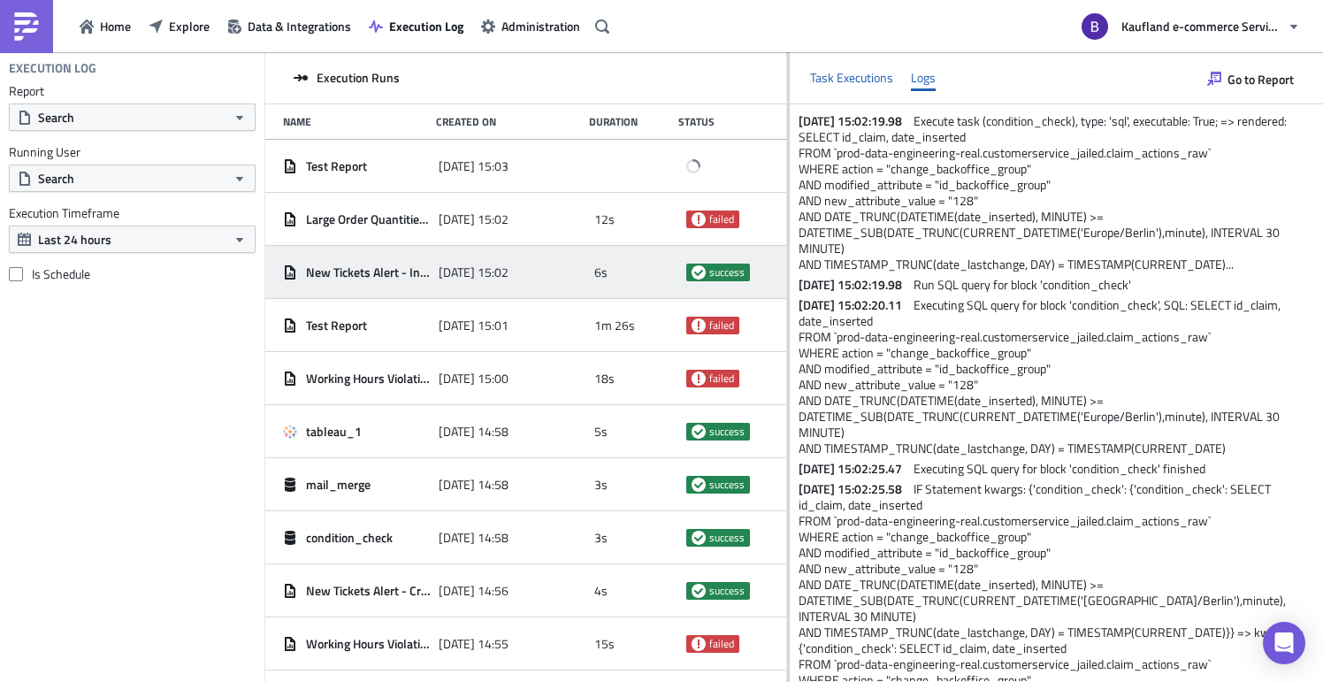
click at [881, 90] on div "Task Executions" at bounding box center [851, 78] width 83 height 27
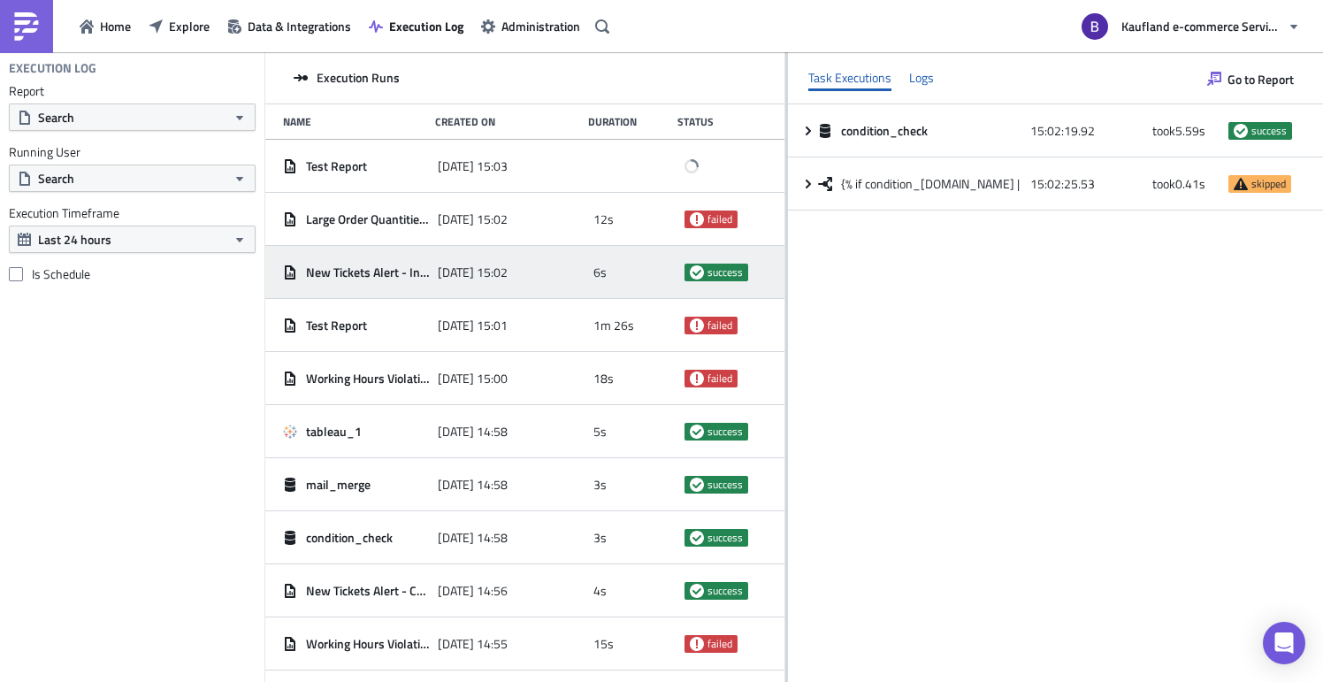
click at [926, 86] on div "Logs" at bounding box center [921, 78] width 25 height 27
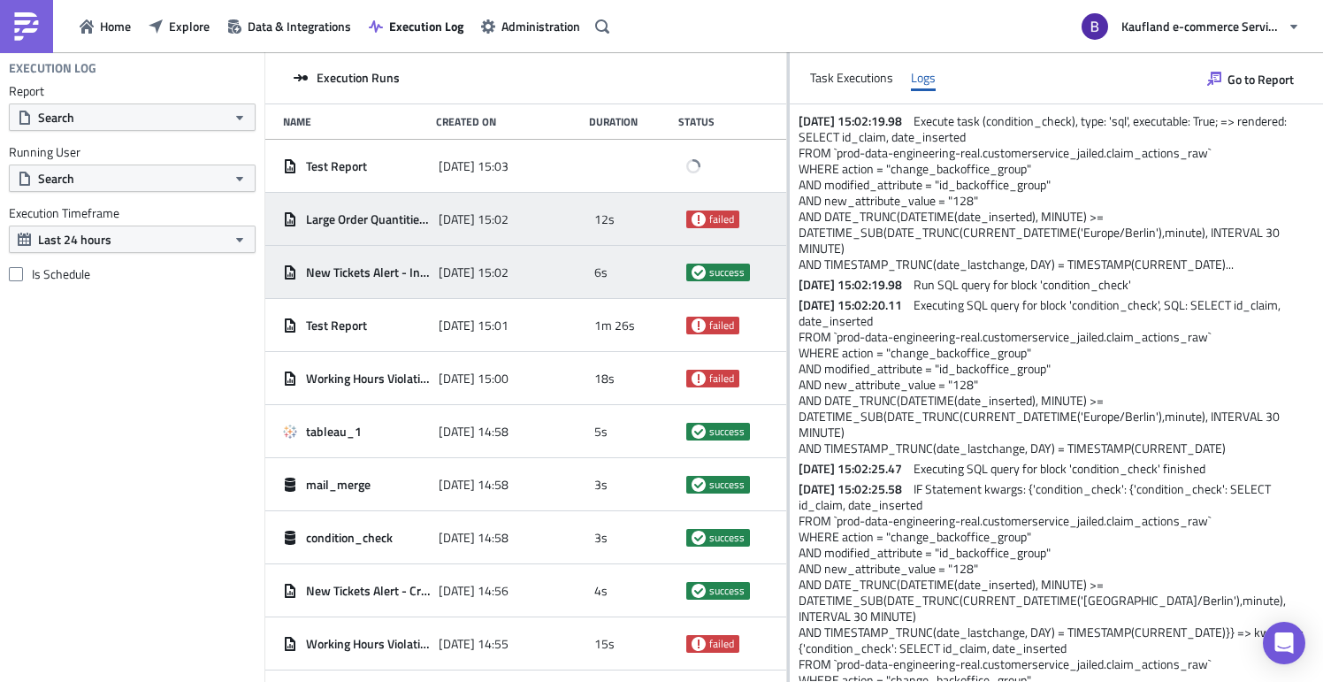
click at [455, 228] on div "[DATE] 15:02" at bounding box center [512, 219] width 147 height 32
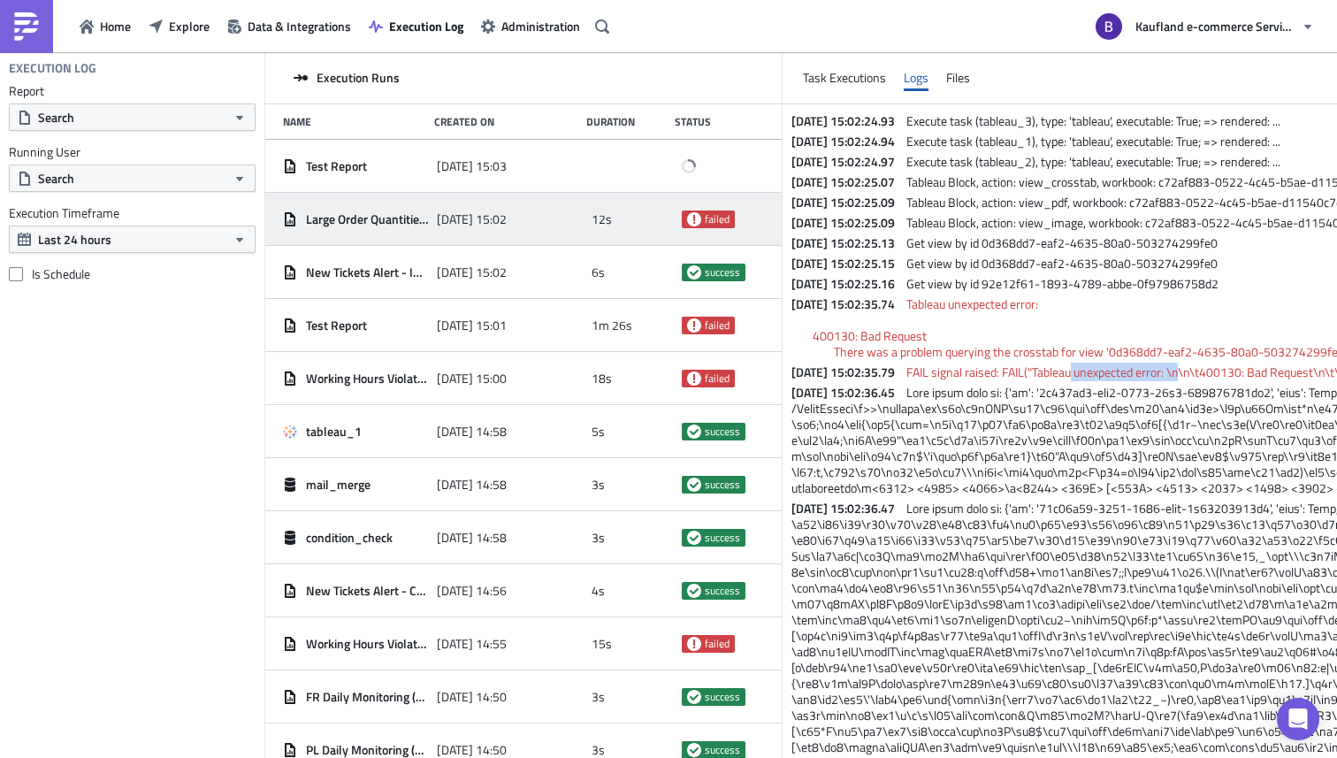
drag, startPoint x: 1221, startPoint y: 371, endPoint x: 1112, endPoint y: 368, distance: 108.8
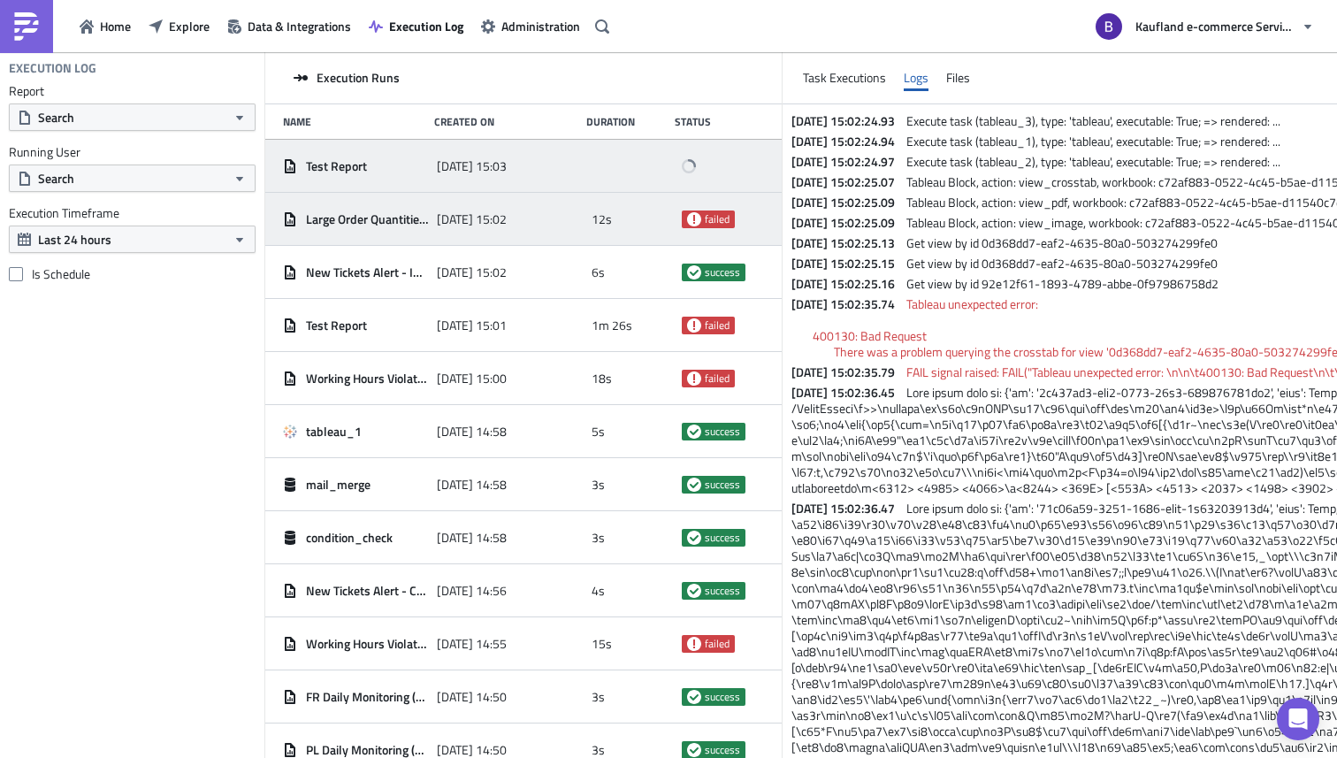
click at [369, 173] on div "Test Report" at bounding box center [355, 166] width 145 height 32
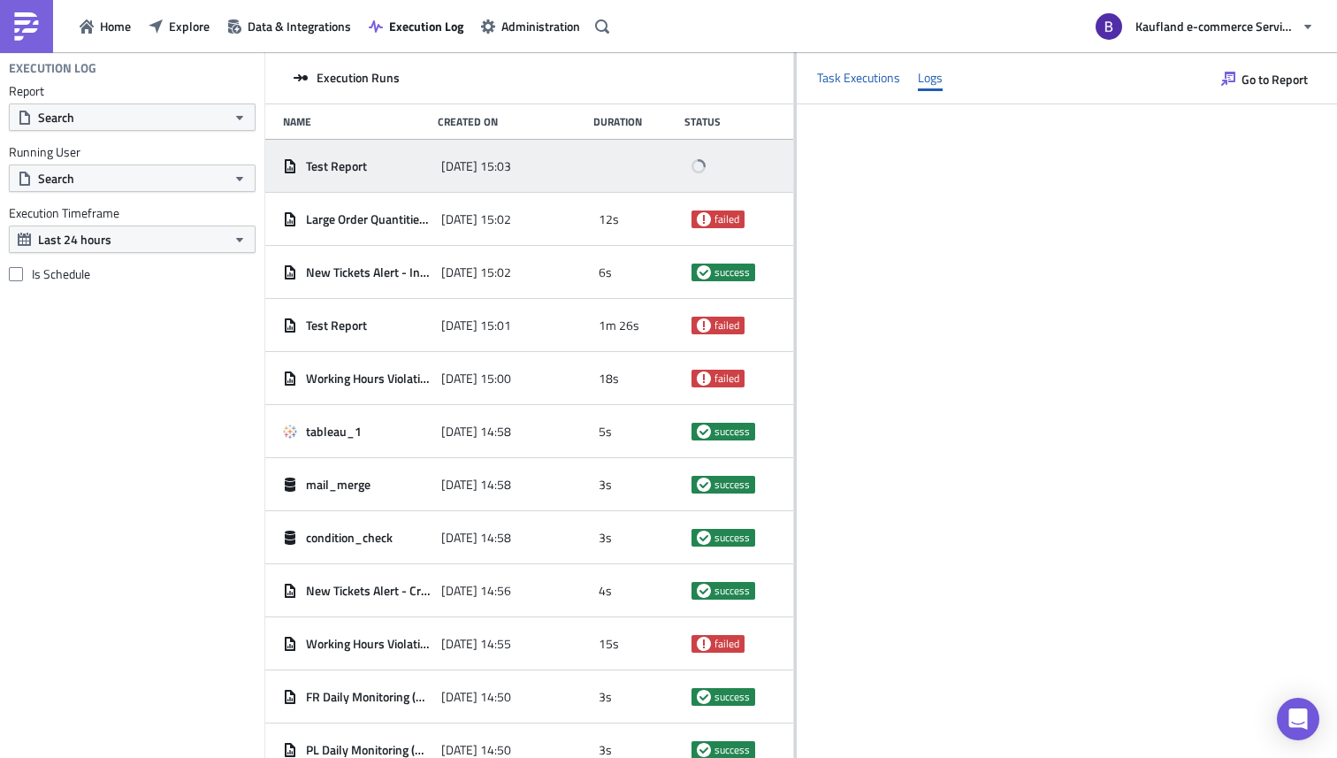
click at [845, 87] on div "Task Executions" at bounding box center [858, 78] width 83 height 27
click at [919, 87] on div "Logs" at bounding box center [930, 78] width 25 height 27
click at [843, 96] on div "Task Executions Logs" at bounding box center [1067, 78] width 540 height 52
click at [853, 86] on div "Task Executions" at bounding box center [858, 78] width 83 height 27
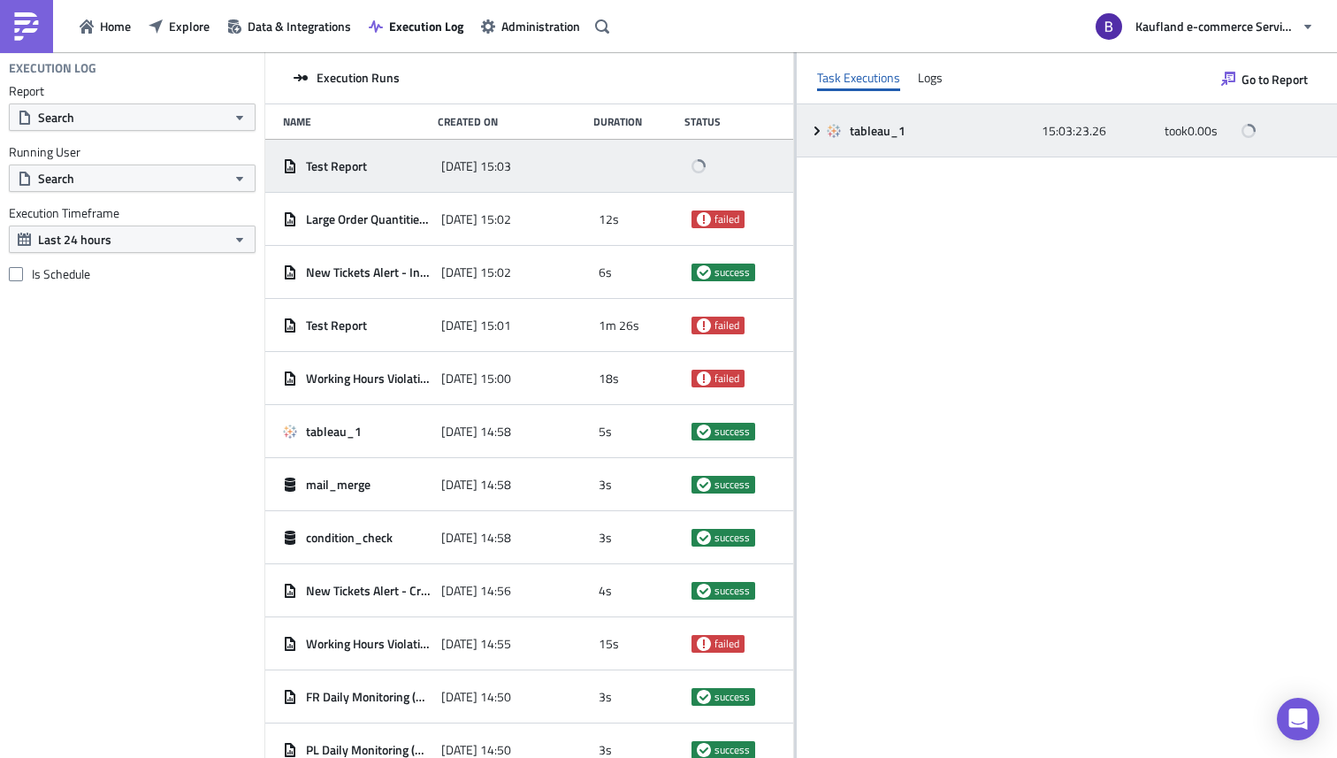
click at [845, 131] on div "tableau_1" at bounding box center [930, 131] width 206 height 16
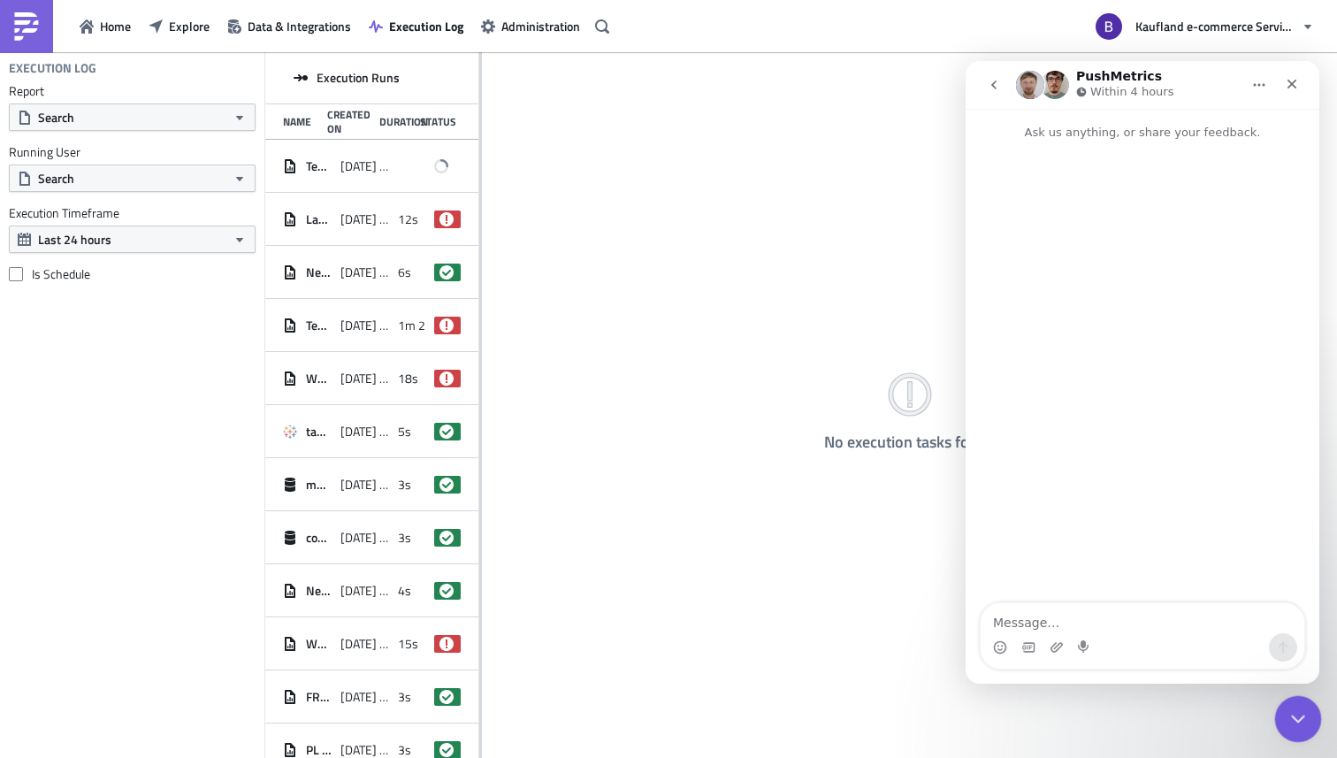
click at [1290, 707] on icon "Close Intercom Messenger" at bounding box center [1295, 716] width 21 height 21
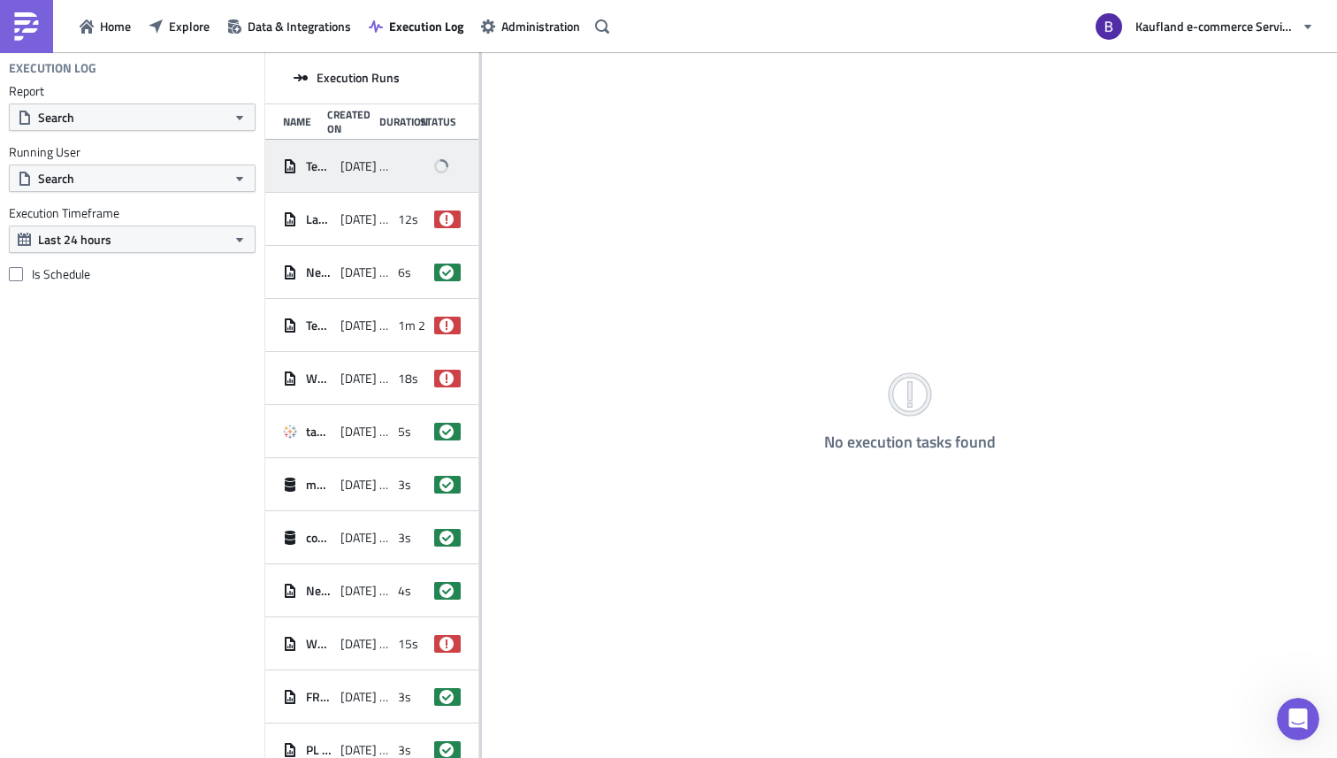
click at [388, 175] on div "Test Report [DATE] 15:03" at bounding box center [371, 166] width 213 height 53
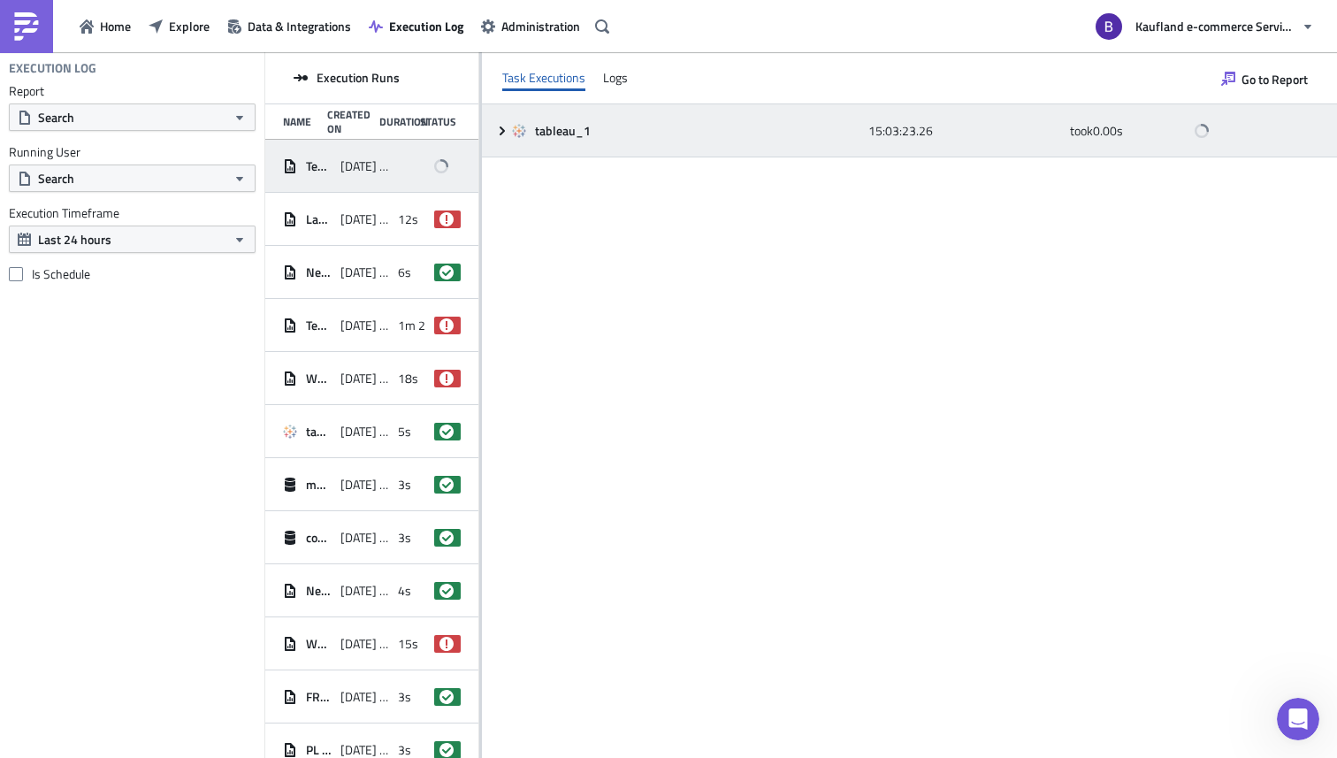
click at [593, 140] on div "tableau_1" at bounding box center [686, 131] width 348 height 32
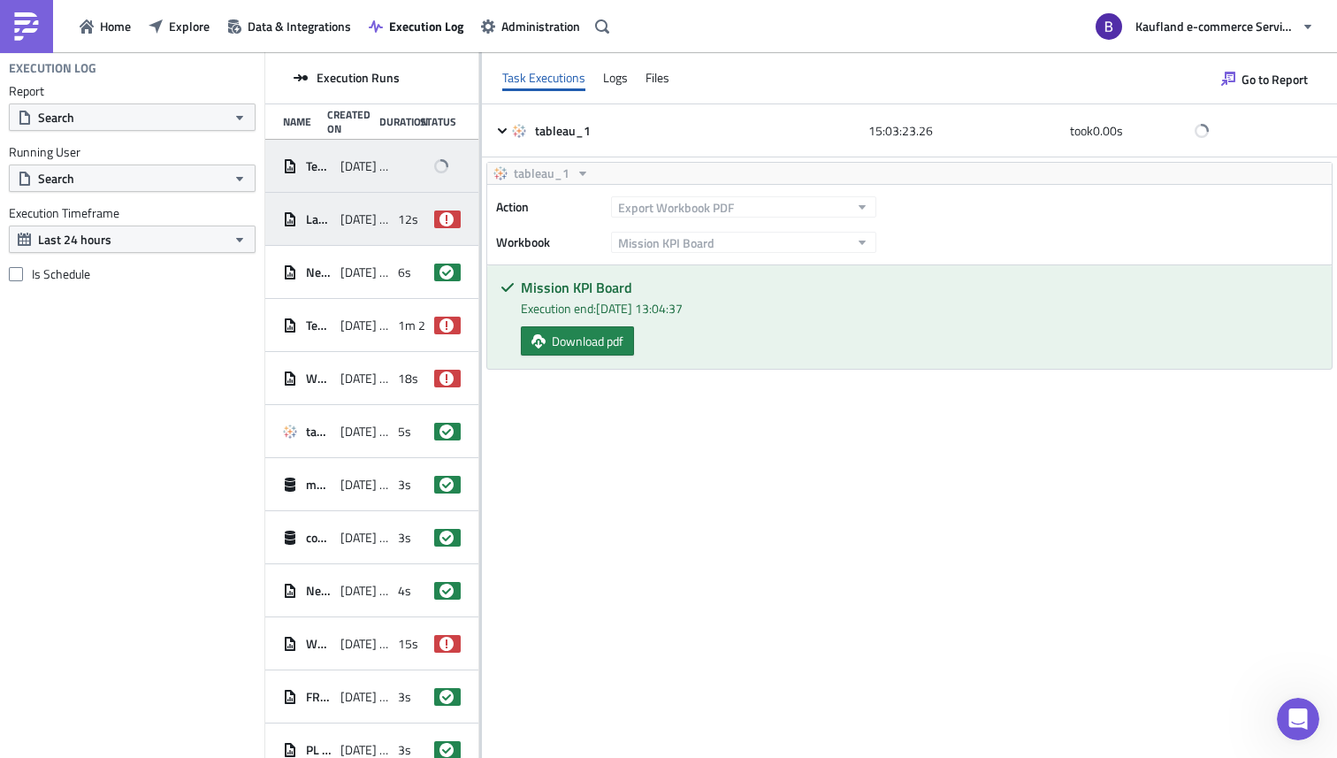
click at [385, 218] on div "Large Order Quantities Alerting ([DATE] Simple Report) [DATE] 15:02 12s failed" at bounding box center [371, 219] width 213 height 53
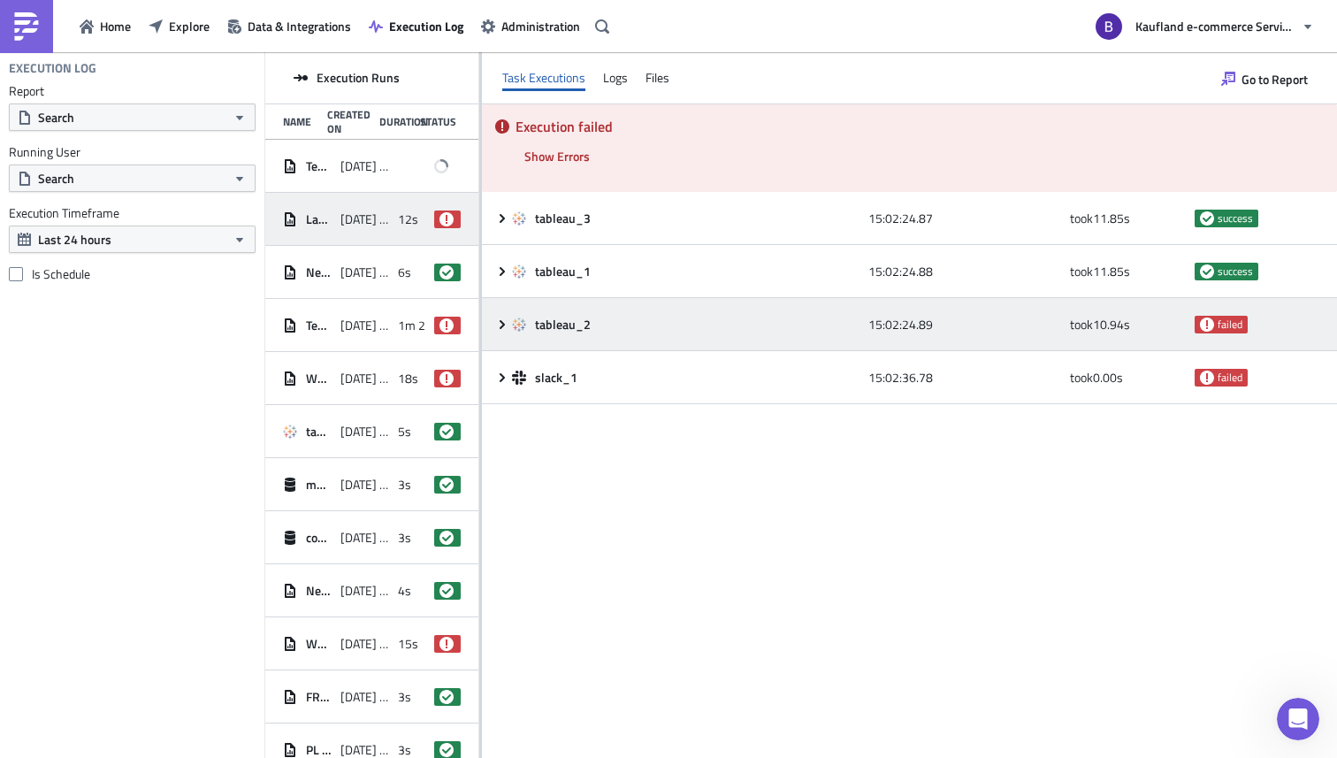
click at [503, 325] on icon at bounding box center [502, 323] width 5 height 9
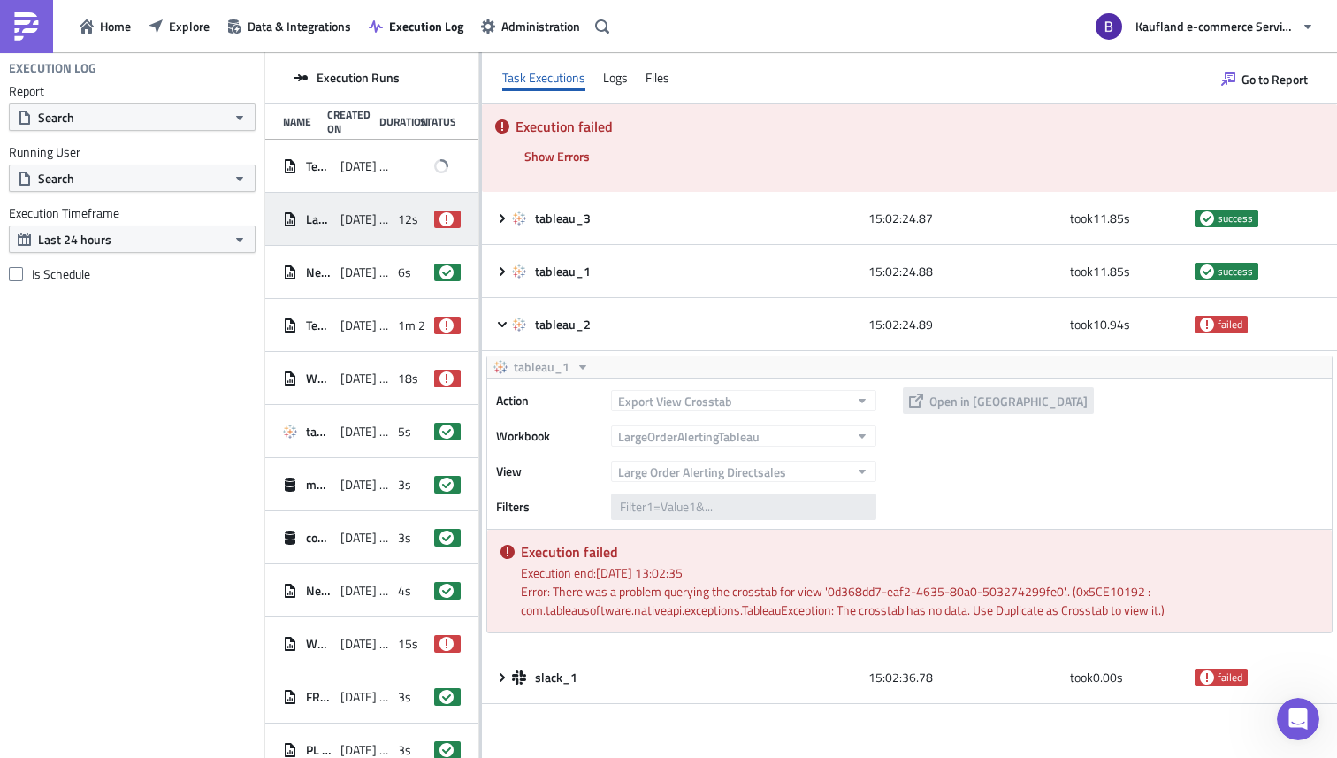
click at [660, 705] on div "Execution failed Show Errors [DATE] 15:02:35.79 FAIL signal raised: FAIL("Table…" at bounding box center [909, 430] width 855 height 653
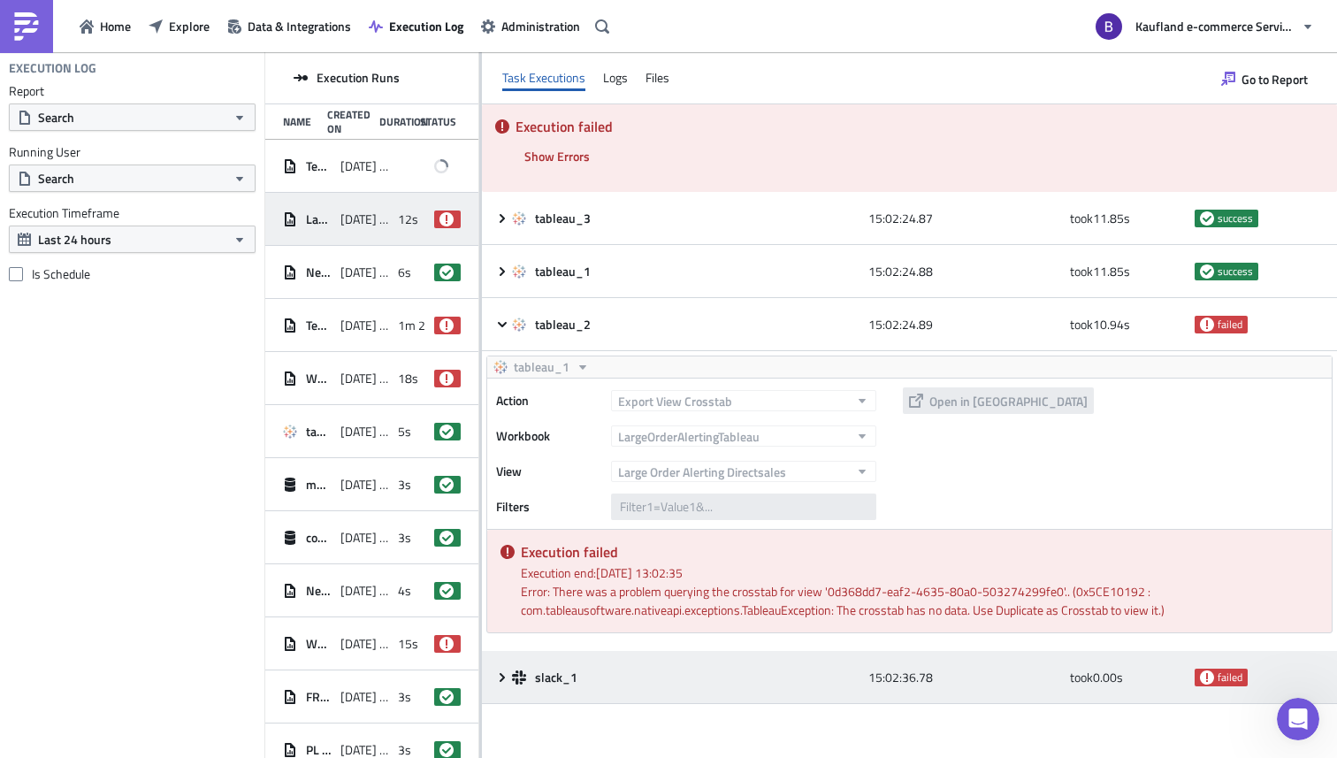
click at [660, 677] on div "slack_1" at bounding box center [686, 677] width 348 height 16
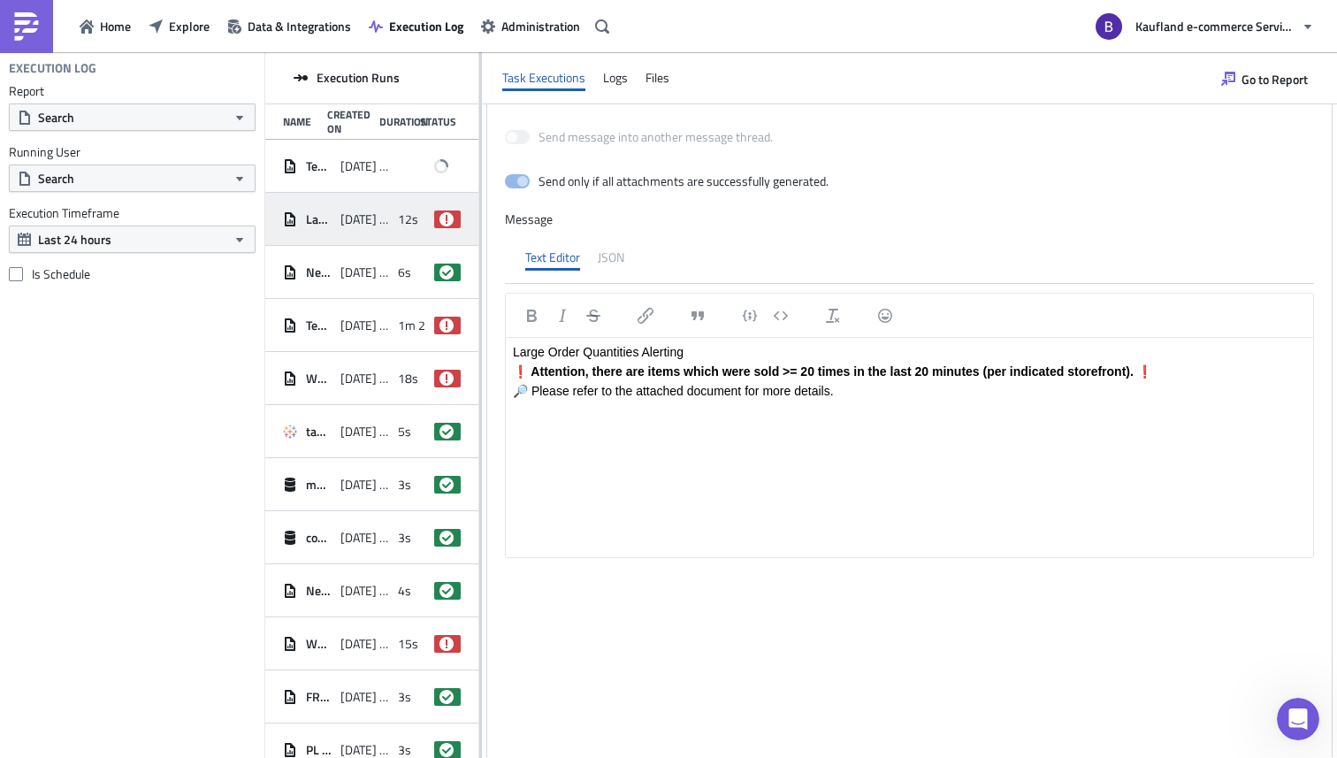
scroll to position [1148, 0]
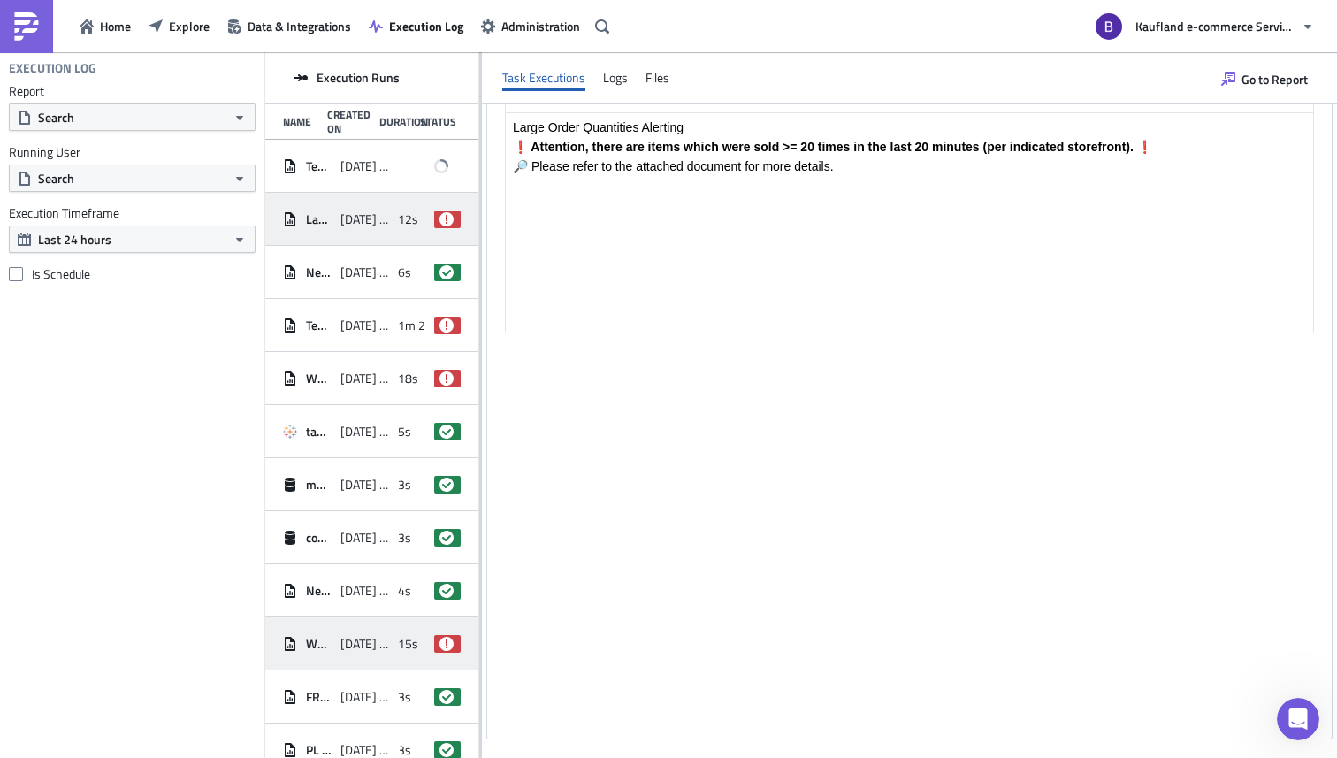
click at [359, 640] on span "[DATE] 14:55" at bounding box center [364, 644] width 49 height 16
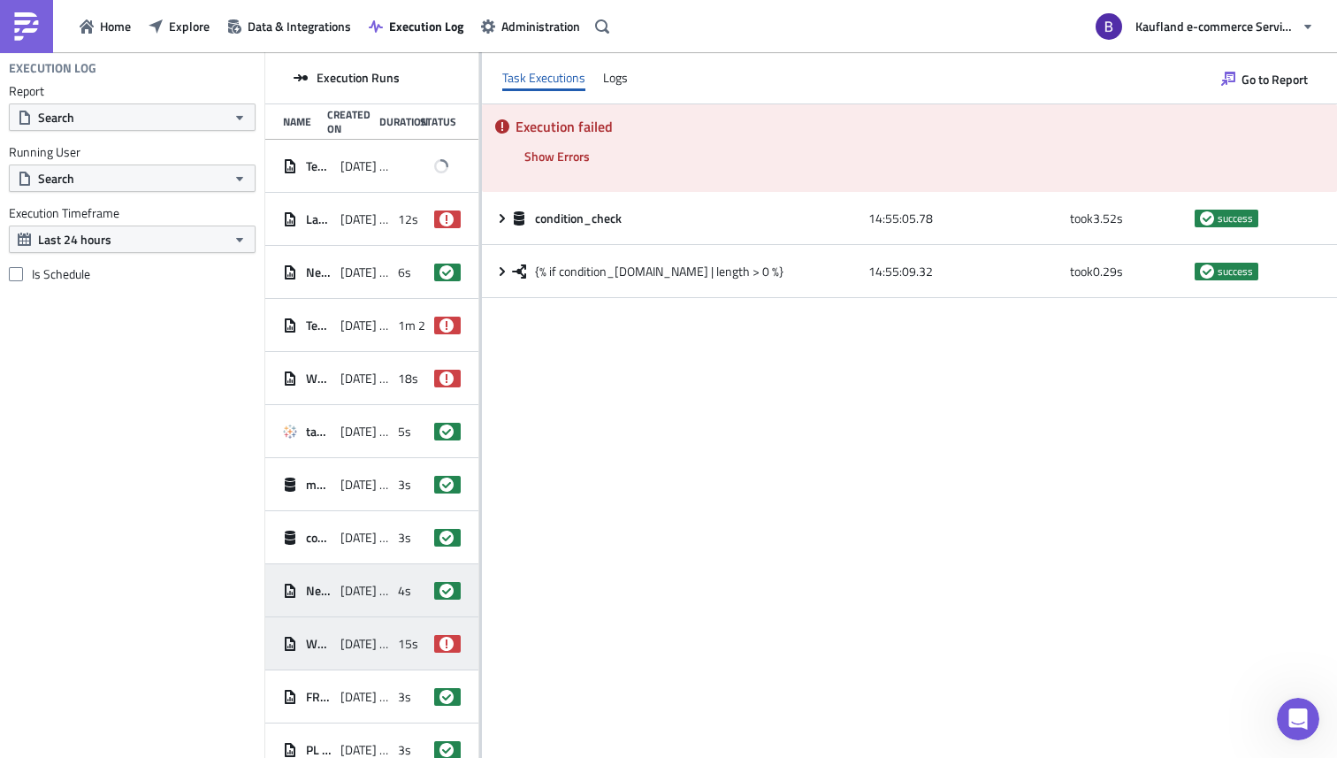
scroll to position [0, 0]
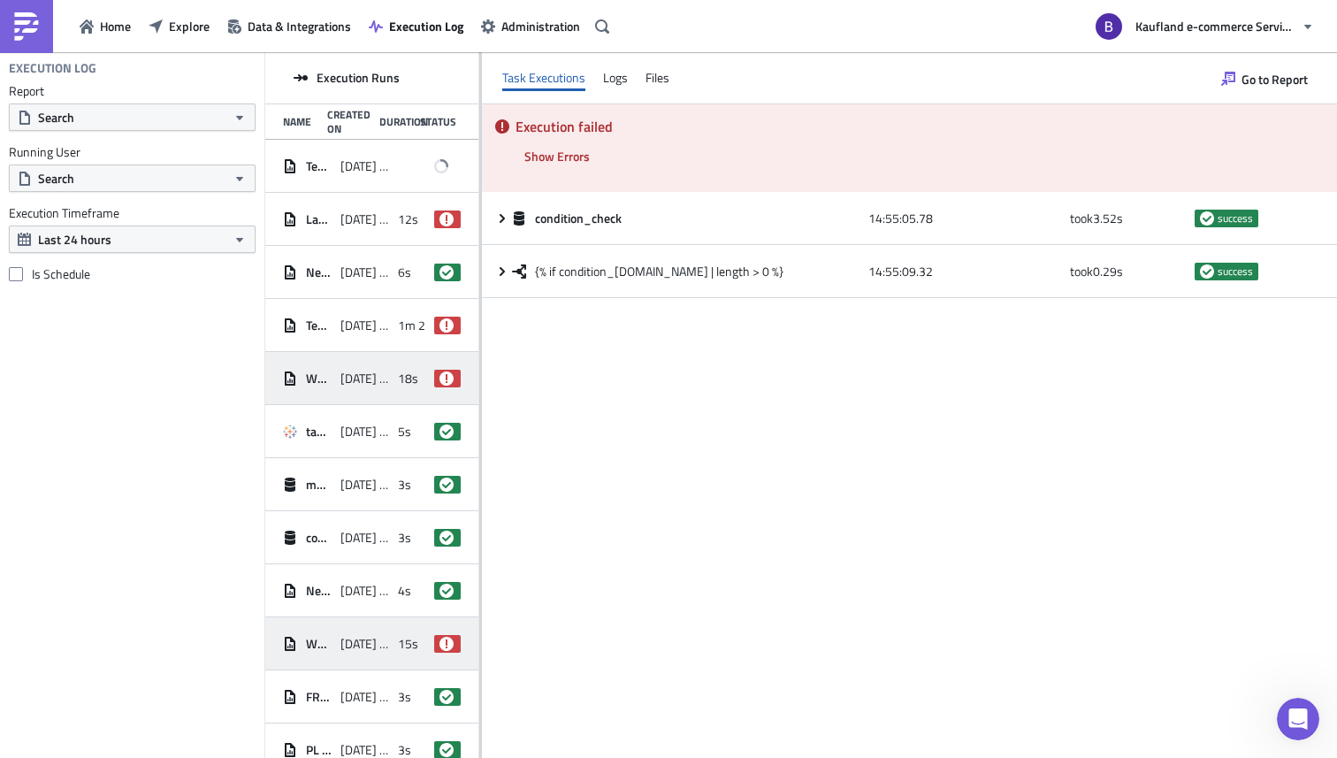
click at [373, 356] on div "Working Hours Violation 1, 2 & 3 - Final [DATE] 15:00 18s failed" at bounding box center [371, 378] width 213 height 53
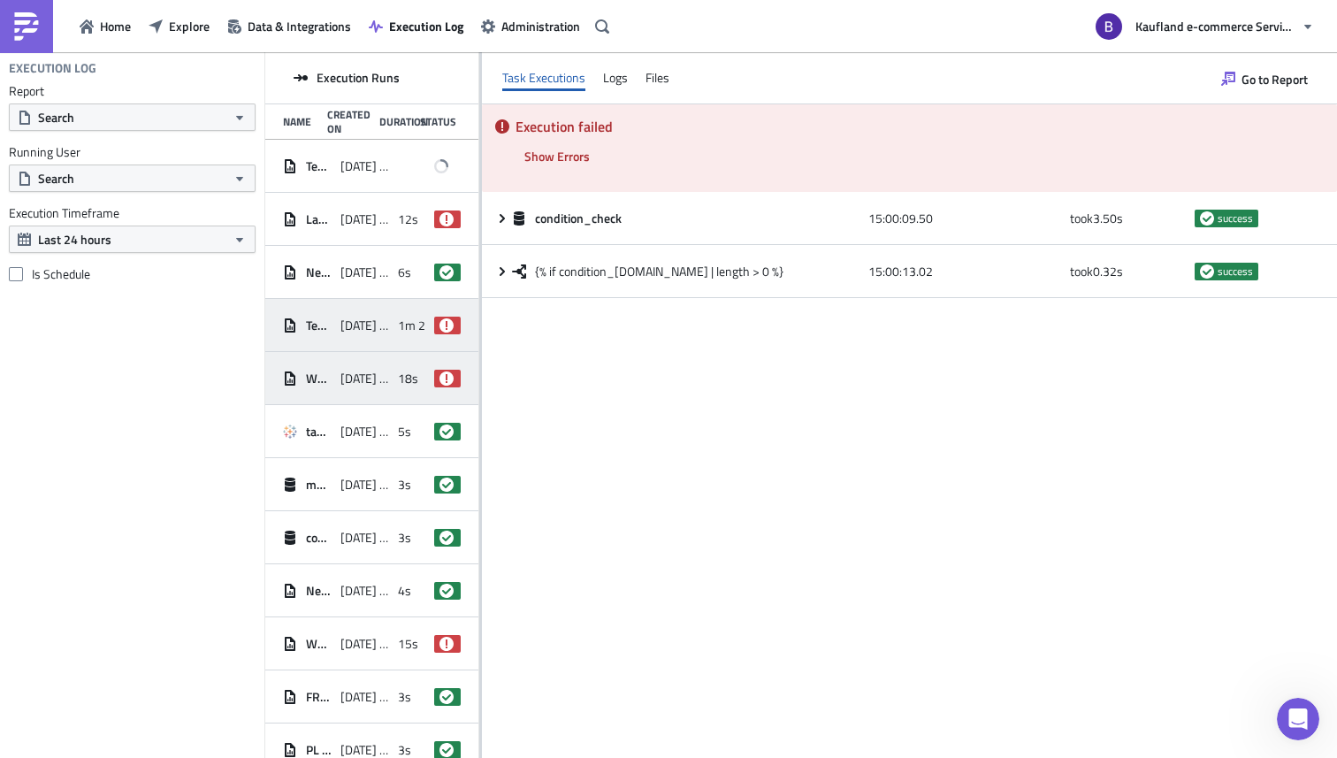
click at [382, 332] on div "Test Report [DATE] 15:01 1m 26s failed" at bounding box center [371, 325] width 213 height 53
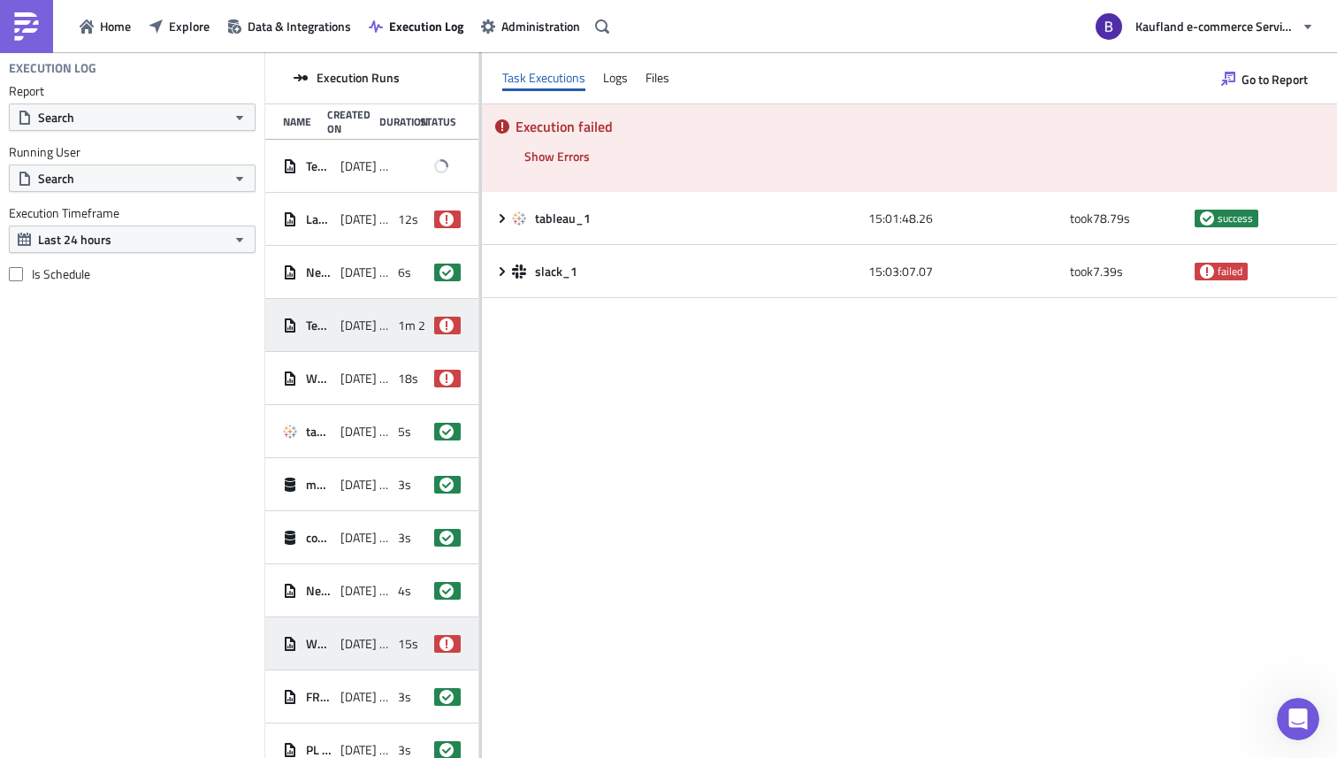
click at [364, 634] on div "[DATE] 14:55" at bounding box center [364, 644] width 49 height 32
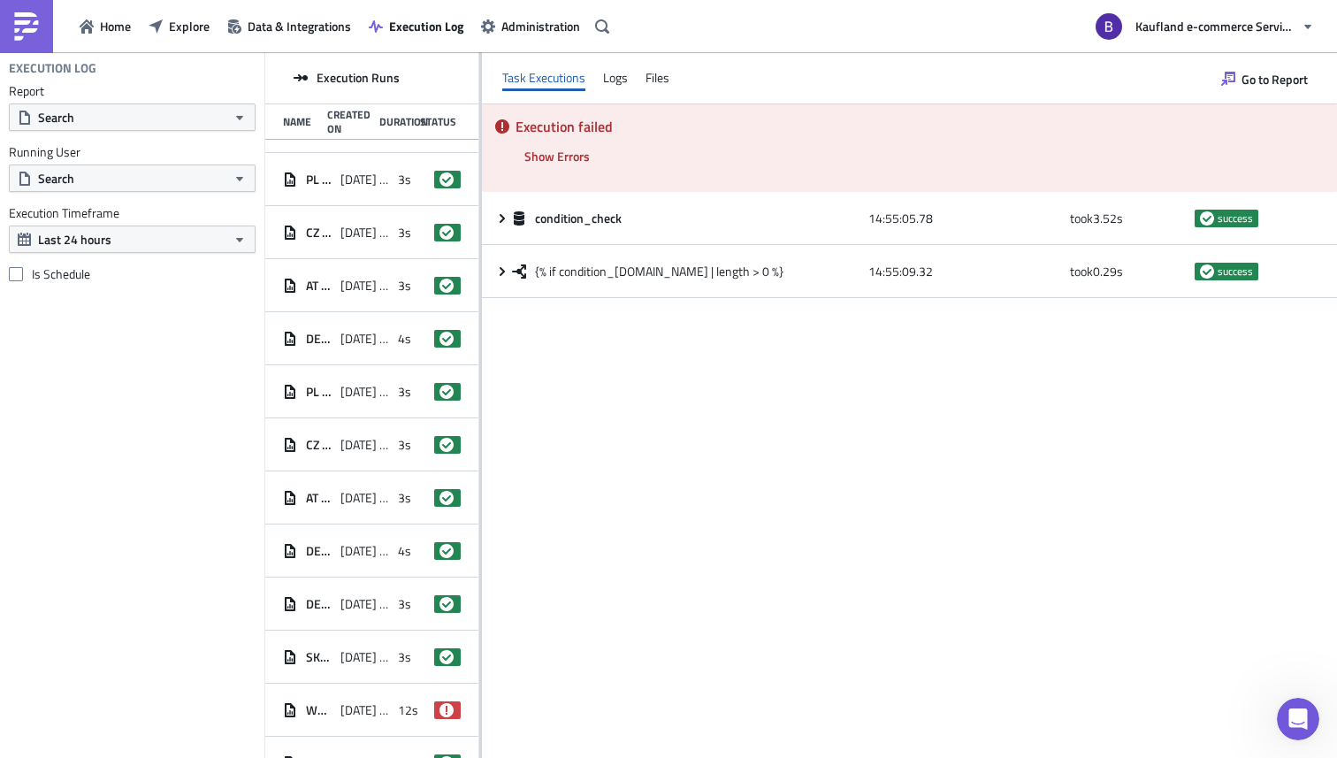
scroll to position [600, 0]
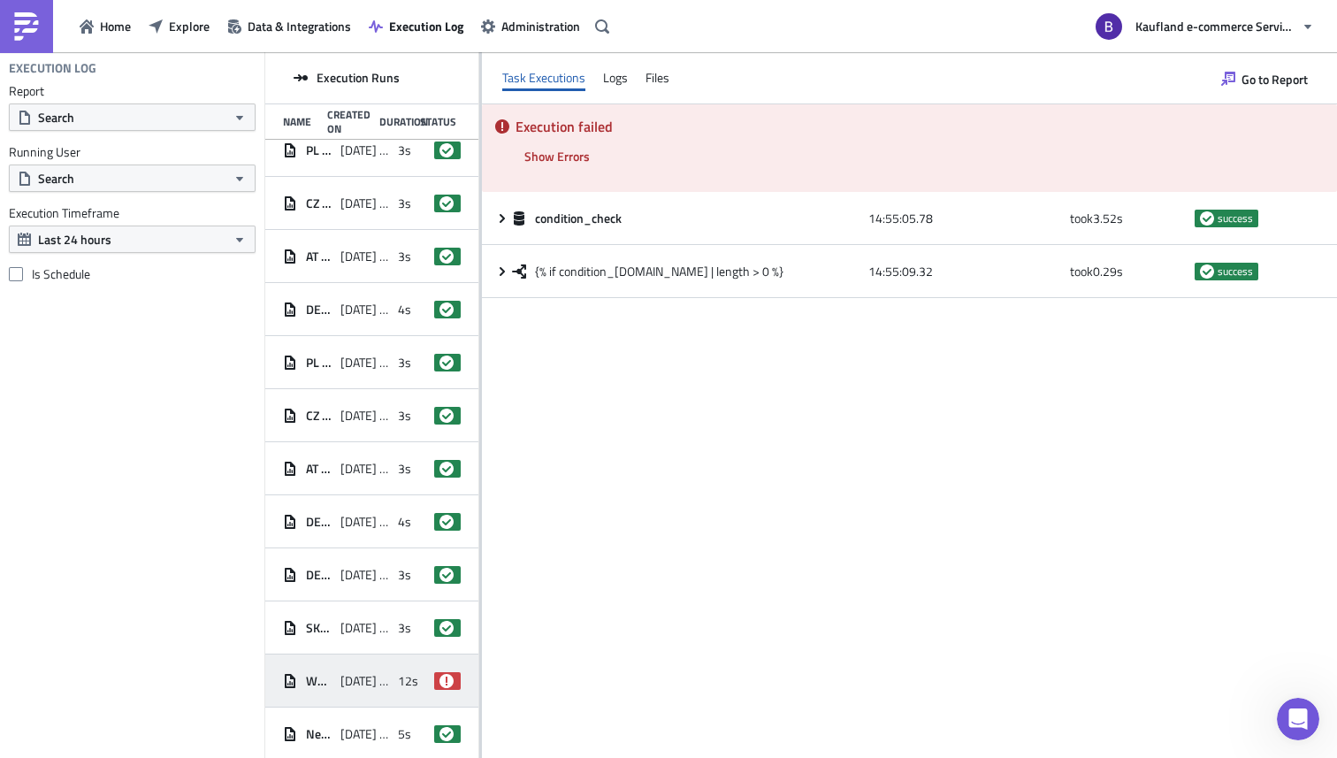
click at [375, 677] on span "[DATE] 14:48" at bounding box center [364, 681] width 49 height 16
click at [373, 439] on div "CZ Daily Monitoring (WEB) [DATE] 14:50 3s success" at bounding box center [371, 415] width 213 height 53
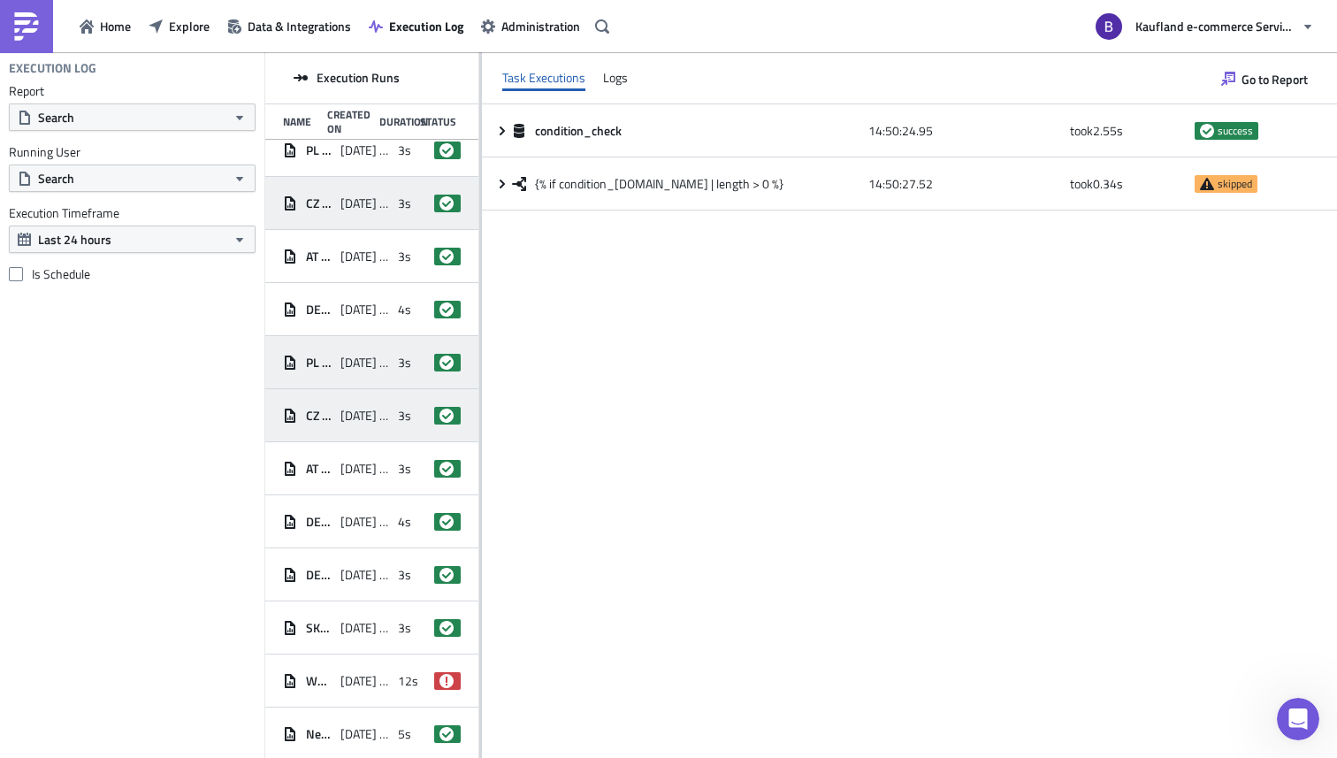
click at [353, 368] on span "[DATE] 14:50" at bounding box center [364, 363] width 49 height 16
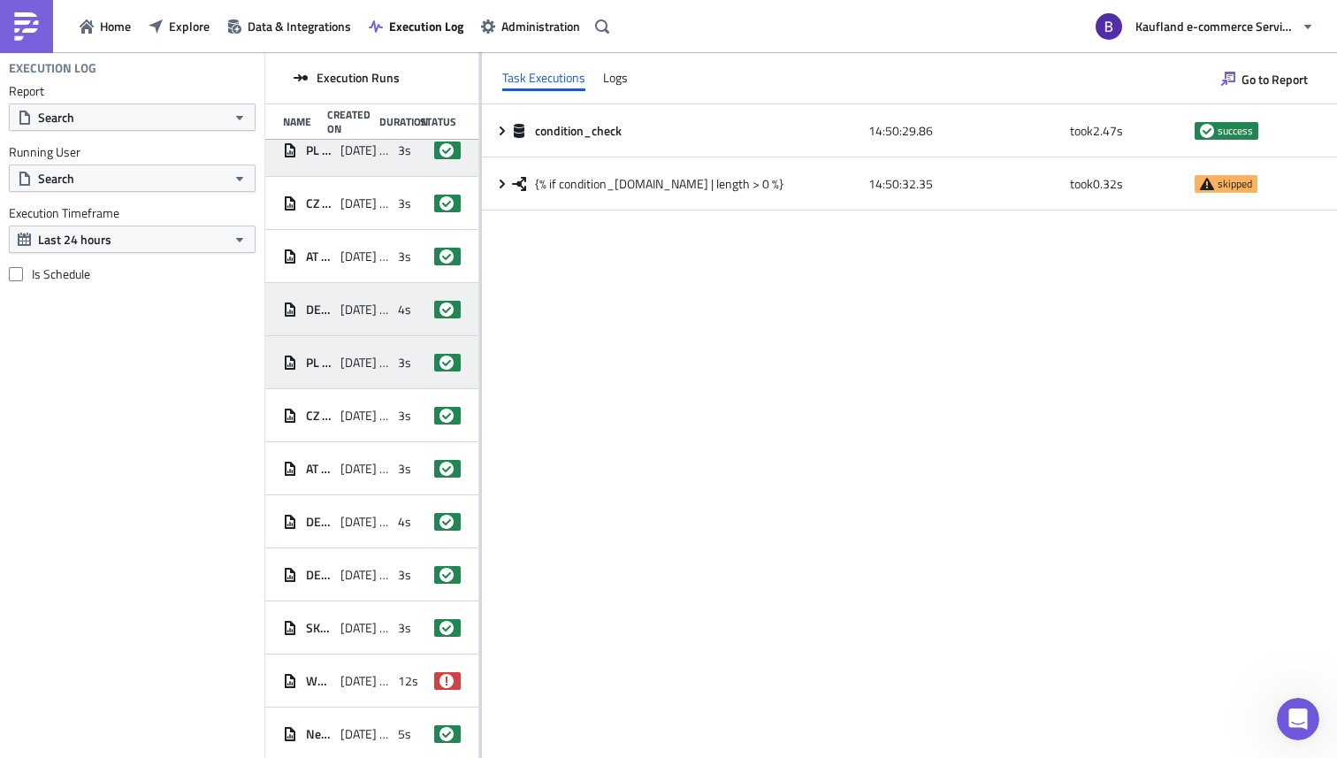
click at [361, 292] on div "DE Daily Monitoring (APP) [DATE] 14:50 4s success" at bounding box center [371, 309] width 213 height 53
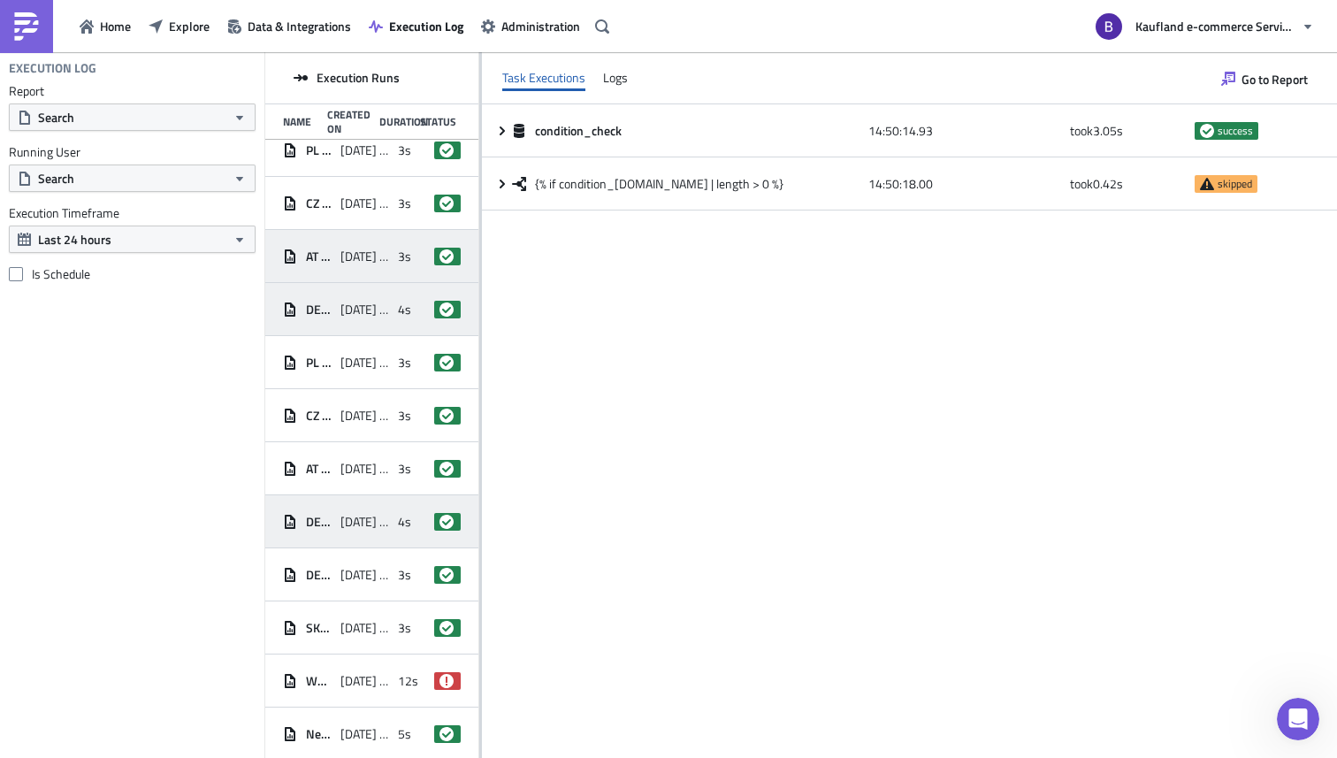
click at [365, 256] on span "[DATE] 14:50" at bounding box center [364, 256] width 49 height 16
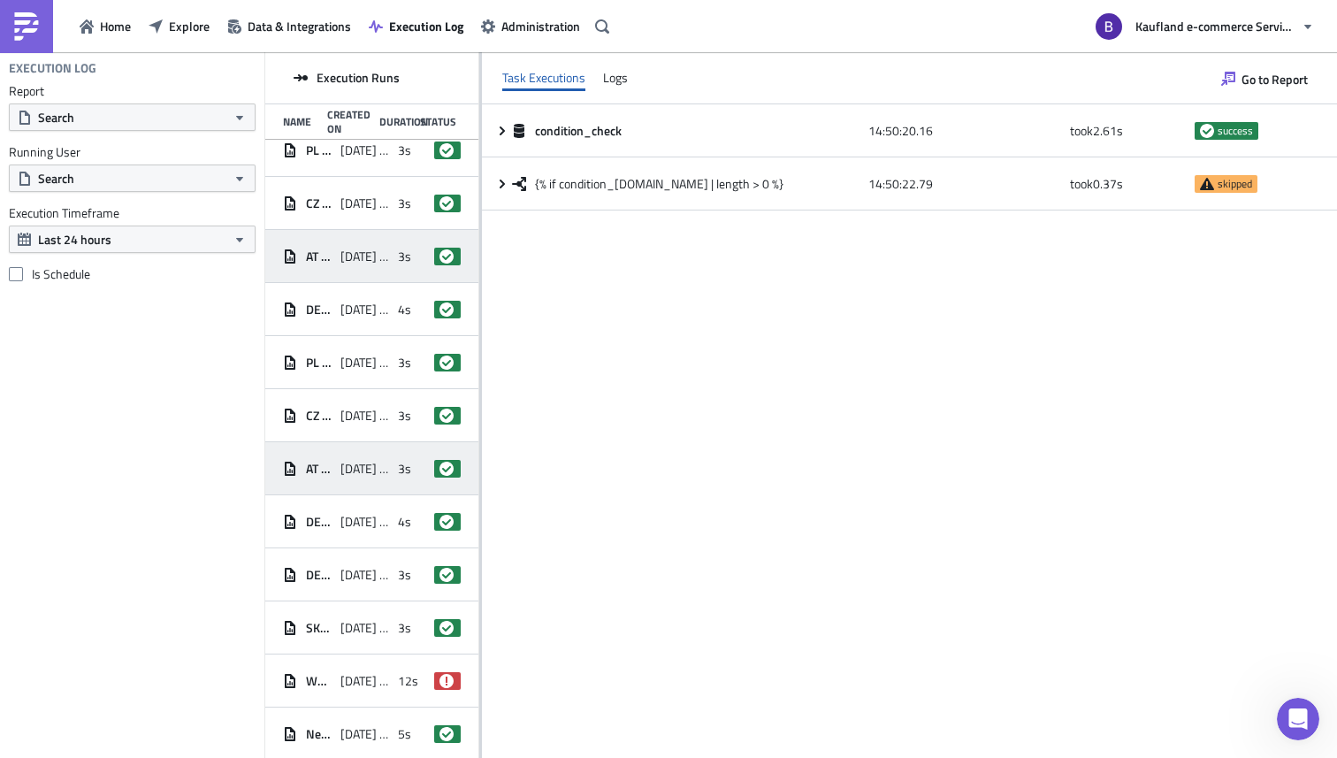
click at [331, 493] on div "AT Daily Monitoring (WEB) [DATE] 14:50 3s success" at bounding box center [371, 468] width 213 height 53
click at [322, 552] on div "DE Daily Monitoring (WEB) [DATE] 14:50 3s success" at bounding box center [371, 574] width 213 height 53
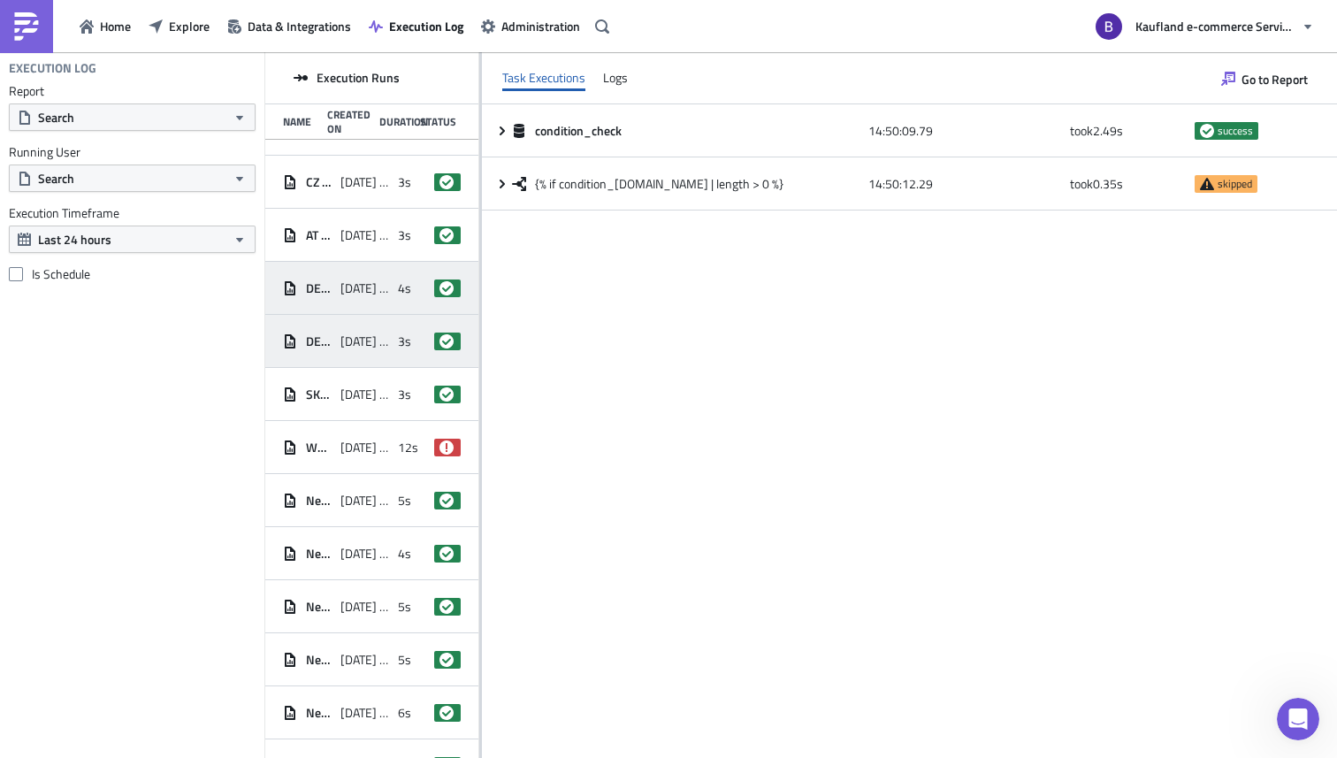
scroll to position [1015, 0]
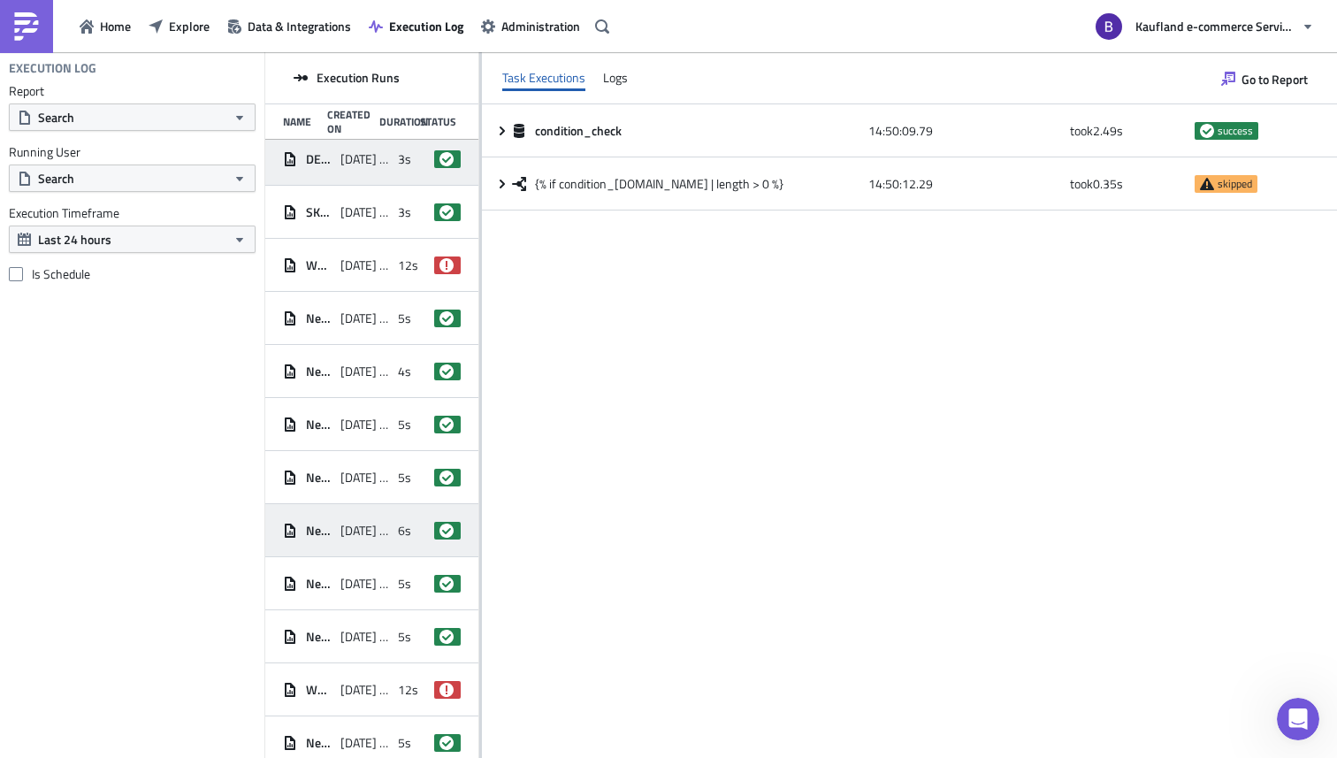
click at [340, 544] on div "[DATE] 14:46" at bounding box center [364, 531] width 49 height 32
click at [340, 506] on div "New Tickets Alert - Outdoor [DATE] 14:46 6s success" at bounding box center [371, 530] width 213 height 53
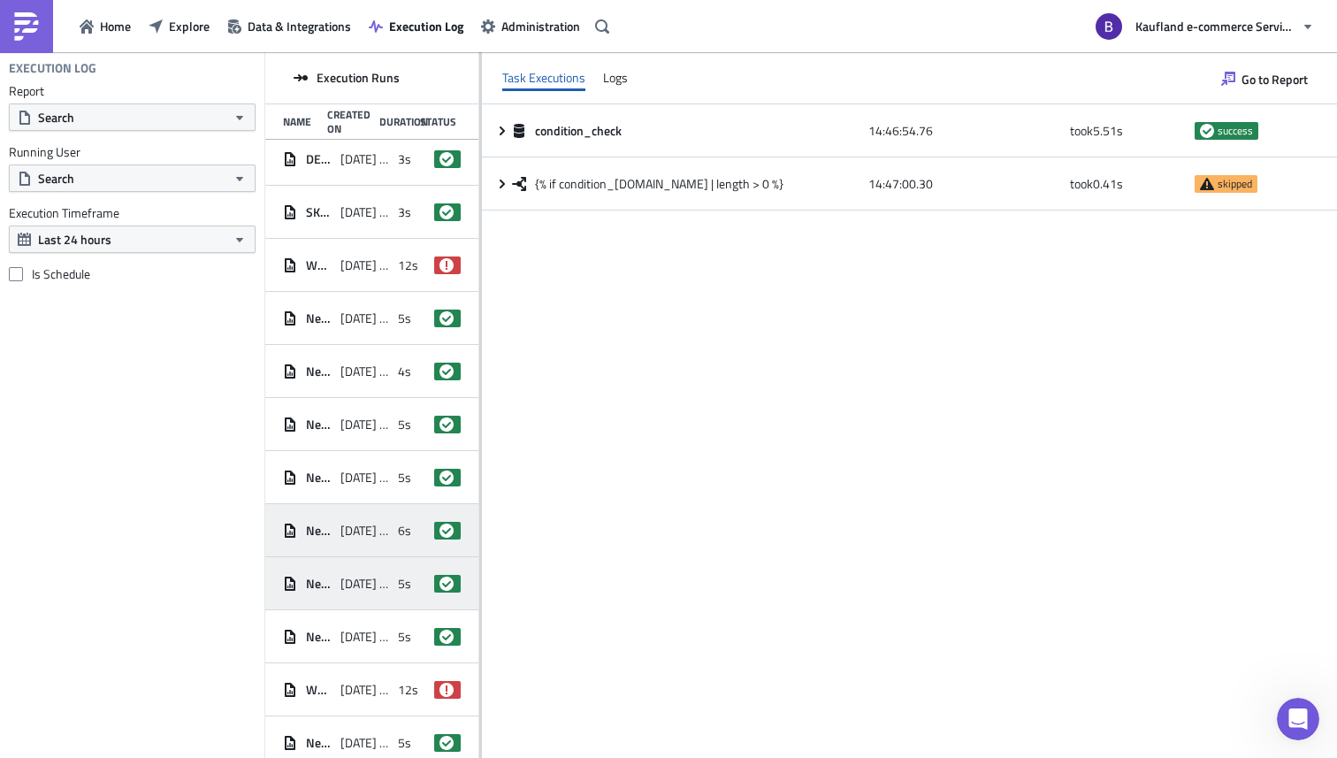
scroll to position [1375, 0]
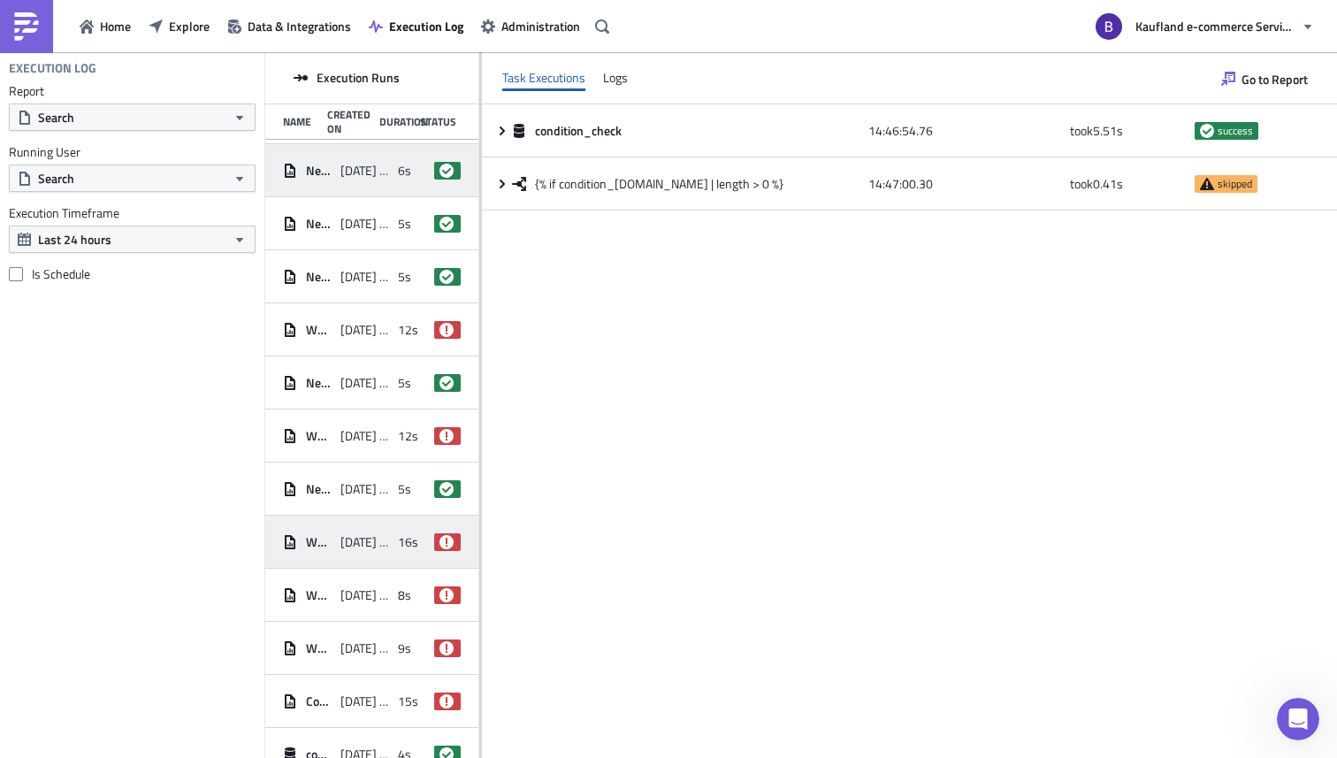
click at [344, 543] on span "[DATE] 14:43" at bounding box center [364, 542] width 49 height 16
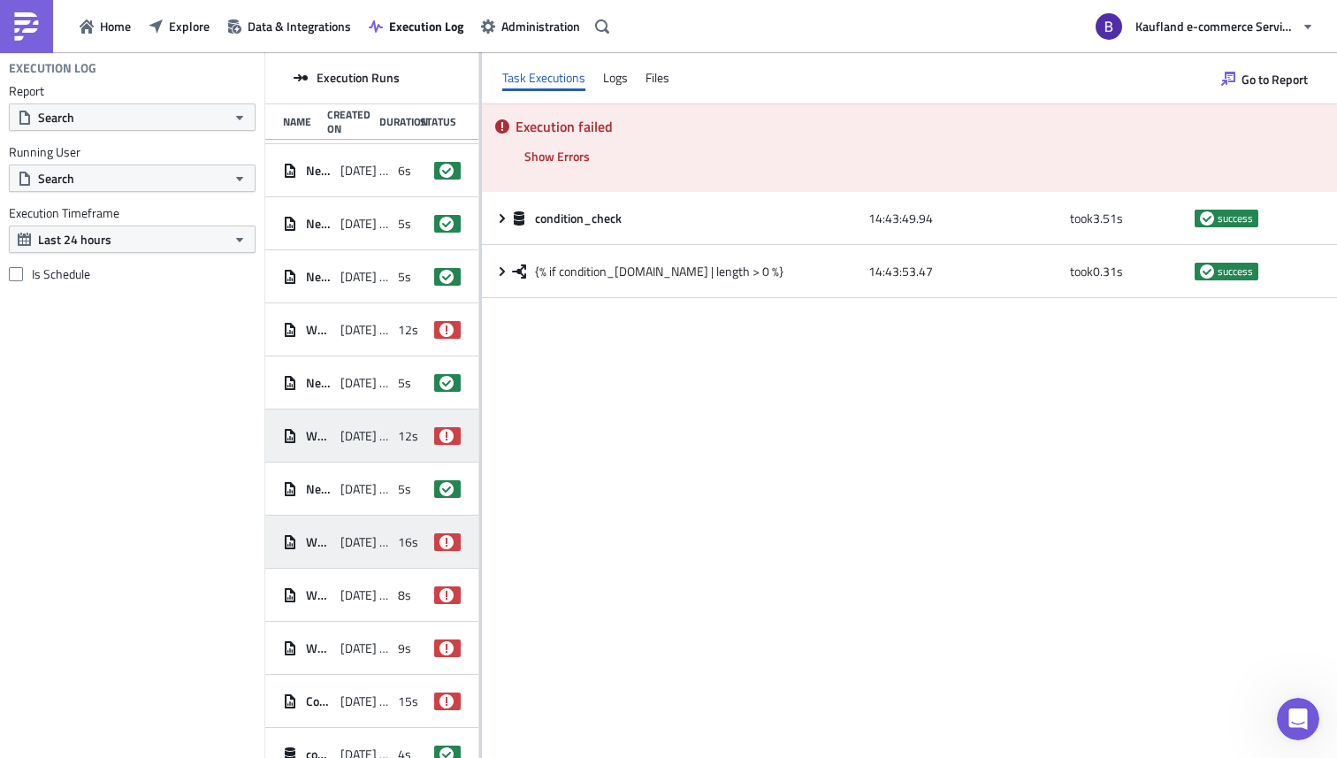
click at [359, 430] on span "[DATE] 14:46" at bounding box center [364, 436] width 49 height 16
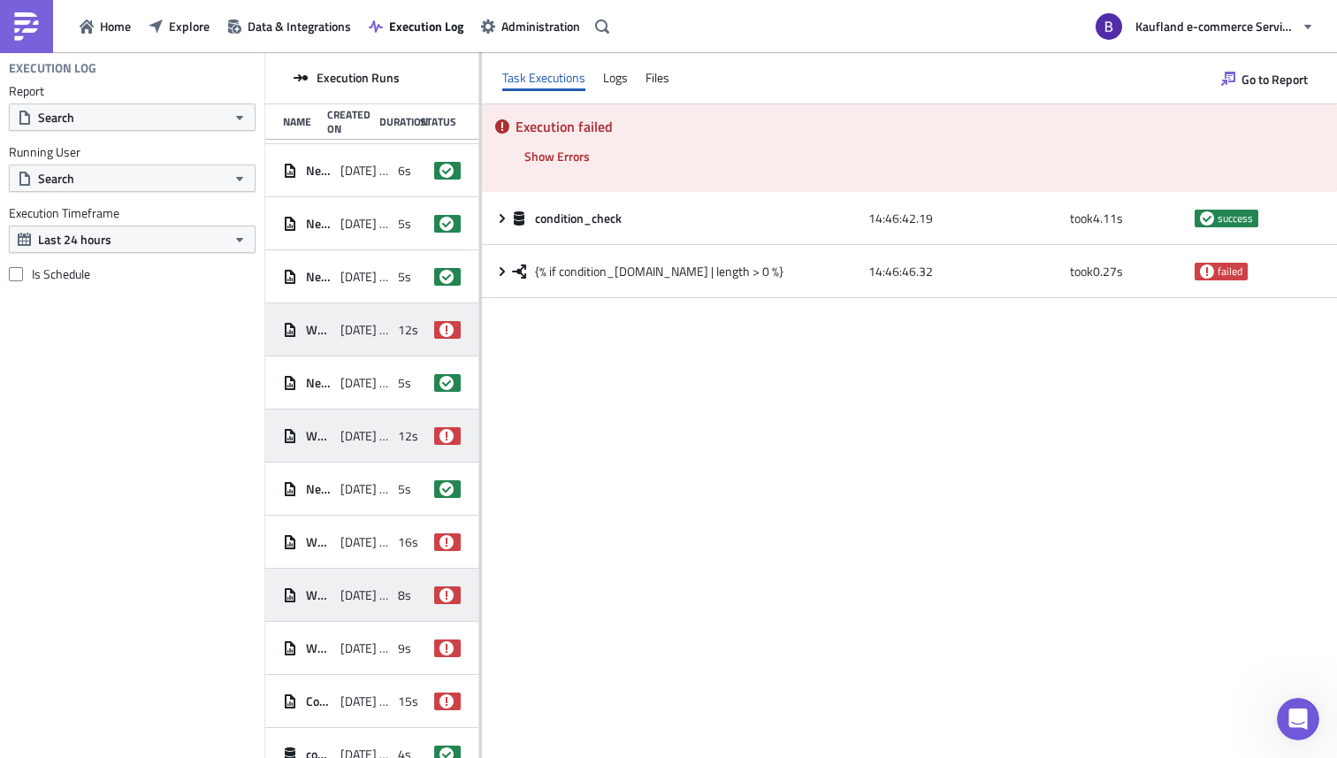
scroll to position [1742, 0]
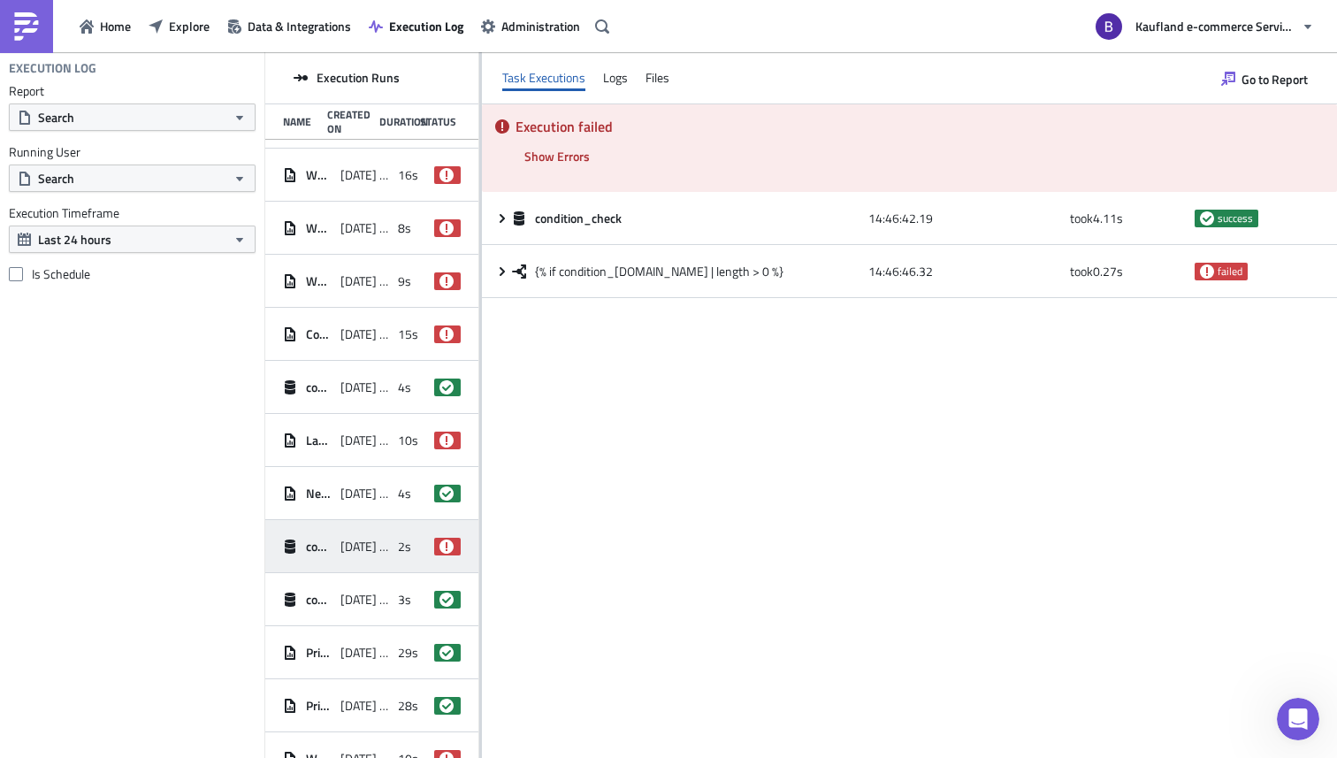
click at [342, 552] on span "[DATE] 14:39" at bounding box center [364, 547] width 49 height 16
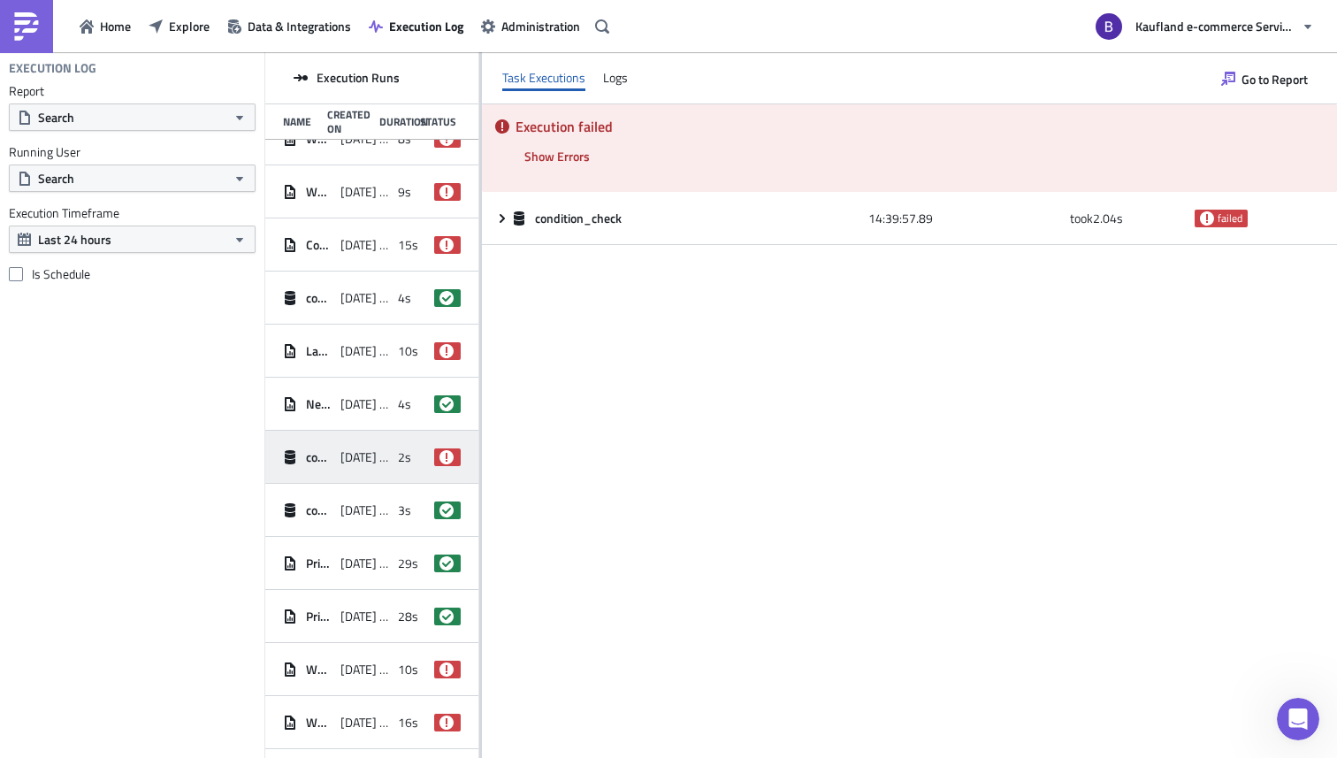
scroll to position [2105, 0]
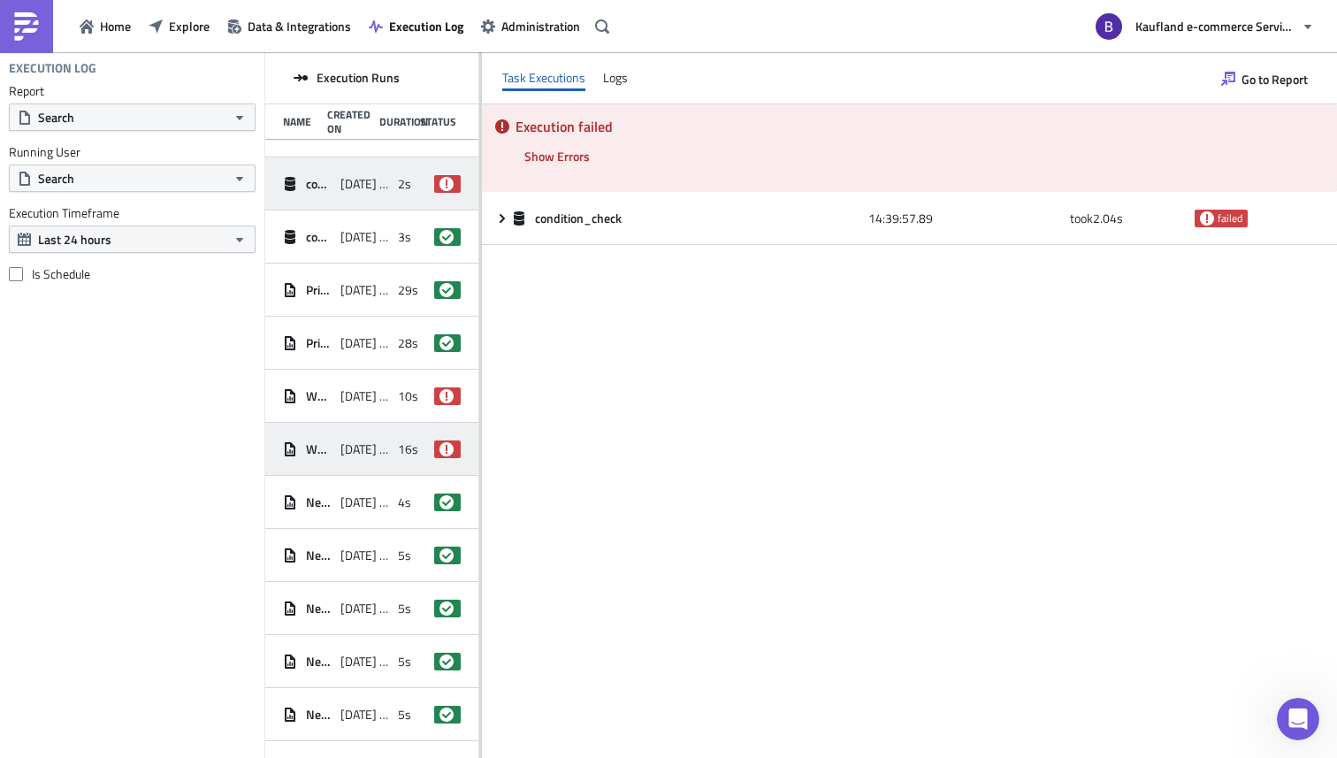
click at [358, 457] on div "[DATE] 14:36" at bounding box center [364, 449] width 49 height 32
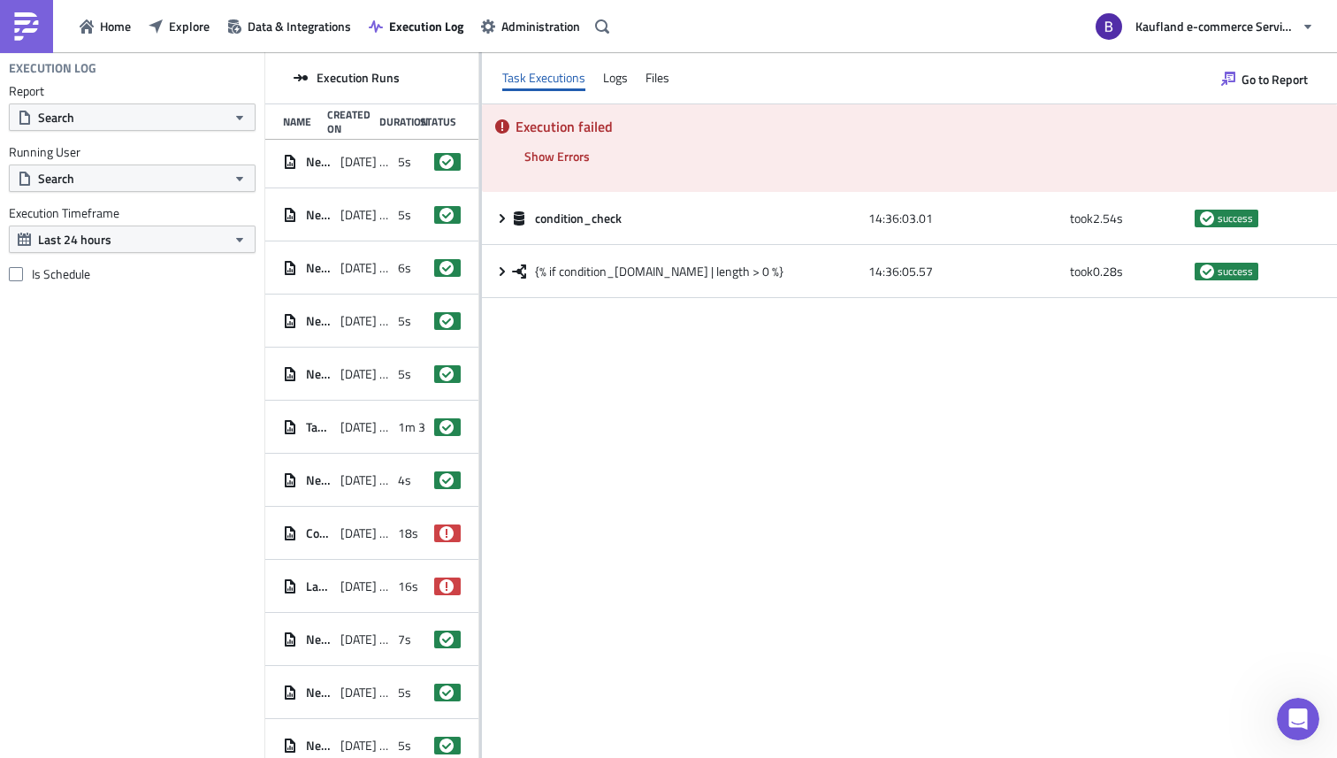
scroll to position [2664, 0]
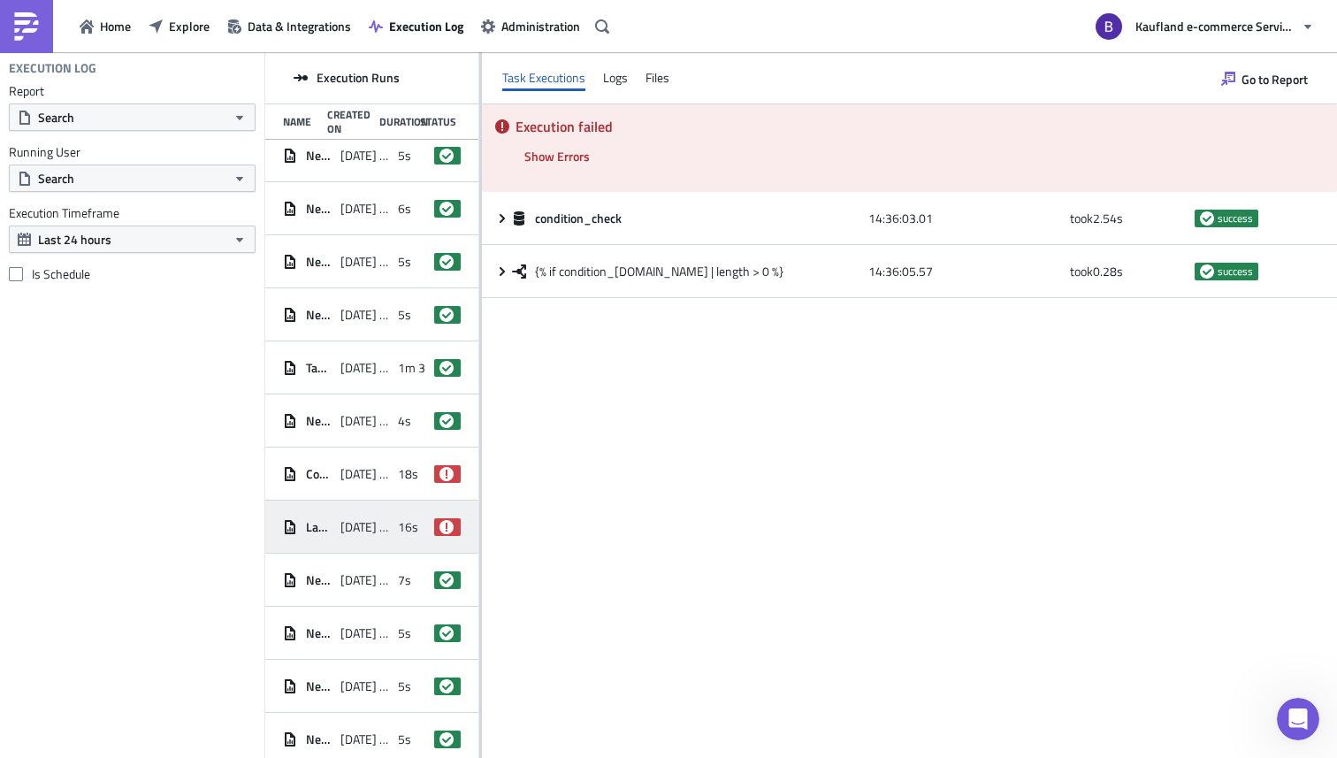
click at [380, 506] on div "Large Order Quantities Alerting ([DATE] Simple Report) [DATE] 14:20 16s failed" at bounding box center [371, 527] width 213 height 53
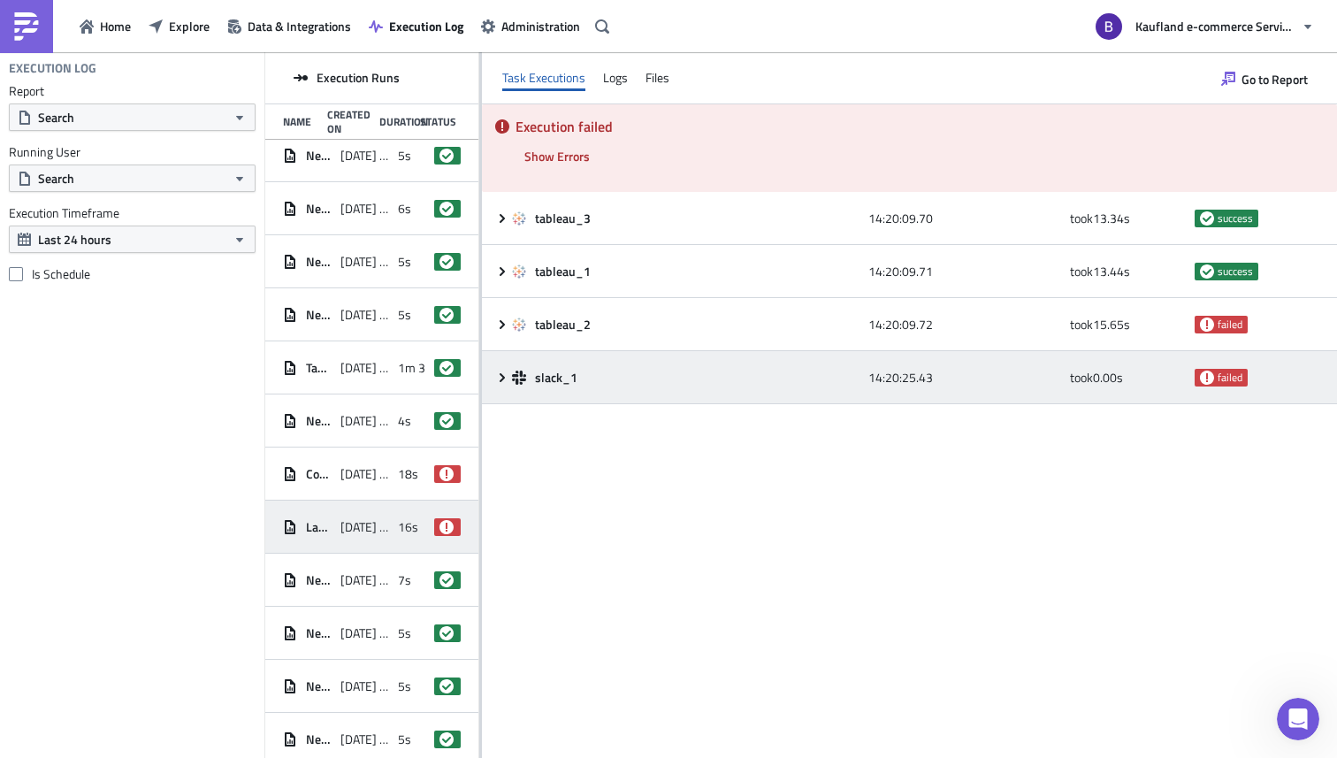
click at [509, 366] on div "slack_1 14:20:25.43 took 0.00 s failed" at bounding box center [909, 377] width 855 height 53
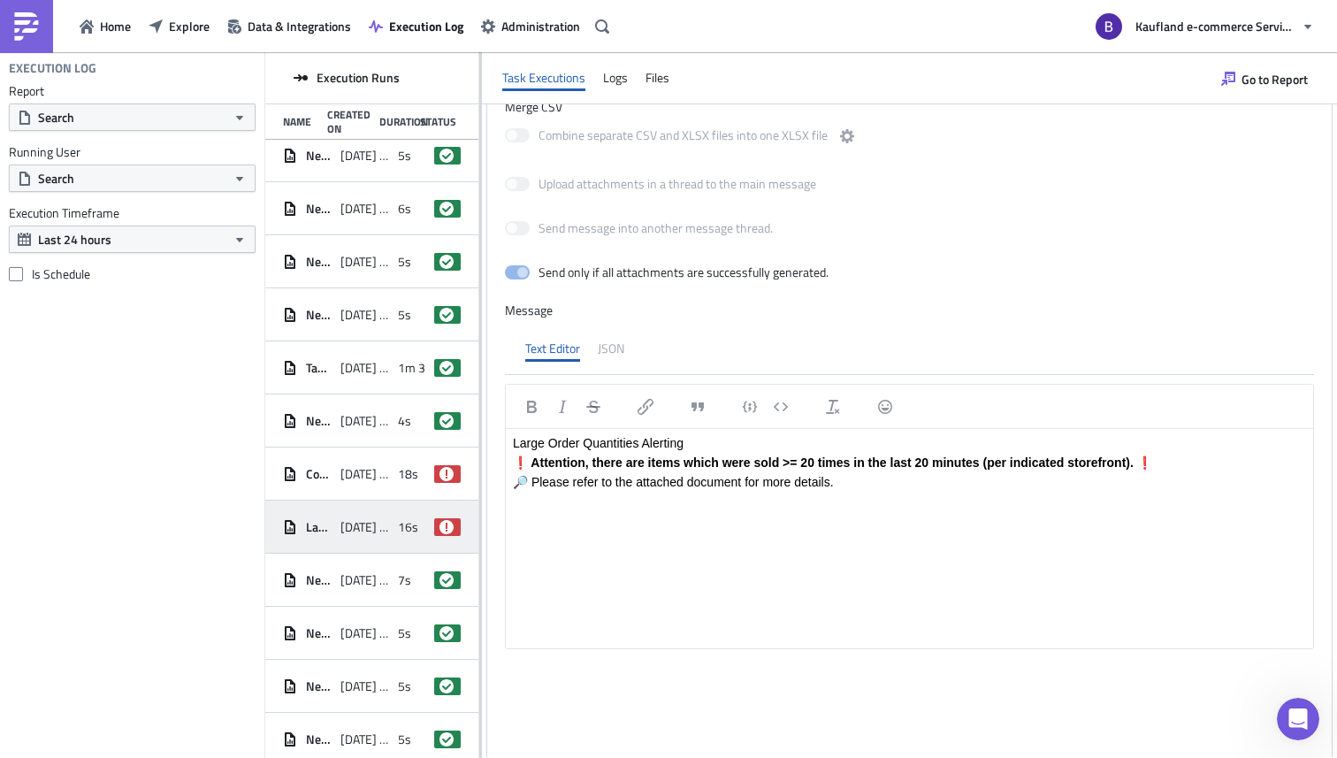
scroll to position [0, 0]
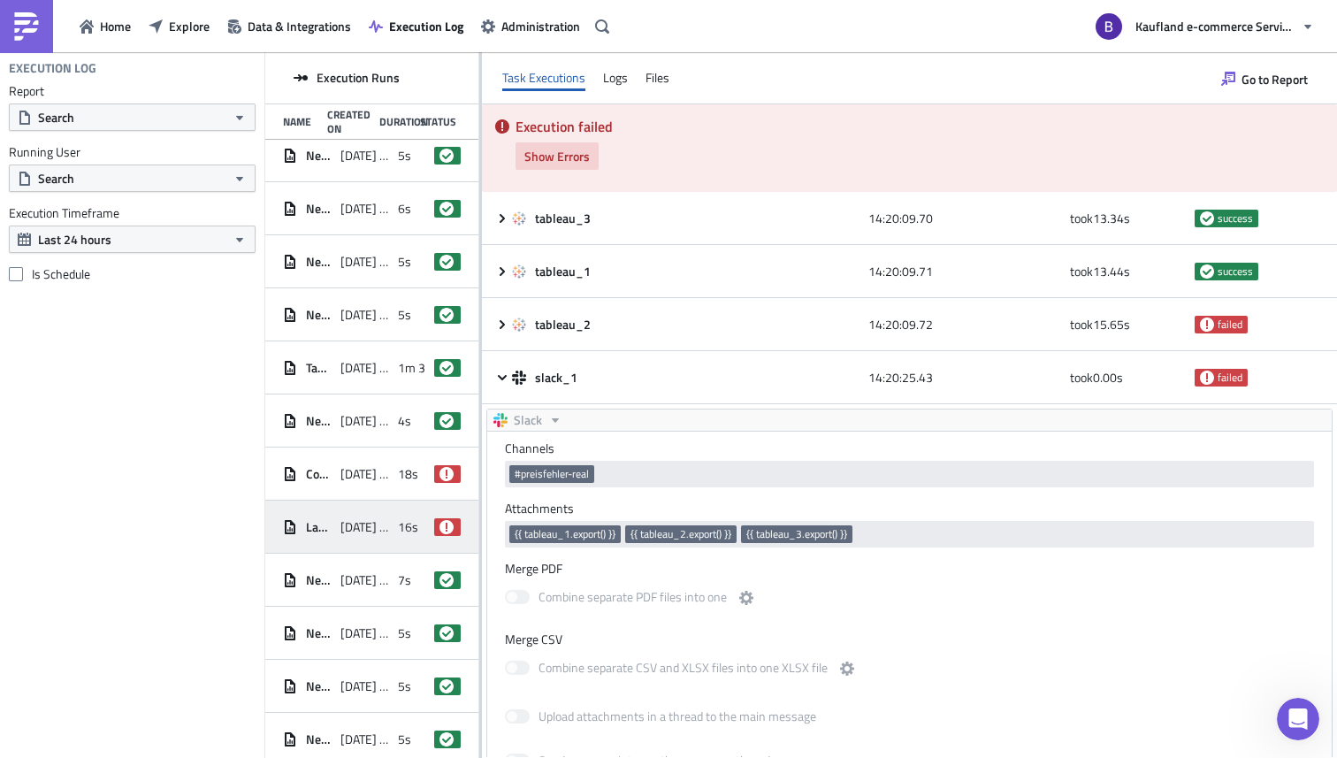
click at [547, 166] on button "Show Errors" at bounding box center [557, 155] width 83 height 27
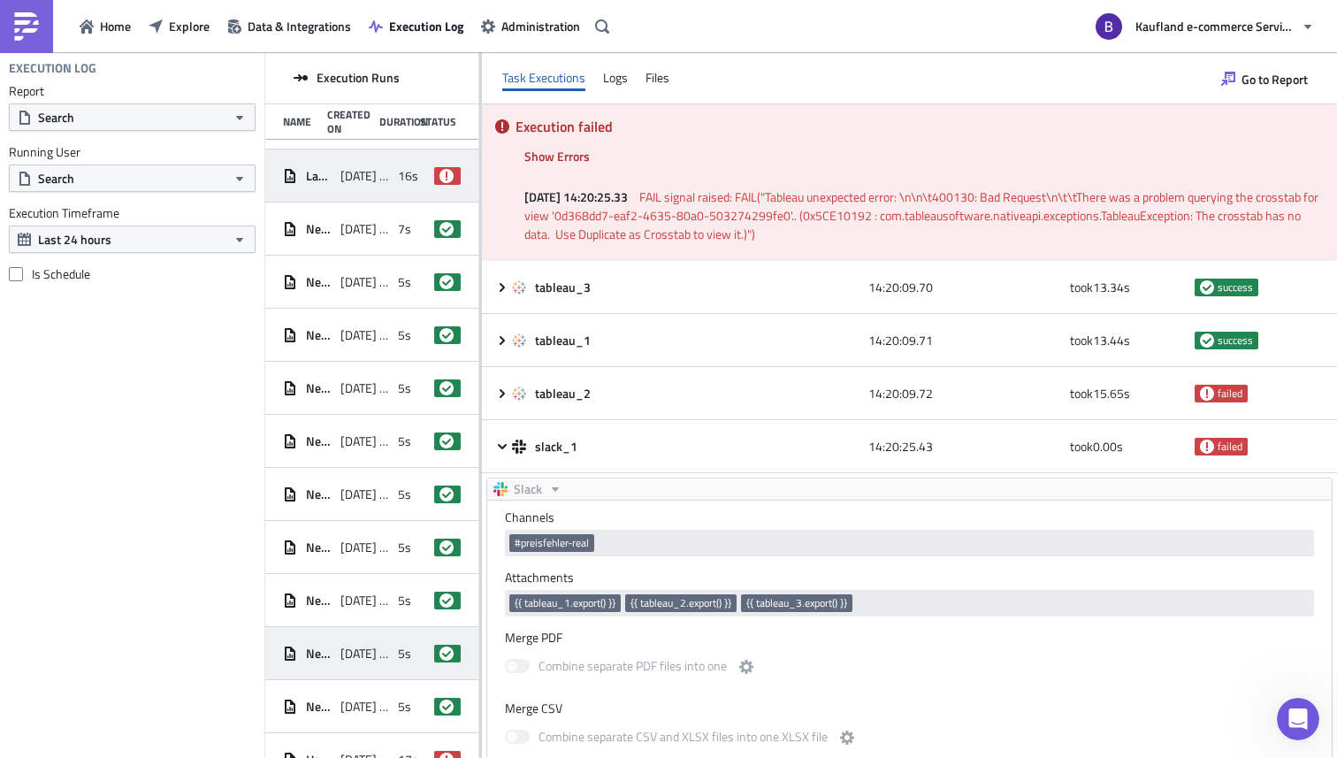
scroll to position [3362, 0]
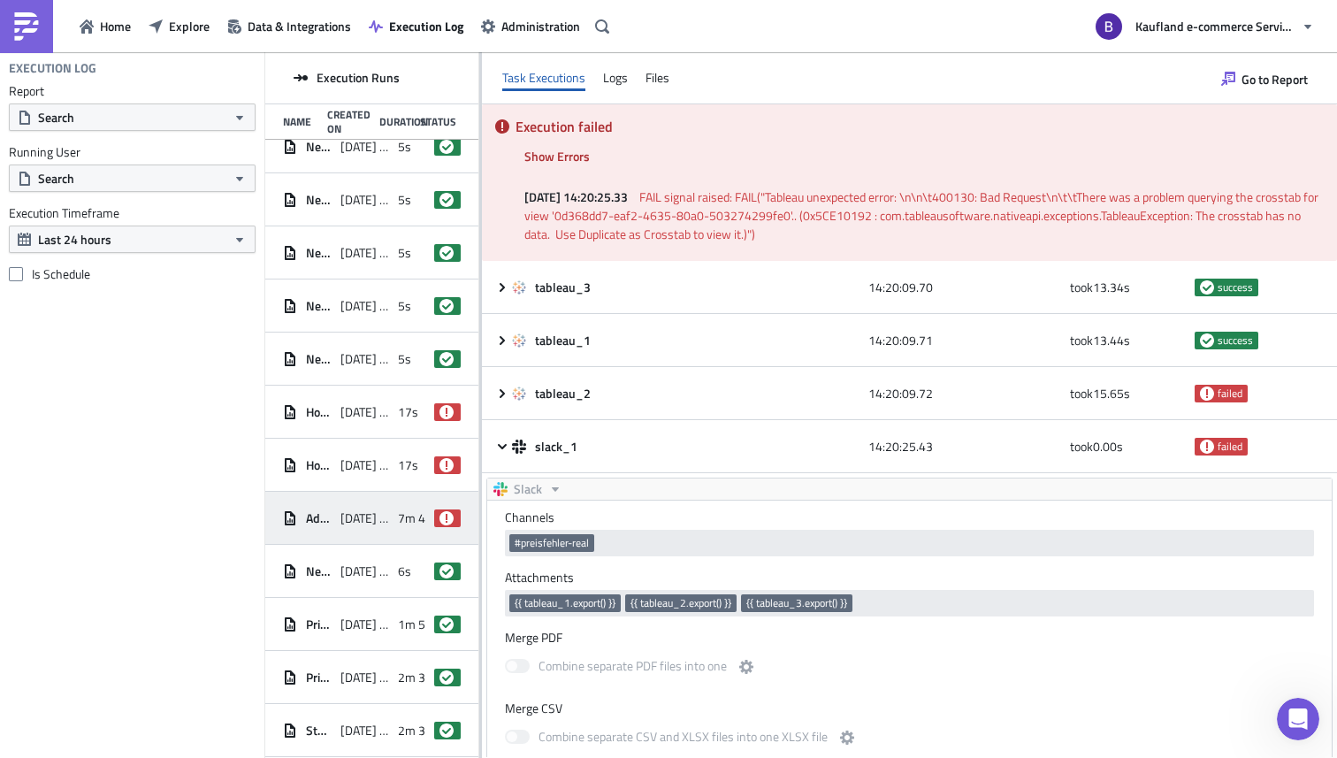
click at [345, 514] on span "[DATE] 14:10" at bounding box center [364, 518] width 49 height 16
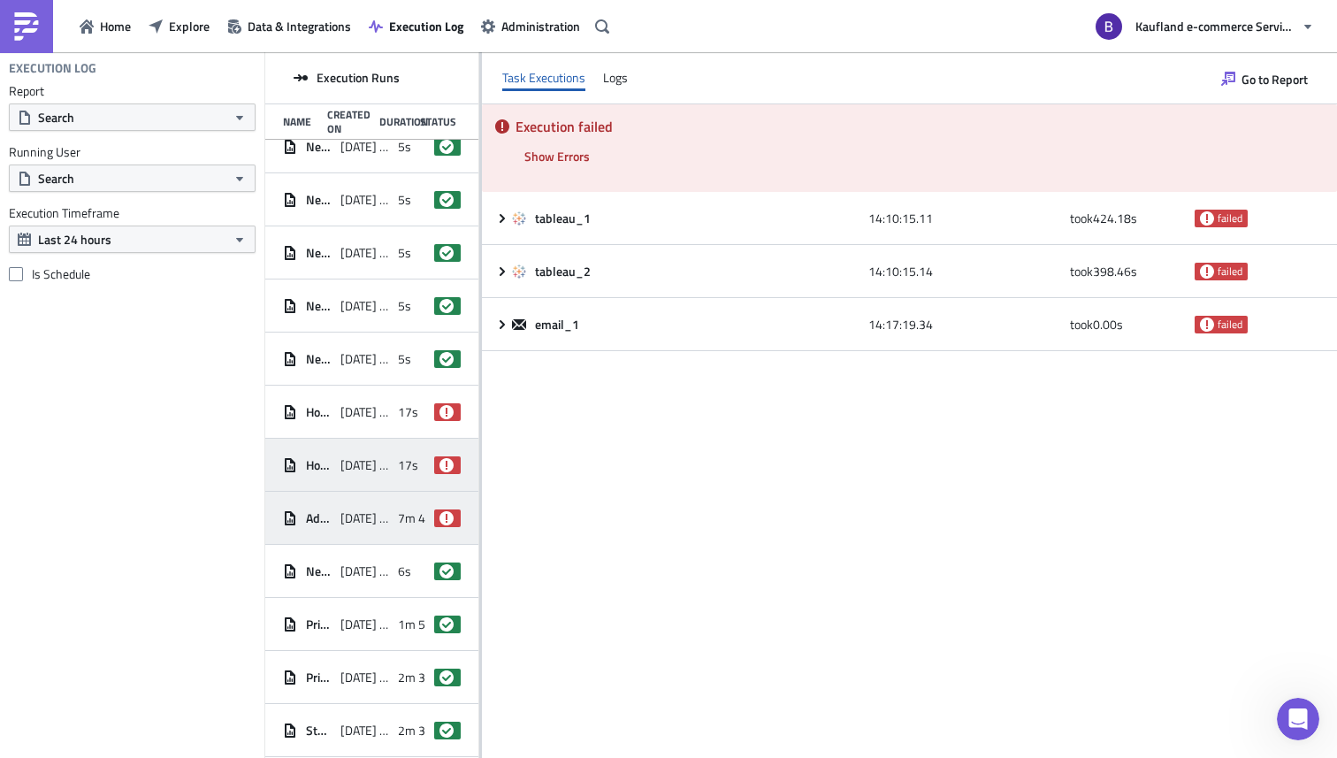
click at [355, 459] on span "[DATE] 14:16" at bounding box center [364, 465] width 49 height 16
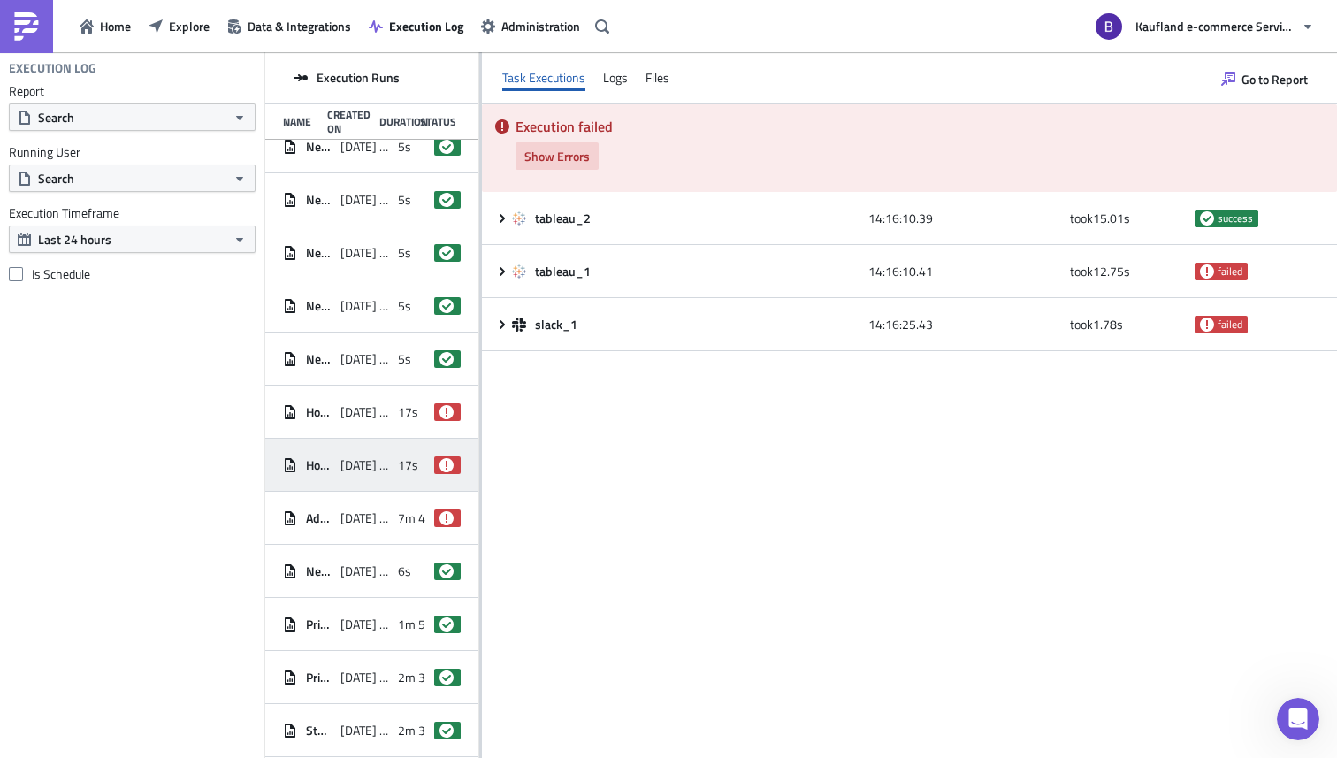
click at [568, 163] on span "Show Errors" at bounding box center [556, 156] width 65 height 19
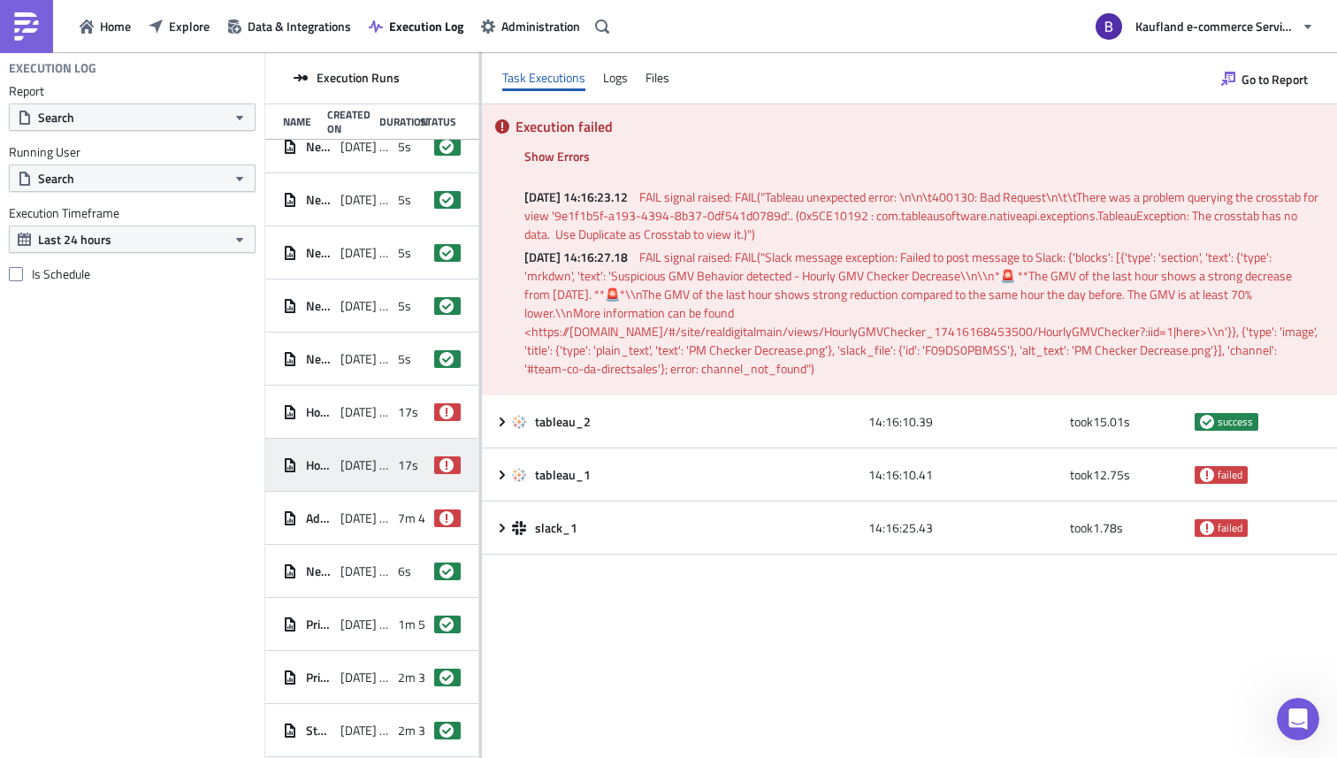
drag, startPoint x: 720, startPoint y: 262, endPoint x: 1141, endPoint y: 241, distance: 421.4
click at [1141, 241] on div "[DATE] 14:16:23.12 FAIL signal raised: FAIL("Tableau unexpected error: \n\n\t40…" at bounding box center [920, 278] width 808 height 199
click at [1137, 294] on span "FAIL signal raised: FAIL("Slack message exception: Failed to post message to Sl…" at bounding box center [922, 313] width 796 height 130
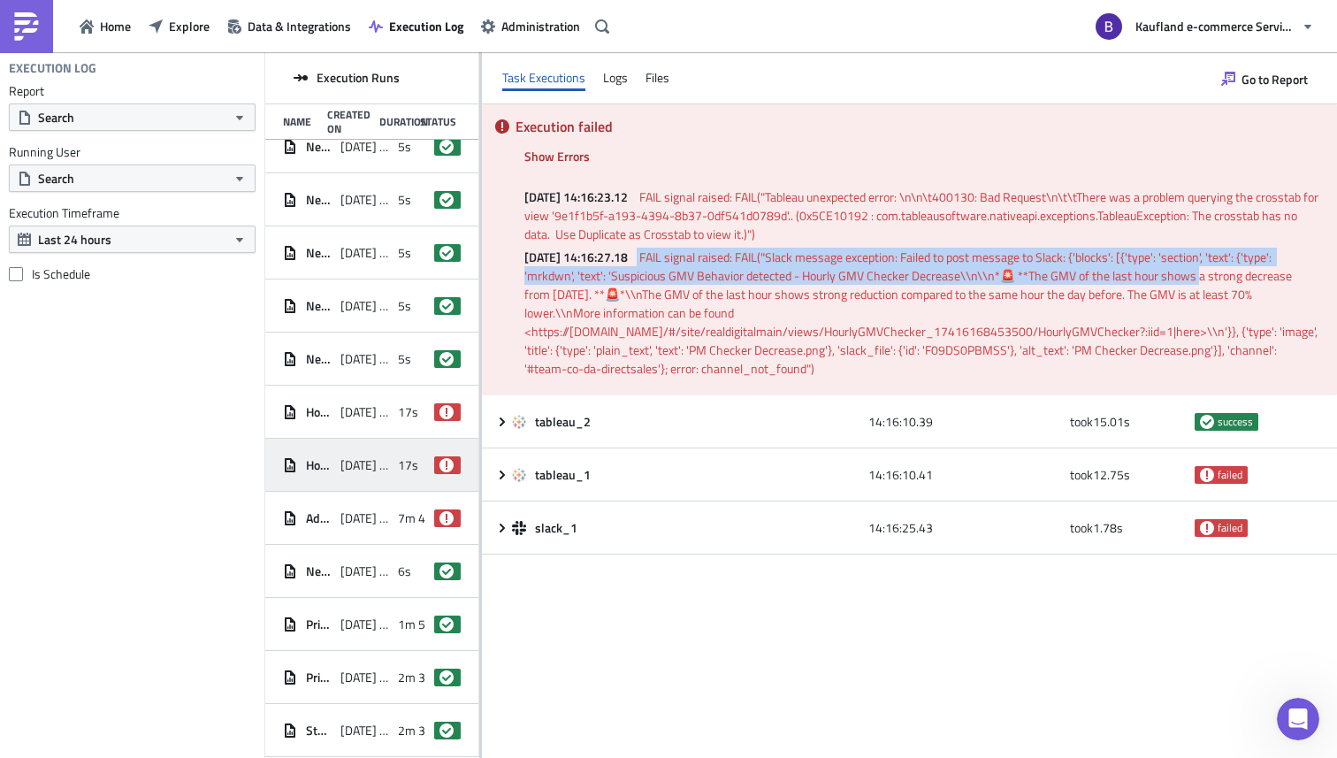
drag, startPoint x: 666, startPoint y: 258, endPoint x: 1192, endPoint y: 284, distance: 526.8
click at [1192, 284] on p "[DATE] 14:16:27.18 FAIL signal raised: FAIL("Slack message exception: Failed to…" at bounding box center [921, 313] width 795 height 130
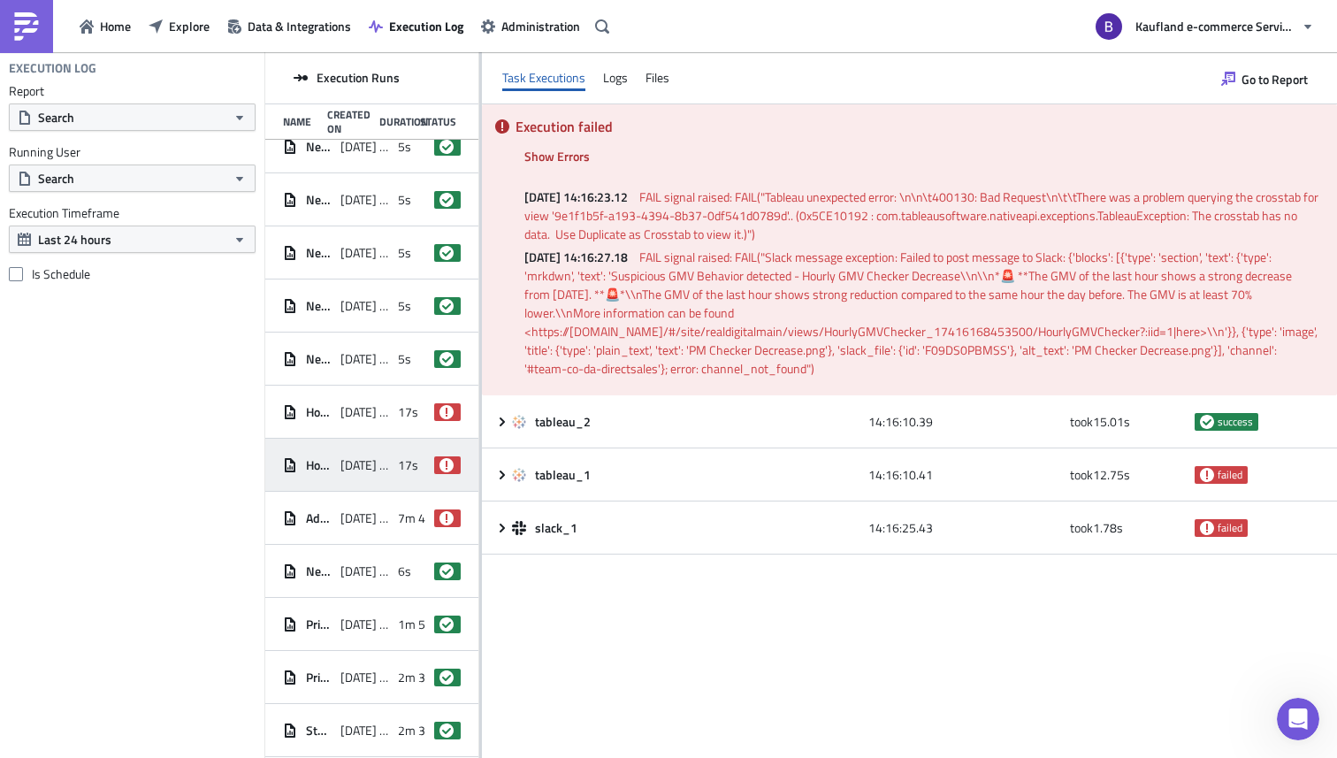
click at [876, 296] on span "FAIL signal raised: FAIL("Slack message exception: Failed to post message to Sl…" at bounding box center [922, 313] width 796 height 130
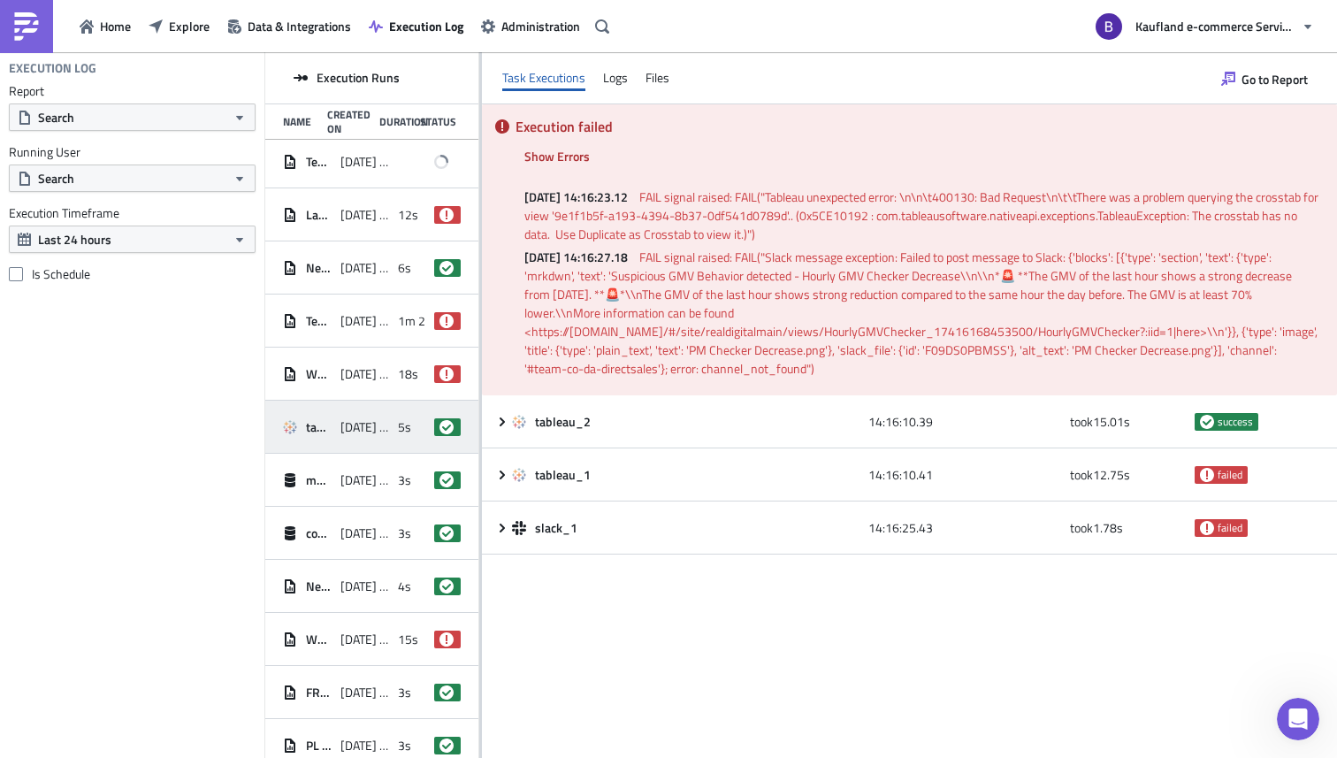
scroll to position [0, 0]
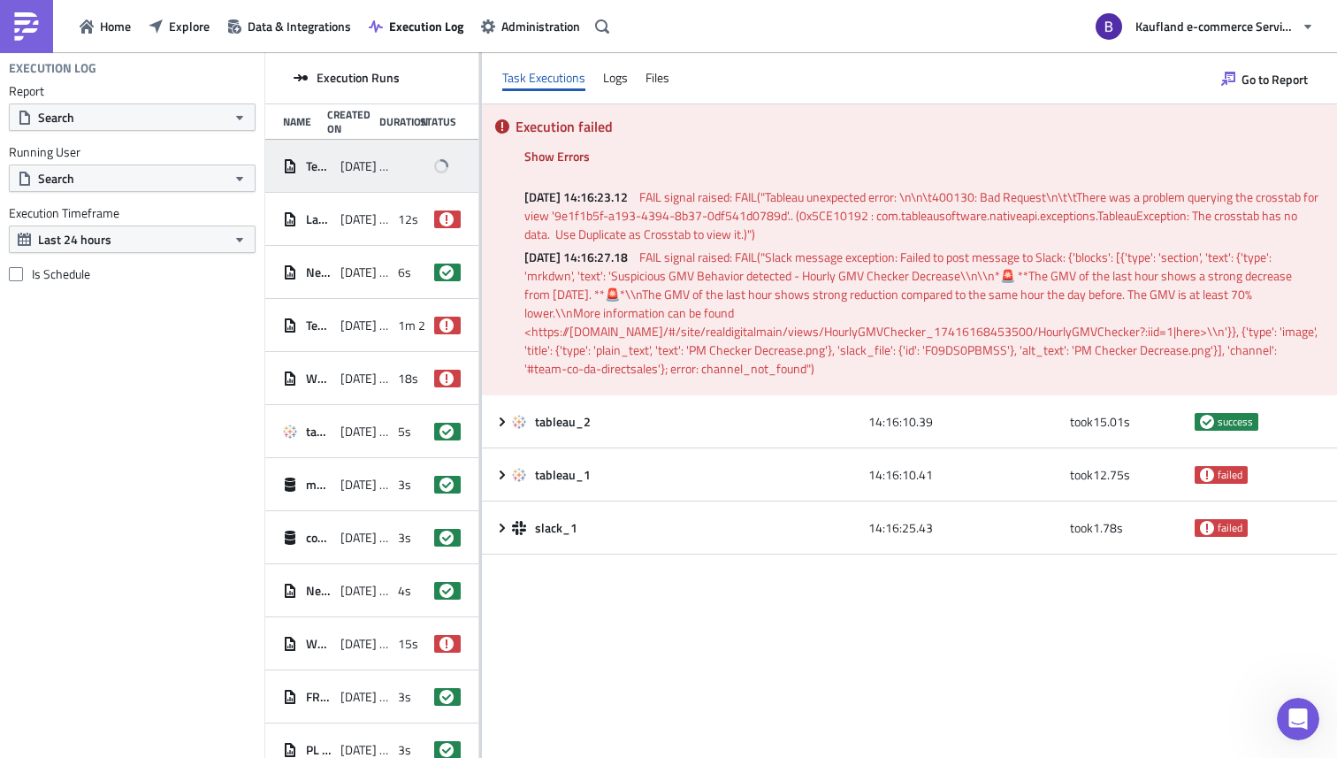
click at [417, 165] on div "Test Report [DATE] 15:03" at bounding box center [371, 166] width 213 height 53
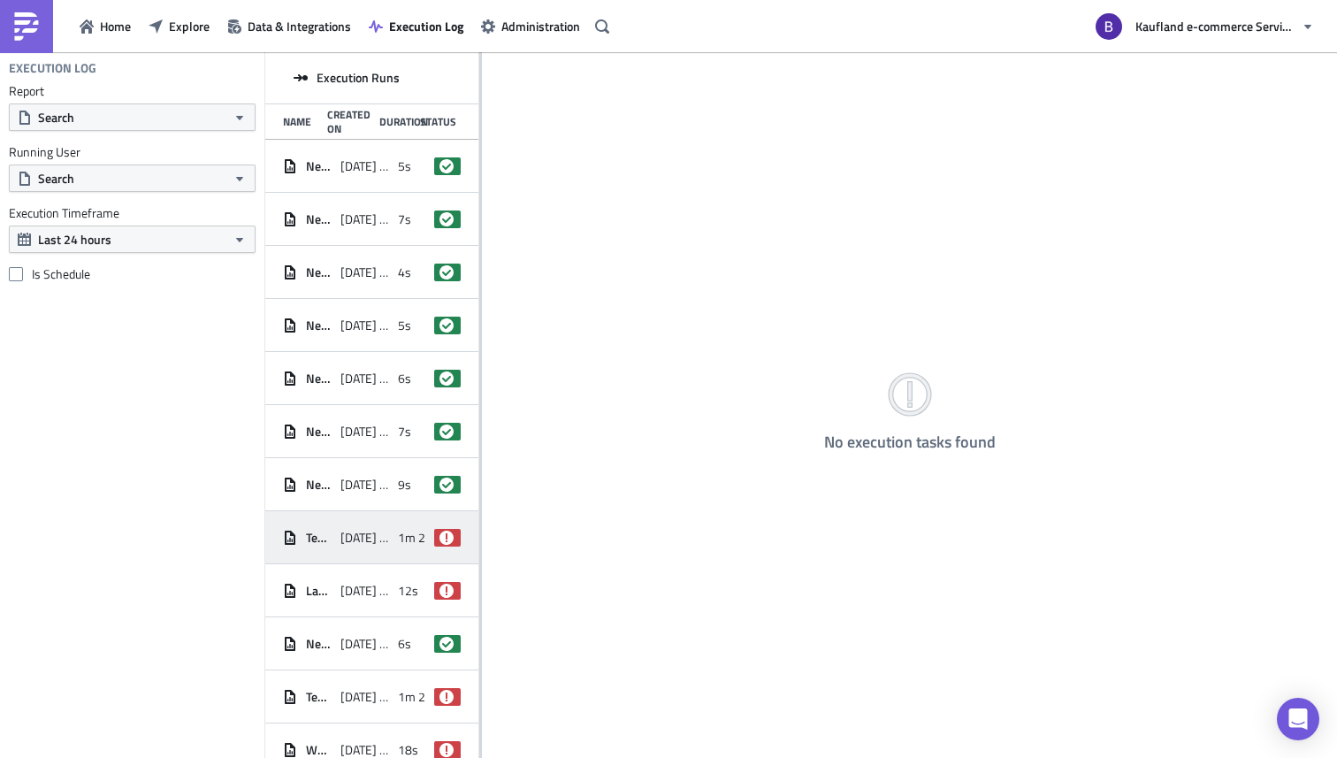
click at [371, 525] on div "[DATE] 15:03" at bounding box center [364, 538] width 49 height 32
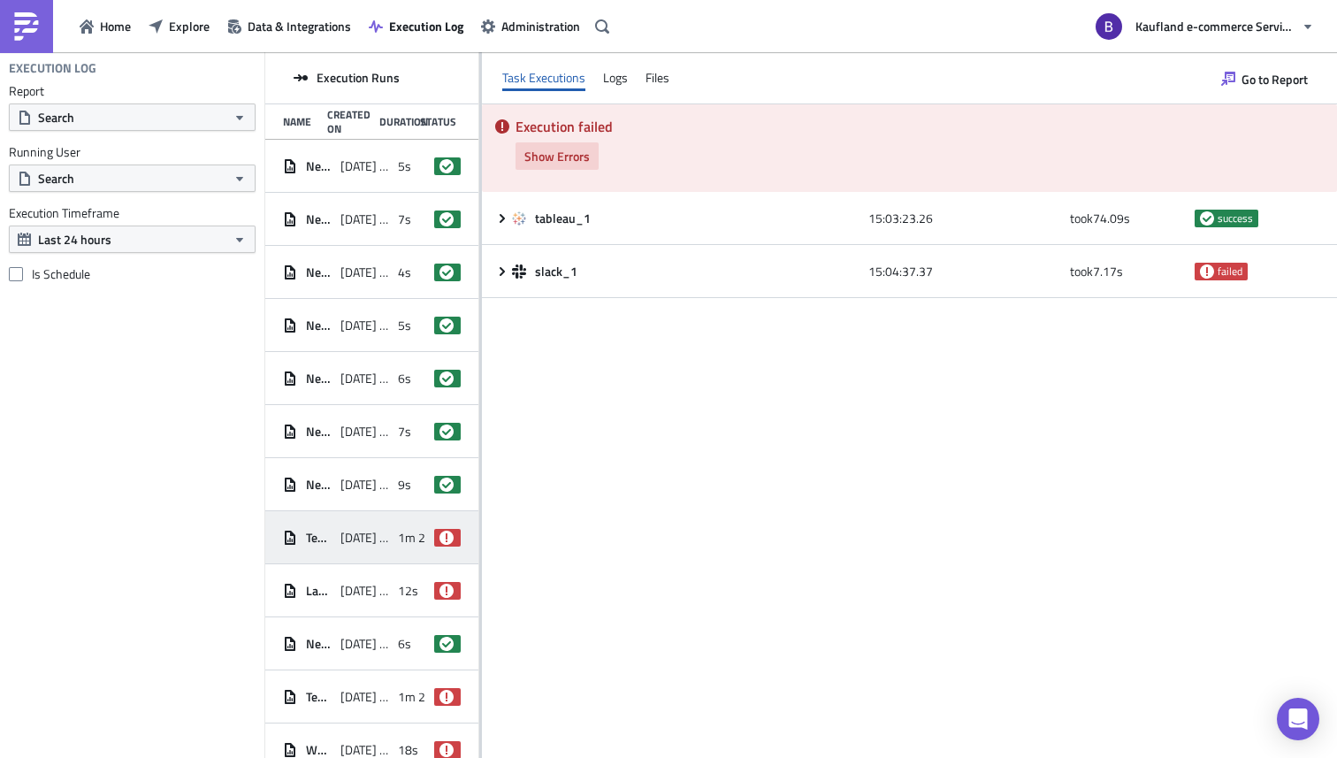
click at [569, 149] on span "Show Errors" at bounding box center [556, 156] width 65 height 19
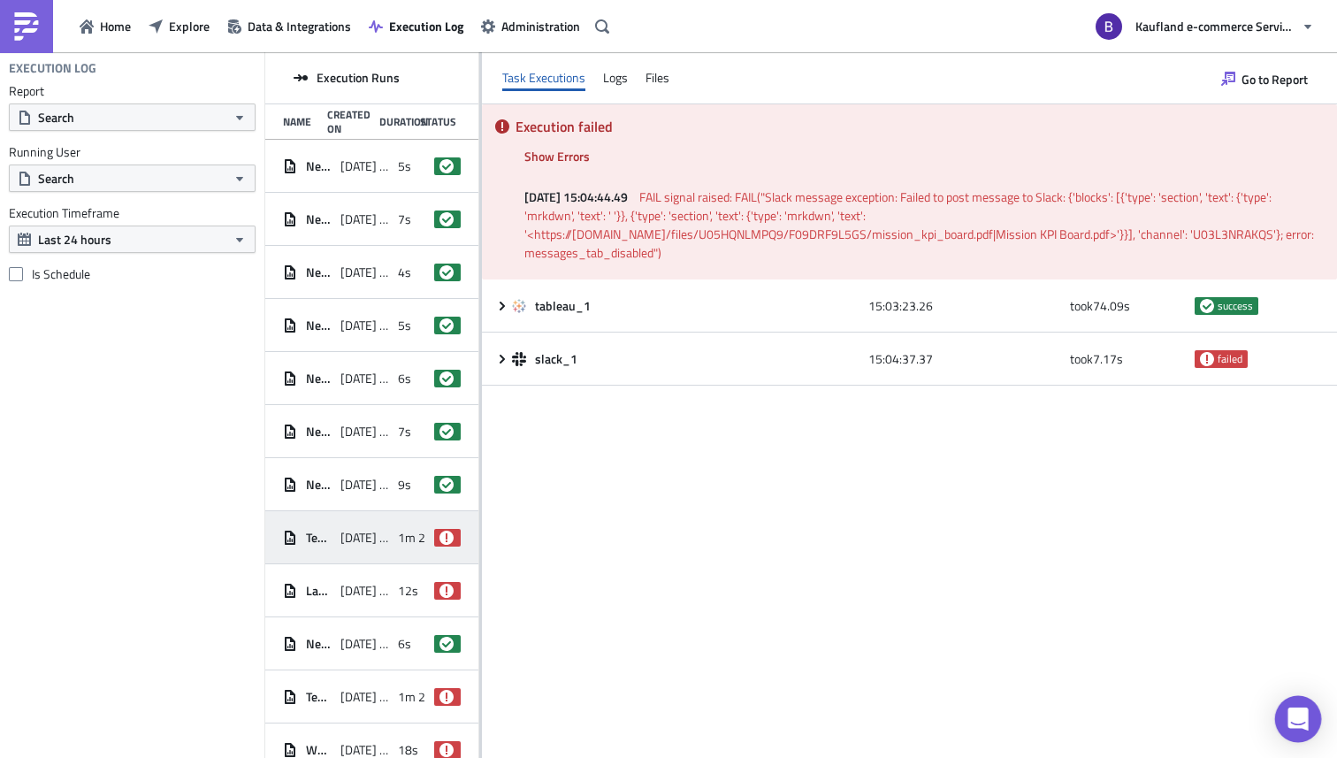
click at [1319, 720] on body "Home Explore Data & Integrations Execution Log Administration Kaufland e-commer…" at bounding box center [668, 380] width 1337 height 760
click at [1311, 717] on div "Open Intercom Messenger" at bounding box center [1298, 719] width 47 height 47
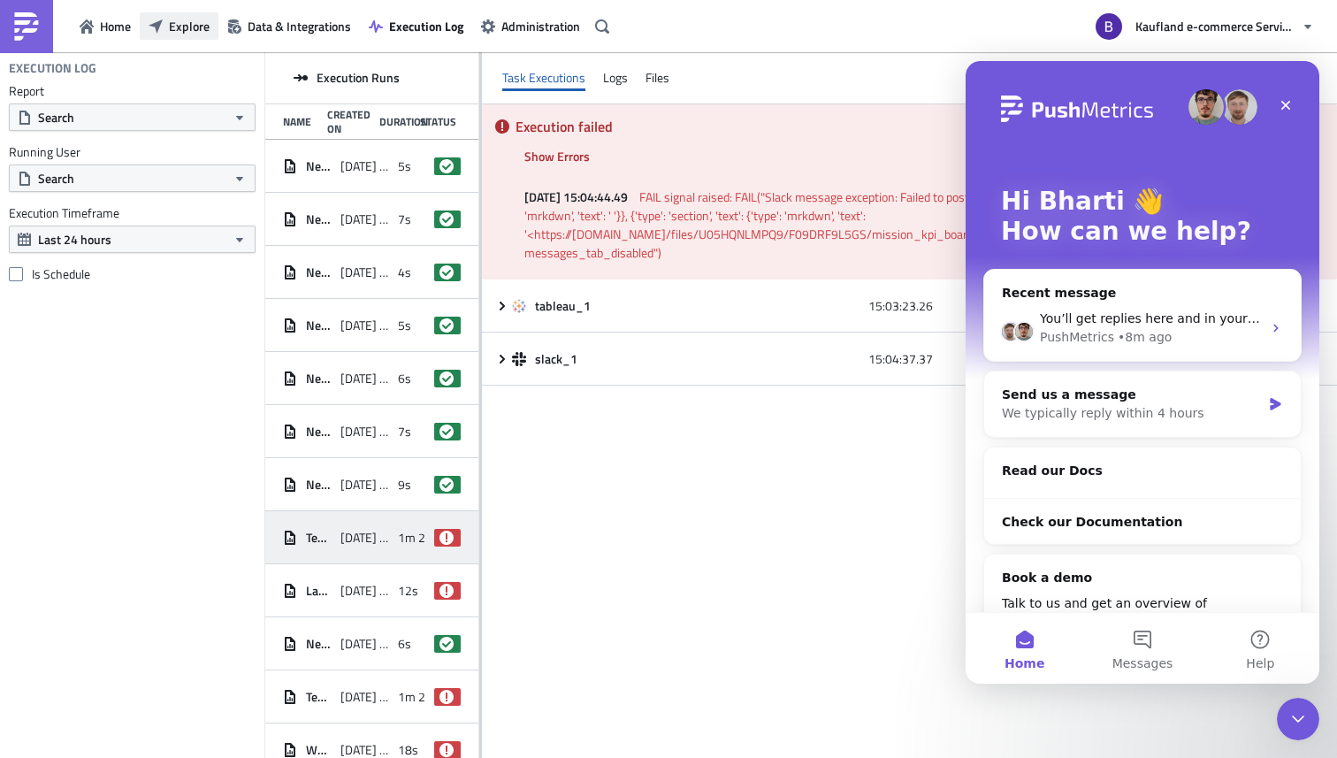
click at [187, 30] on span "Explore" at bounding box center [189, 26] width 41 height 19
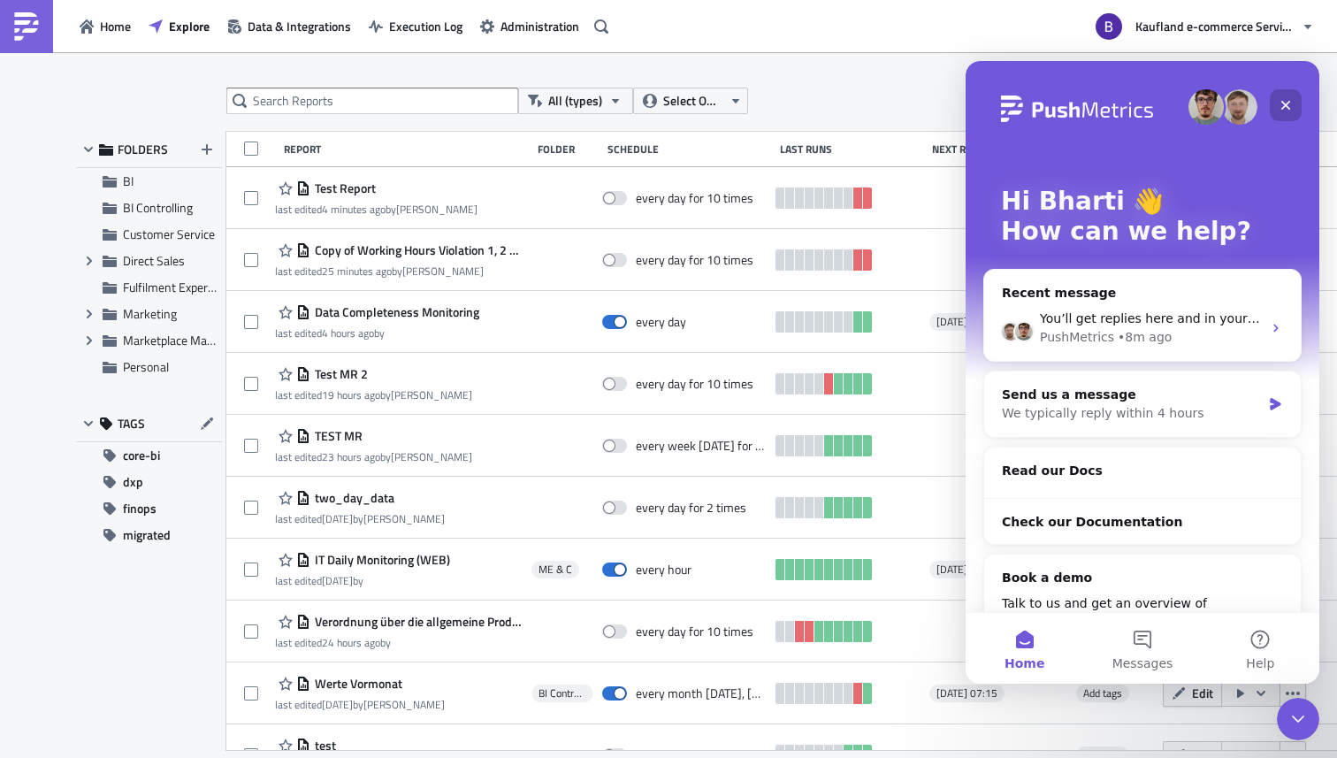
click at [1288, 111] on icon "Close" at bounding box center [1286, 105] width 14 height 14
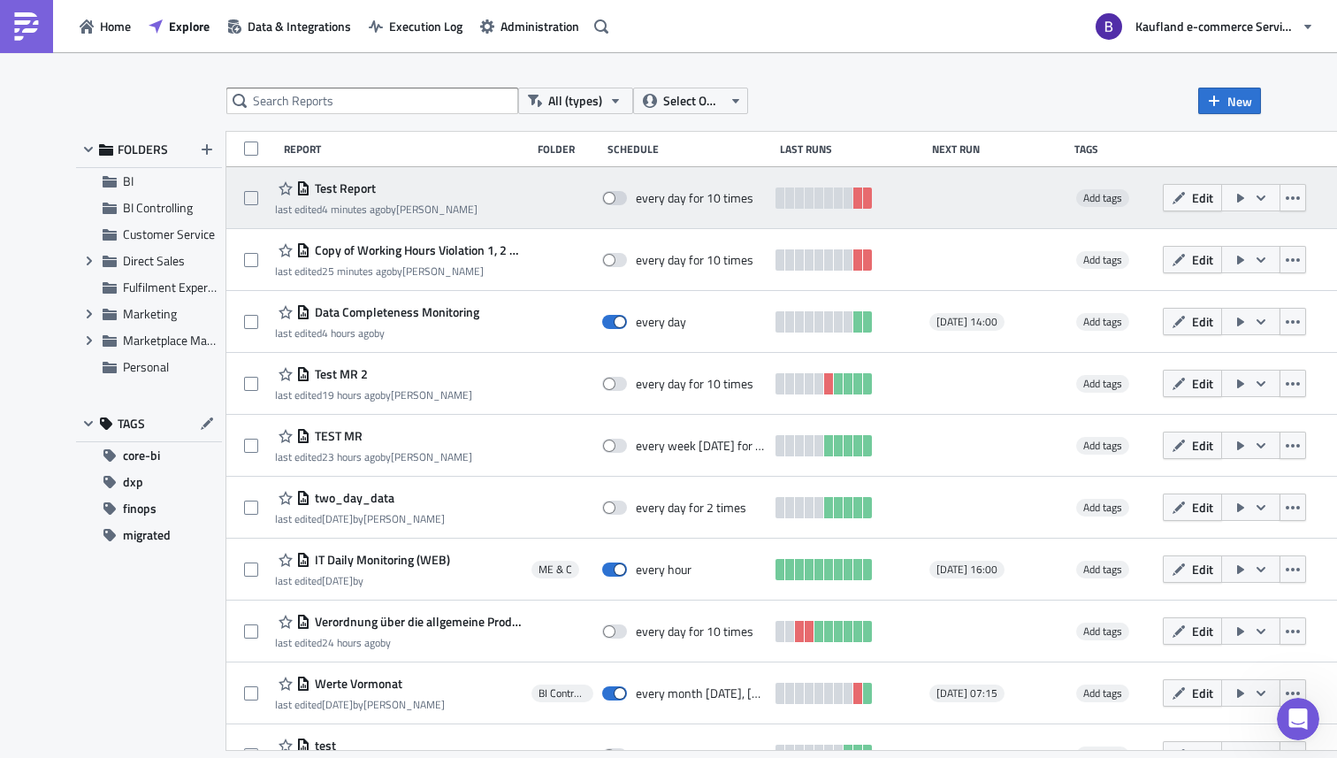
click at [1280, 201] on button "button" at bounding box center [1250, 197] width 59 height 27
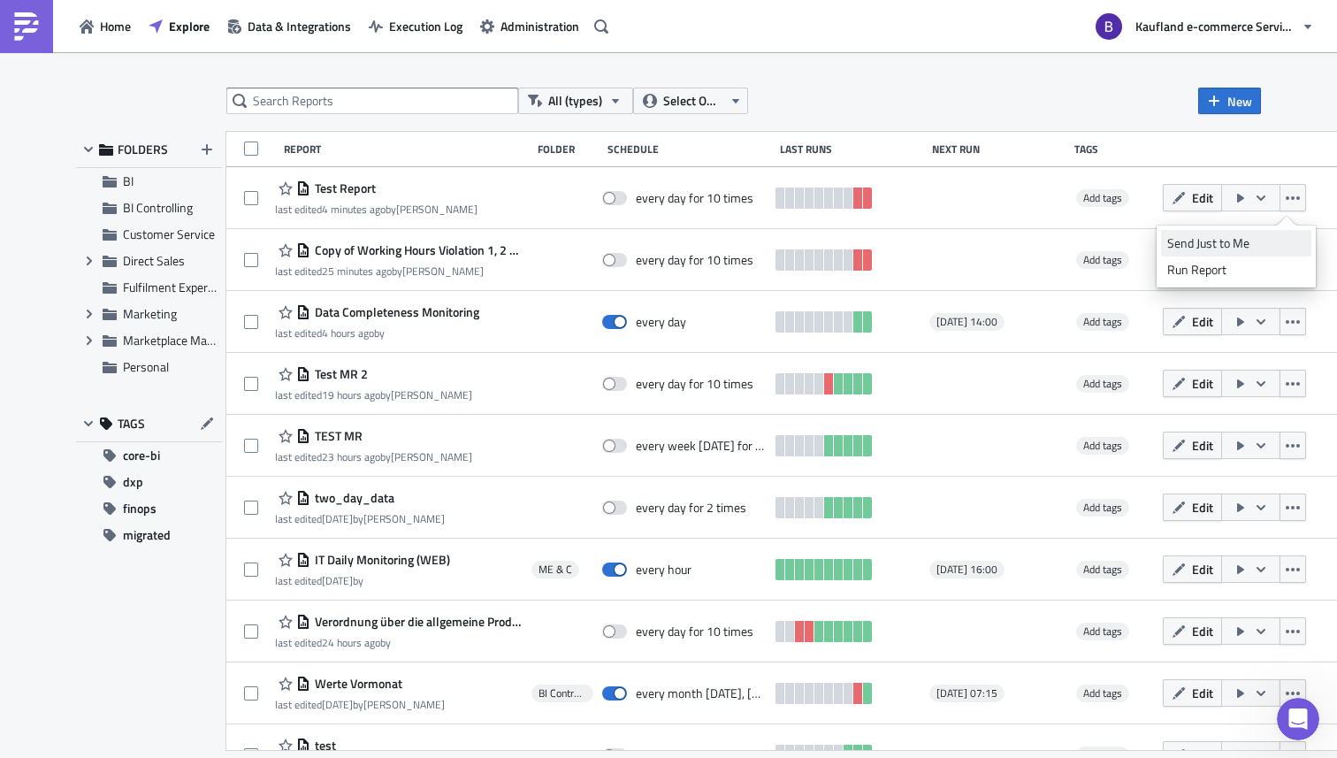
click at [1261, 241] on div "Send Just to Me" at bounding box center [1236, 243] width 138 height 18
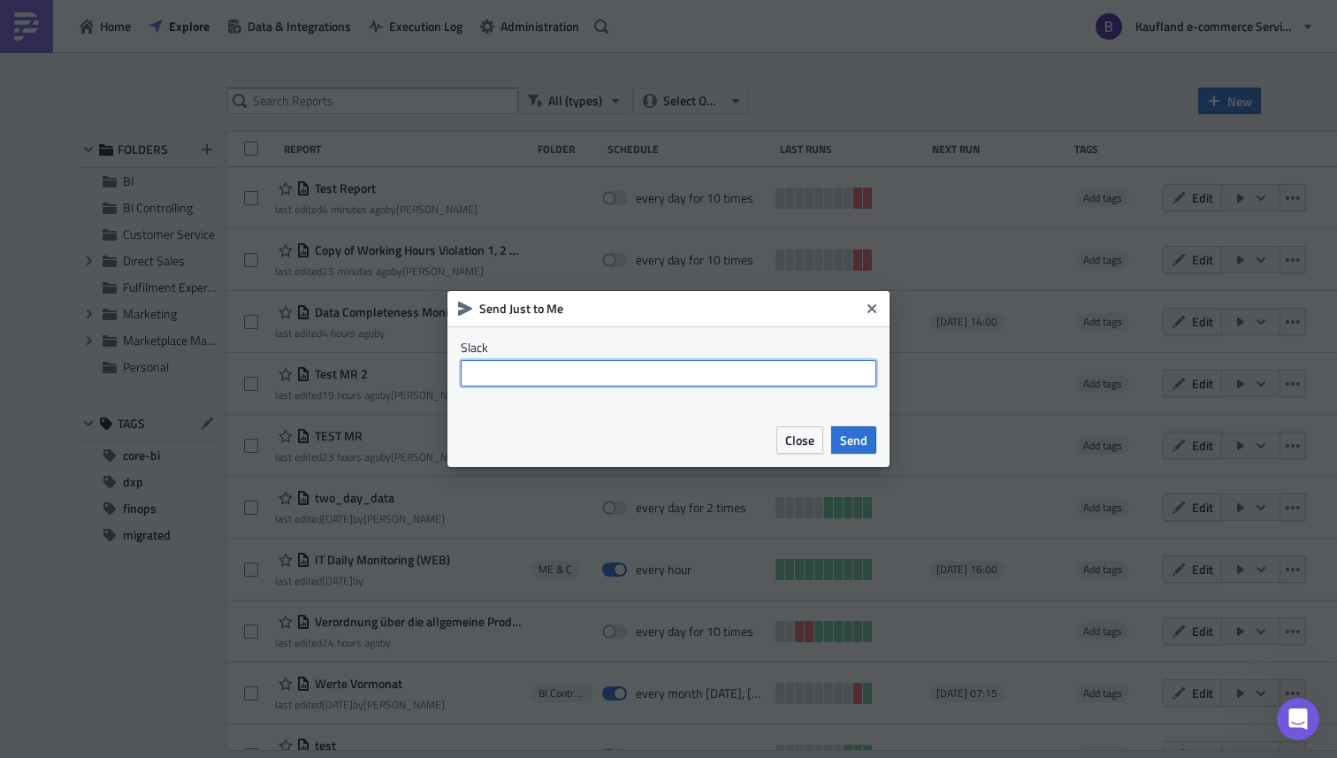
click at [644, 382] on input "text" at bounding box center [669, 373] width 416 height 27
type input "@bharti.saxena"
click at [862, 434] on span "Send" at bounding box center [853, 440] width 27 height 19
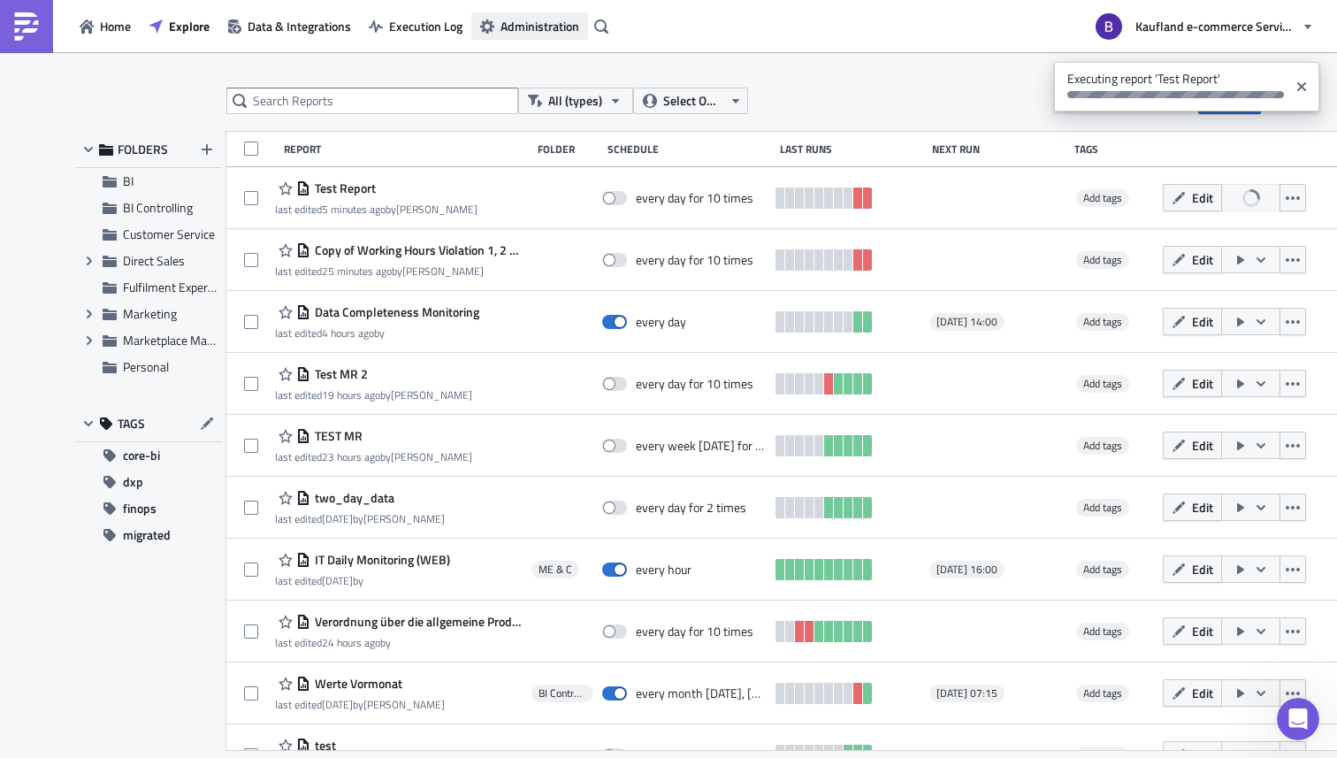
click at [508, 18] on span "Administration" at bounding box center [540, 26] width 79 height 19
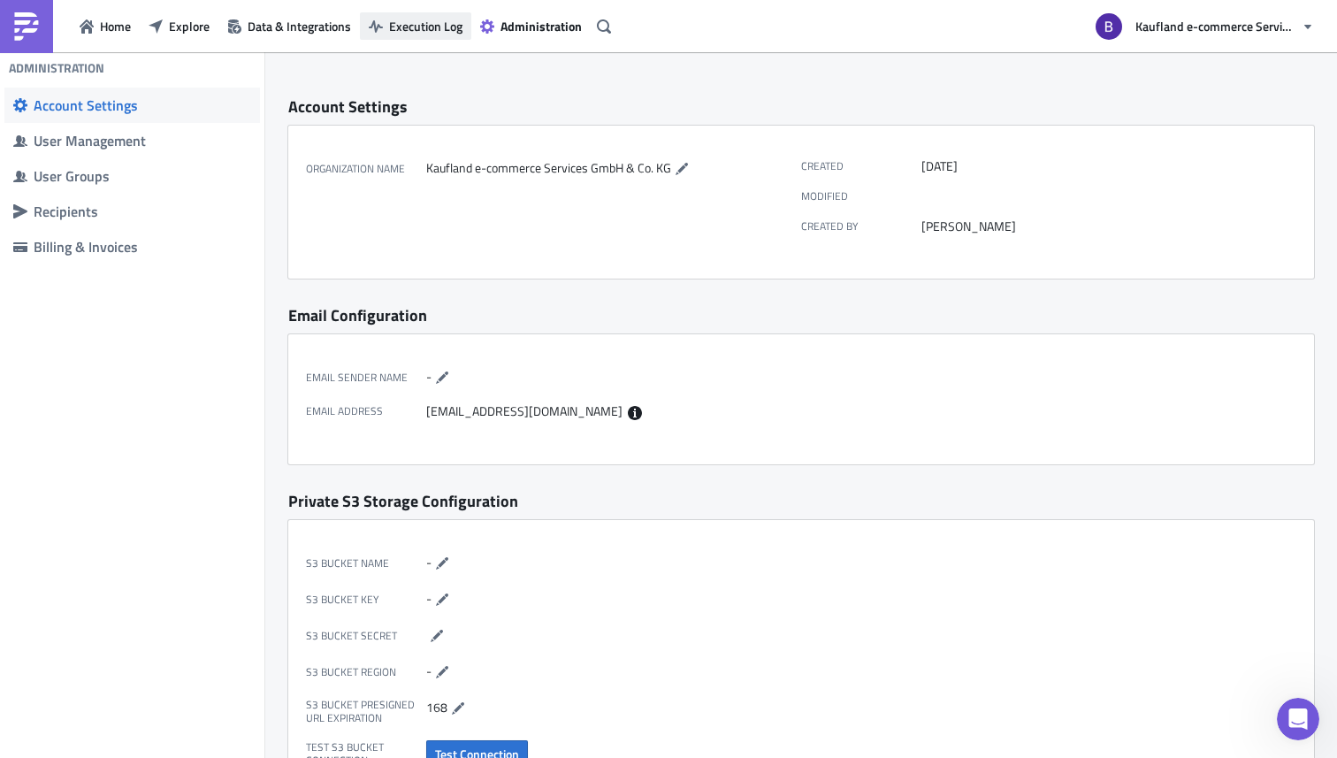
click at [447, 38] on button "Execution Log" at bounding box center [415, 25] width 111 height 27
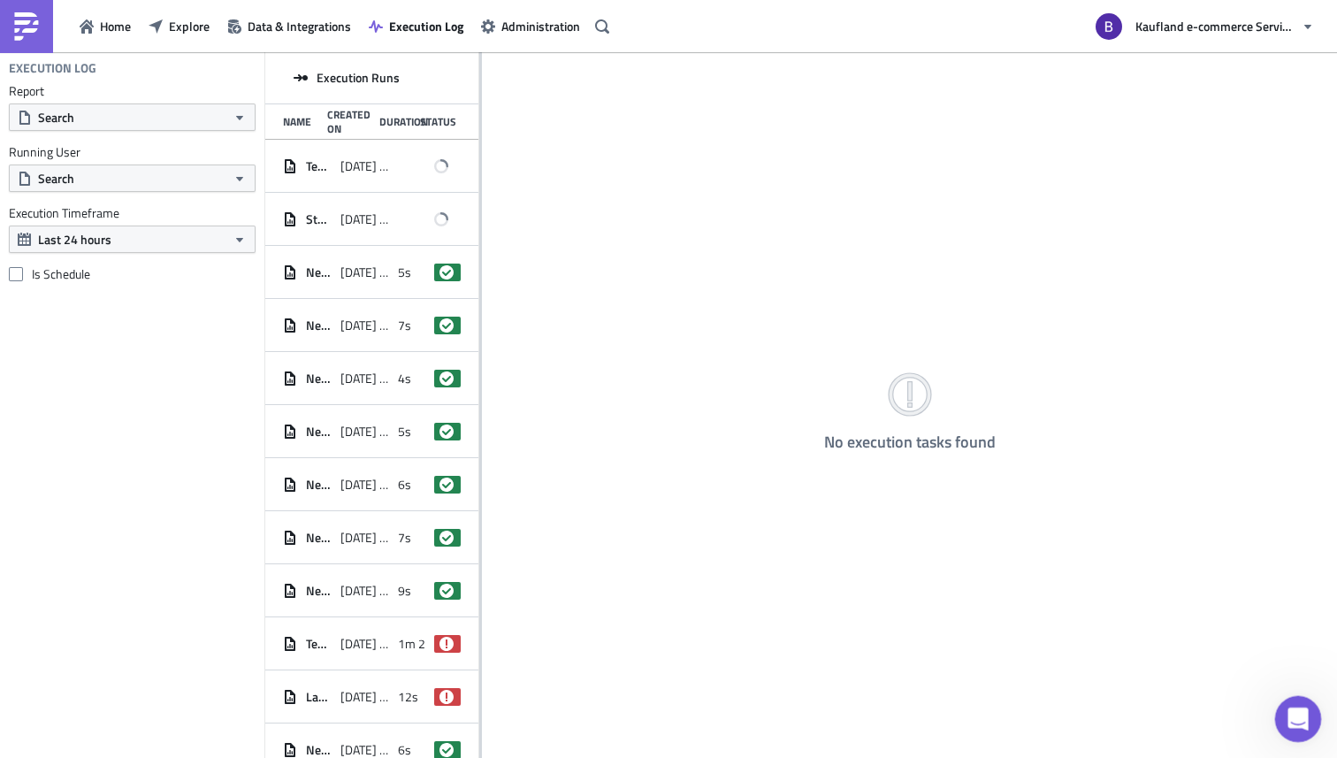
click at [1294, 721] on icon "Open Intercom Messenger" at bounding box center [1295, 716] width 29 height 29
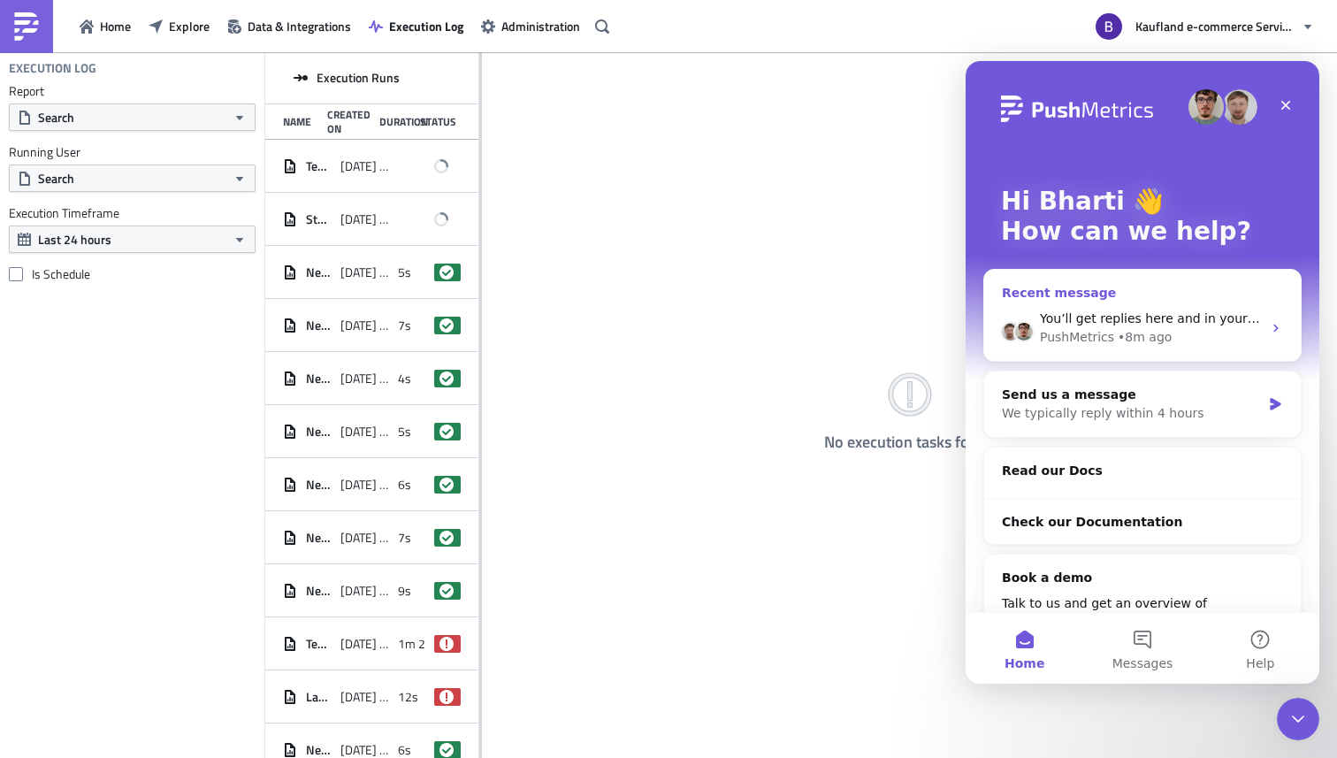
click at [1100, 332] on div "PushMetrics" at bounding box center [1077, 337] width 74 height 19
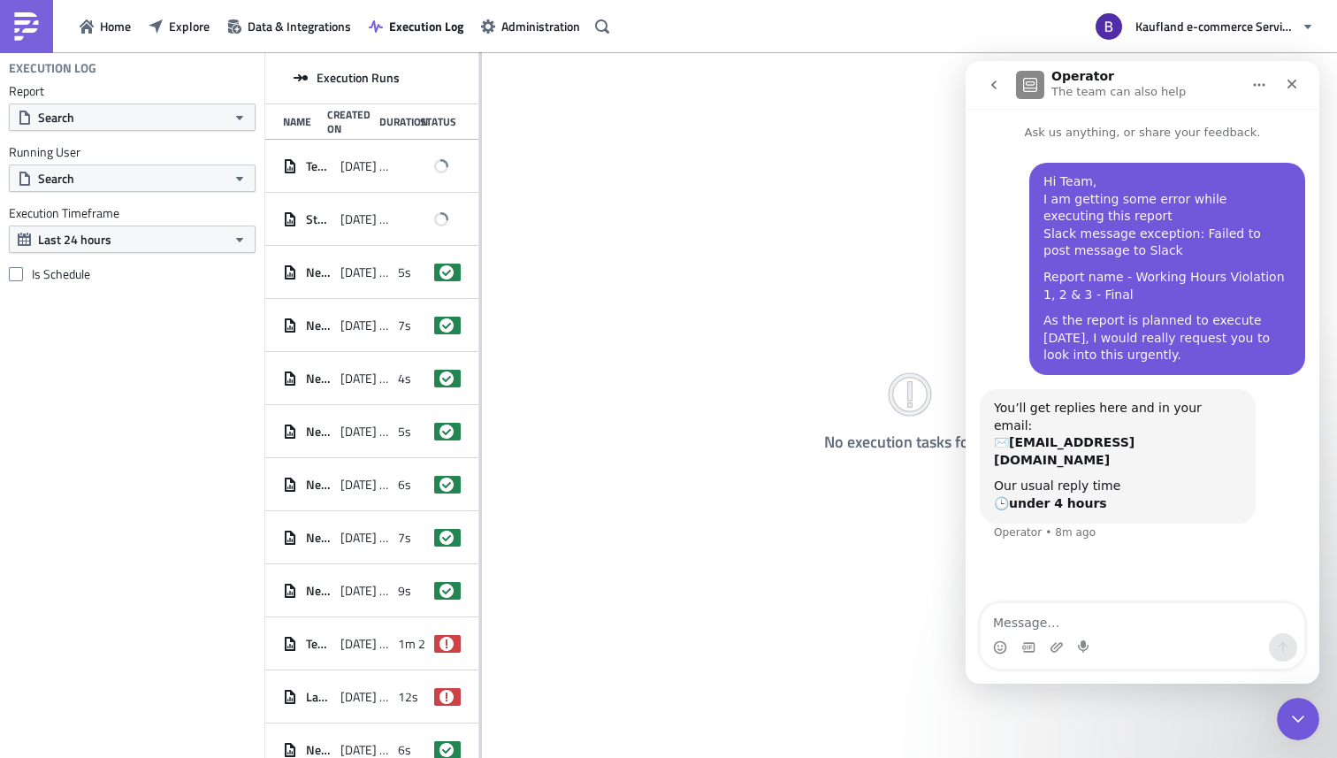
click at [1120, 621] on textarea "Message…" at bounding box center [1143, 618] width 324 height 30
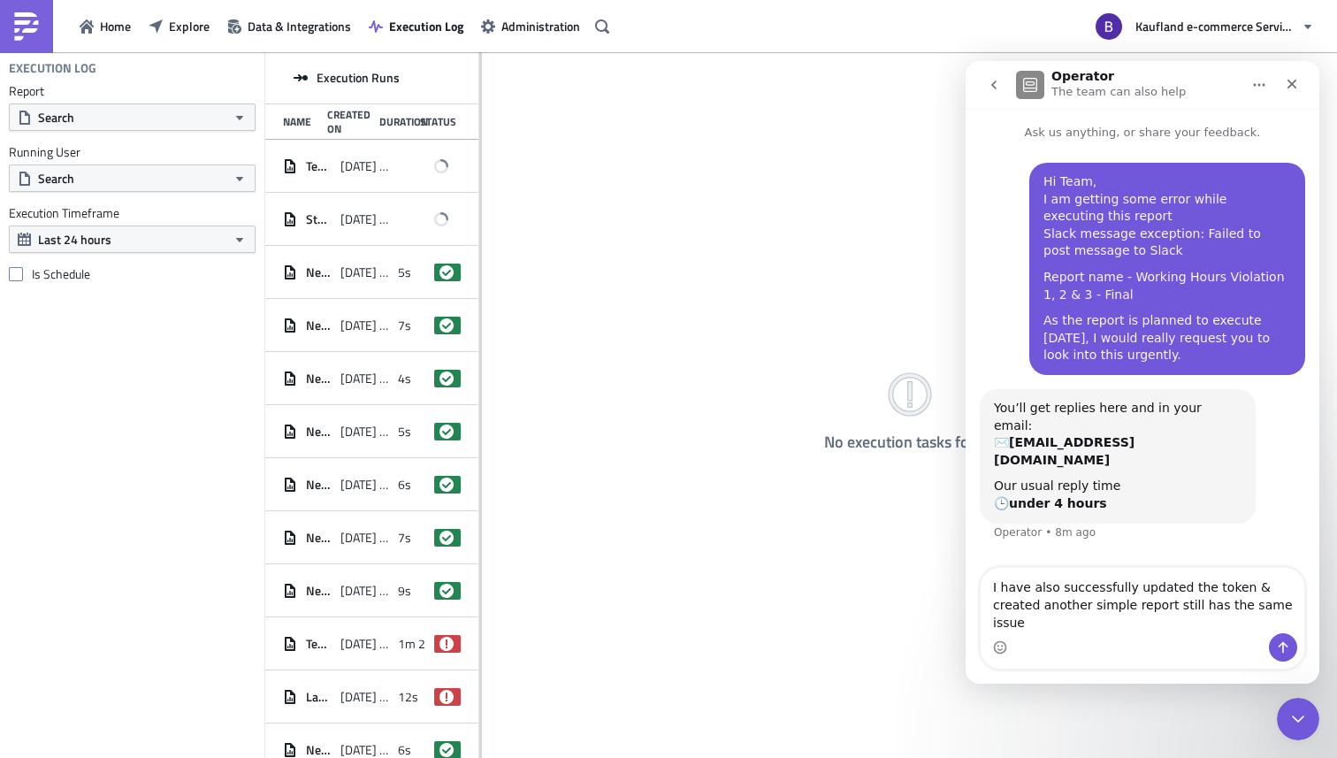
type textarea "I have also successfully updated the token & created another simple report stil…"
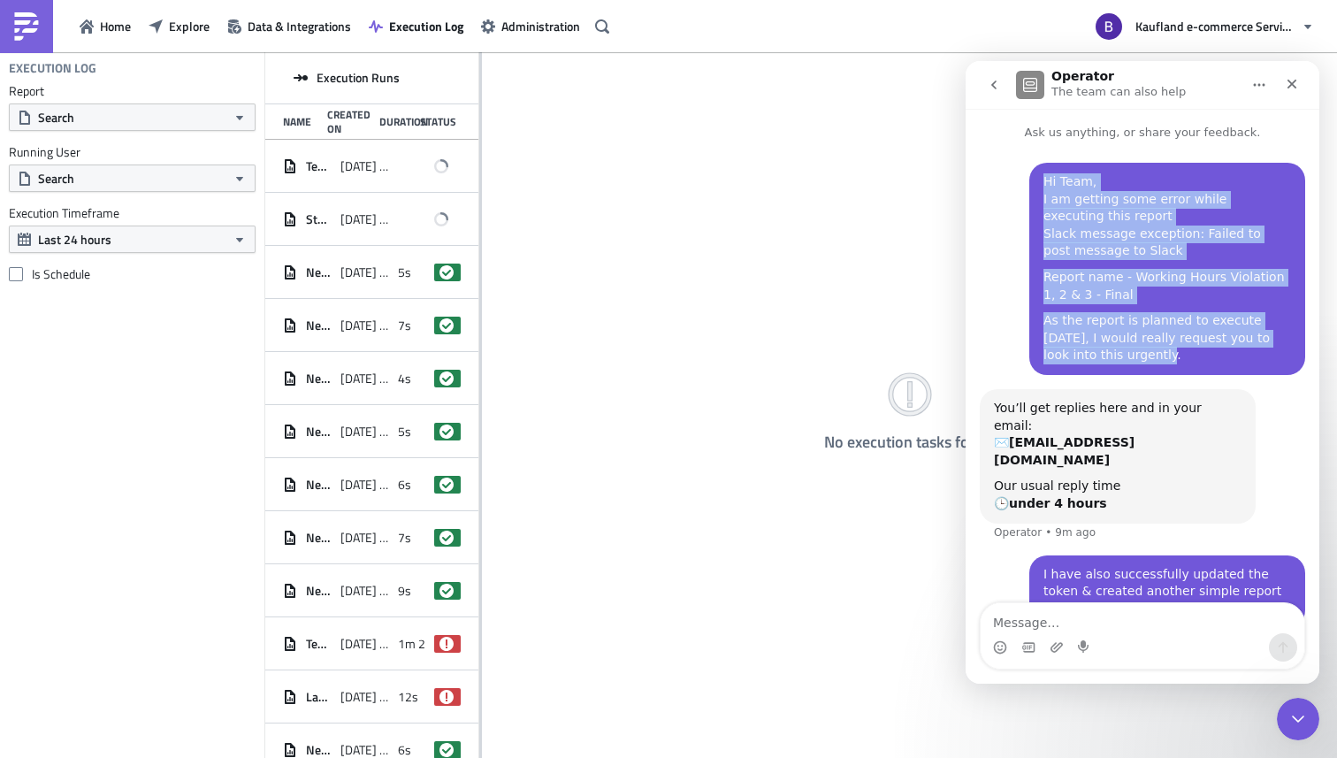
drag, startPoint x: 1089, startPoint y: 359, endPoint x: 1021, endPoint y: 190, distance: 182.1
click at [1029, 190] on div "Hi Team, I am getting some error while executing this report Slack message exce…" at bounding box center [1167, 269] width 276 height 212
copy div "Hi Team, I am getting some error while executing this report Slack message exce…"
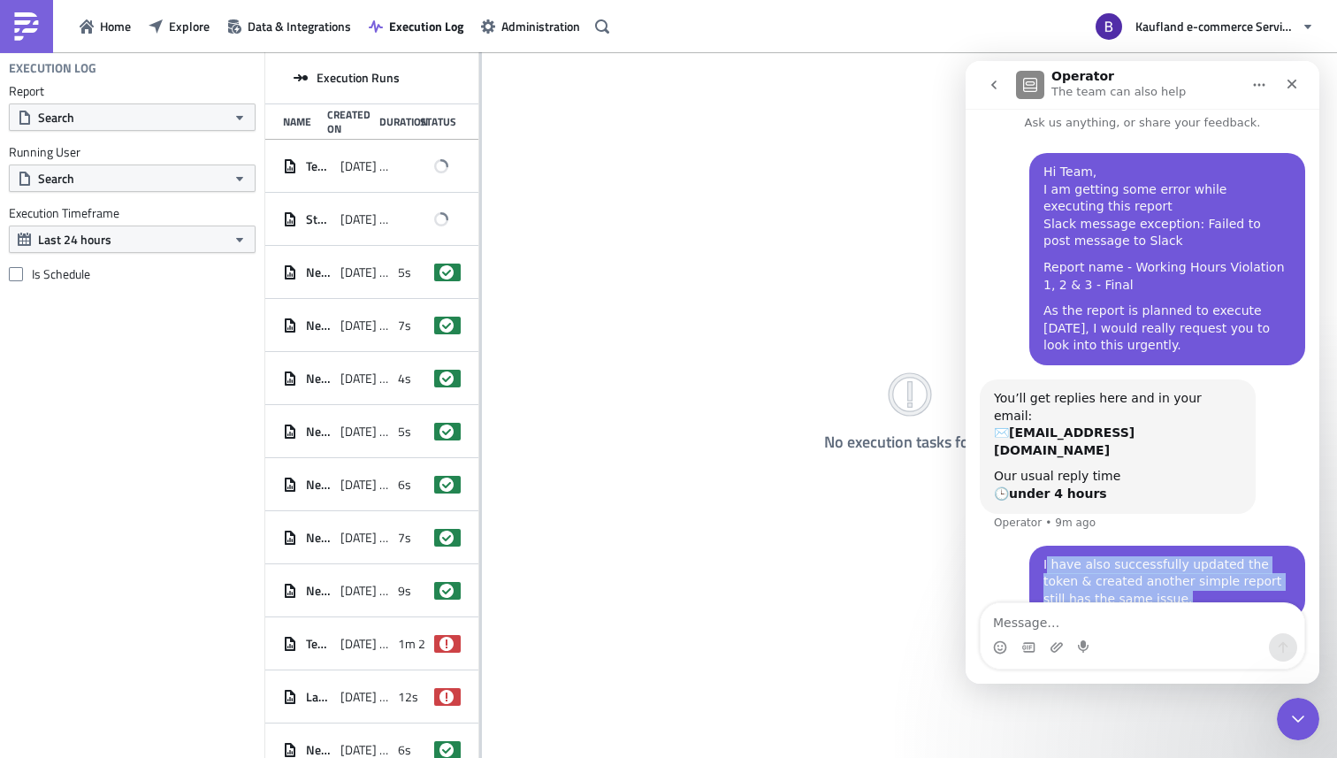
drag, startPoint x: 1135, startPoint y: 564, endPoint x: 1036, endPoint y: 529, distance: 106.0
click at [1043, 556] on div "I have also successfully updated the token & created another simple report stil…" at bounding box center [1167, 582] width 248 height 52
copy div "have also successfully updated the token & created another simple report still …"
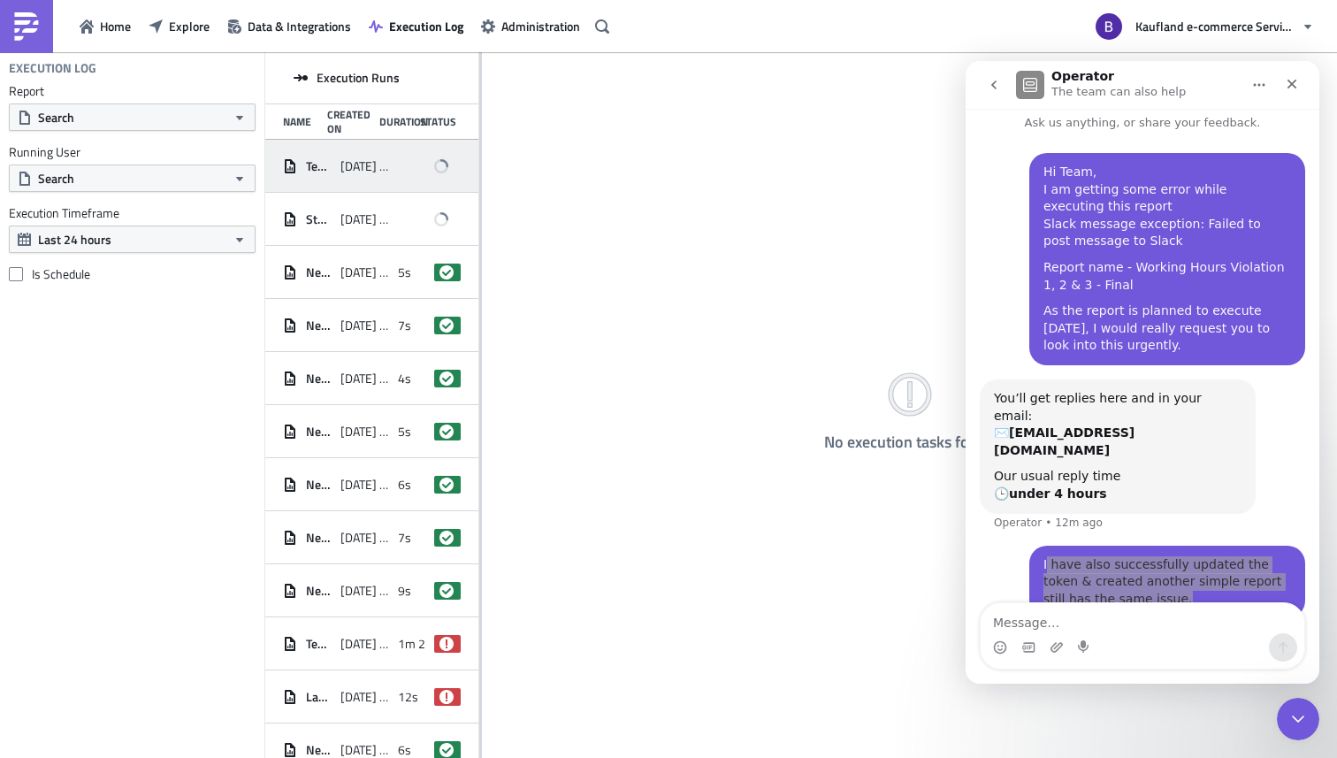
click at [349, 172] on span "[DATE] 15:06" at bounding box center [364, 166] width 49 height 16
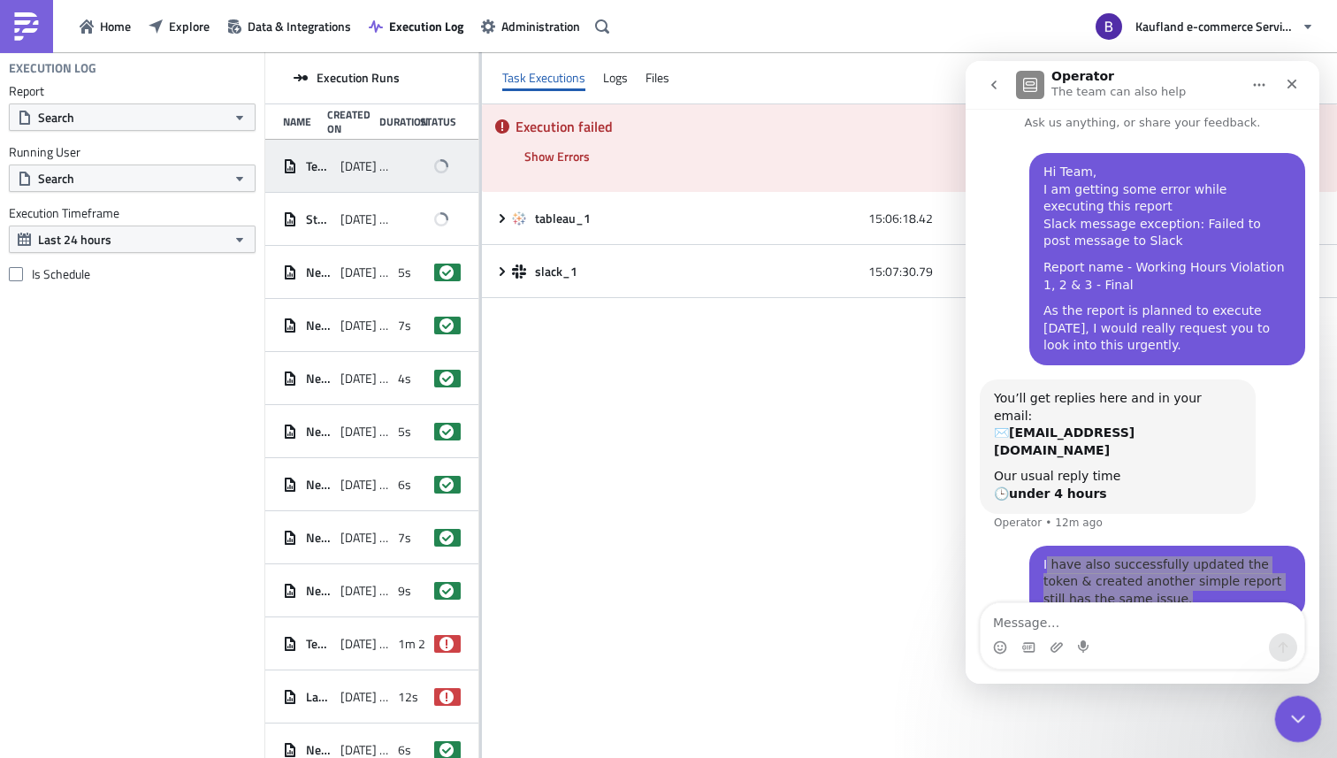
click at [1302, 730] on div "Close Intercom Messenger" at bounding box center [1295, 716] width 42 height 42
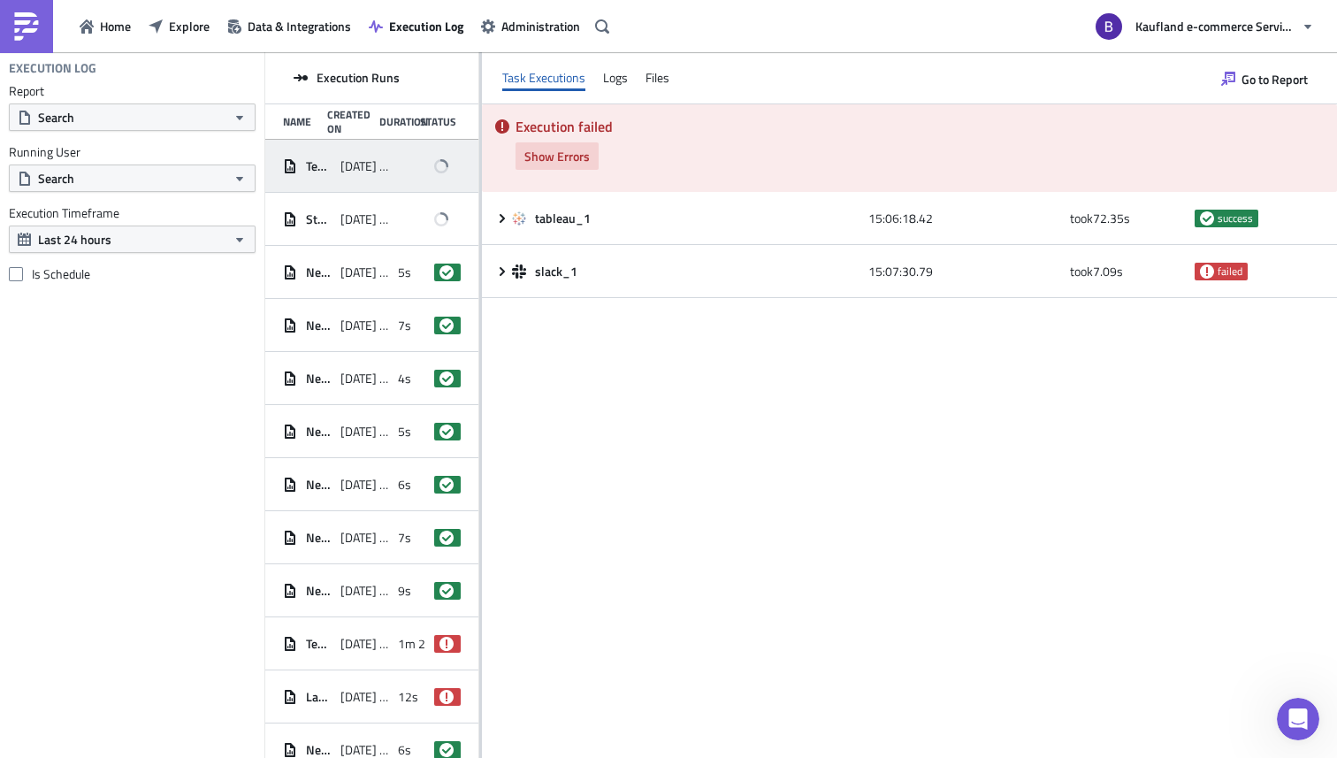
click at [542, 148] on span "Show Errors" at bounding box center [556, 156] width 65 height 19
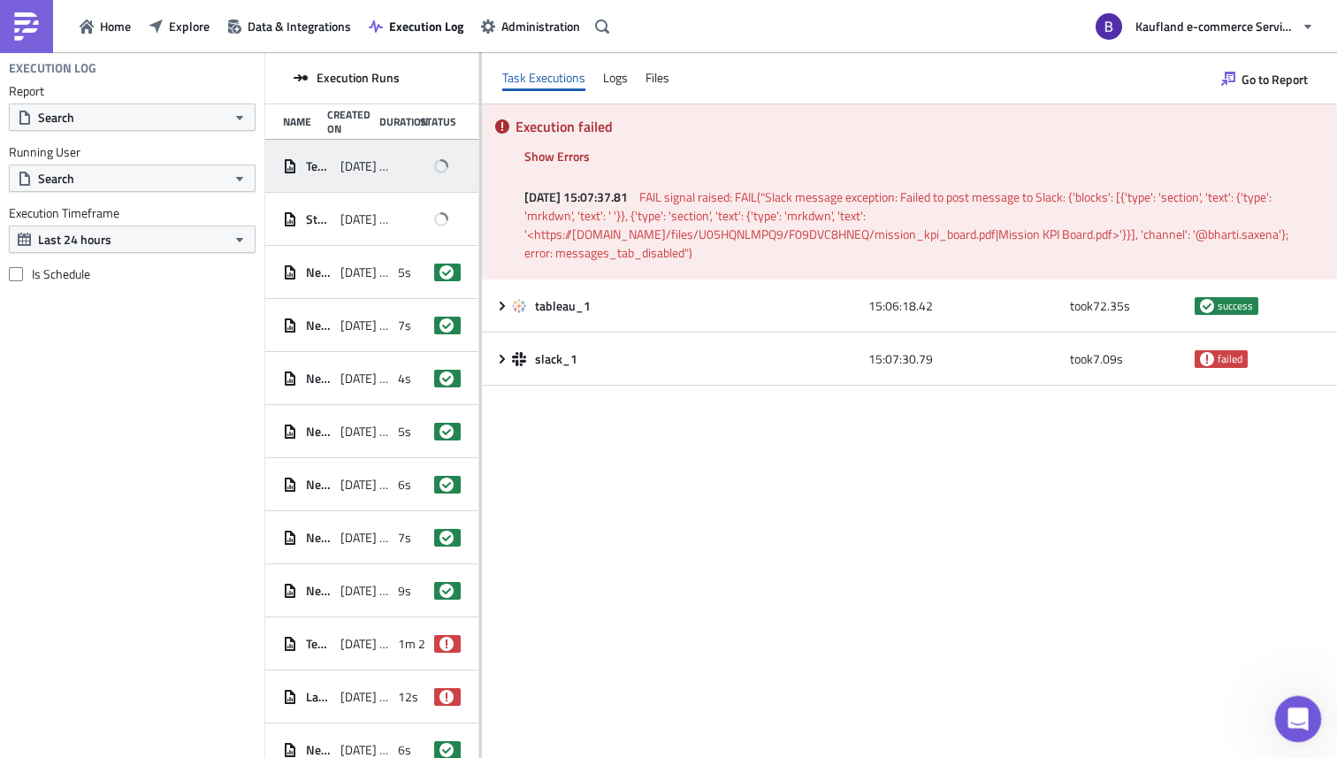
click at [1297, 723] on icon "Open Intercom Messenger" at bounding box center [1295, 716] width 29 height 29
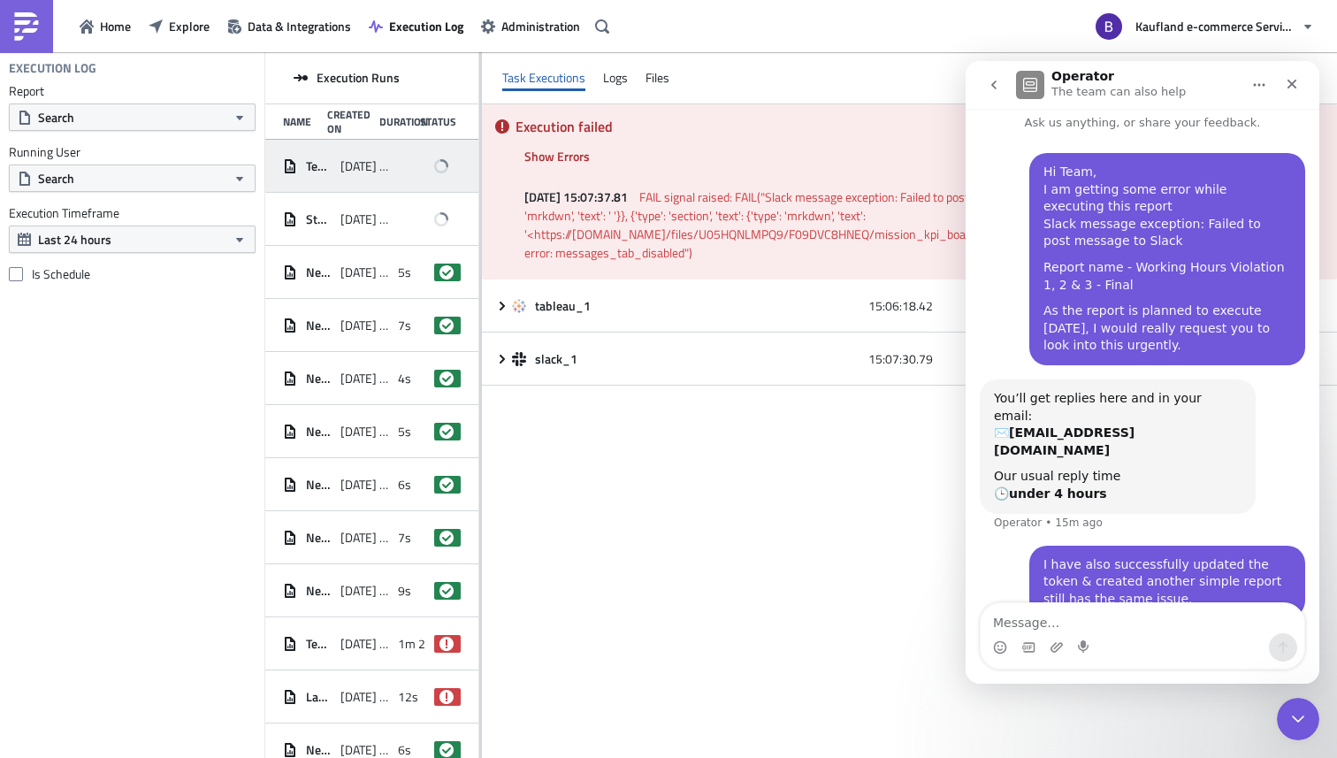
click at [992, 90] on button "go back" at bounding box center [994, 85] width 34 height 34
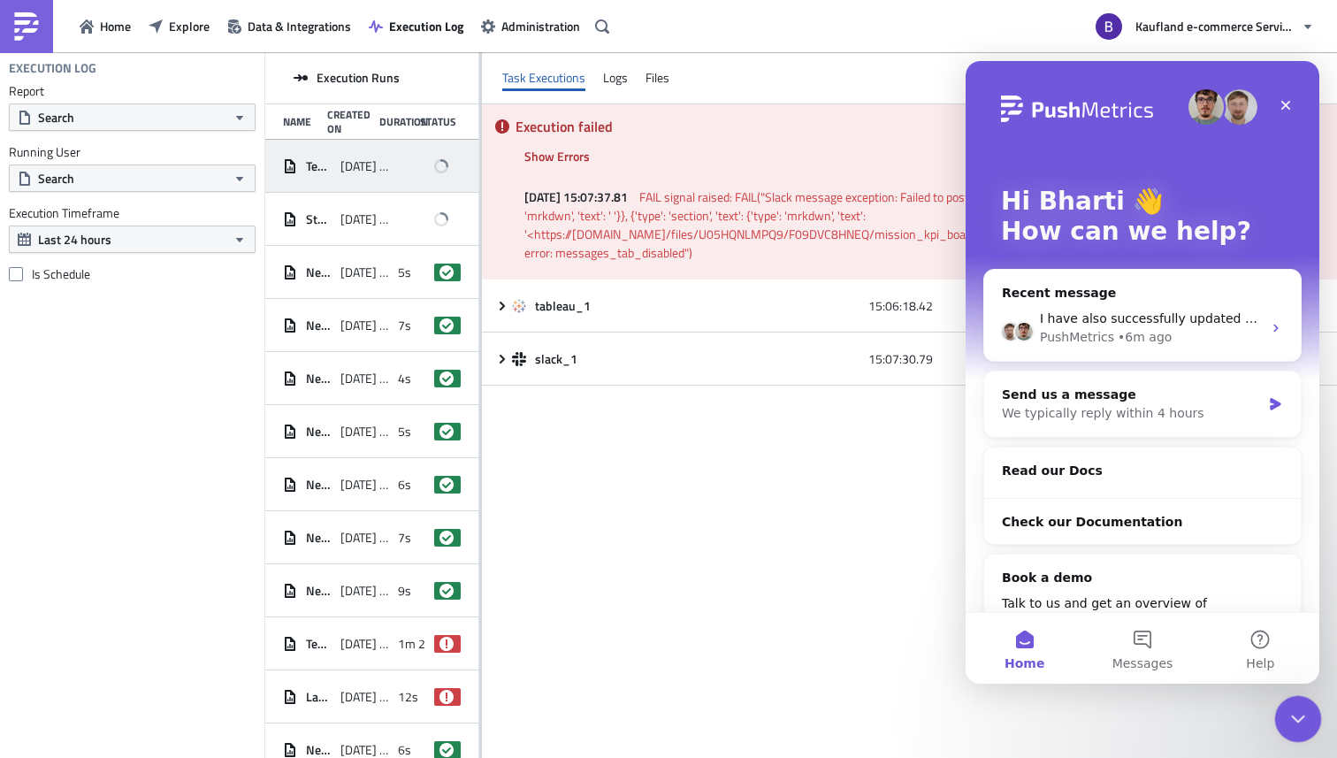
click at [1288, 706] on icon "Close Intercom Messenger" at bounding box center [1295, 716] width 21 height 21
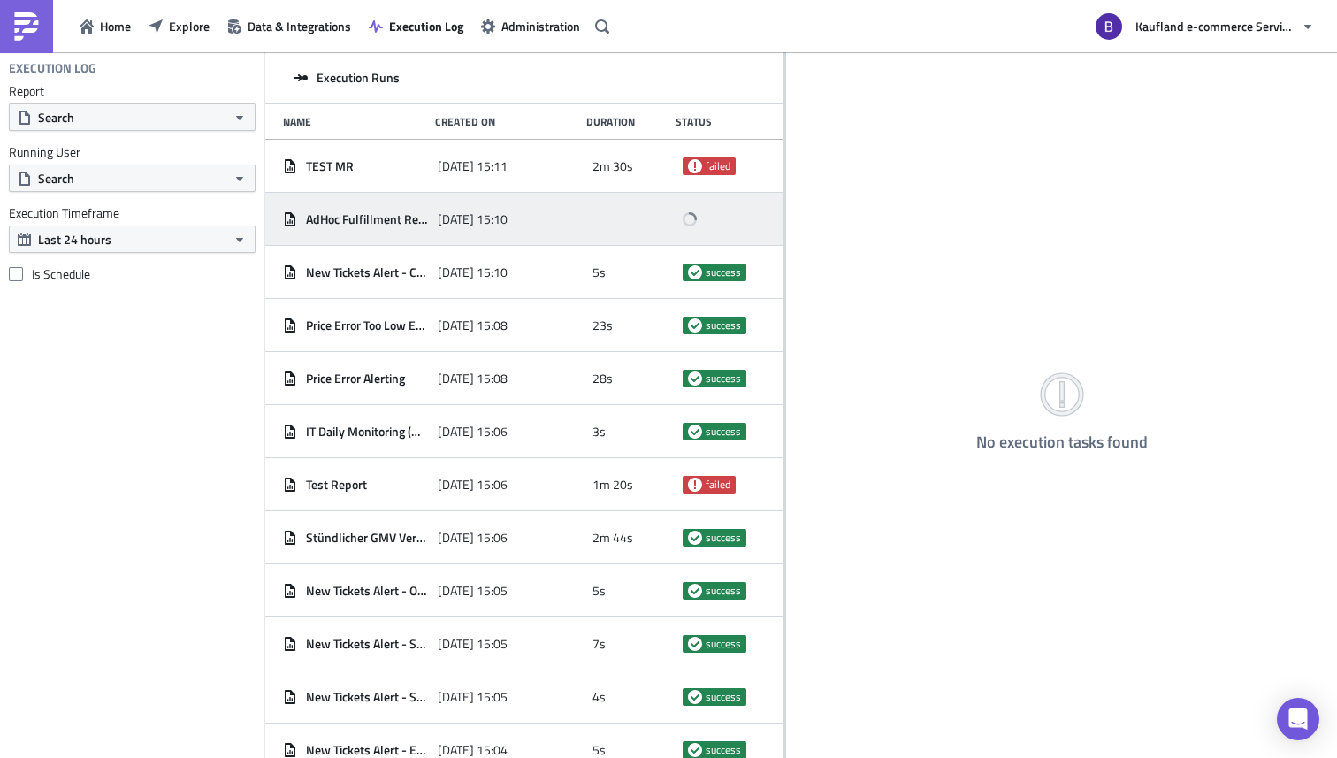
drag, startPoint x: 479, startPoint y: 200, endPoint x: 764, endPoint y: 206, distance: 284.8
click at [783, 208] on div at bounding box center [784, 406] width 3 height 708
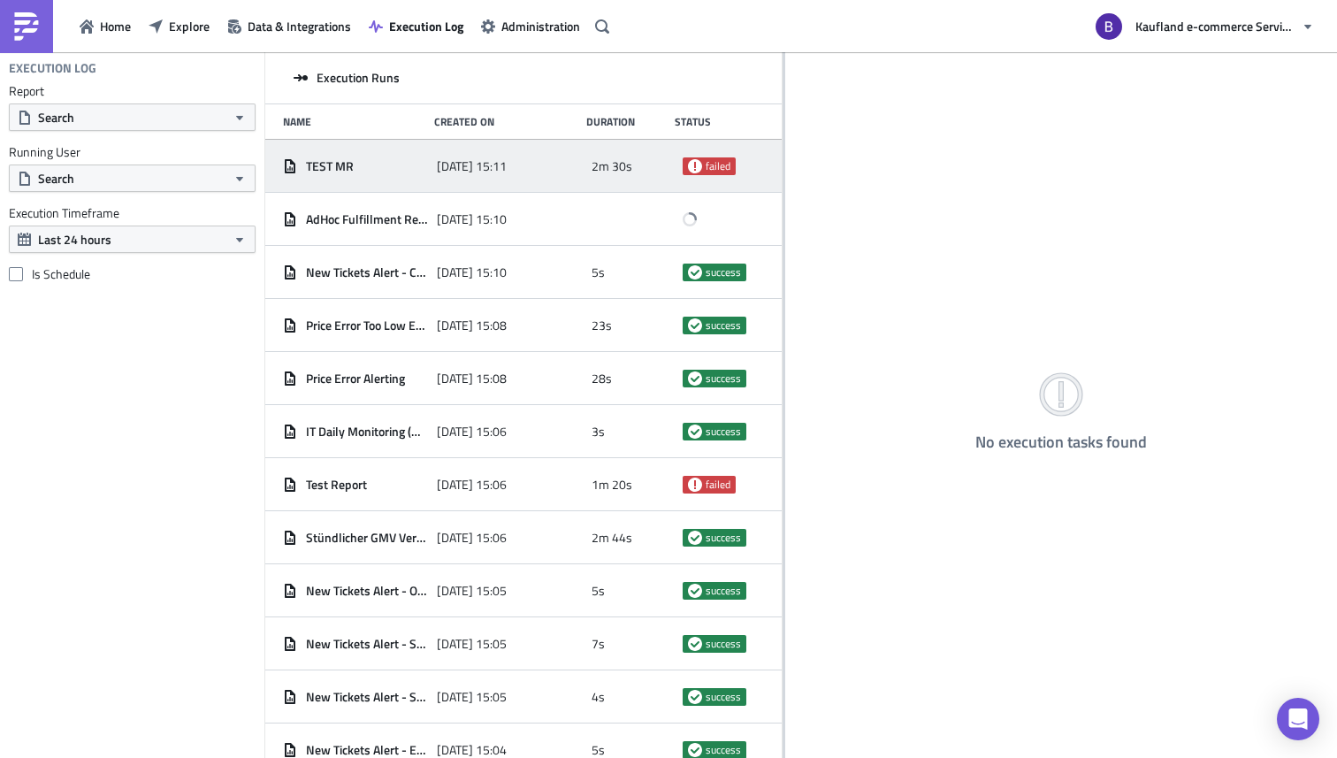
click at [455, 160] on span "2025-09-05 15:11" at bounding box center [472, 166] width 70 height 16
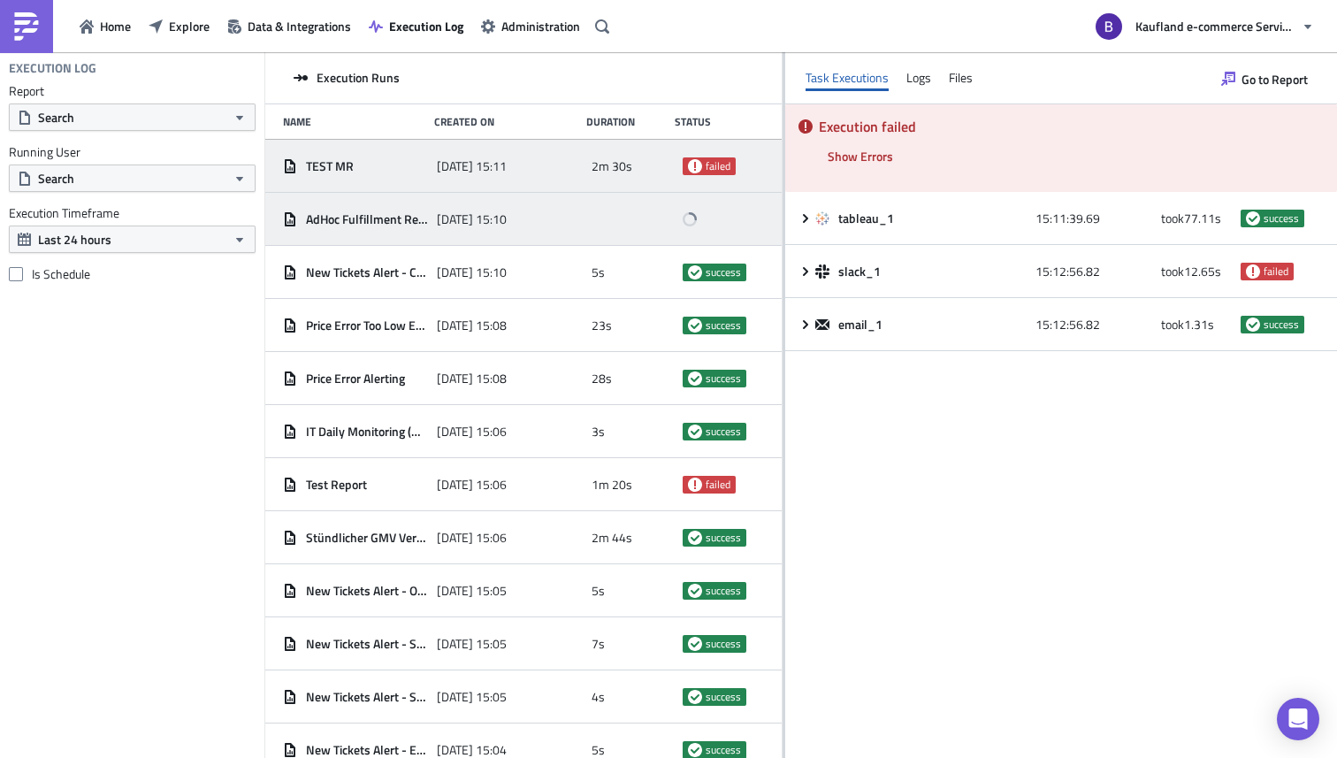
click at [452, 216] on span "2025-09-05 15:10" at bounding box center [472, 219] width 70 height 16
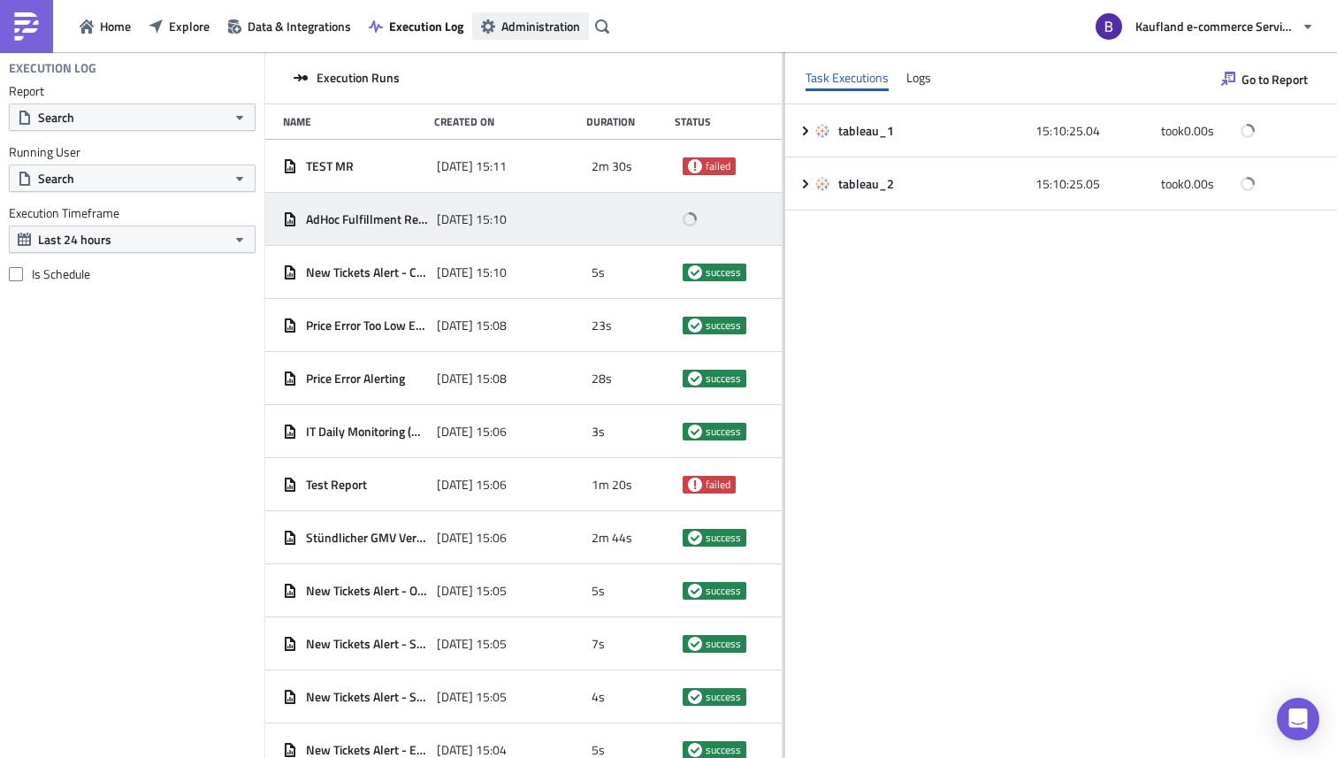
click at [541, 30] on span "Administration" at bounding box center [540, 26] width 79 height 19
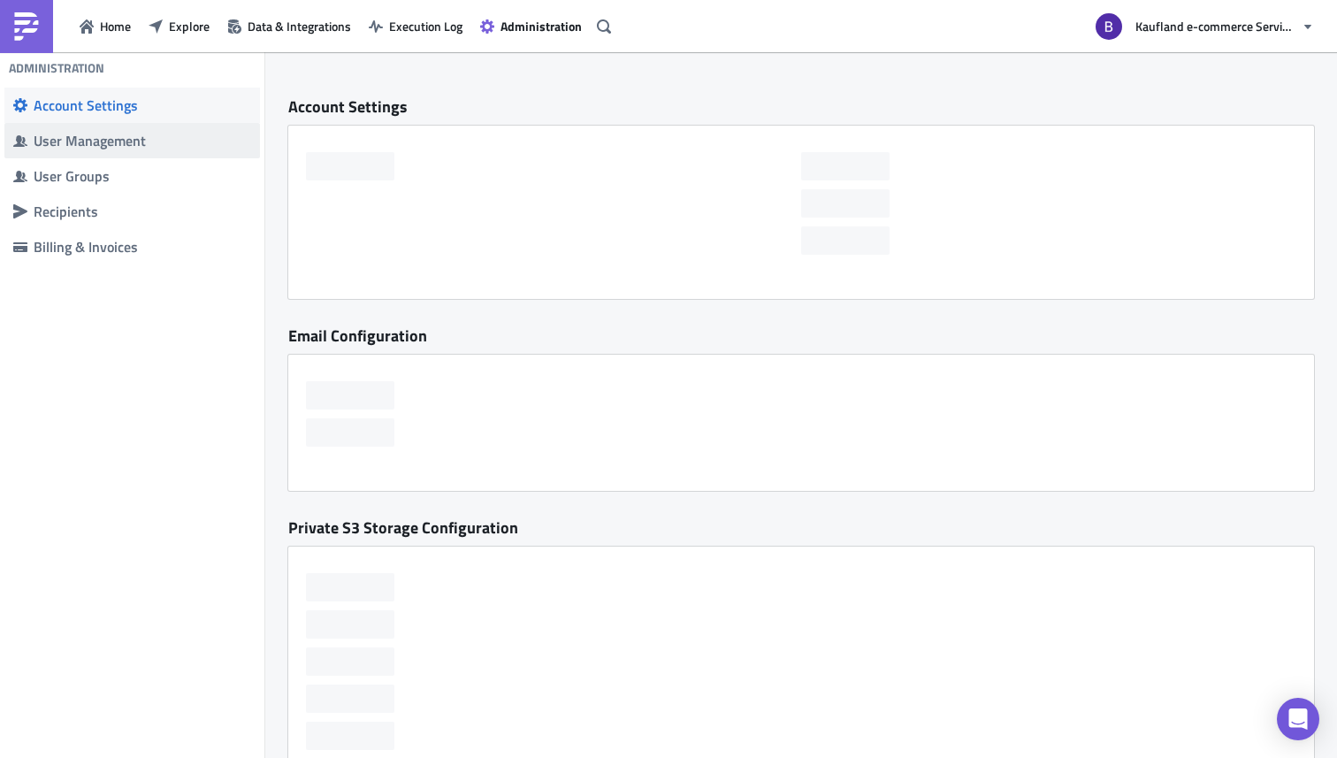
click at [120, 144] on div "User Management" at bounding box center [143, 141] width 218 height 18
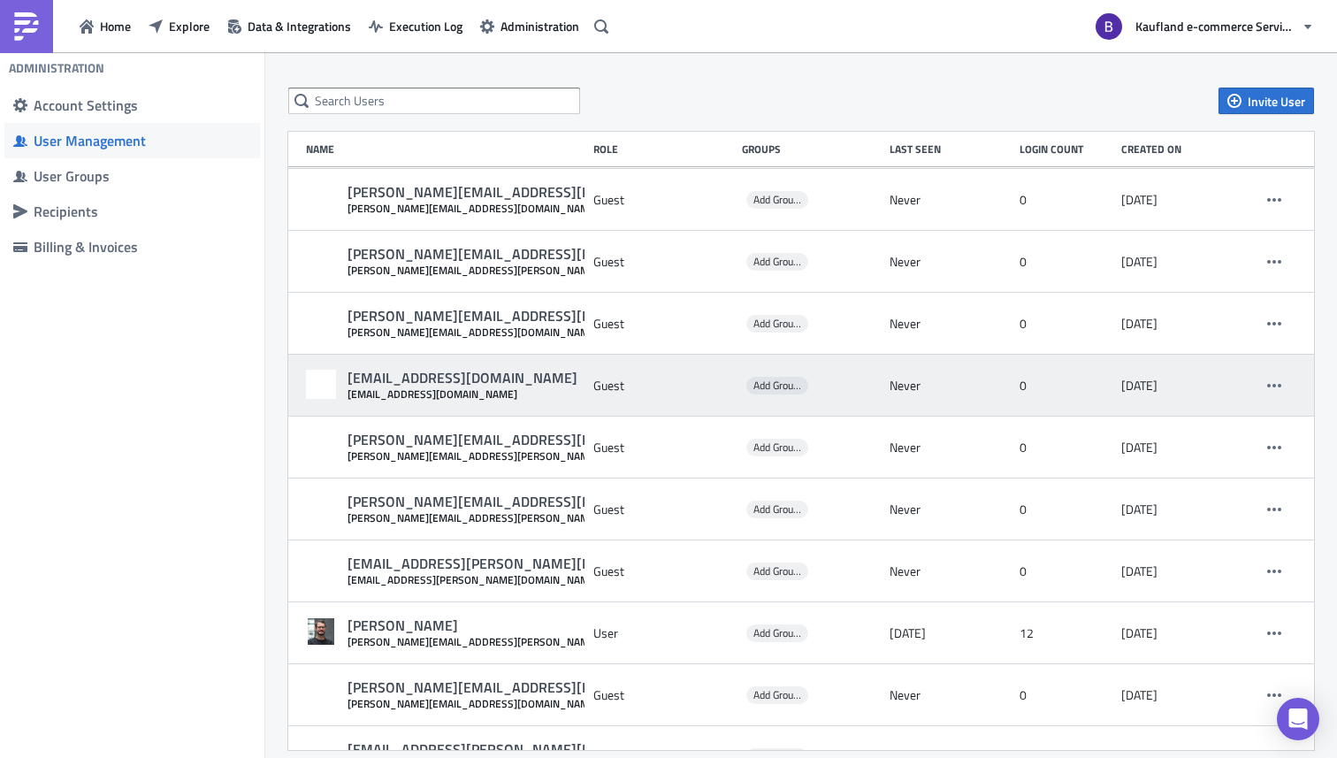
scroll to position [2787, 0]
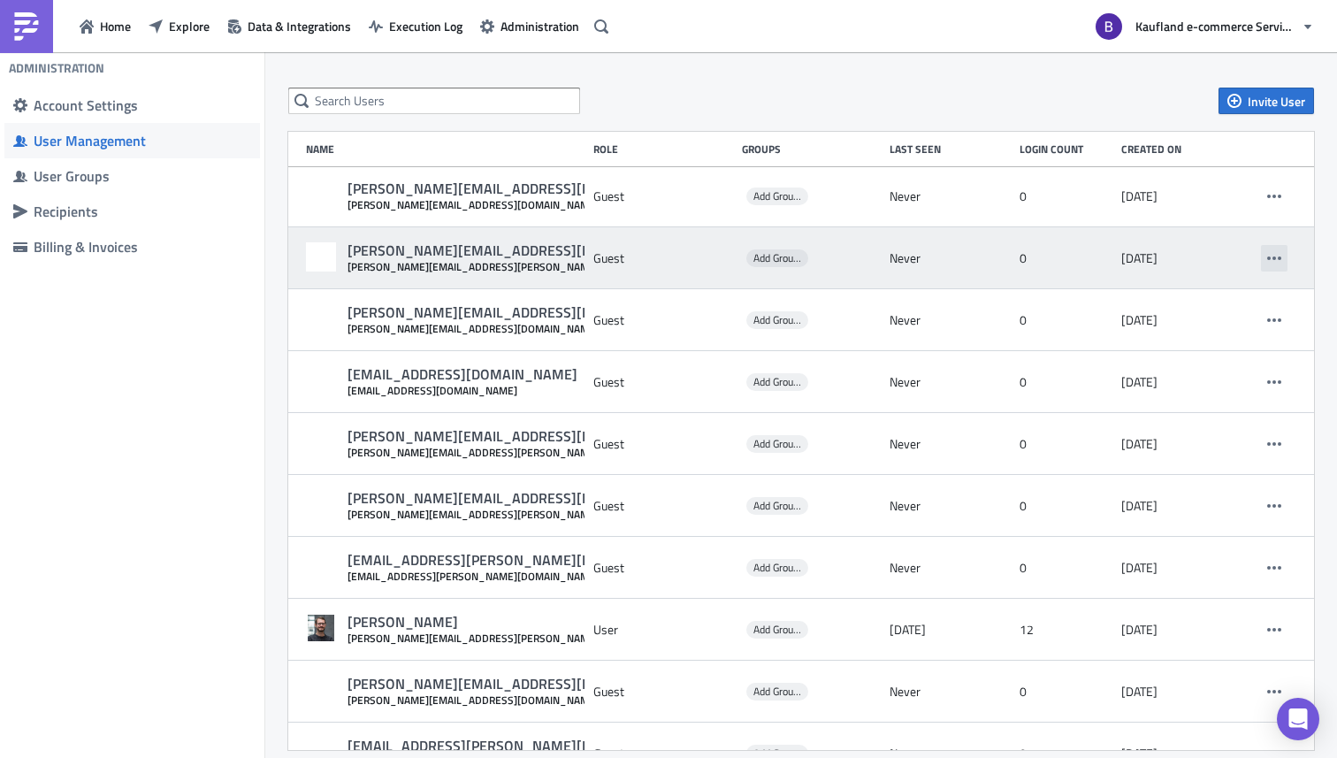
click at [1267, 256] on icon "button" at bounding box center [1274, 258] width 14 height 4
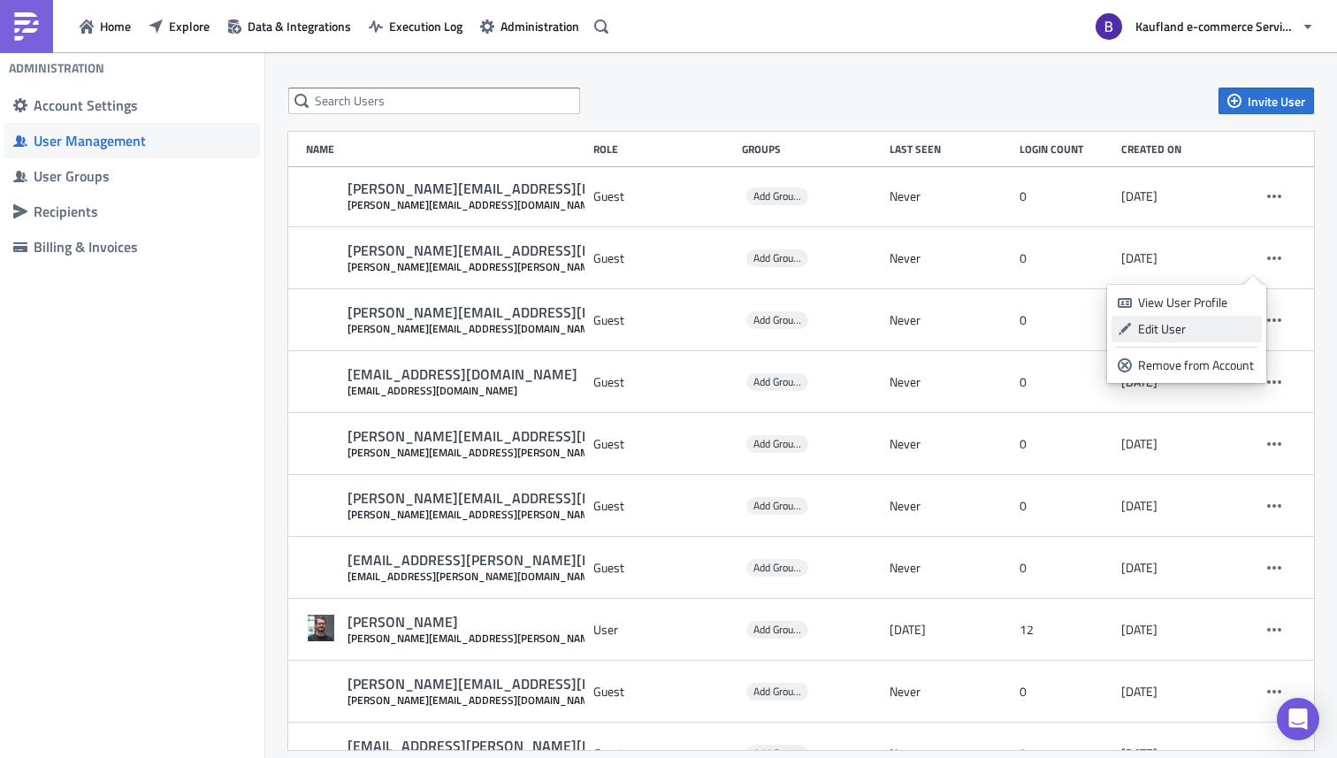
click at [1165, 333] on div "Edit User" at bounding box center [1197, 329] width 118 height 18
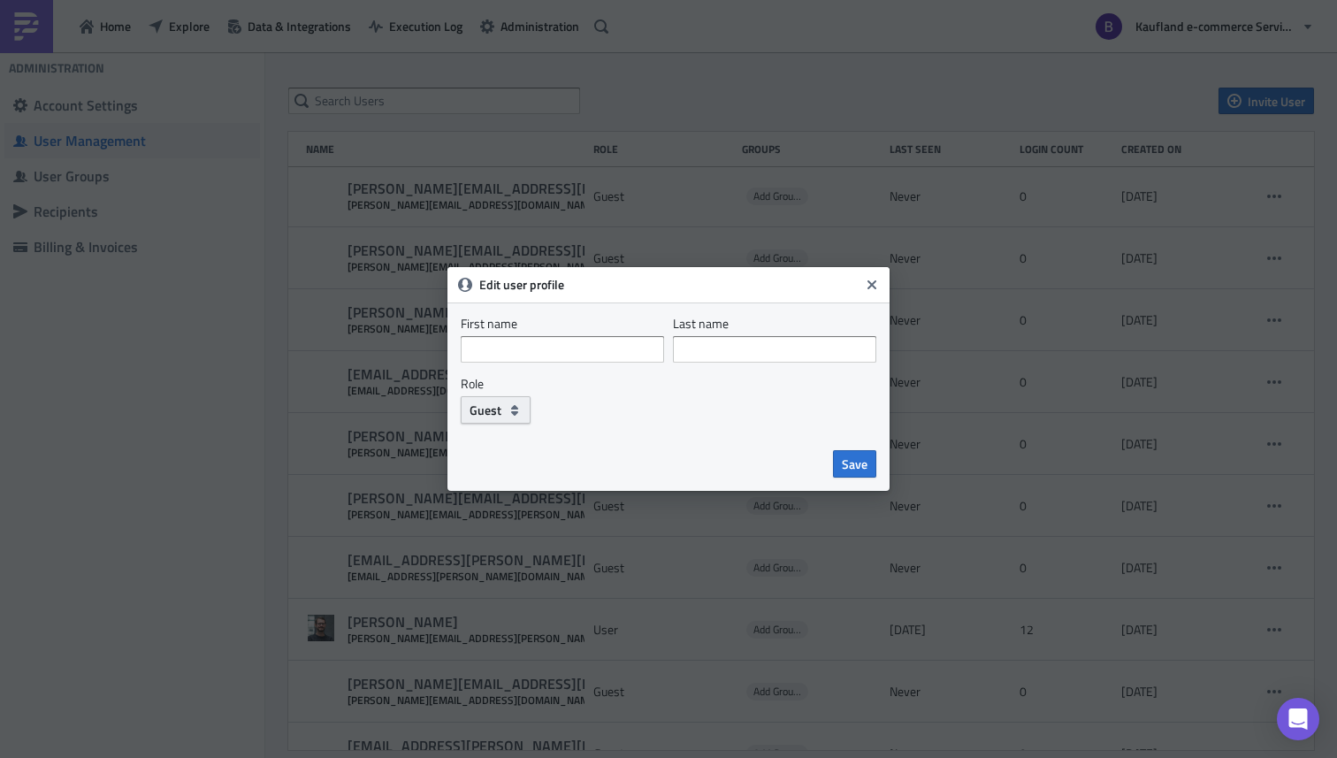
click at [486, 406] on span "Guest" at bounding box center [486, 410] width 32 height 19
click at [872, 284] on icon "Close" at bounding box center [871, 284] width 9 height 9
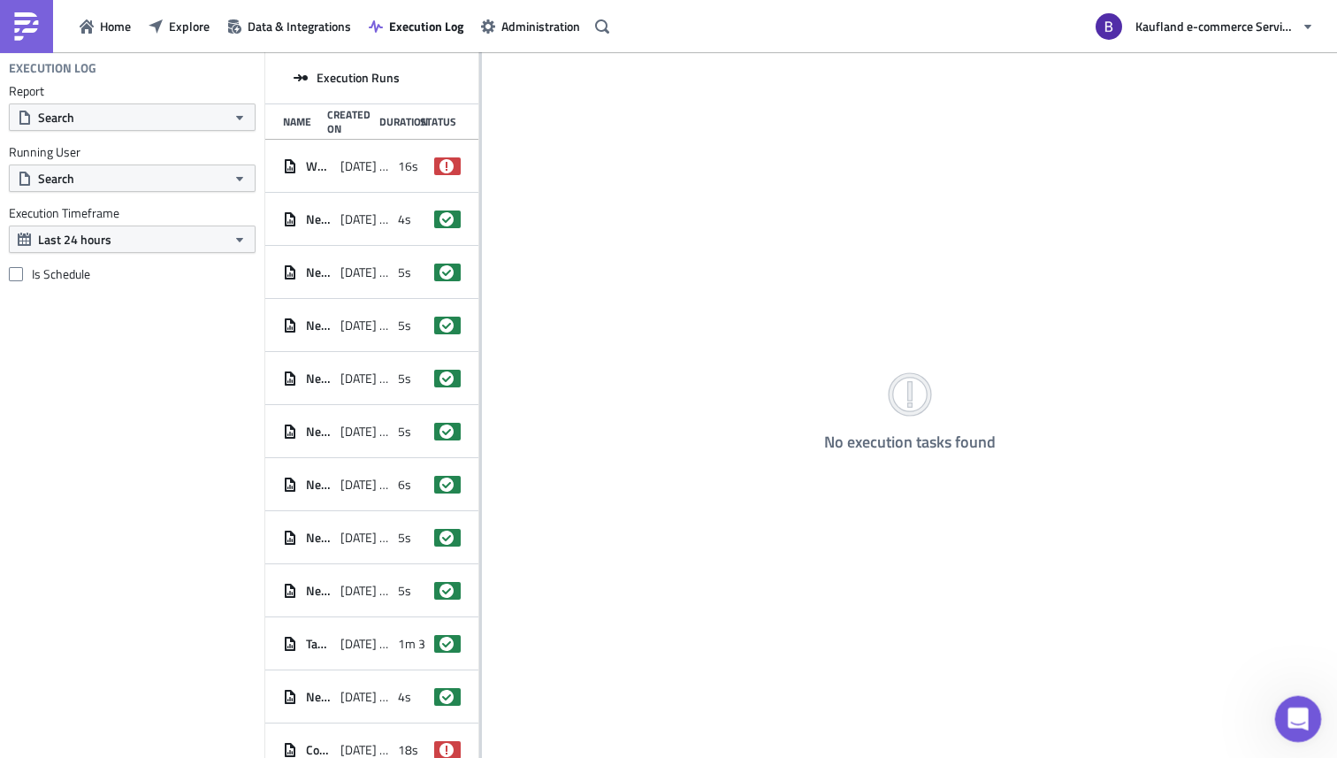
click at [1287, 722] on icon "Open Intercom Messenger" at bounding box center [1295, 716] width 29 height 29
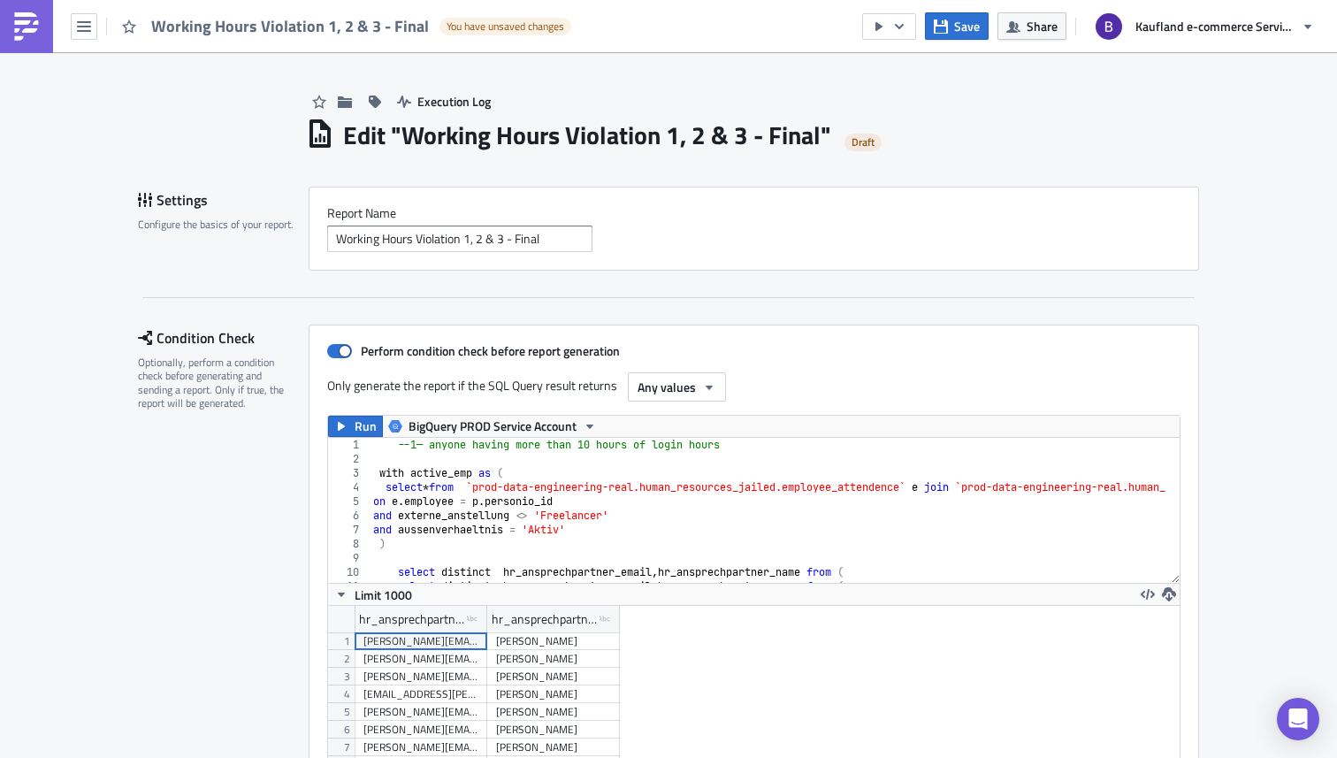
scroll to position [203, 852]
click at [905, 32] on icon "button" at bounding box center [899, 26] width 14 height 14
click at [918, 70] on div "Send Just to Me" at bounding box center [943, 71] width 138 height 18
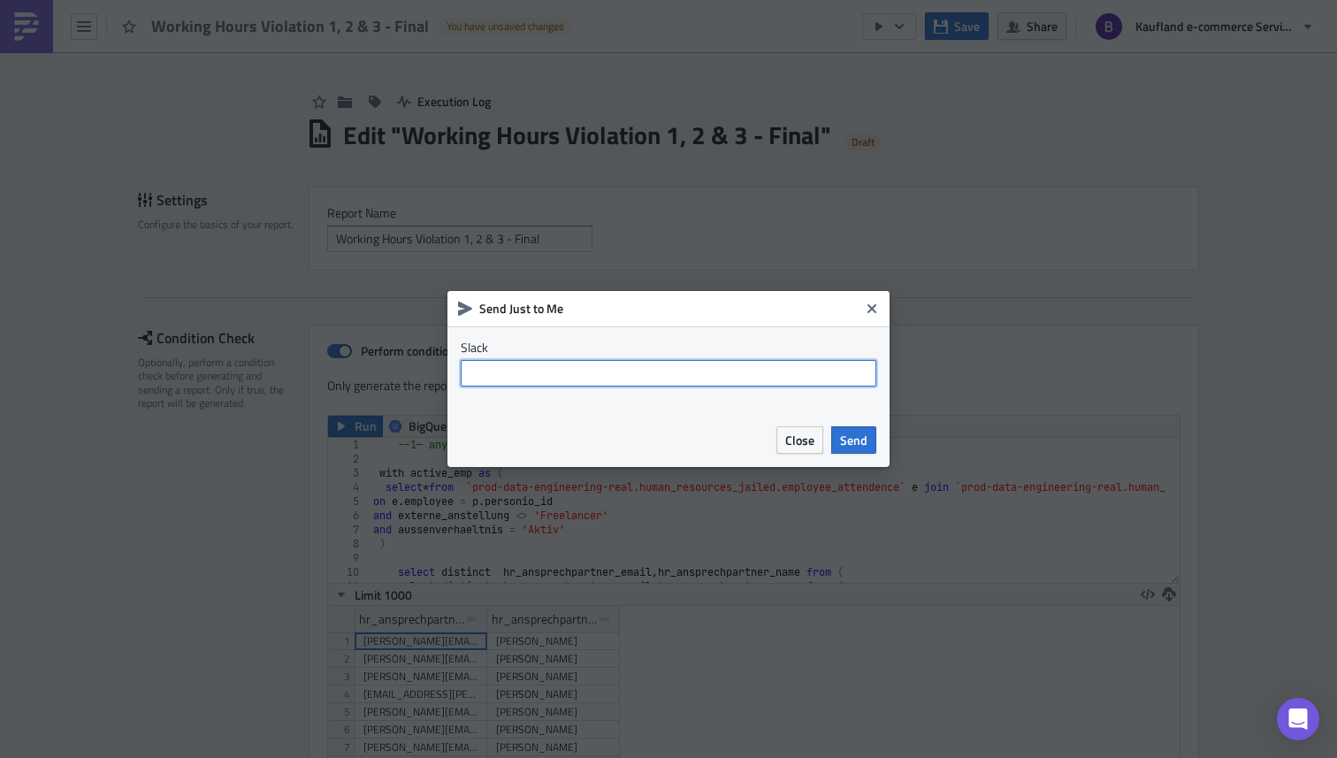
click at [699, 376] on input "text" at bounding box center [669, 373] width 416 height 27
type input "@bharti.saxena"
click at [873, 445] on button "Send" at bounding box center [853, 439] width 45 height 27
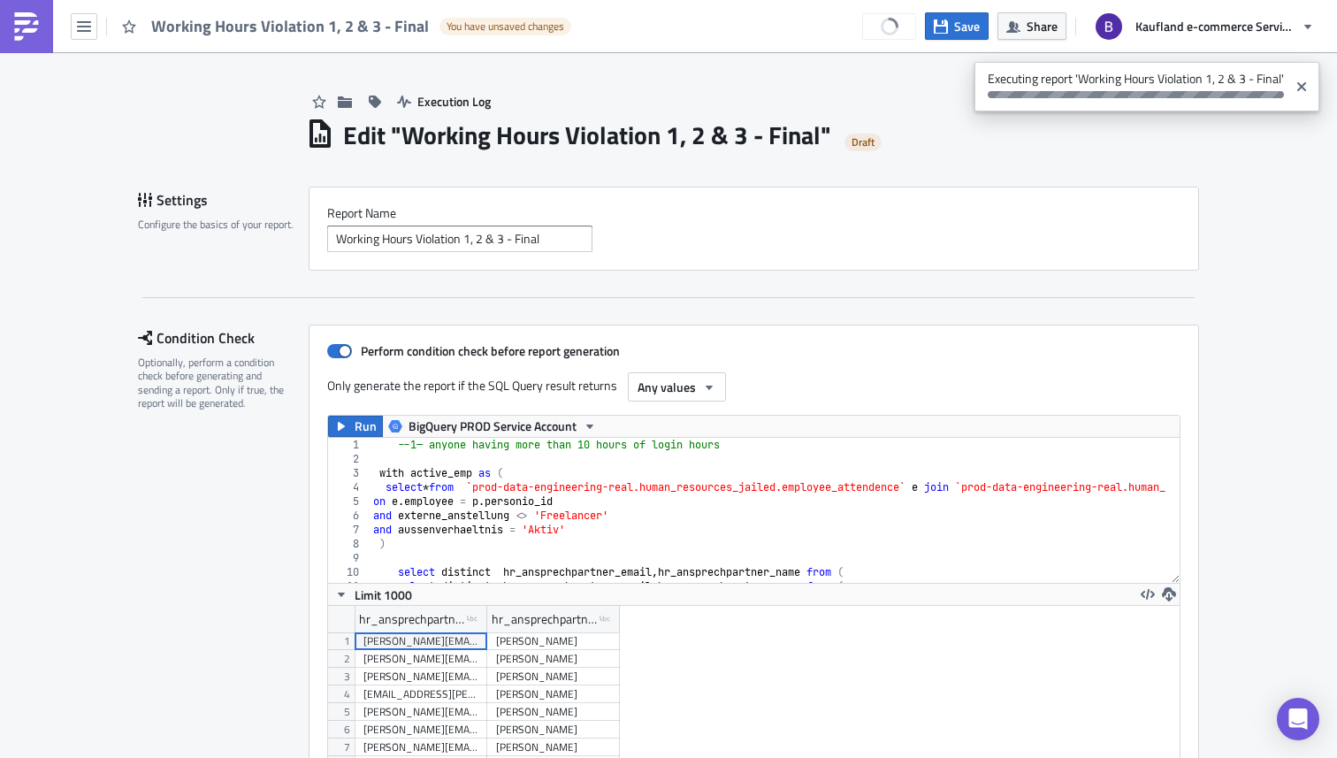
click at [970, 285] on div "Settings Configure the basics of your report. Report Nam﻿e Working Hours Violat…" at bounding box center [668, 242] width 1061 height 111
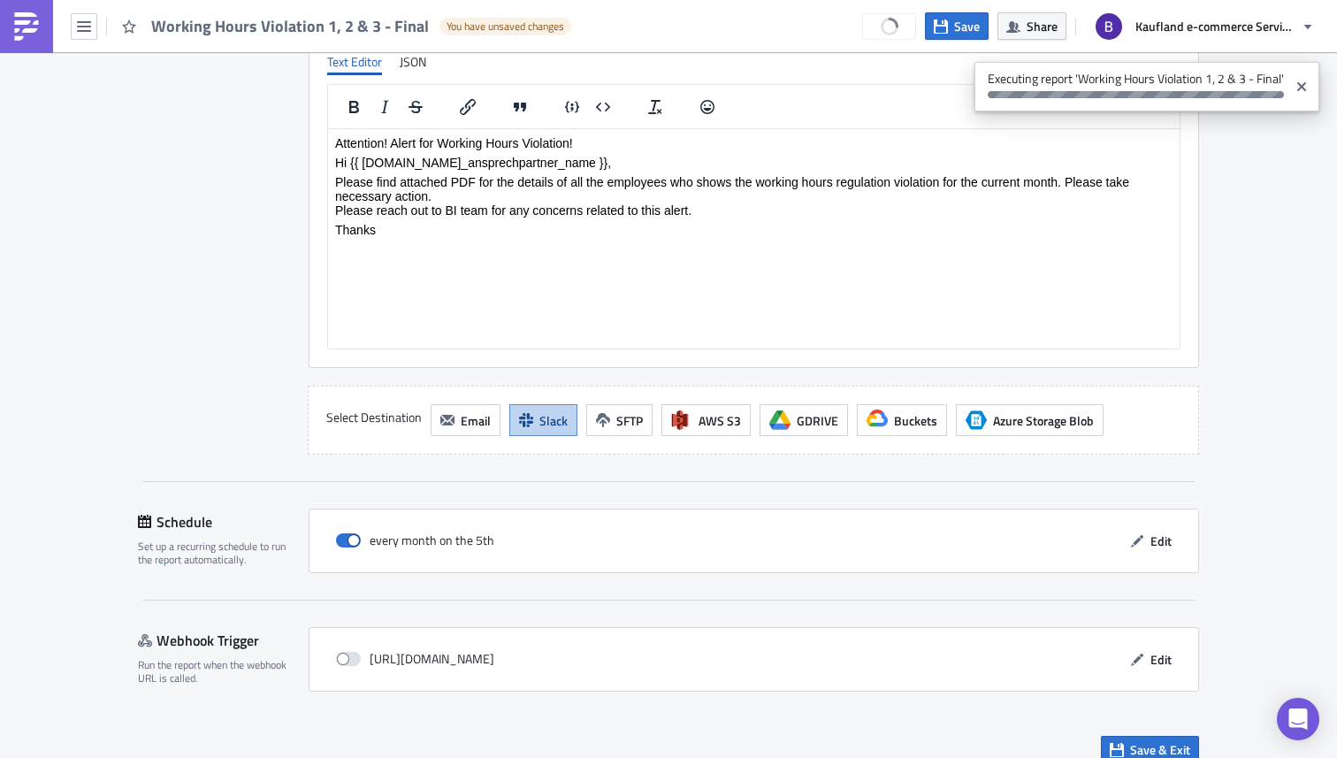
scroll to position [2557, 0]
click at [1140, 526] on button "Edit" at bounding box center [1150, 539] width 59 height 27
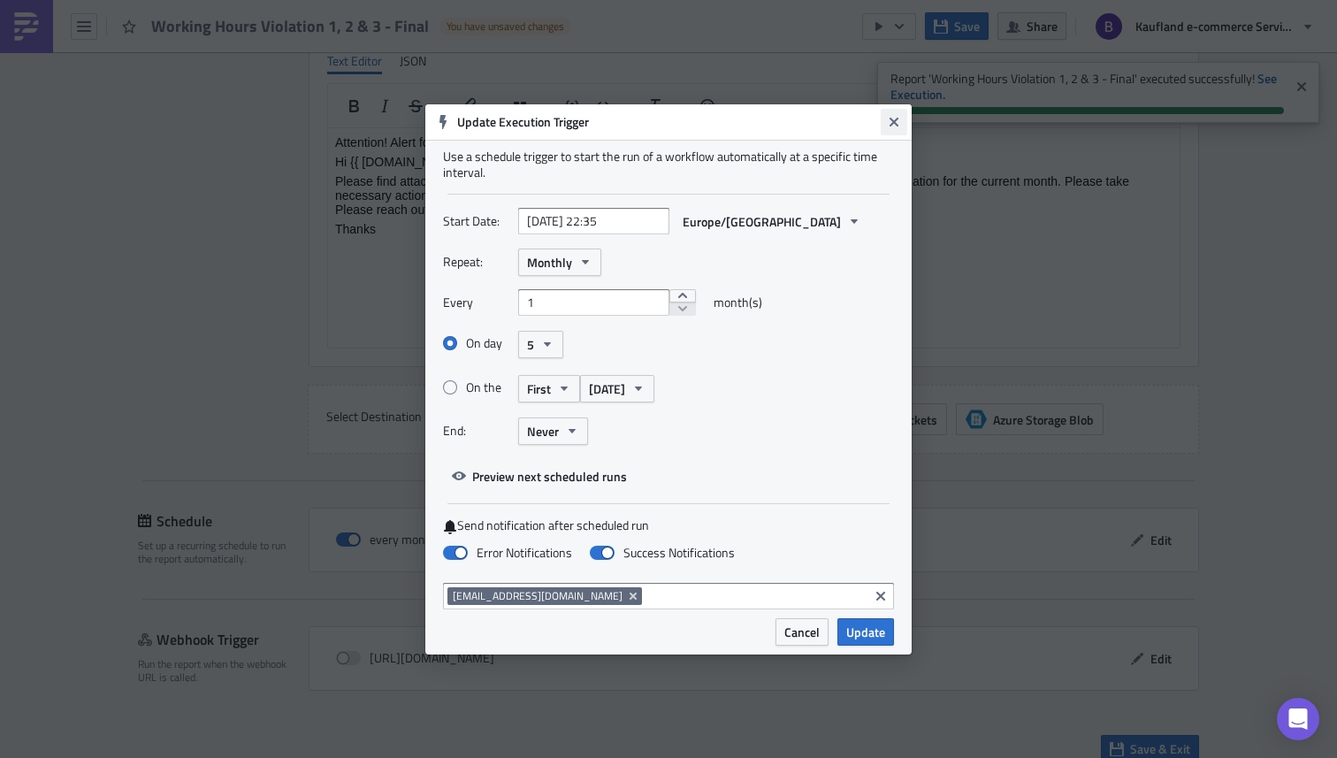
click at [897, 126] on icon "Close" at bounding box center [894, 122] width 14 height 14
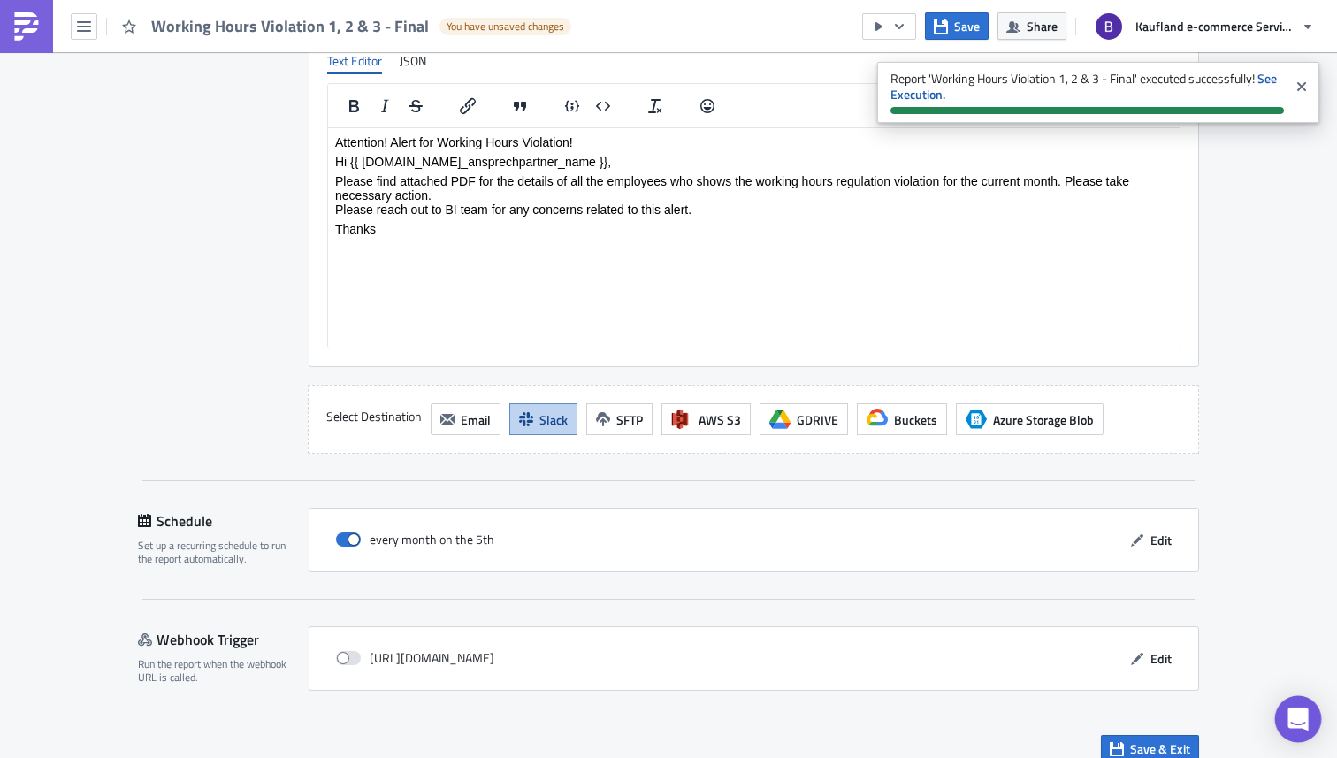
click at [1304, 718] on icon "Open Intercom Messenger" at bounding box center [1298, 718] width 20 height 23
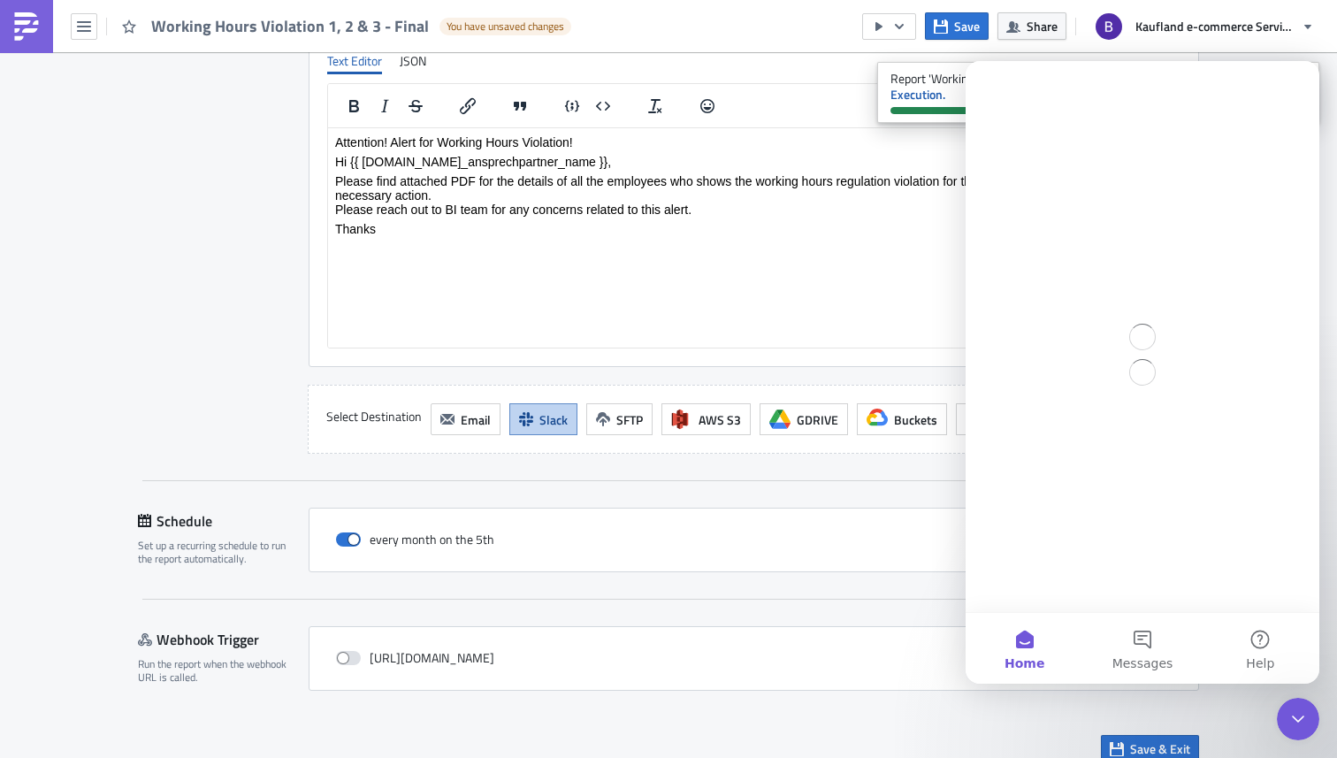
scroll to position [0, 0]
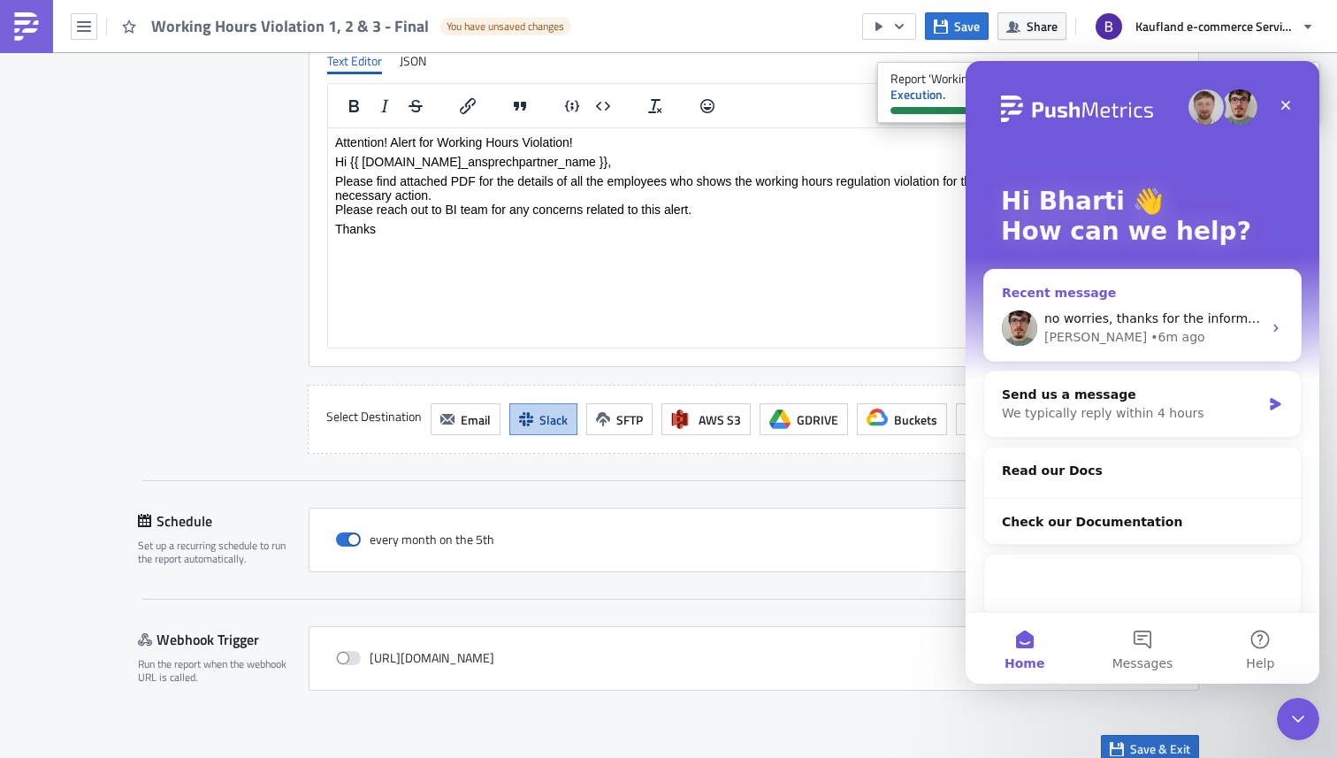
click at [1097, 324] on span "no worries, thanks for the information." at bounding box center [1163, 318] width 239 height 14
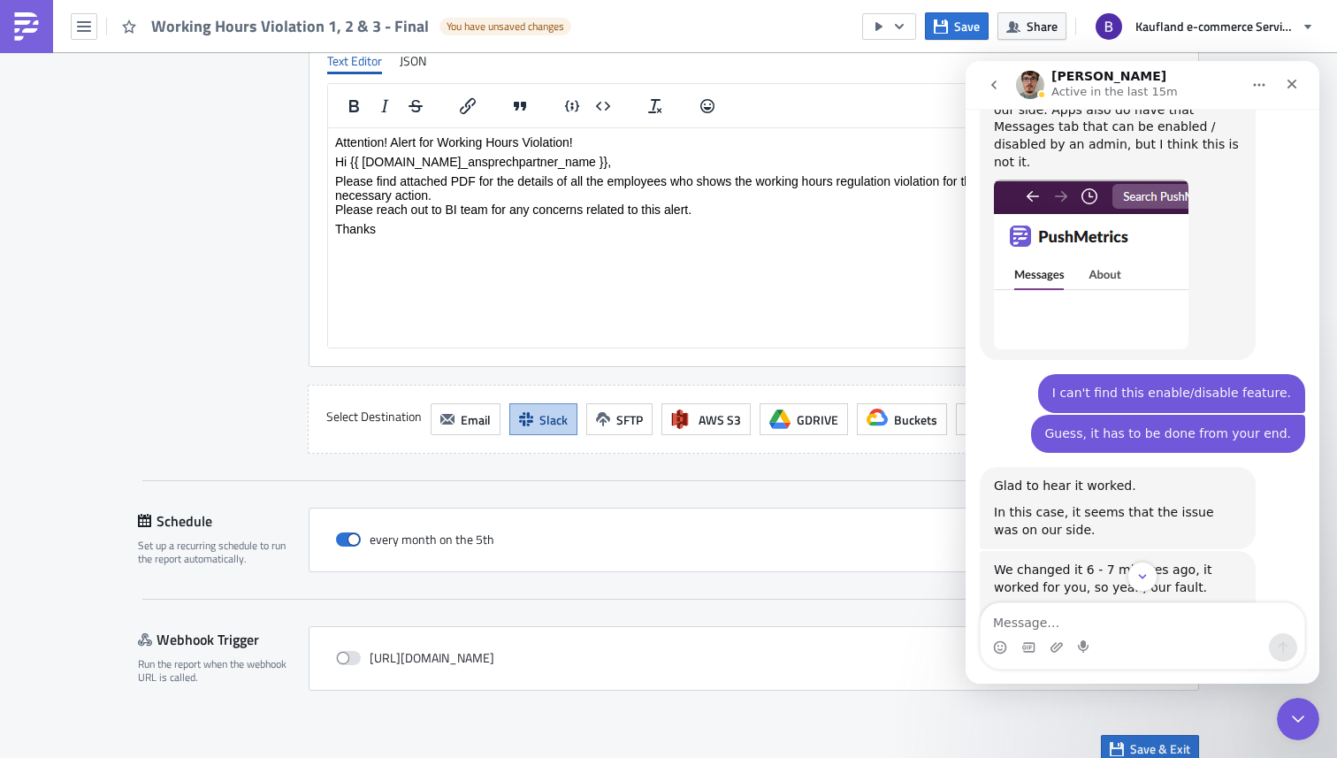
scroll to position [919, 0]
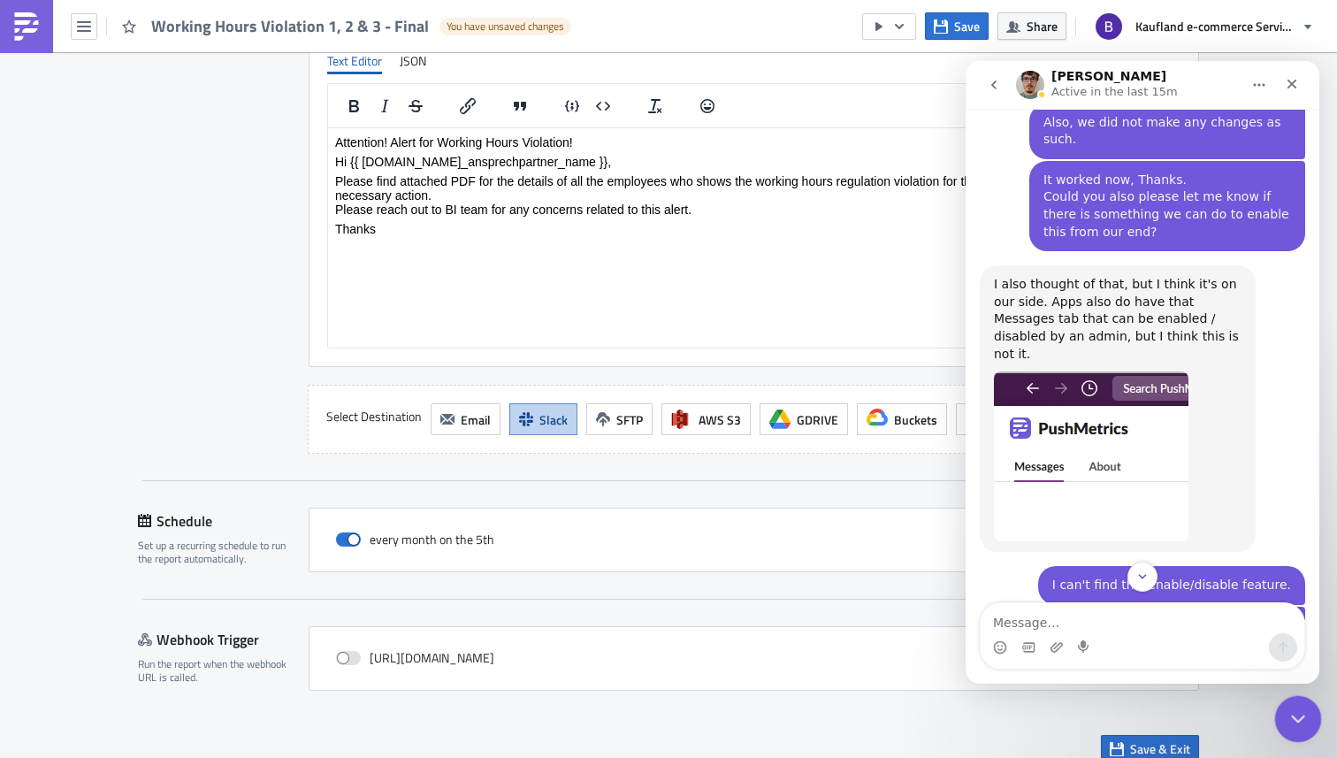
drag, startPoint x: 1287, startPoint y: 712, endPoint x: 2536, endPoint y: 1399, distance: 1426.0
click at [1285, 711] on icon "Close Intercom Messenger" at bounding box center [1295, 716] width 21 height 21
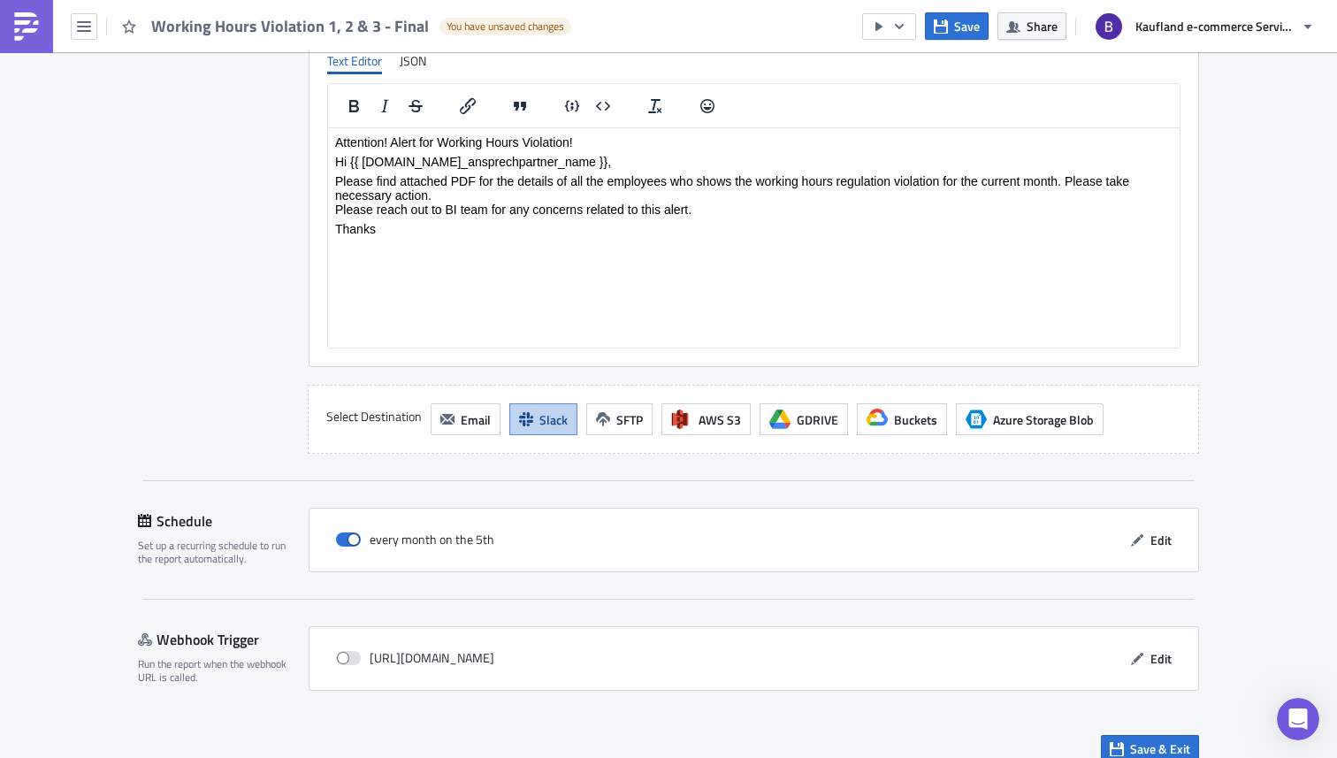
scroll to position [1161, 0]
click at [34, 27] on img at bounding box center [26, 26] width 28 height 28
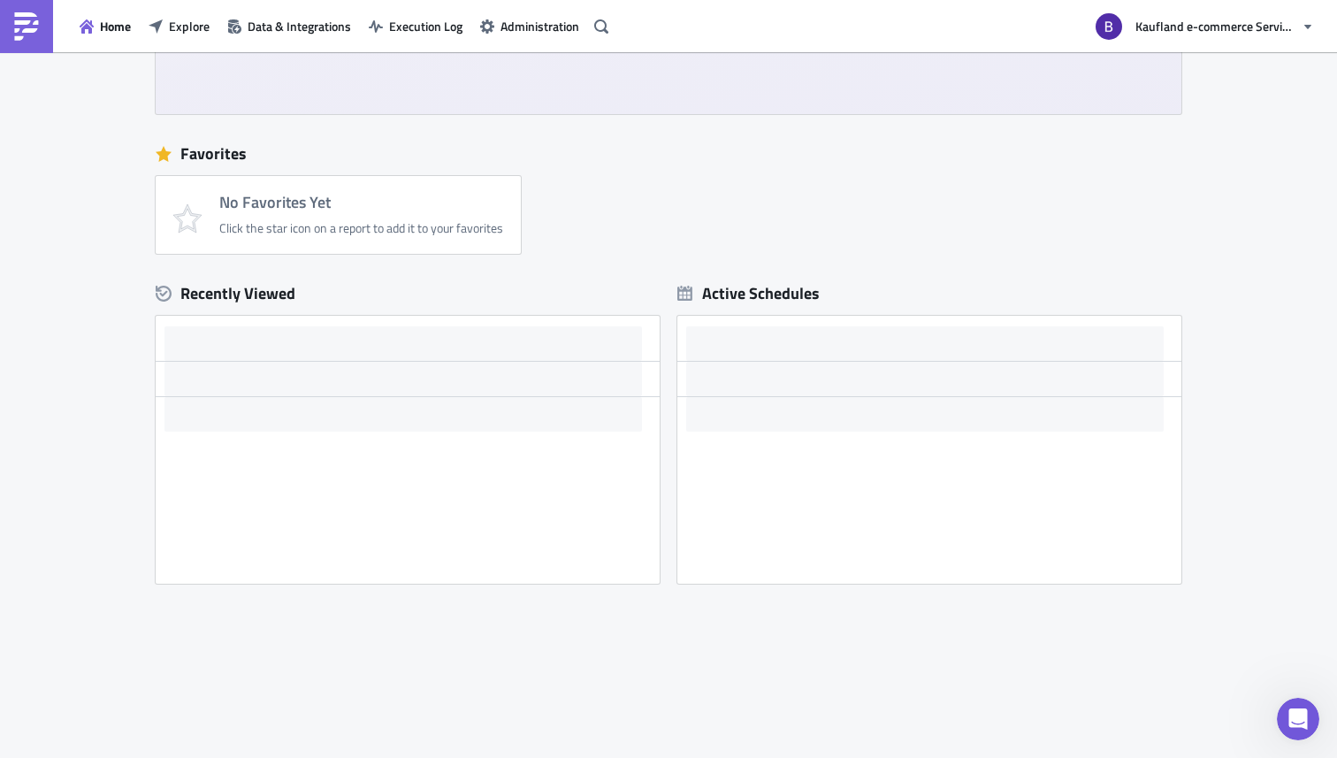
scroll to position [323, 0]
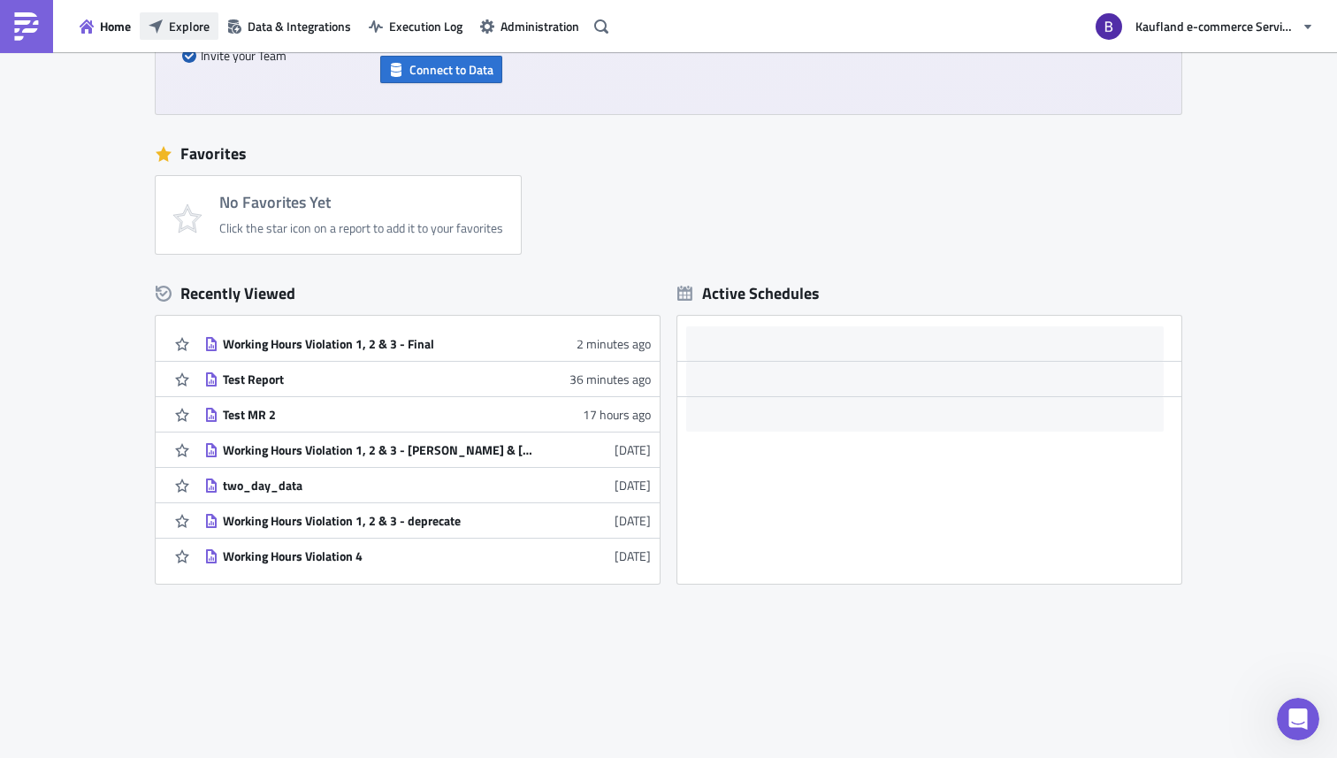
click at [191, 27] on span "Explore" at bounding box center [189, 26] width 41 height 19
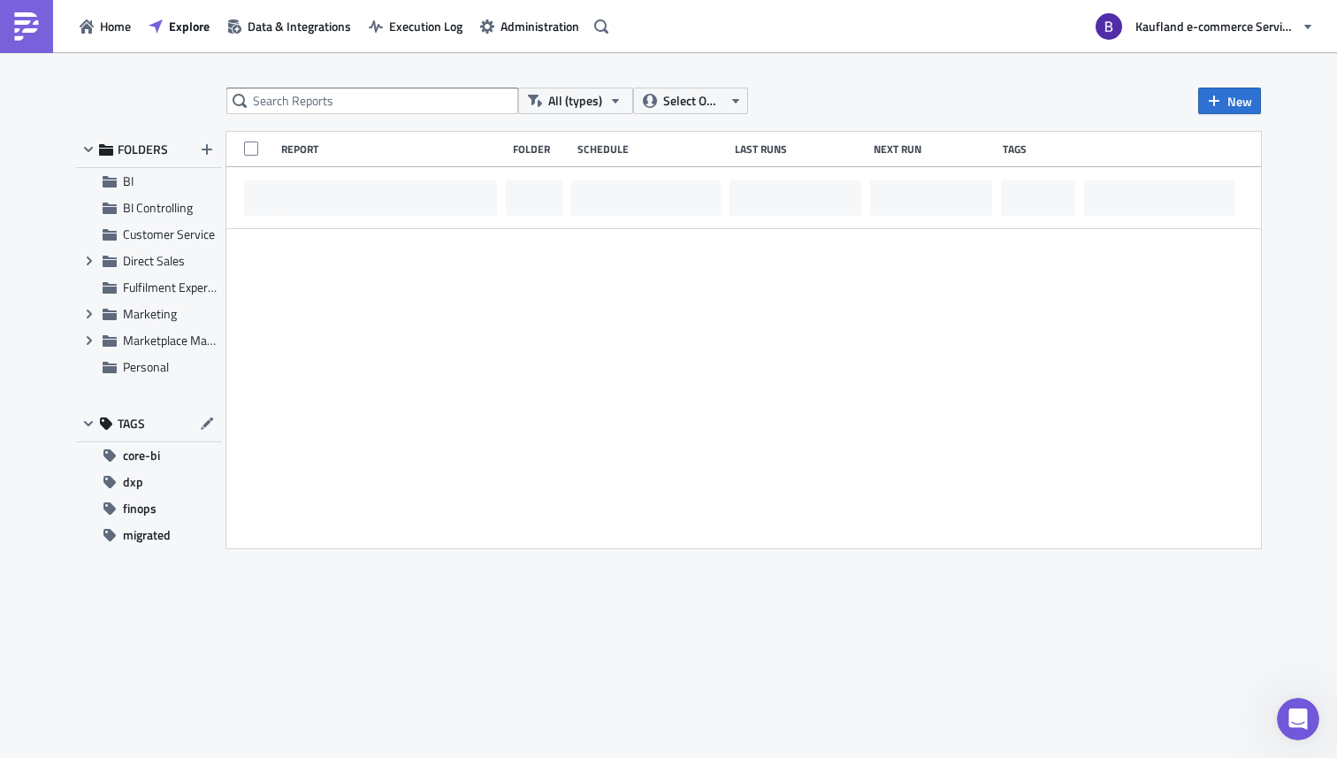
click at [385, 115] on div "All (types) Select Owner New FOLDERS BI BI Controlling Customer Service Expand …" at bounding box center [668, 407] width 1203 height 638
click at [397, 104] on input "text" at bounding box center [372, 101] width 292 height 27
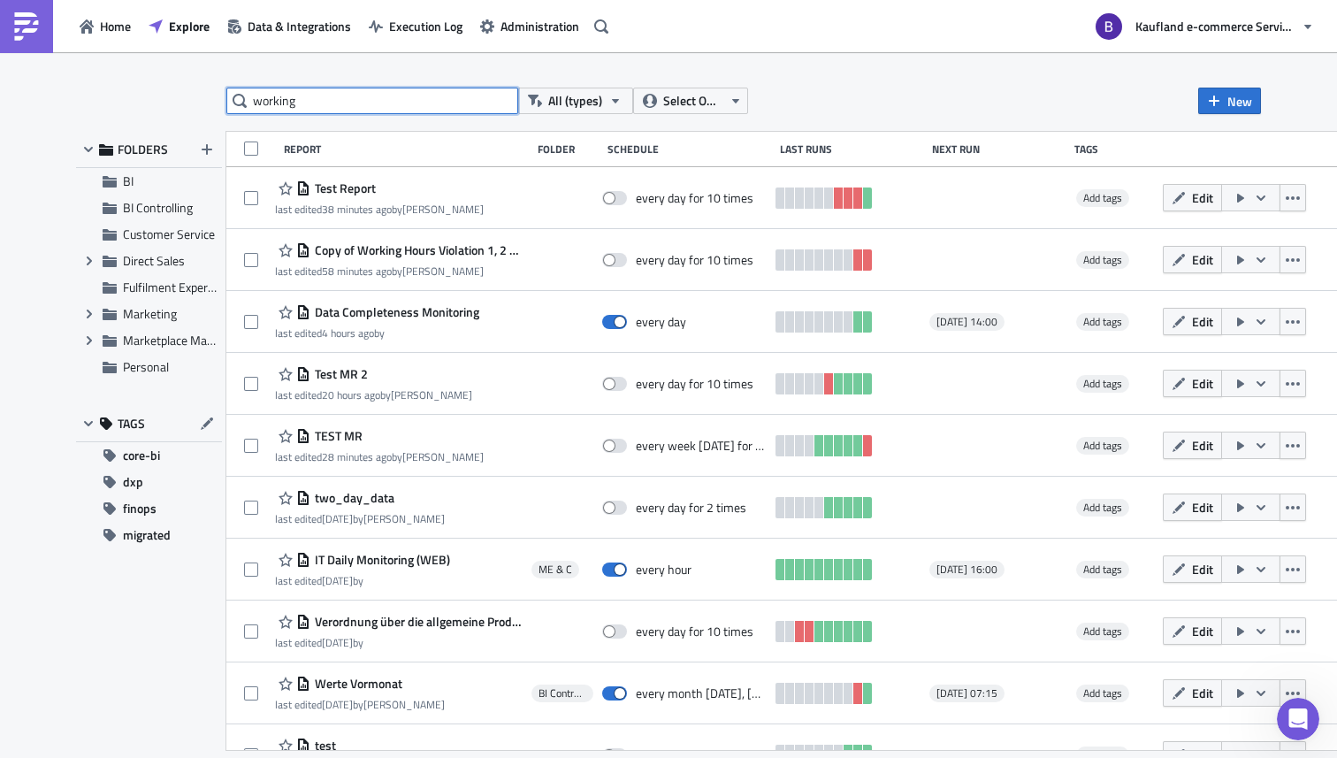
type input "working"
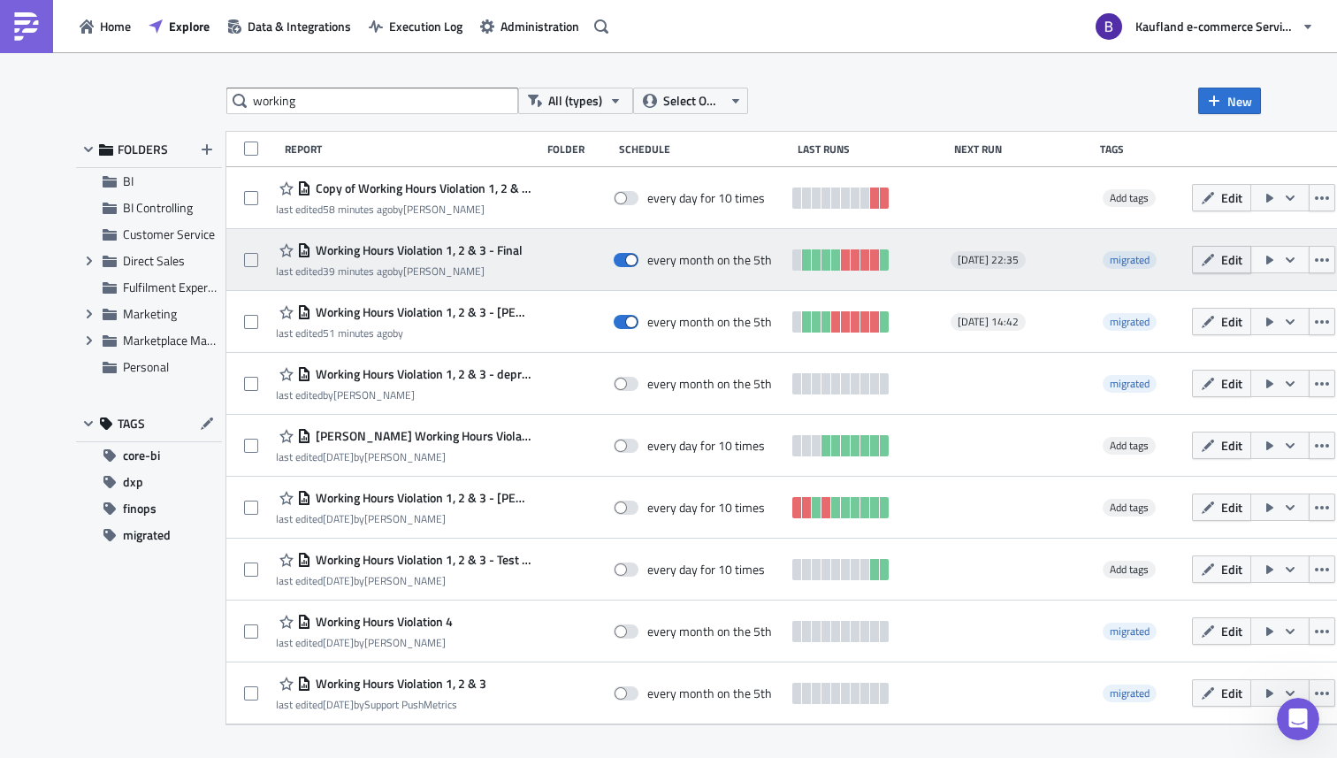
click at [1221, 263] on span "Edit" at bounding box center [1231, 259] width 21 height 19
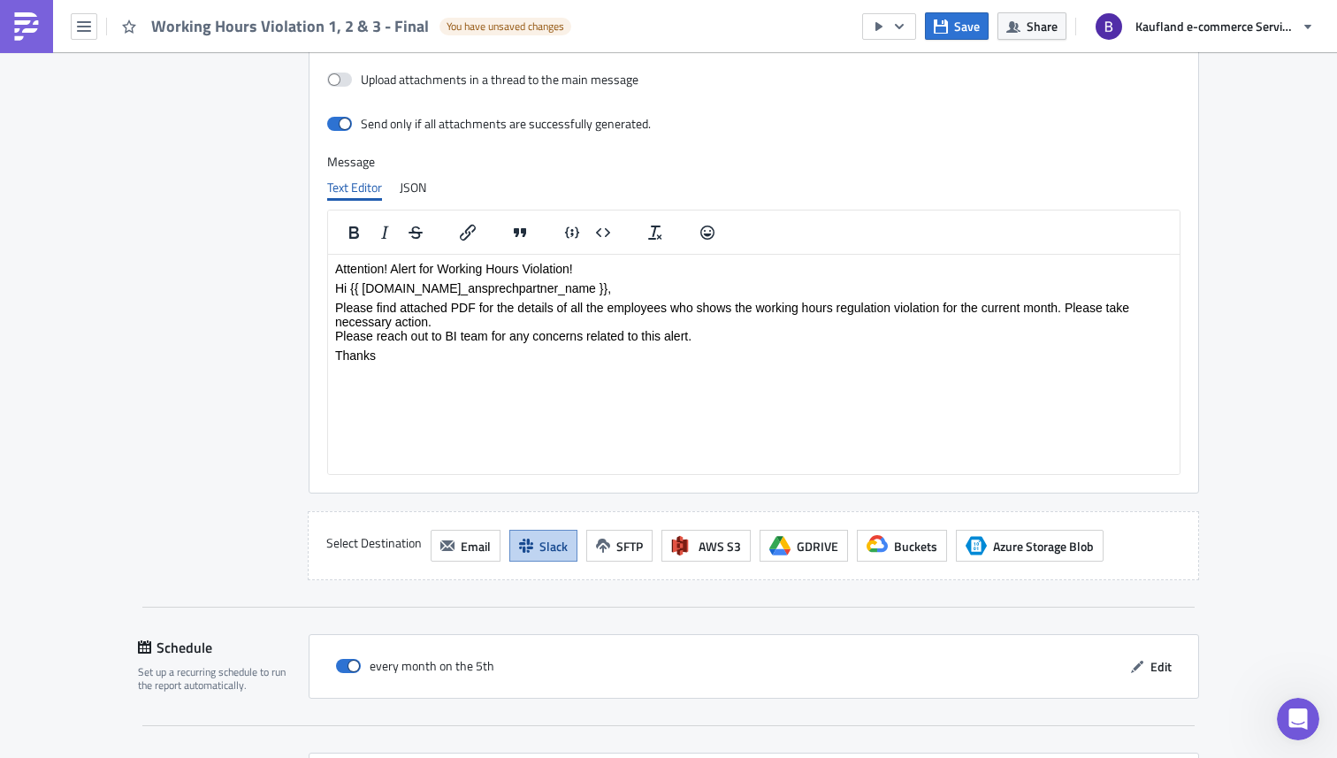
scroll to position [2557, 0]
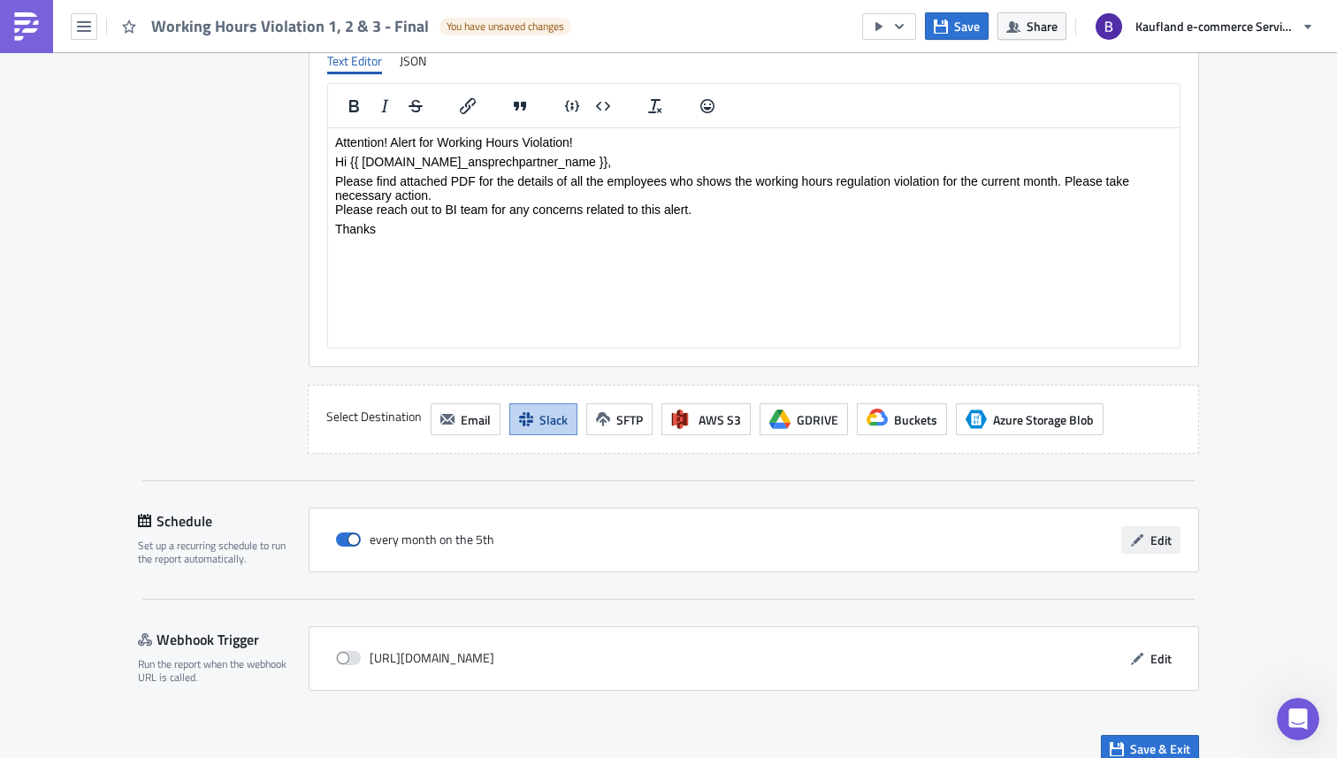
click at [1150, 531] on span "Edit" at bounding box center [1160, 540] width 21 height 19
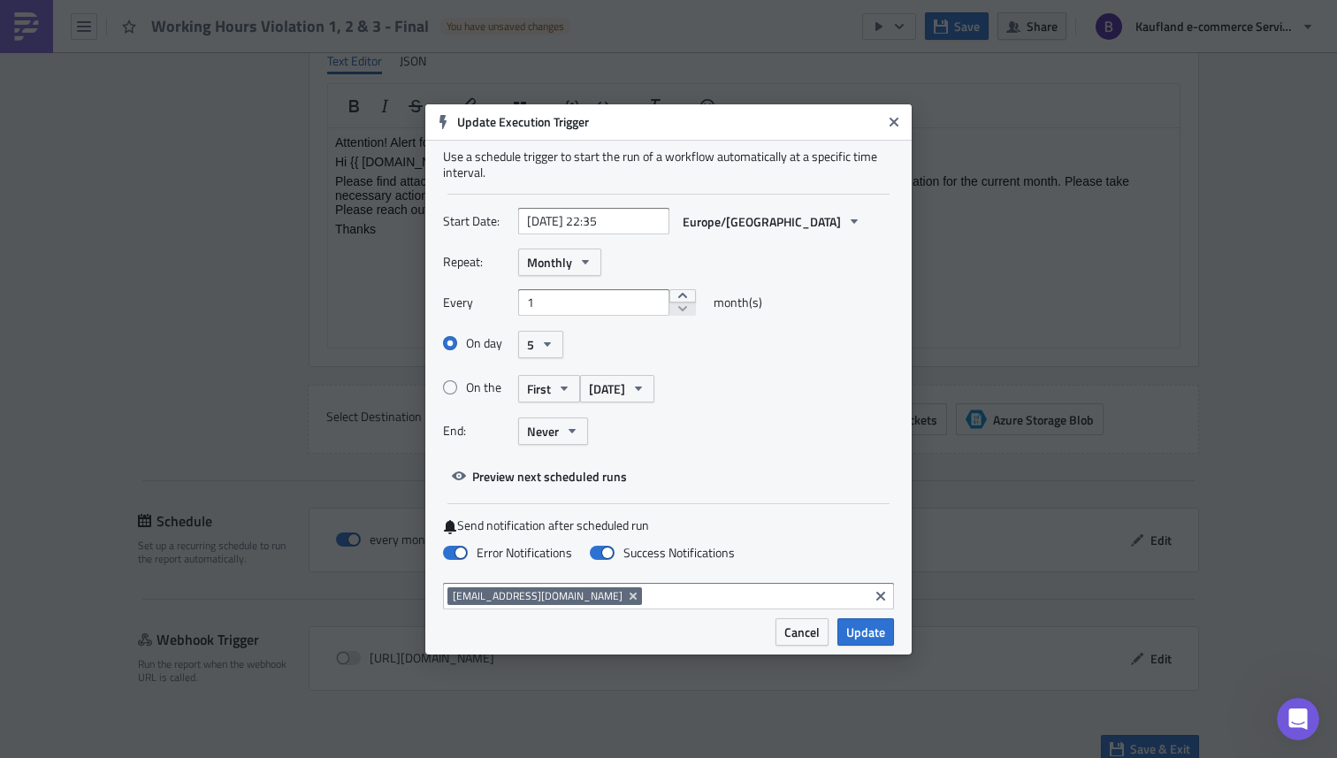
drag, startPoint x: 819, startPoint y: 635, endPoint x: 843, endPoint y: 636, distance: 23.9
click at [819, 635] on span "Cancel" at bounding box center [801, 632] width 35 height 19
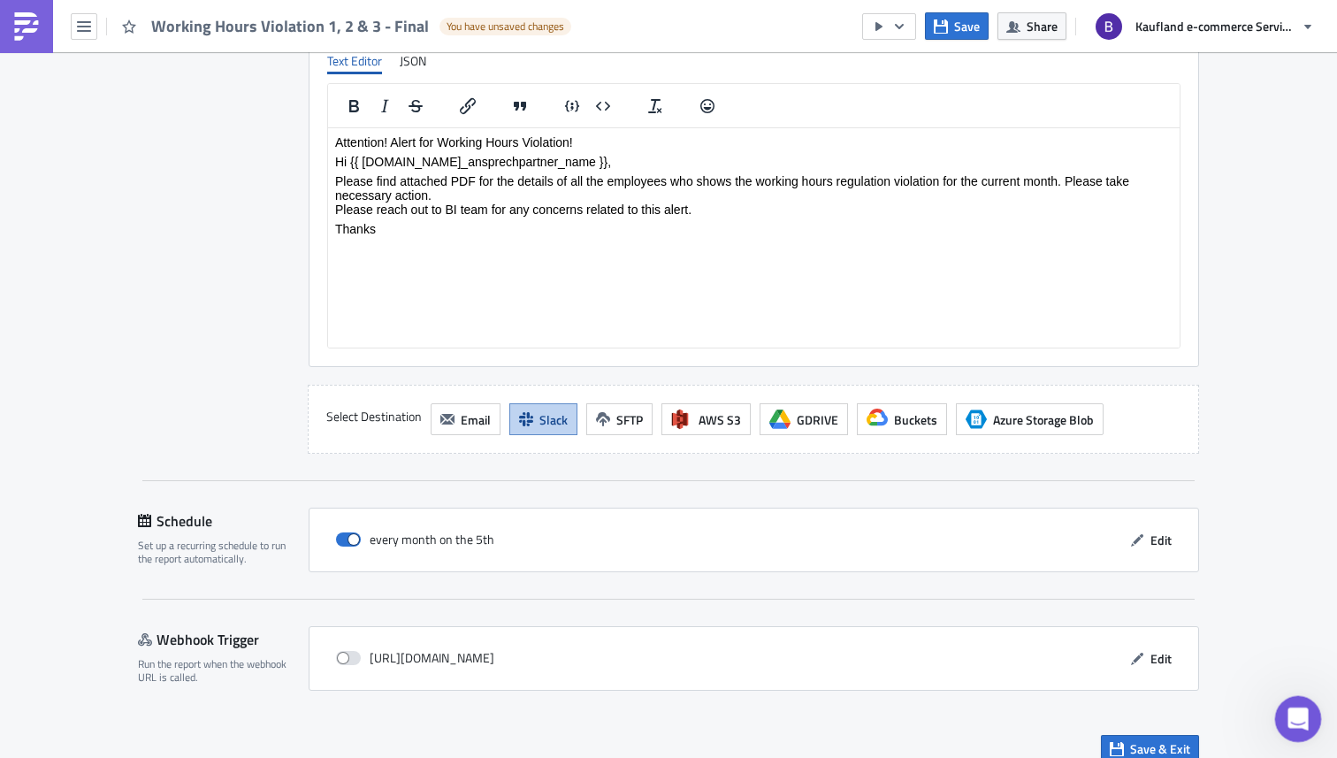
click at [1293, 707] on icon "Open Intercom Messenger" at bounding box center [1295, 716] width 29 height 29
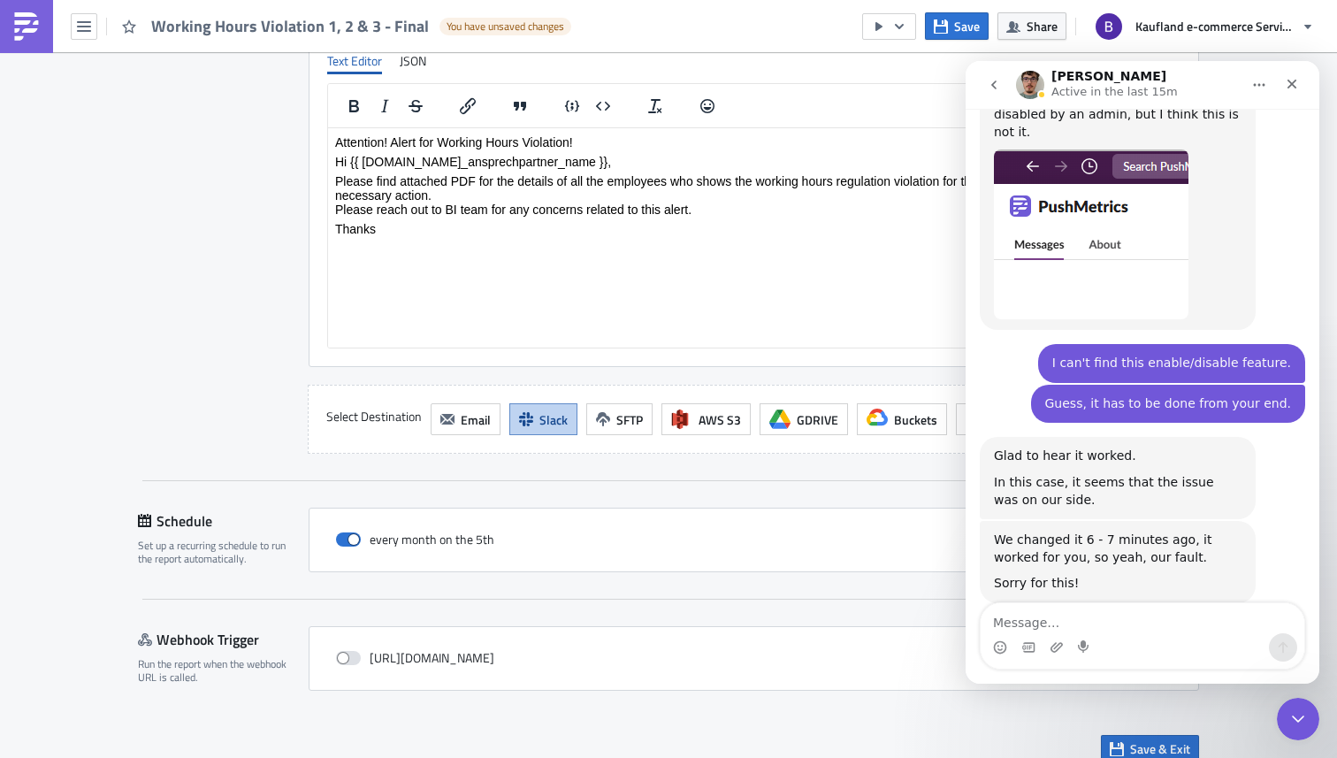
scroll to position [1161, 0]
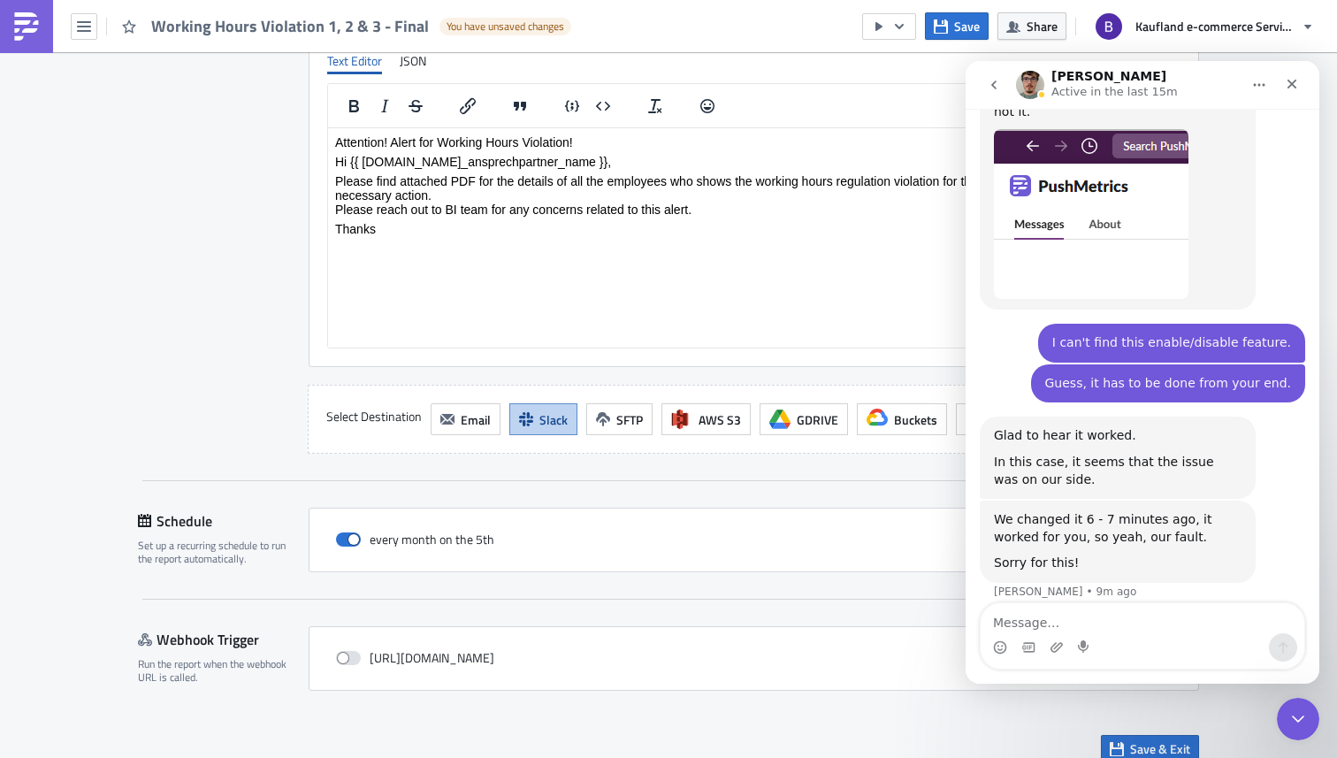
click at [1123, 619] on textarea "Message…" at bounding box center [1143, 618] width 324 height 30
click at [1291, 719] on icon "Close Intercom Messenger" at bounding box center [1295, 716] width 21 height 21
